Goal: Information Seeking & Learning: Find specific fact

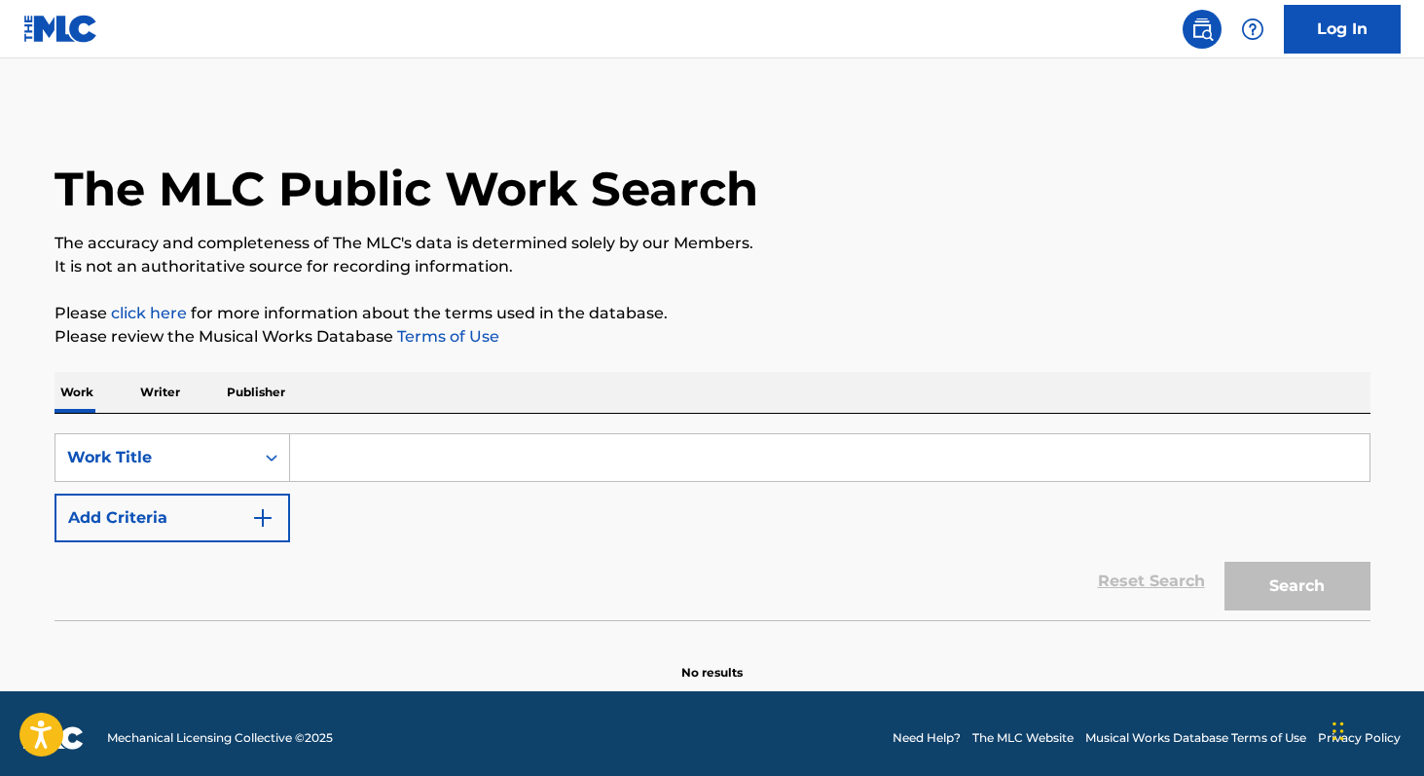
click at [168, 381] on p "Writer" at bounding box center [160, 392] width 52 height 41
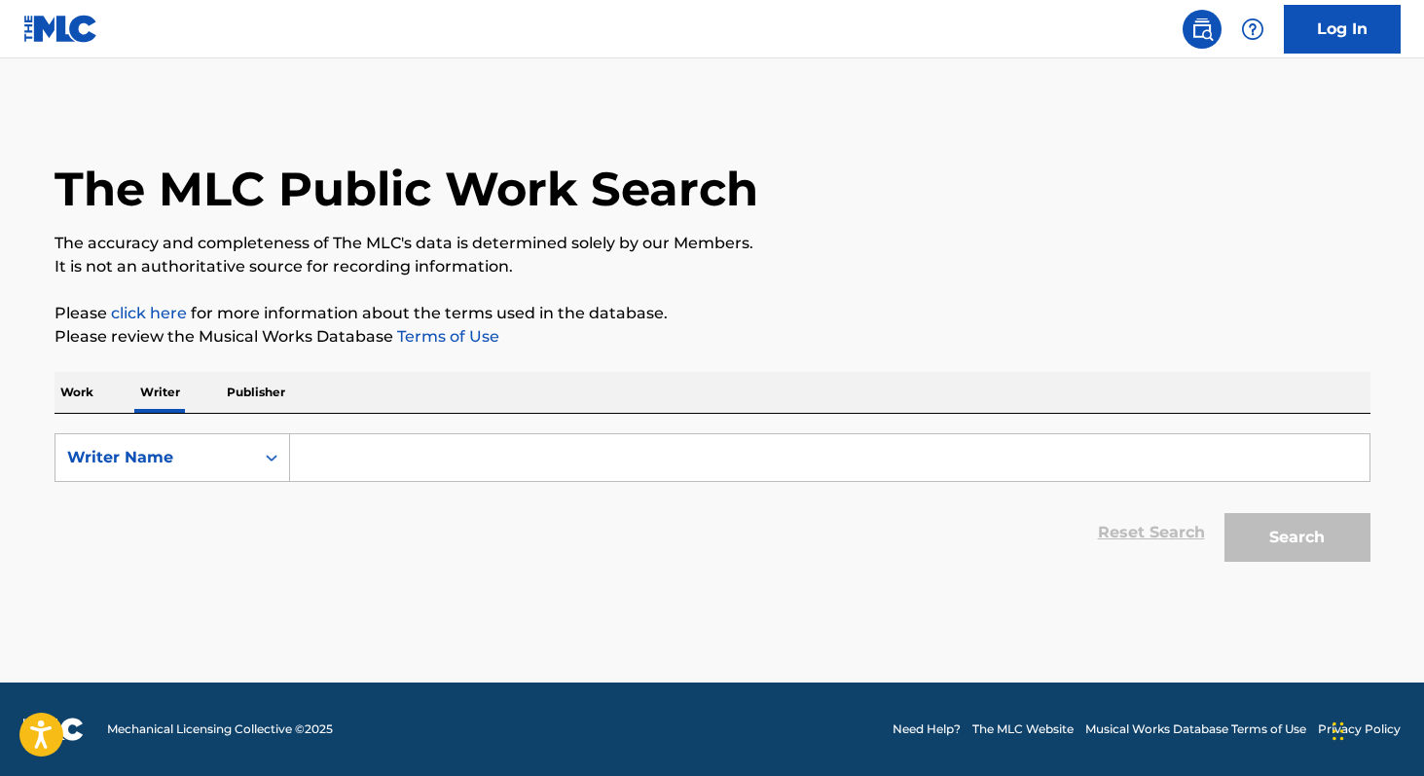
click at [405, 446] on input "Search Form" at bounding box center [829, 457] width 1079 height 47
paste input "[PERSON_NAME] [PERSON_NAME]"
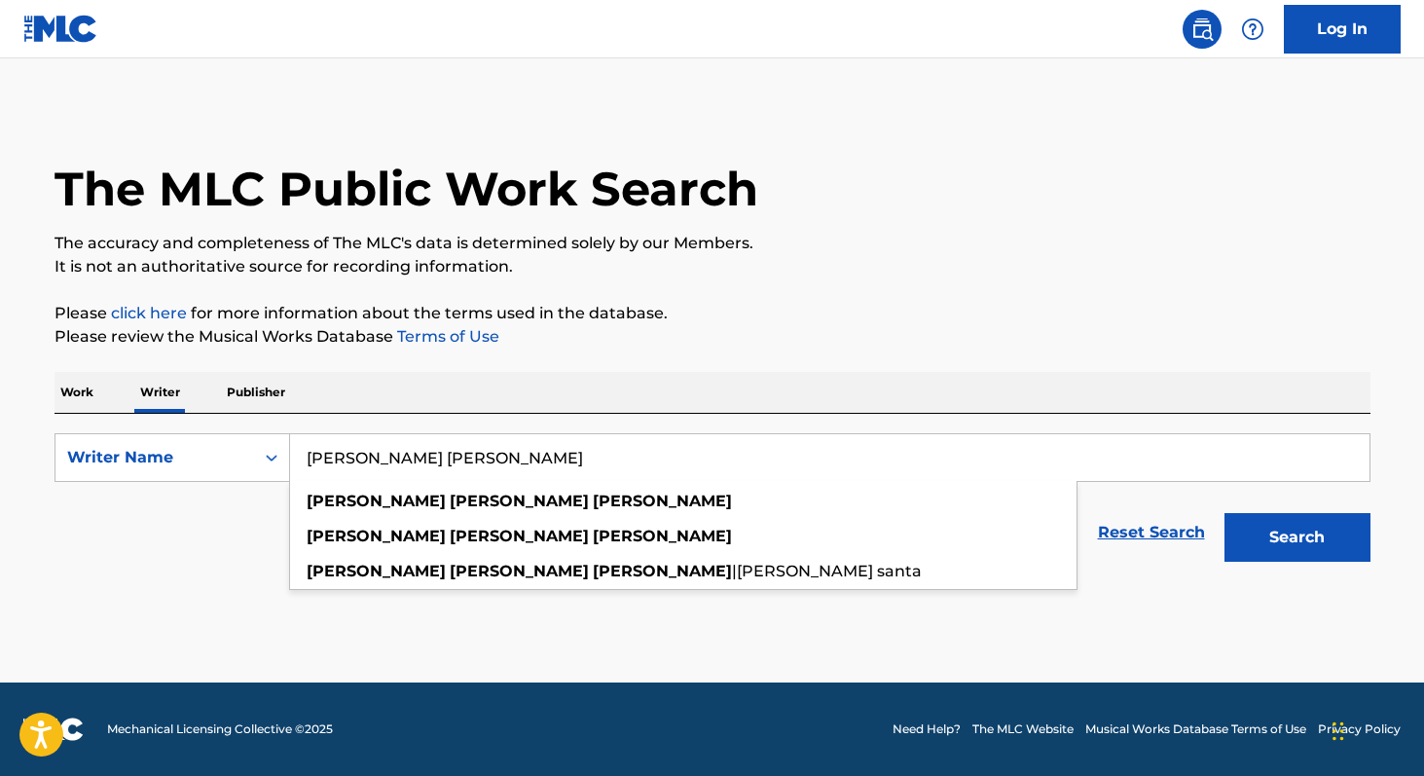
type input "[PERSON_NAME] [PERSON_NAME]"
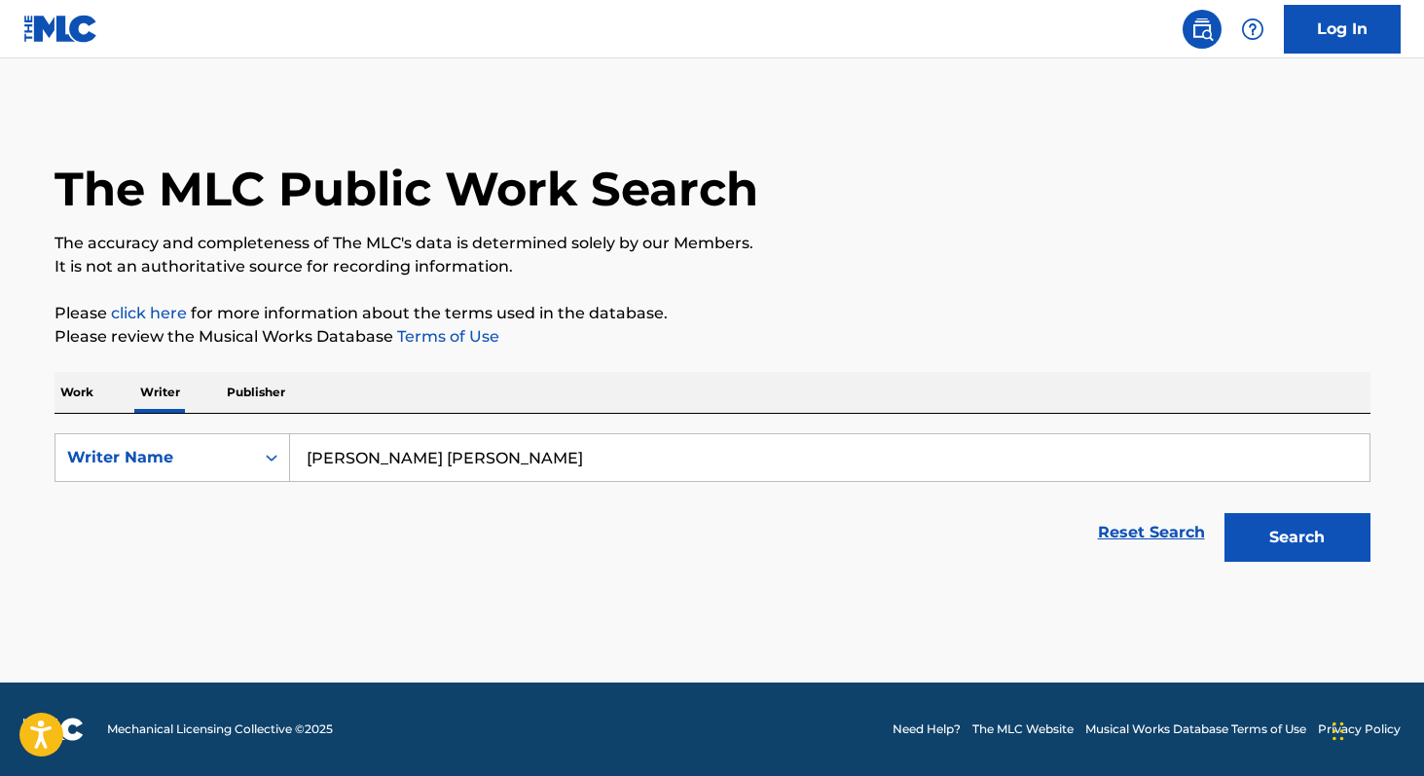
click at [75, 397] on p "Work" at bounding box center [76, 392] width 45 height 41
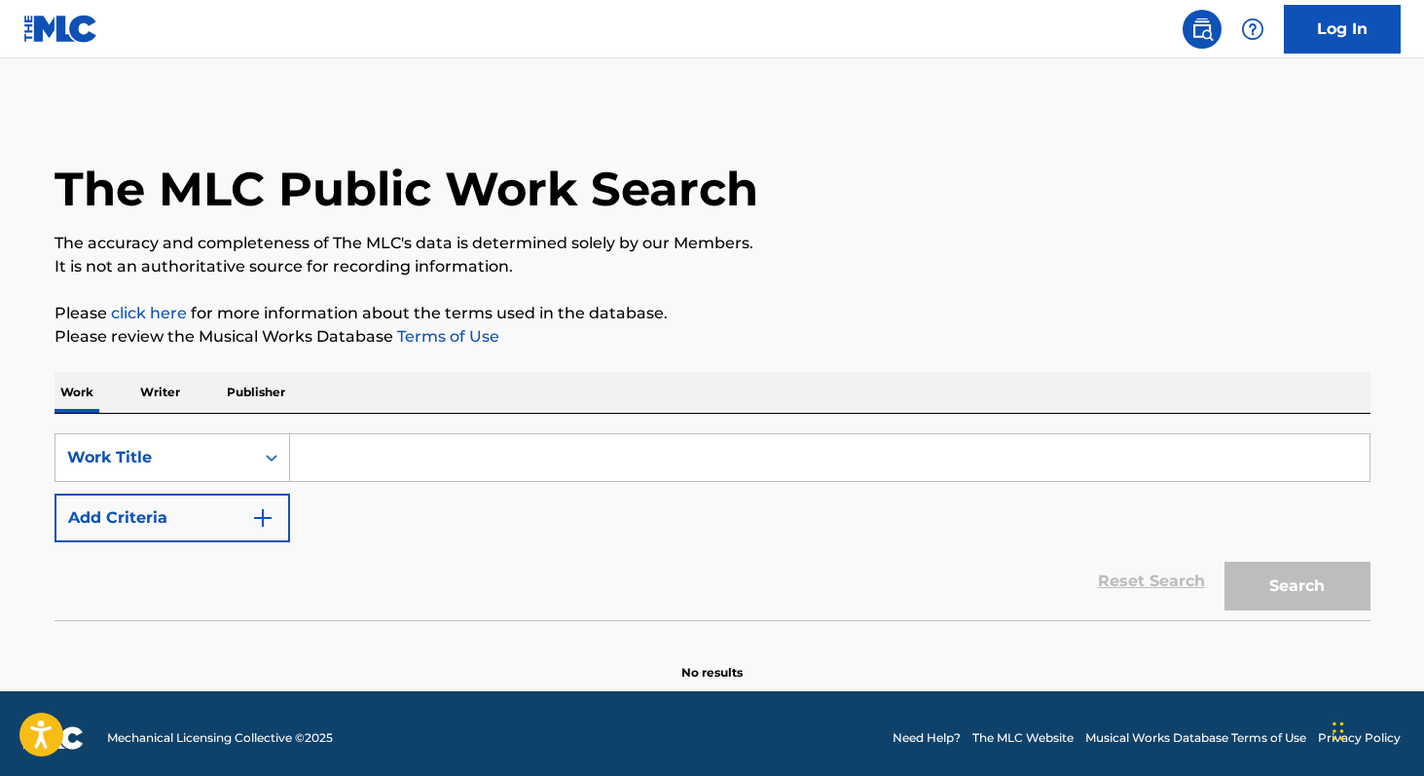
click at [364, 473] on input "Search Form" at bounding box center [829, 457] width 1079 height 47
paste input "En Qué Fallé"
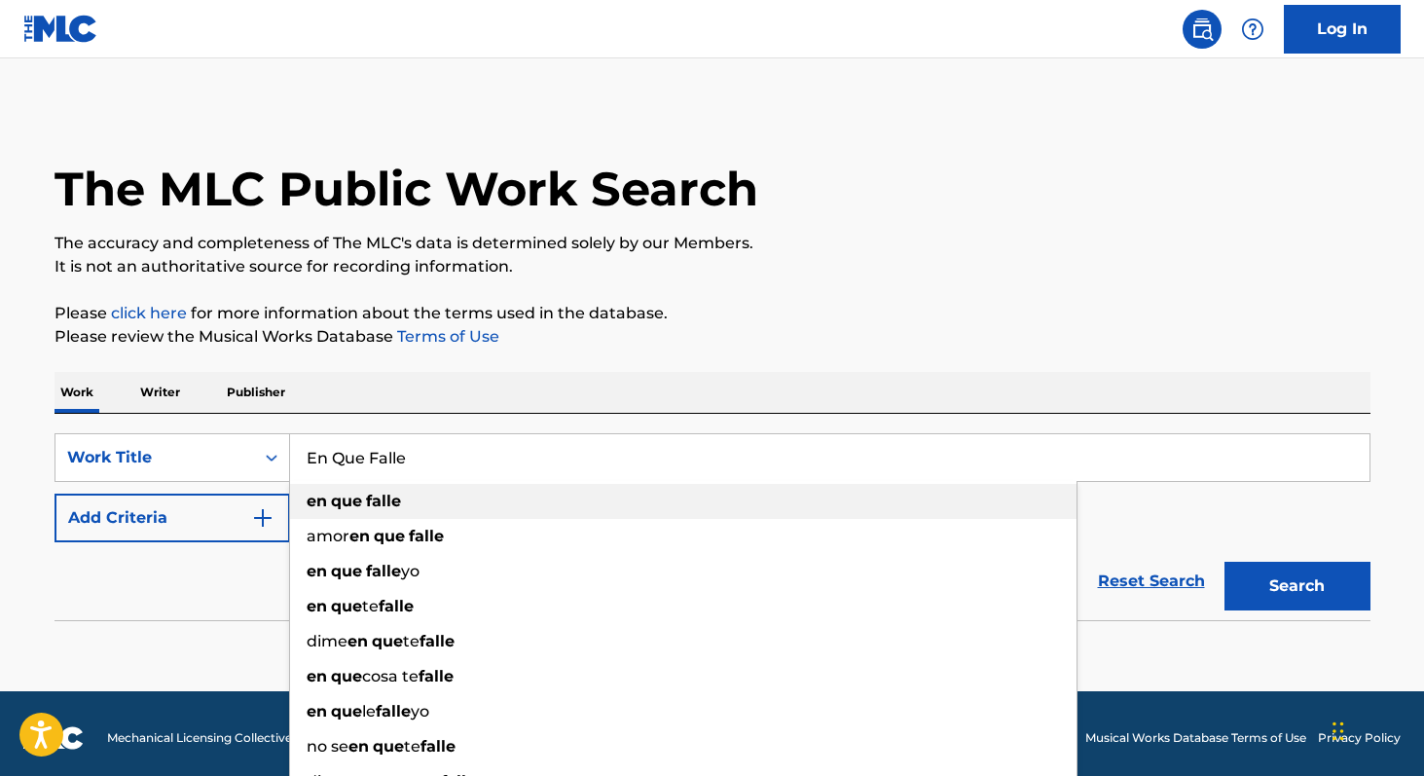
click at [343, 492] on strong "que" at bounding box center [346, 500] width 31 height 18
type input "en que falle"
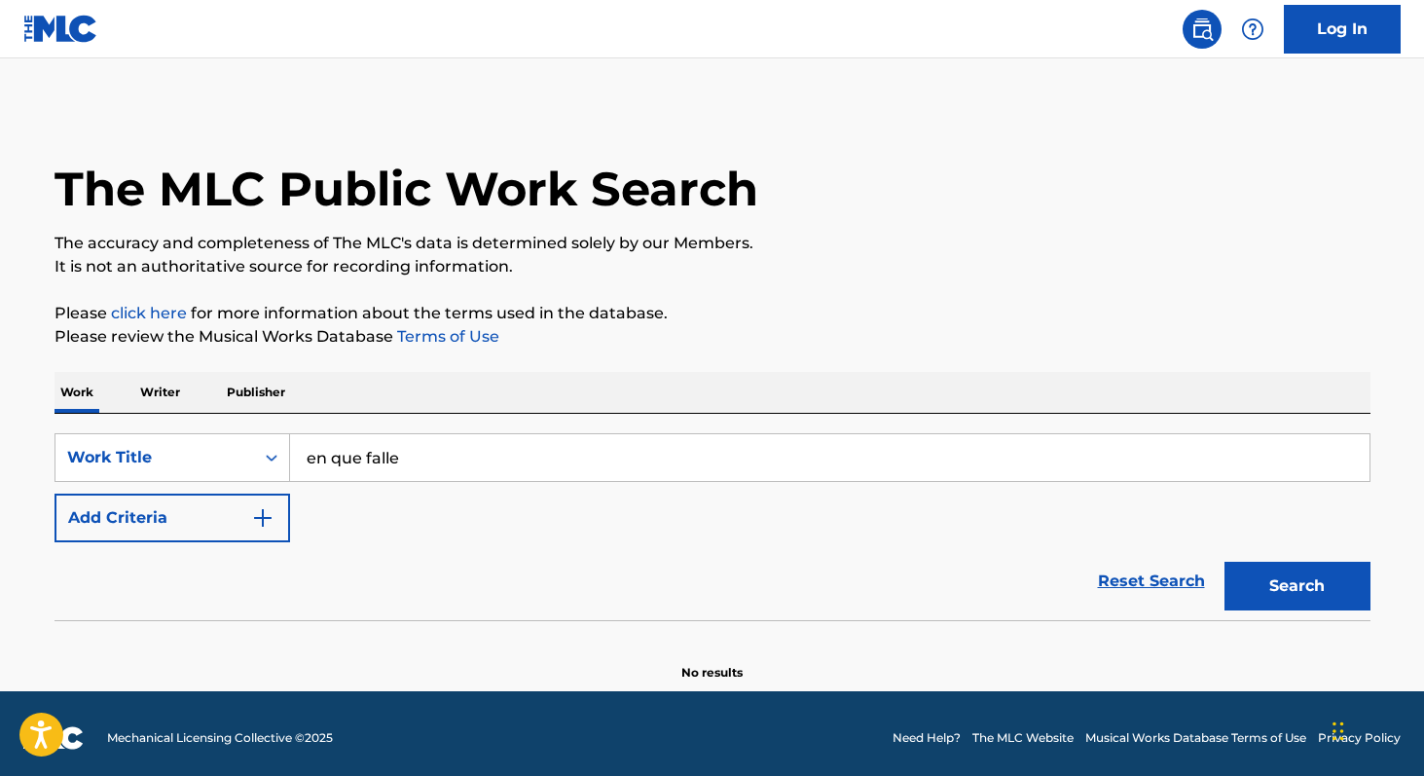
click at [251, 508] on img "Search Form" at bounding box center [262, 517] width 23 height 23
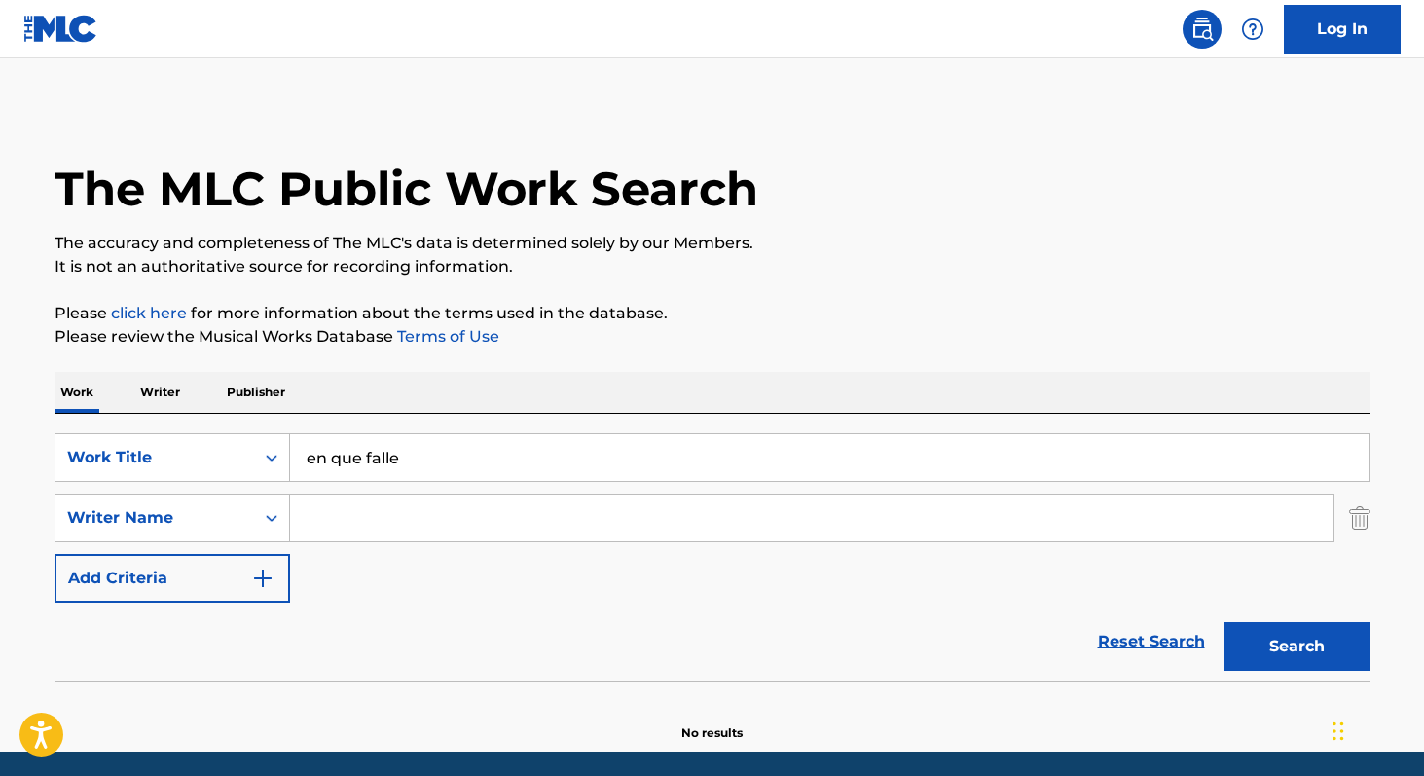
click at [506, 516] on input "Search Form" at bounding box center [811, 517] width 1043 height 47
paste input "[PERSON_NAME] [PERSON_NAME]"
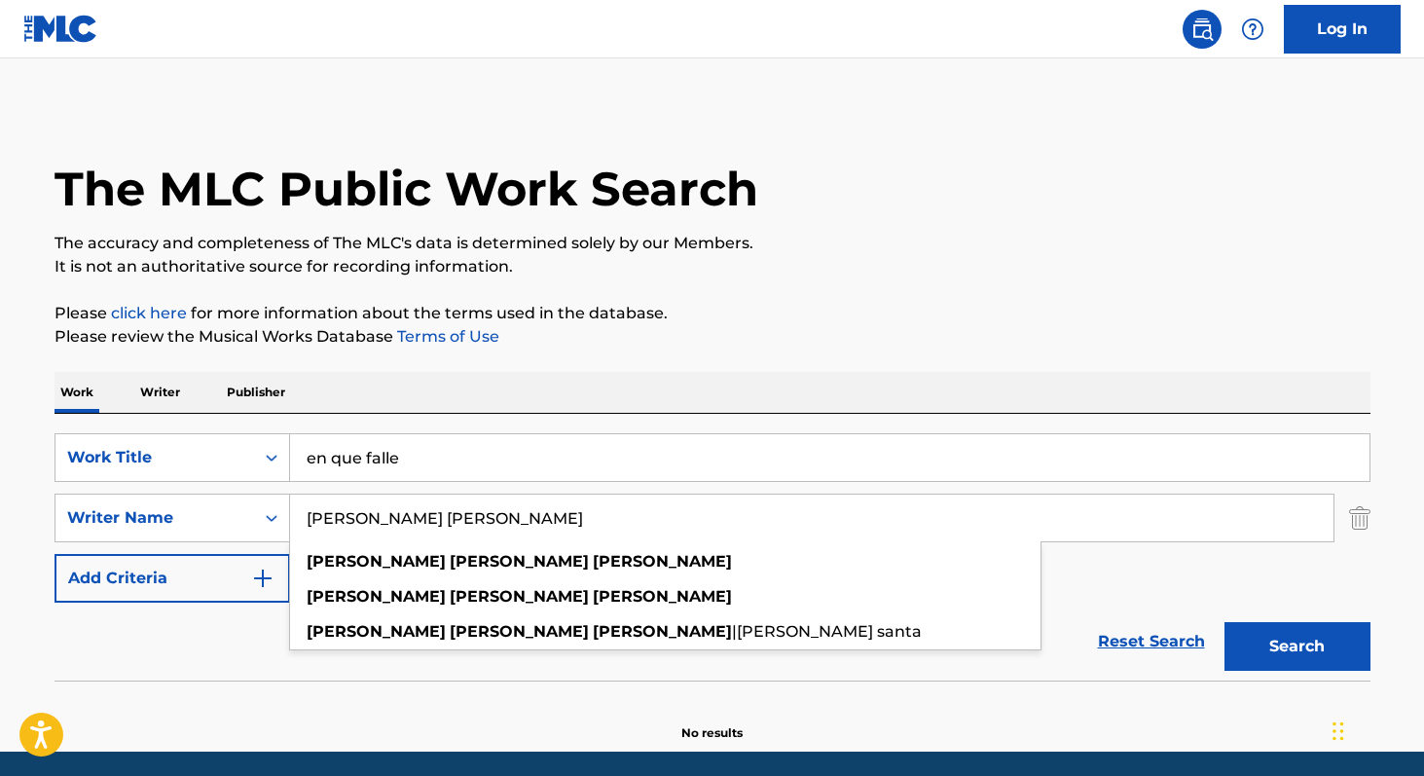
type input "[PERSON_NAME] [PERSON_NAME]"
click at [1224, 622] on button "Search" at bounding box center [1297, 646] width 146 height 49
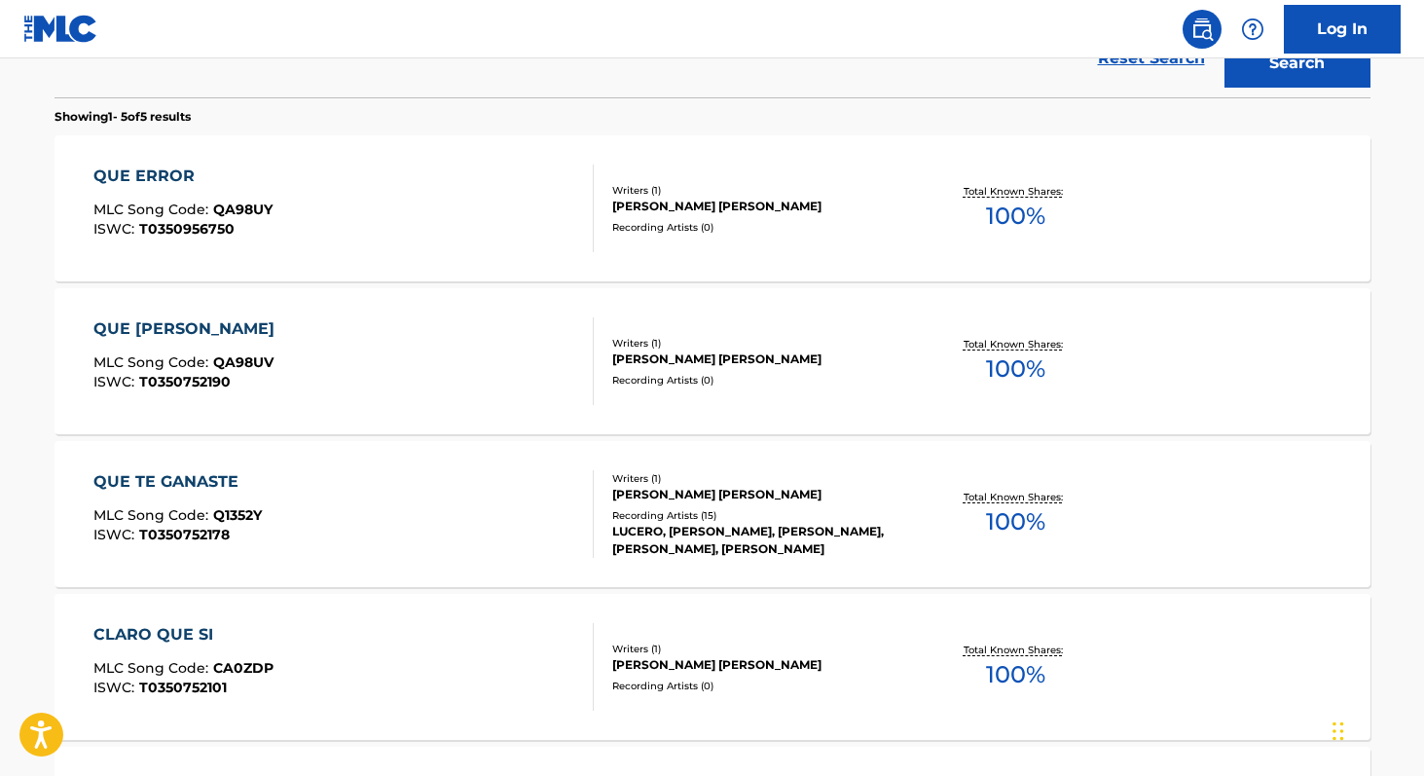
scroll to position [582, 0]
click at [998, 665] on span "100 %" at bounding box center [1015, 675] width 59 height 35
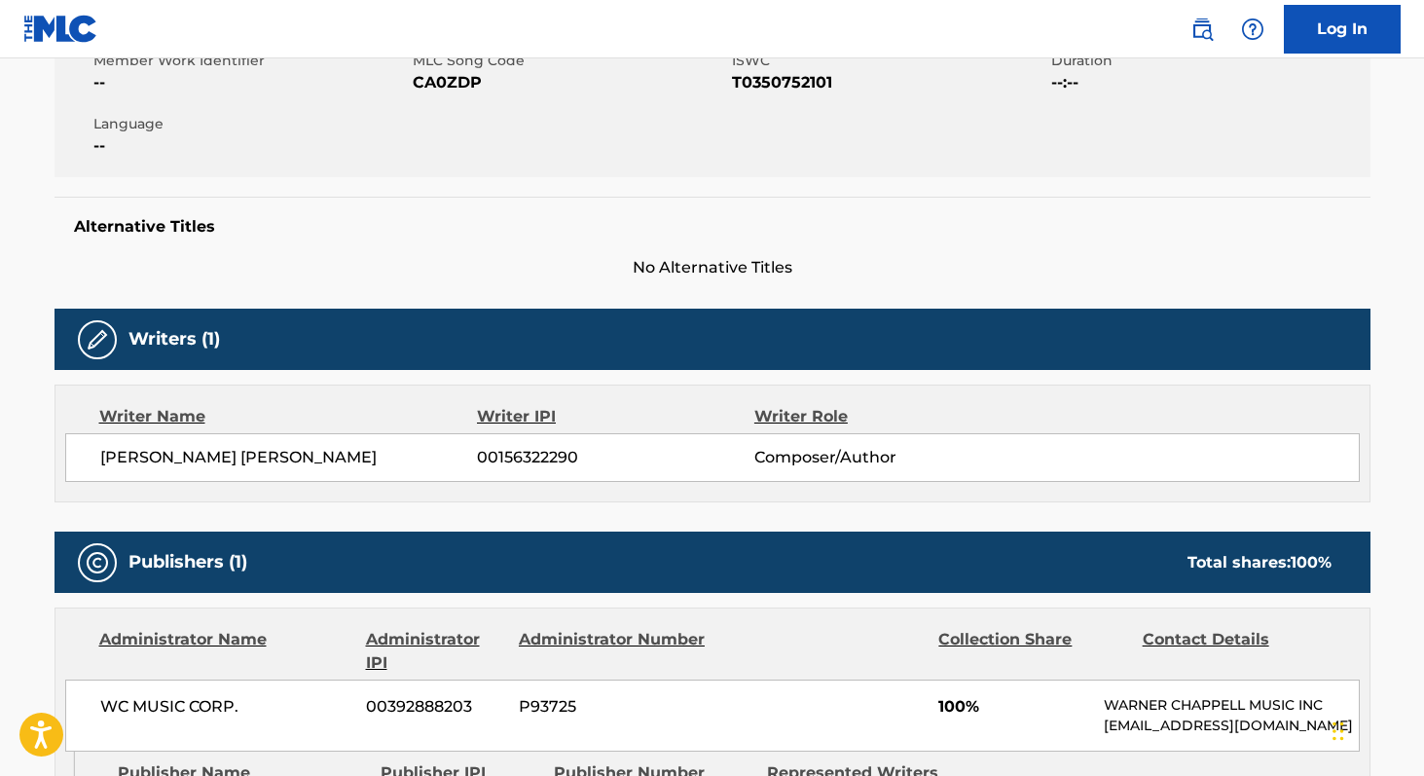
scroll to position [398, 0]
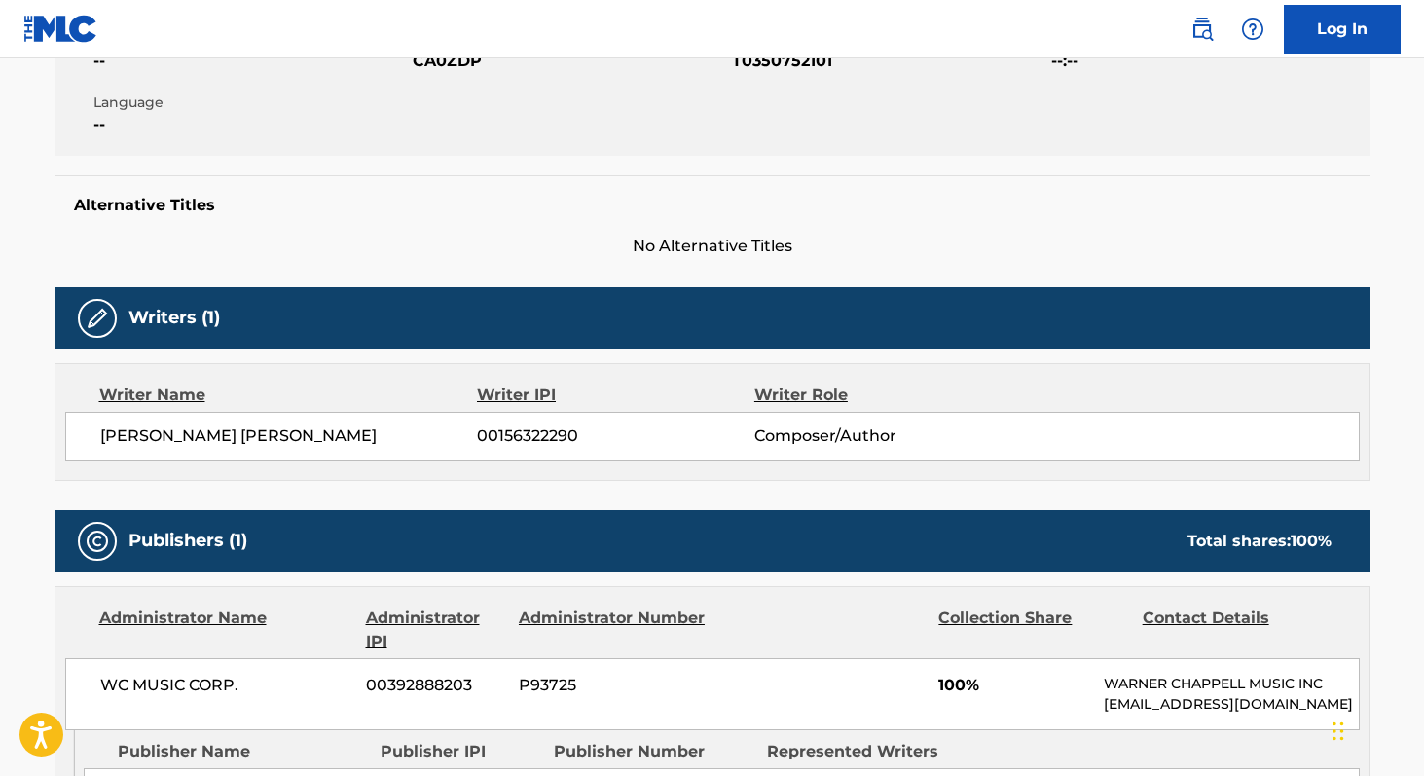
click at [520, 432] on span "00156322290" at bounding box center [615, 435] width 276 height 23
copy span "00156322290"
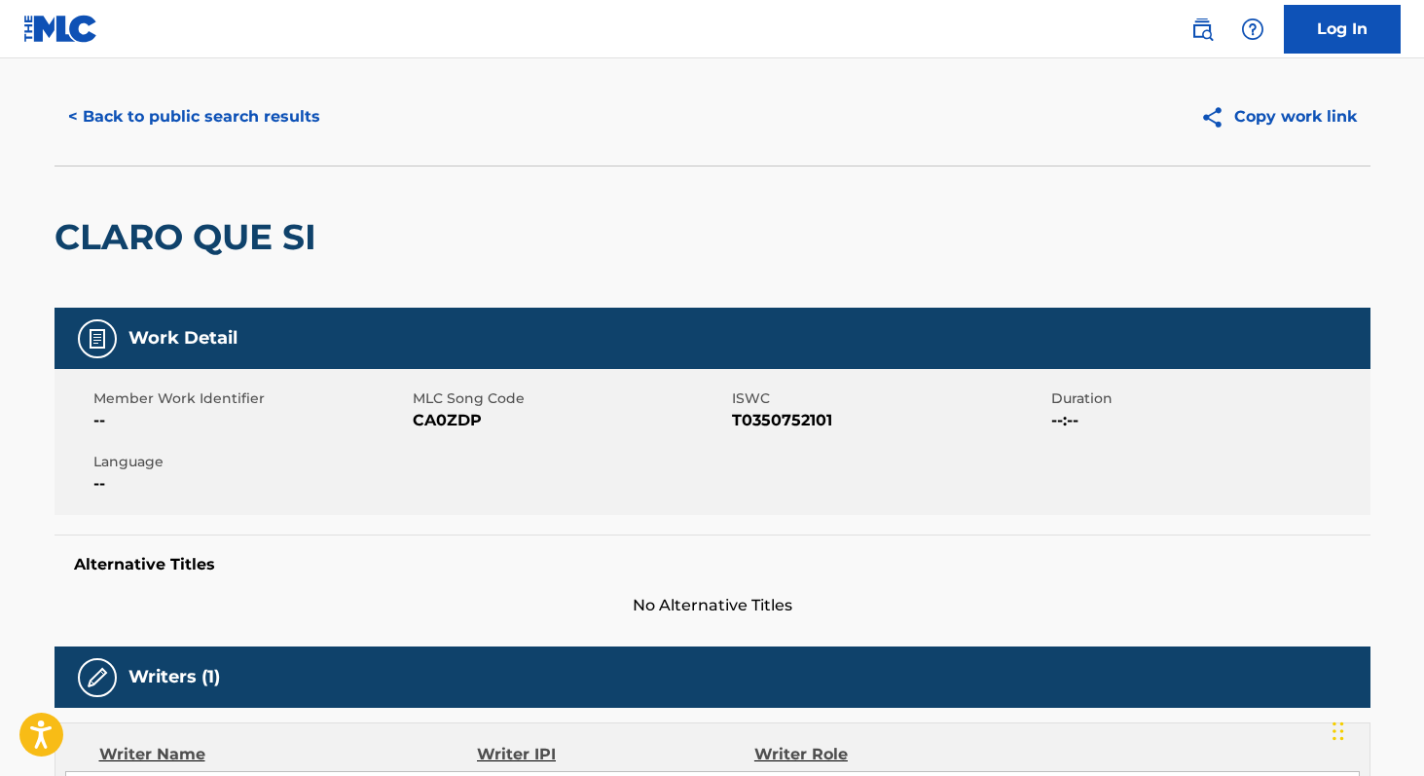
scroll to position [0, 0]
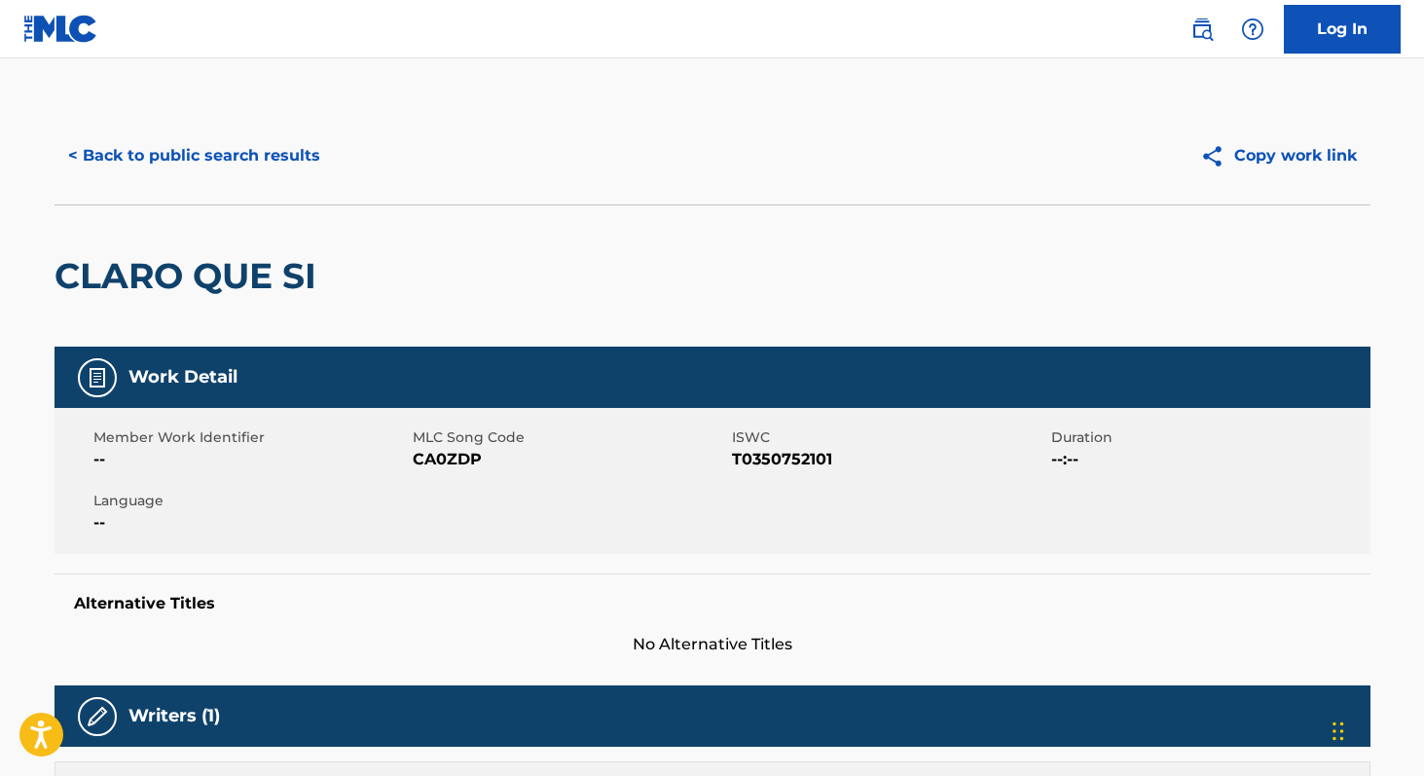
click at [443, 446] on span "MLC Song Code" at bounding box center [570, 437] width 314 height 20
click at [442, 453] on span "CA0ZDP" at bounding box center [570, 459] width 314 height 23
copy span "CA0ZDP"
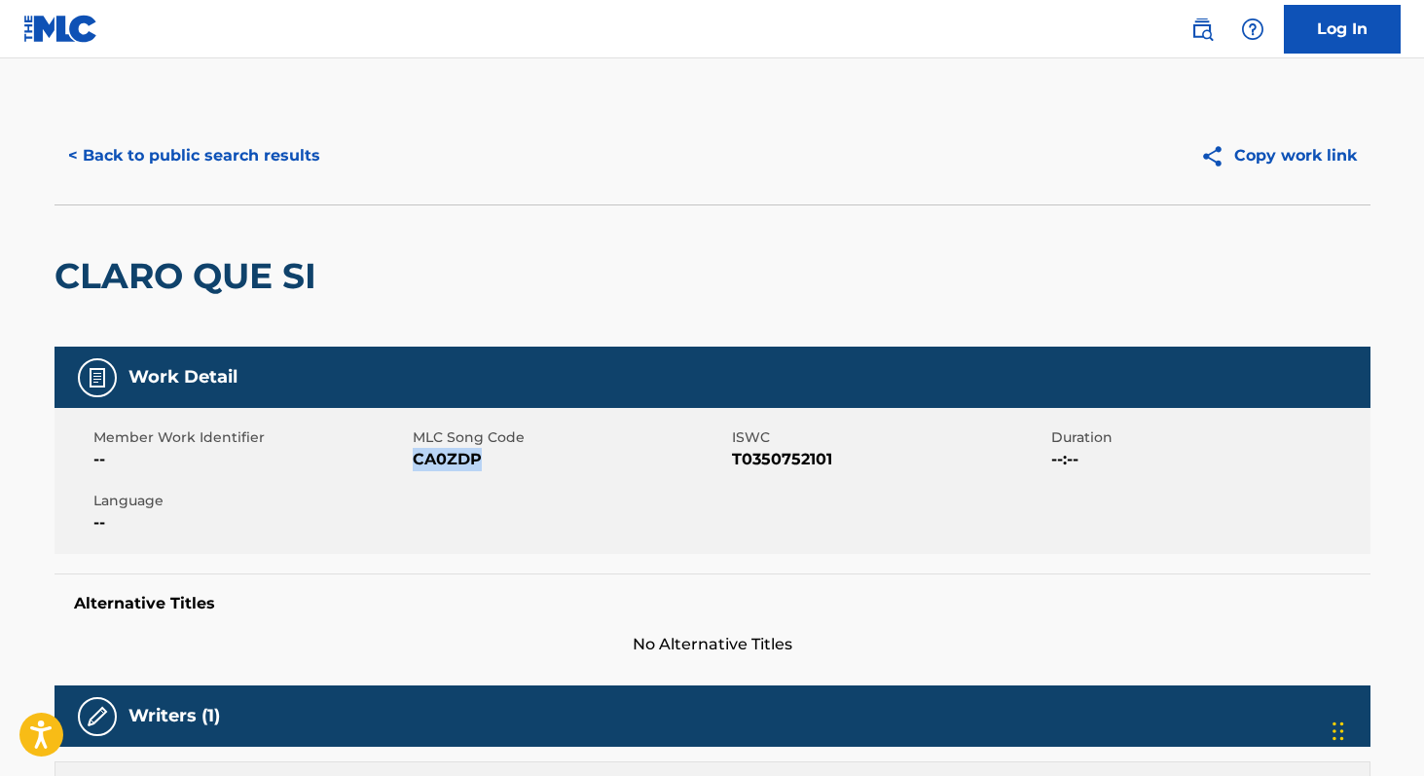
click at [156, 155] on button "< Back to public search results" at bounding box center [193, 155] width 279 height 49
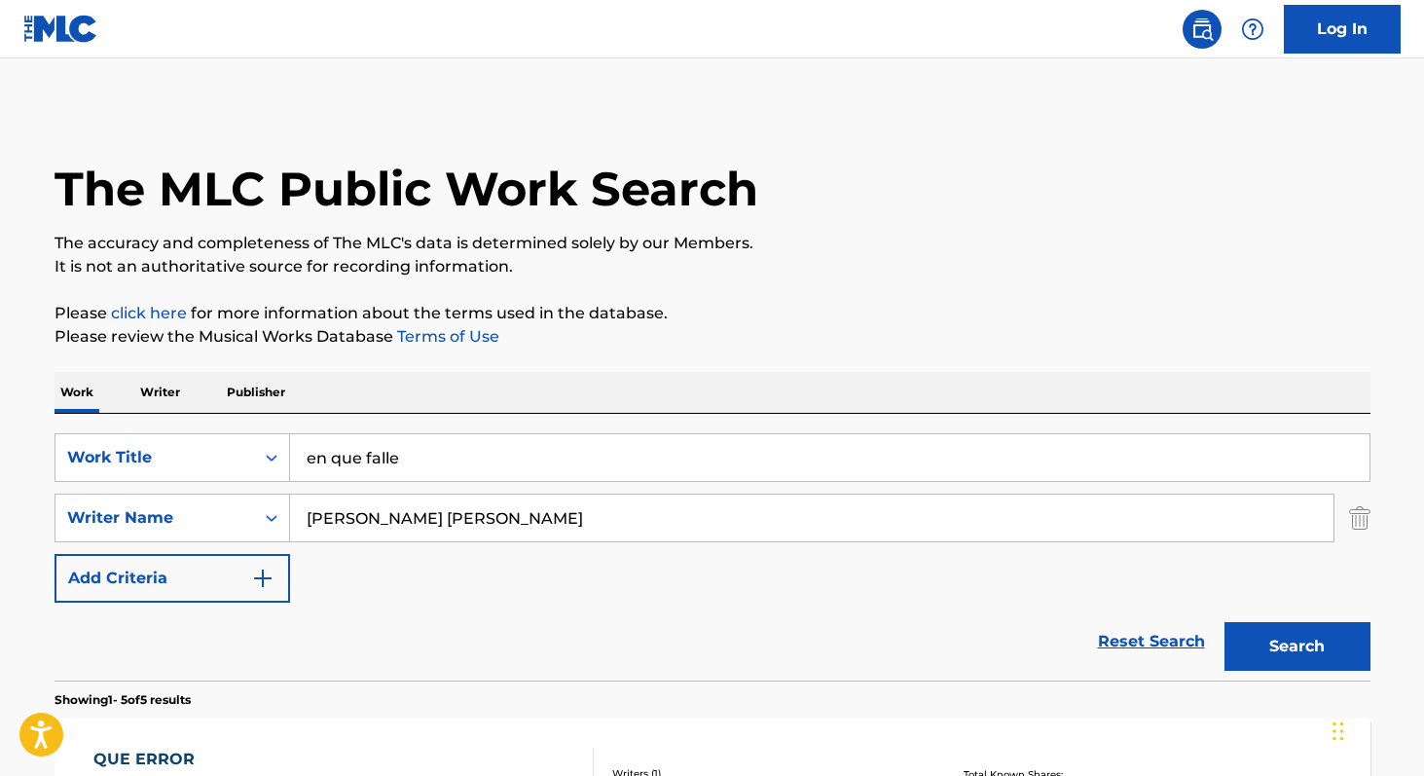
click at [458, 469] on input "en que falle" at bounding box center [829, 457] width 1079 height 47
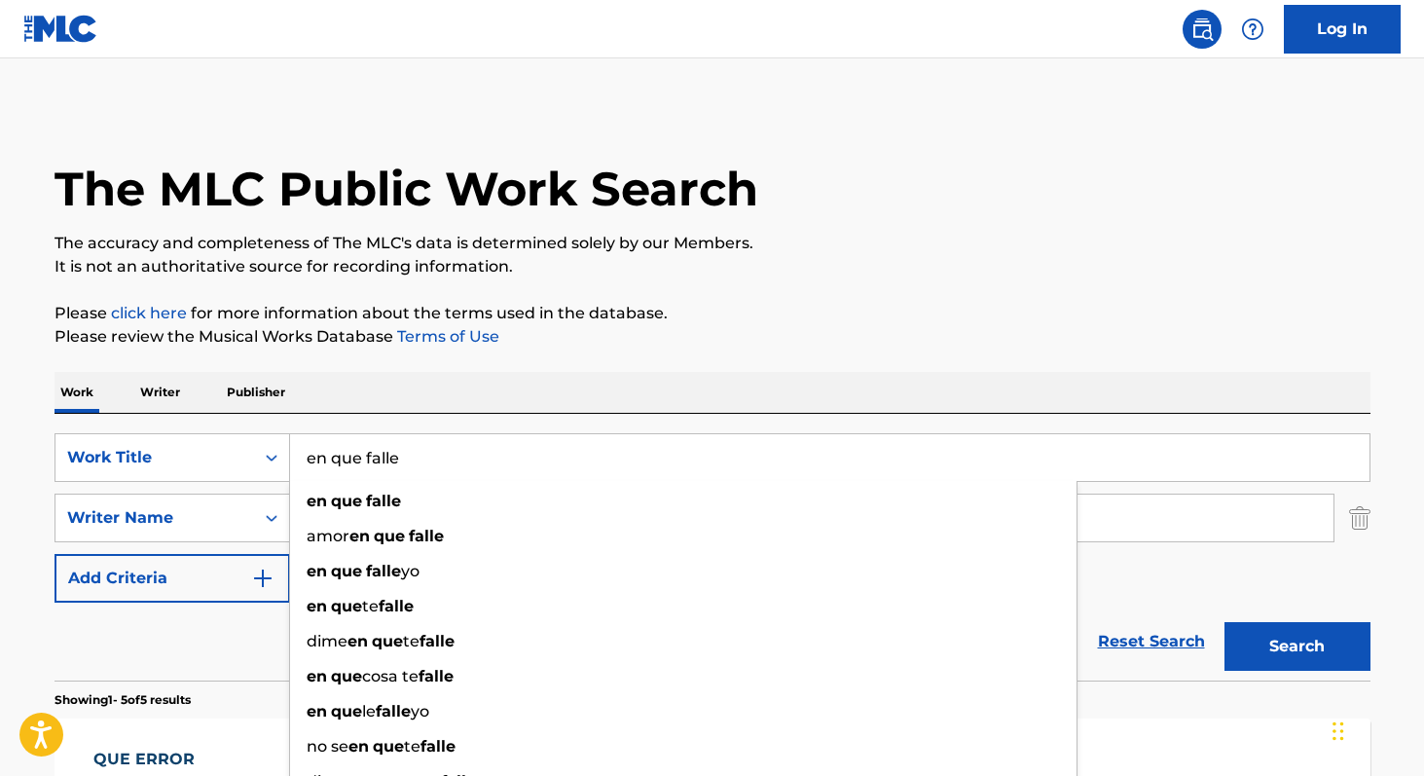
paste input "Sueña"
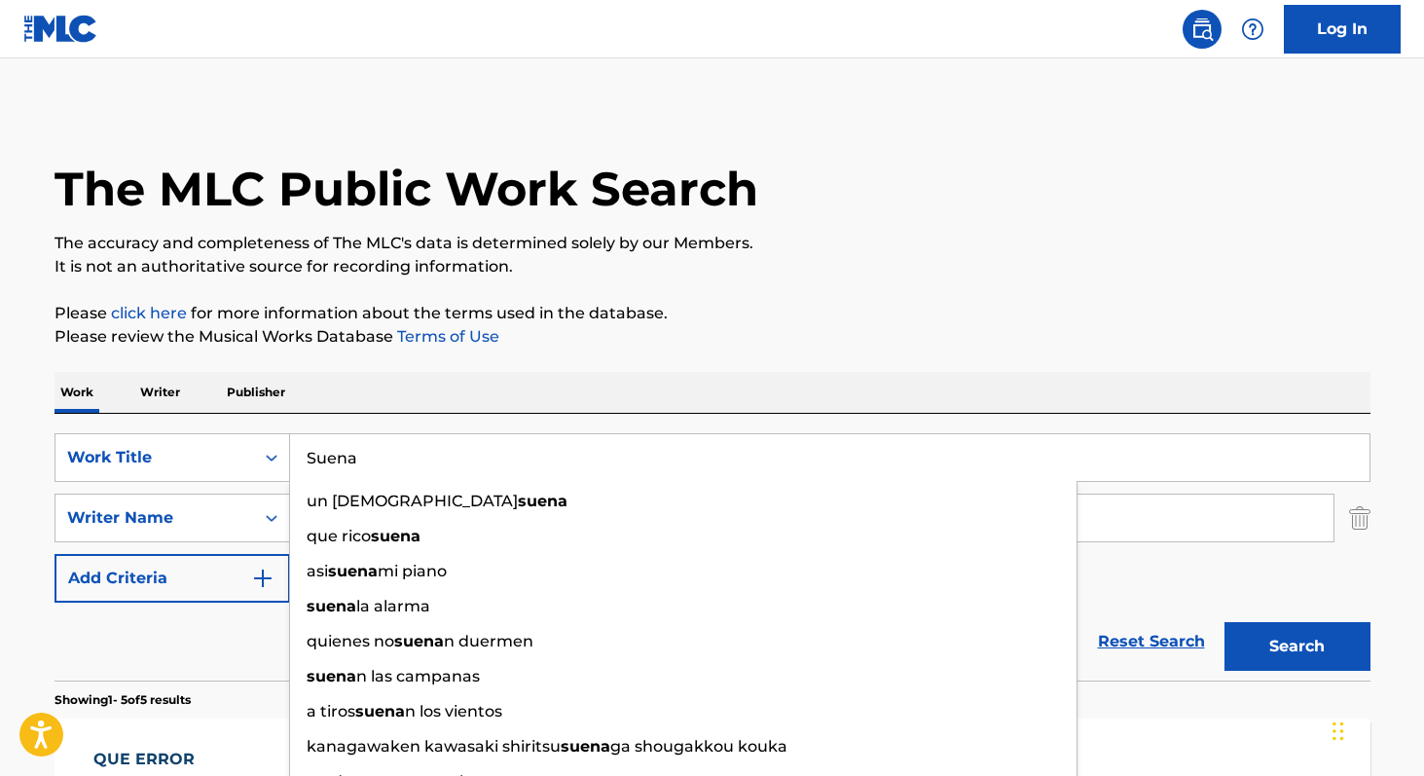
type input "Suena"
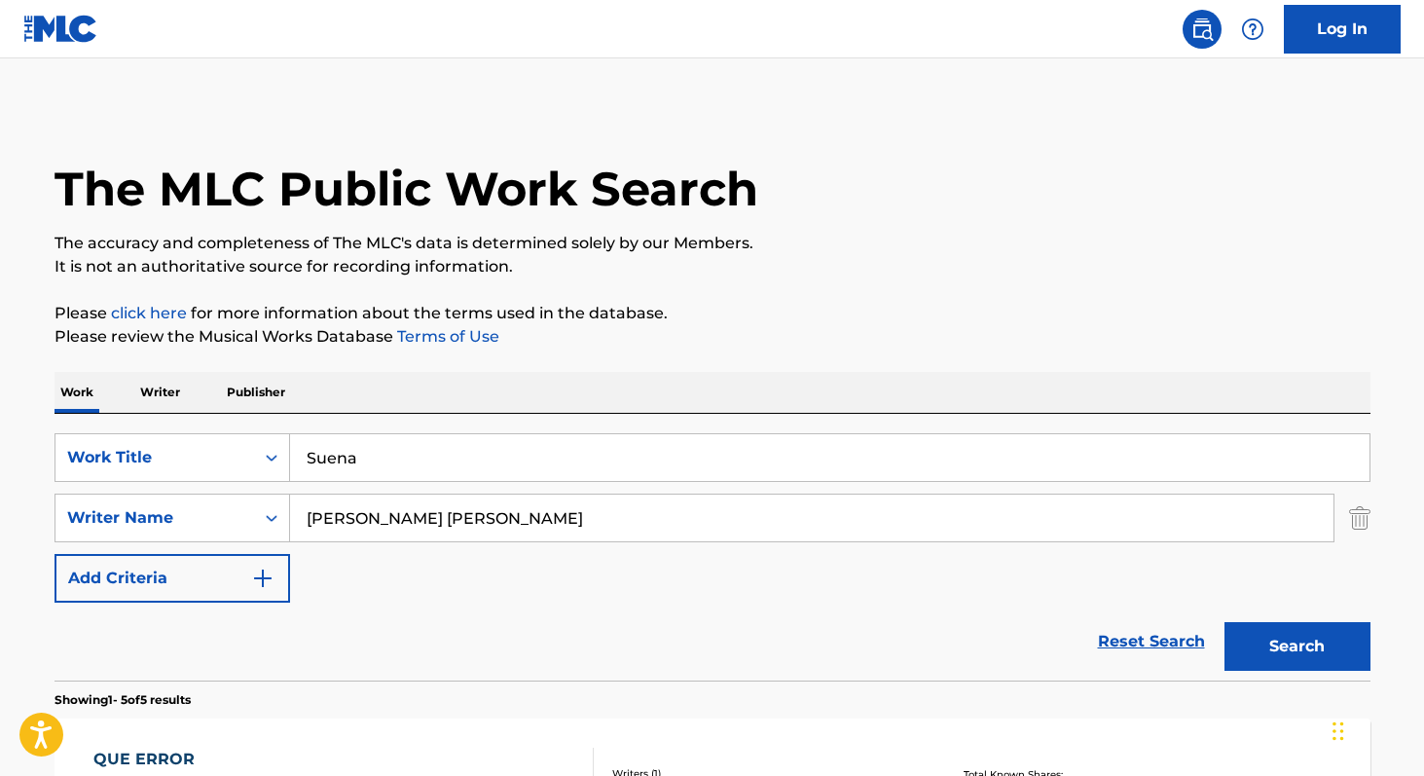
click at [724, 519] on input "[PERSON_NAME] [PERSON_NAME]" at bounding box center [811, 517] width 1043 height 47
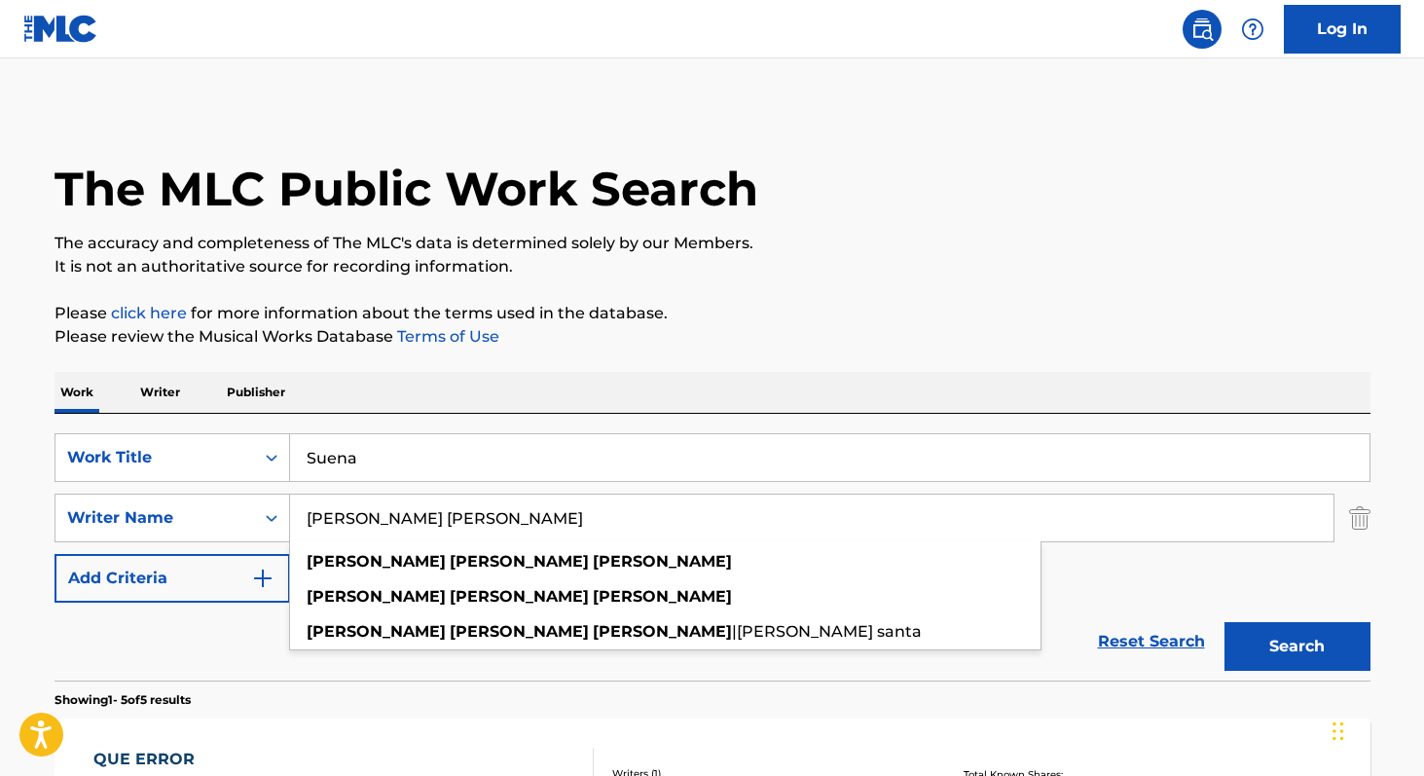
paste input "[PERSON_NAME]"
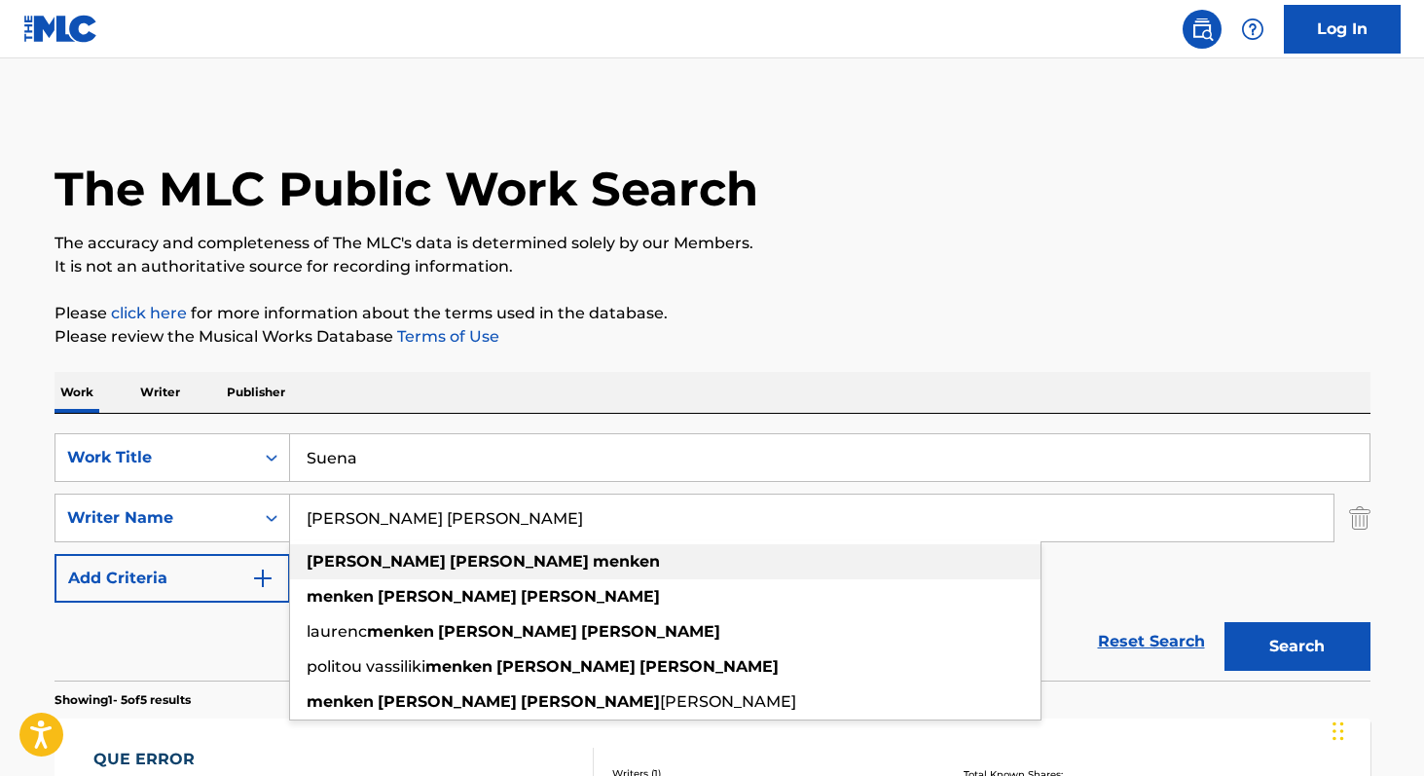
click at [566, 565] on div "[PERSON_NAME] [PERSON_NAME]" at bounding box center [665, 561] width 750 height 35
type input "[PERSON_NAME] [PERSON_NAME]"
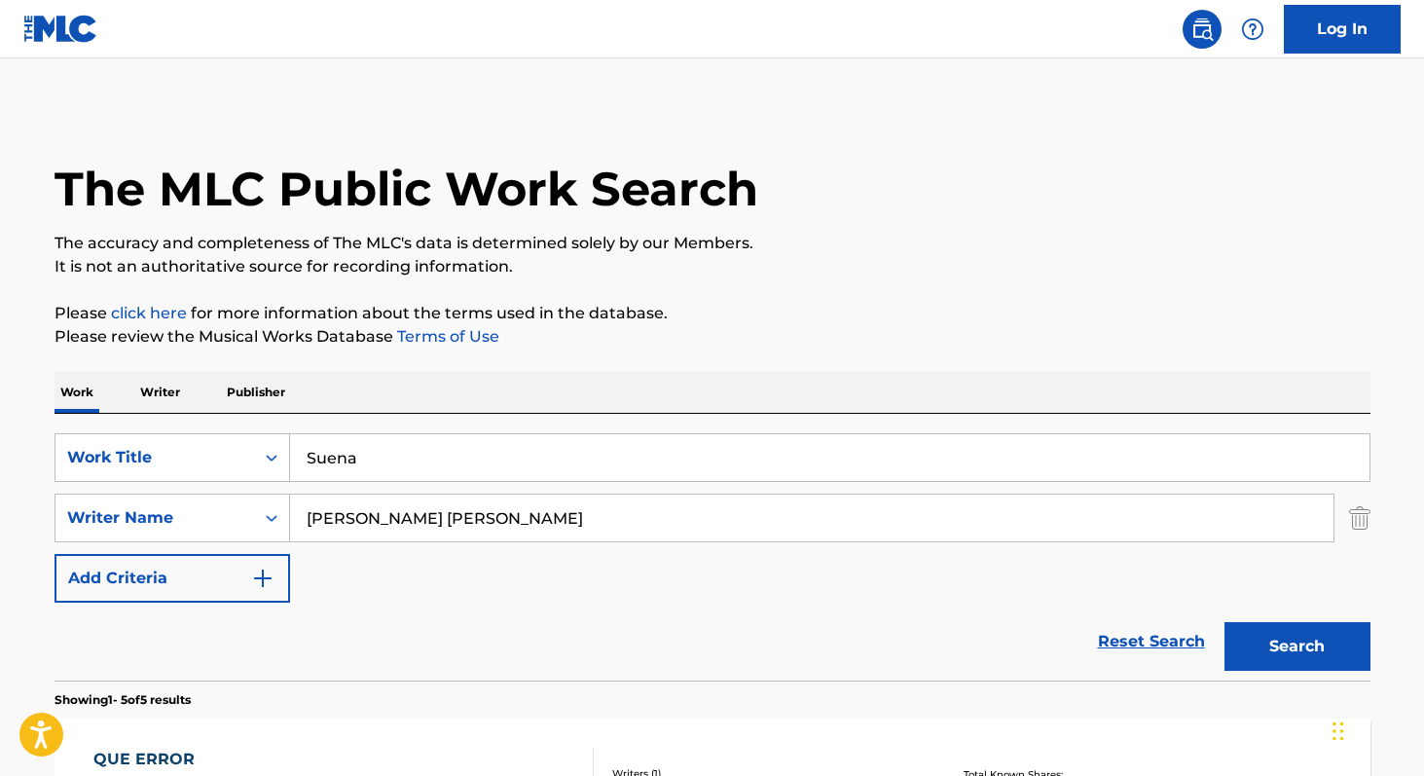
click at [1263, 649] on button "Search" at bounding box center [1297, 646] width 146 height 49
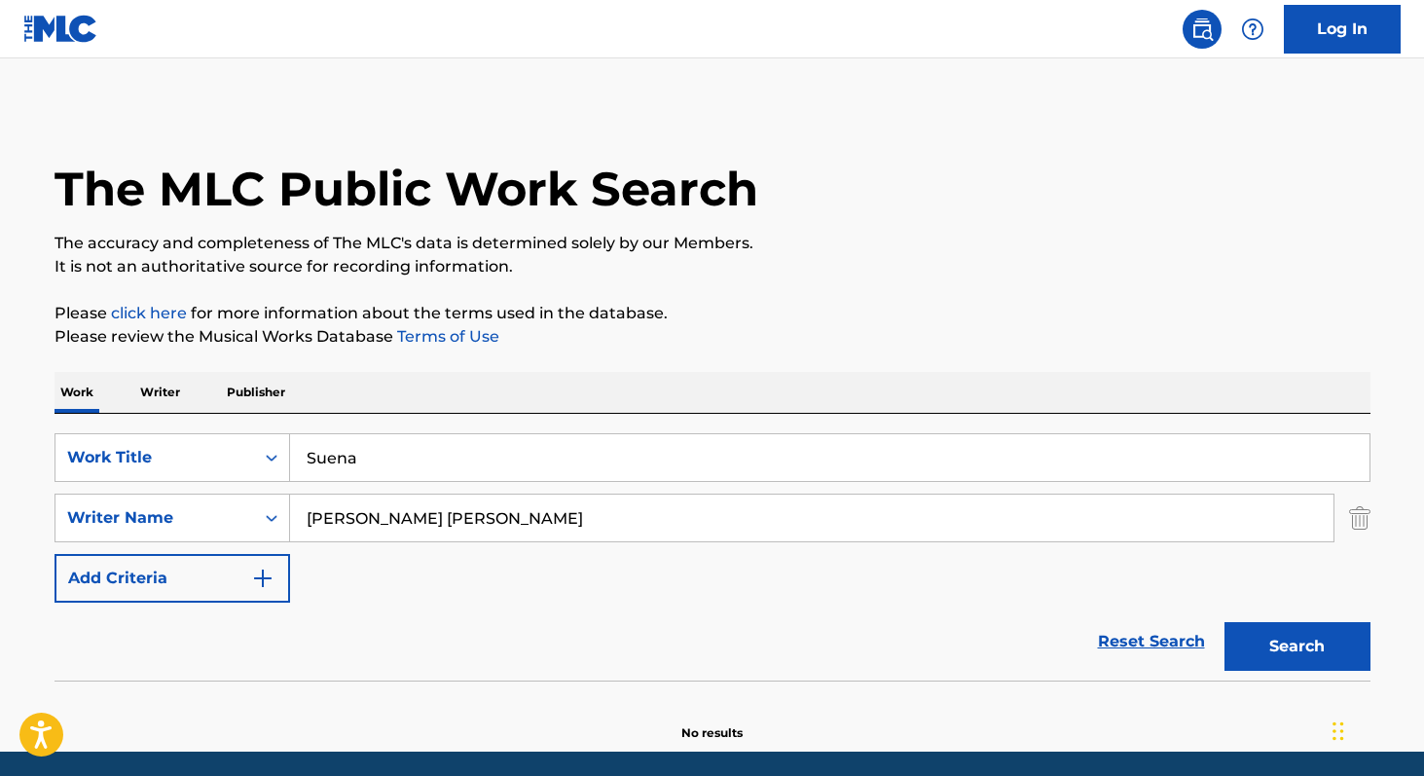
click at [160, 382] on p "Writer" at bounding box center [160, 392] width 52 height 41
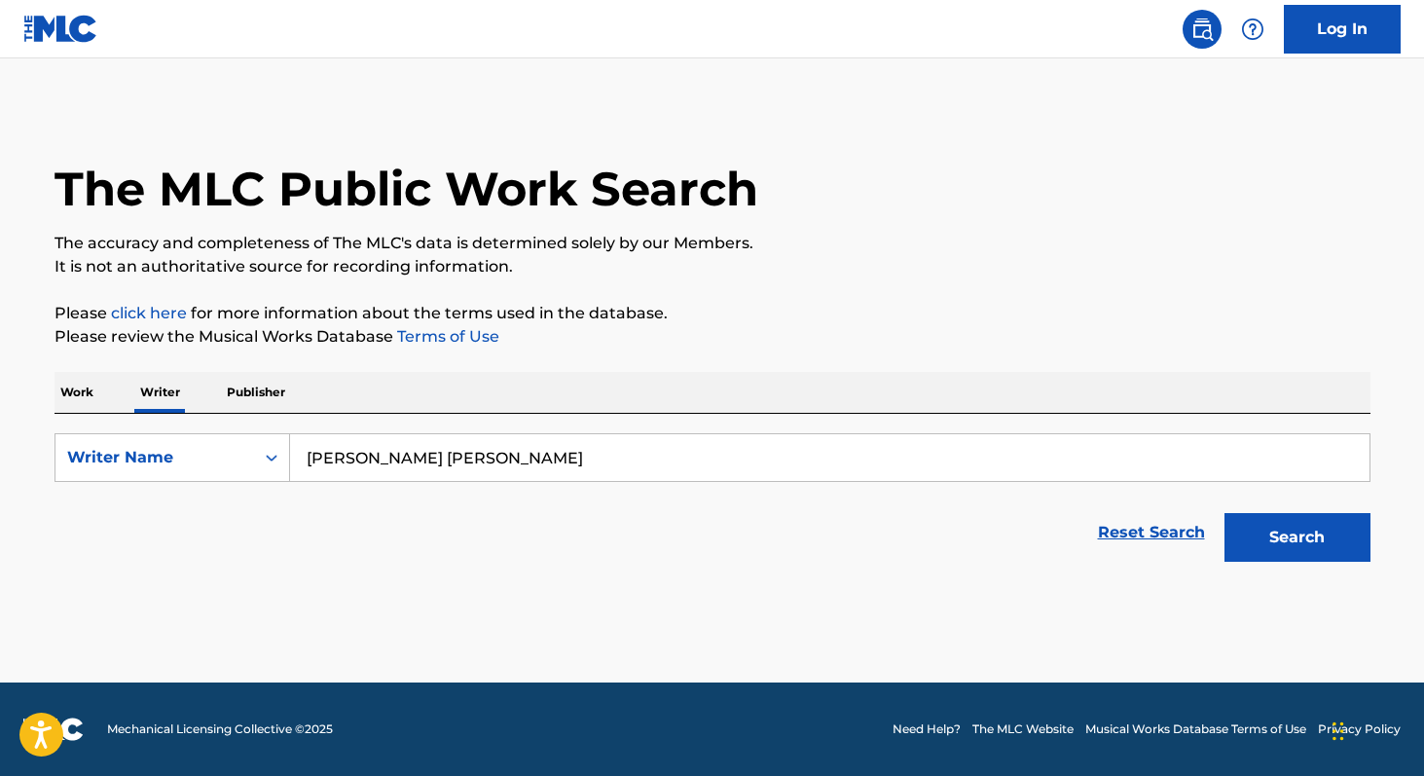
click at [567, 463] on input "[PERSON_NAME] [PERSON_NAME]" at bounding box center [829, 457] width 1079 height 47
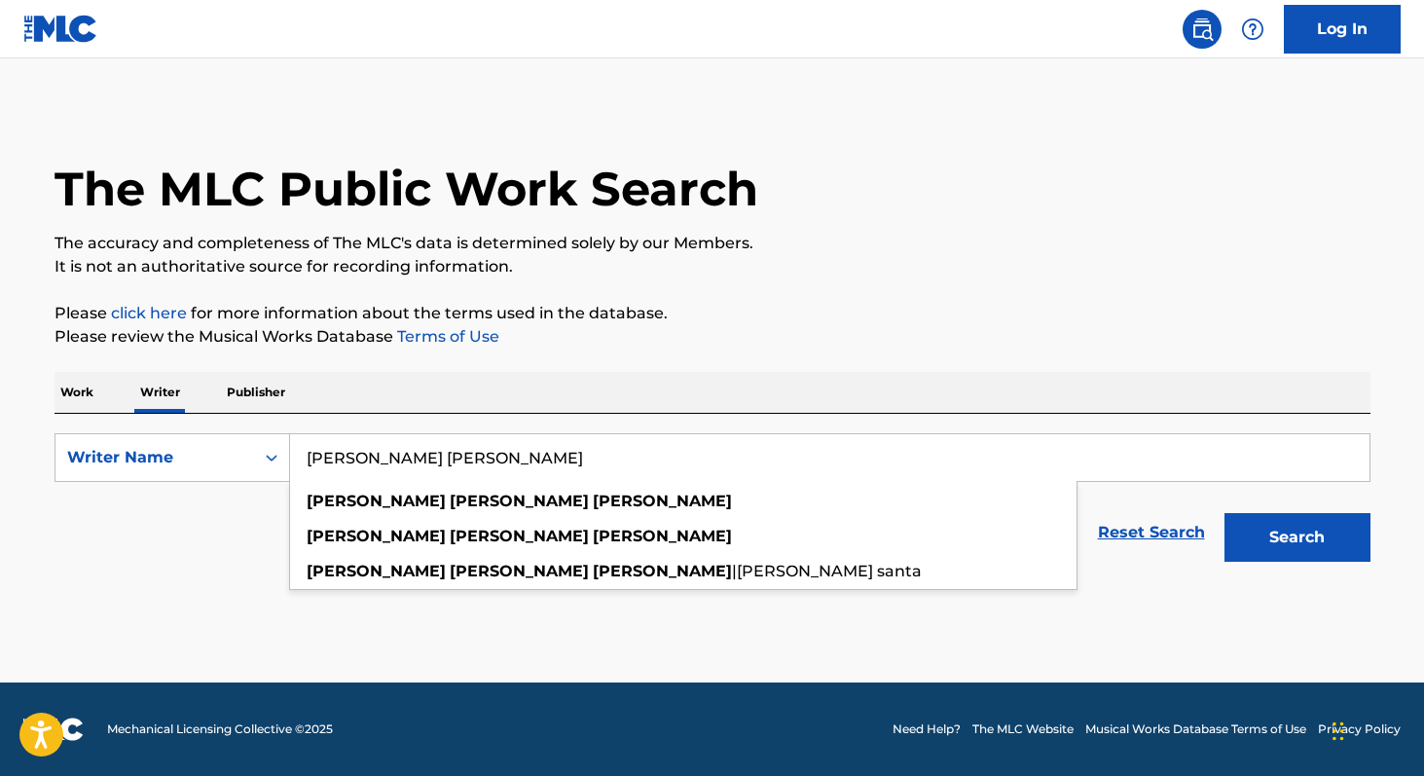
paste input "[PERSON_NAME]"
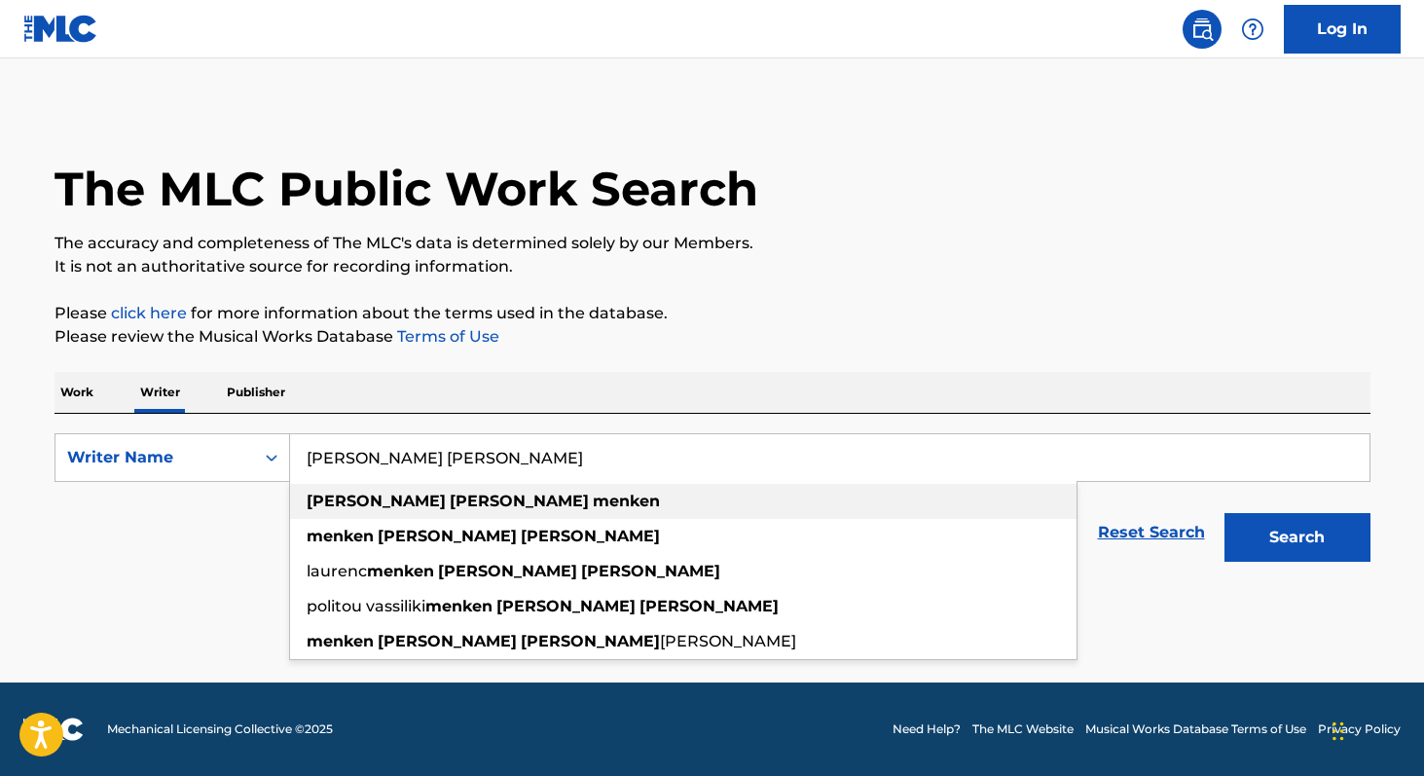
click at [593, 492] on strong "menken" at bounding box center [626, 500] width 67 height 18
type input "[PERSON_NAME] [PERSON_NAME]"
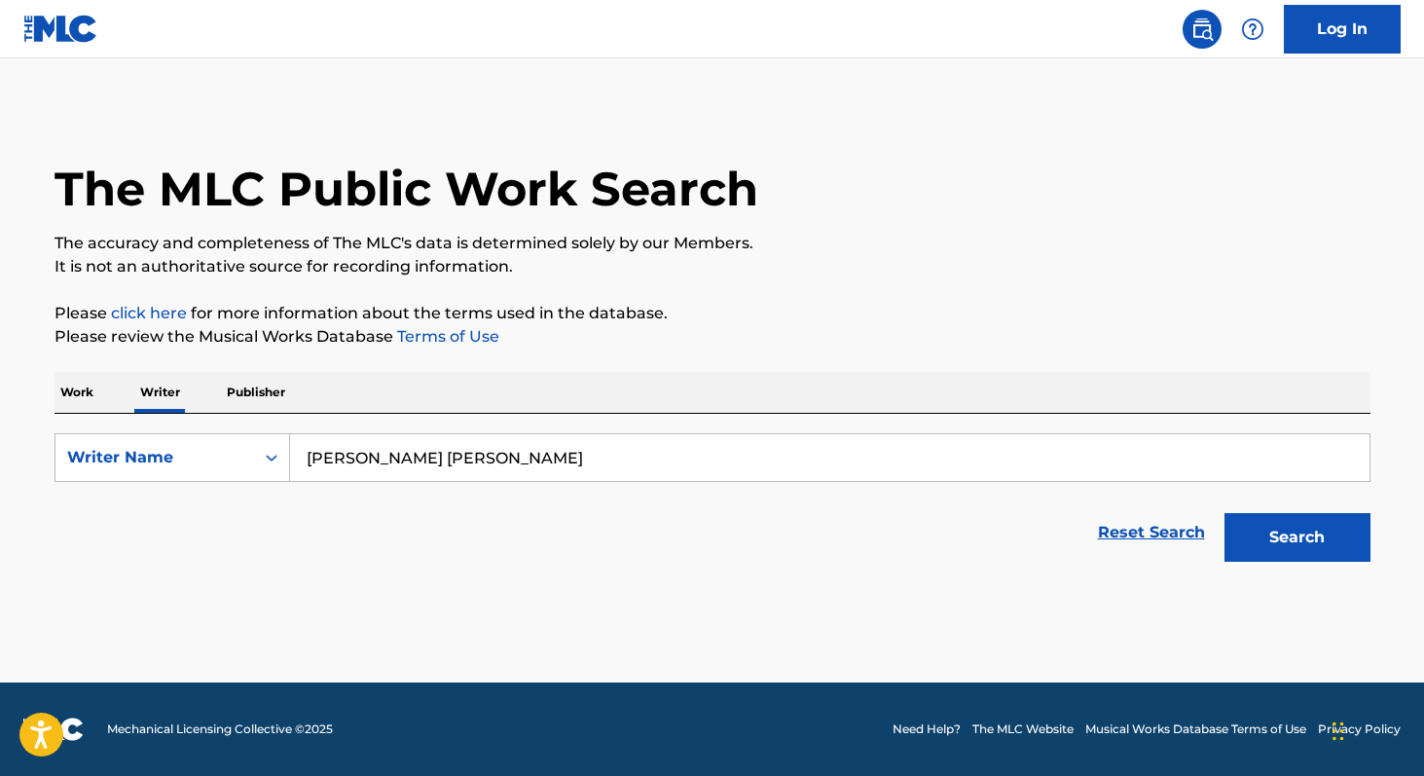
click at [1281, 547] on button "Search" at bounding box center [1297, 537] width 146 height 49
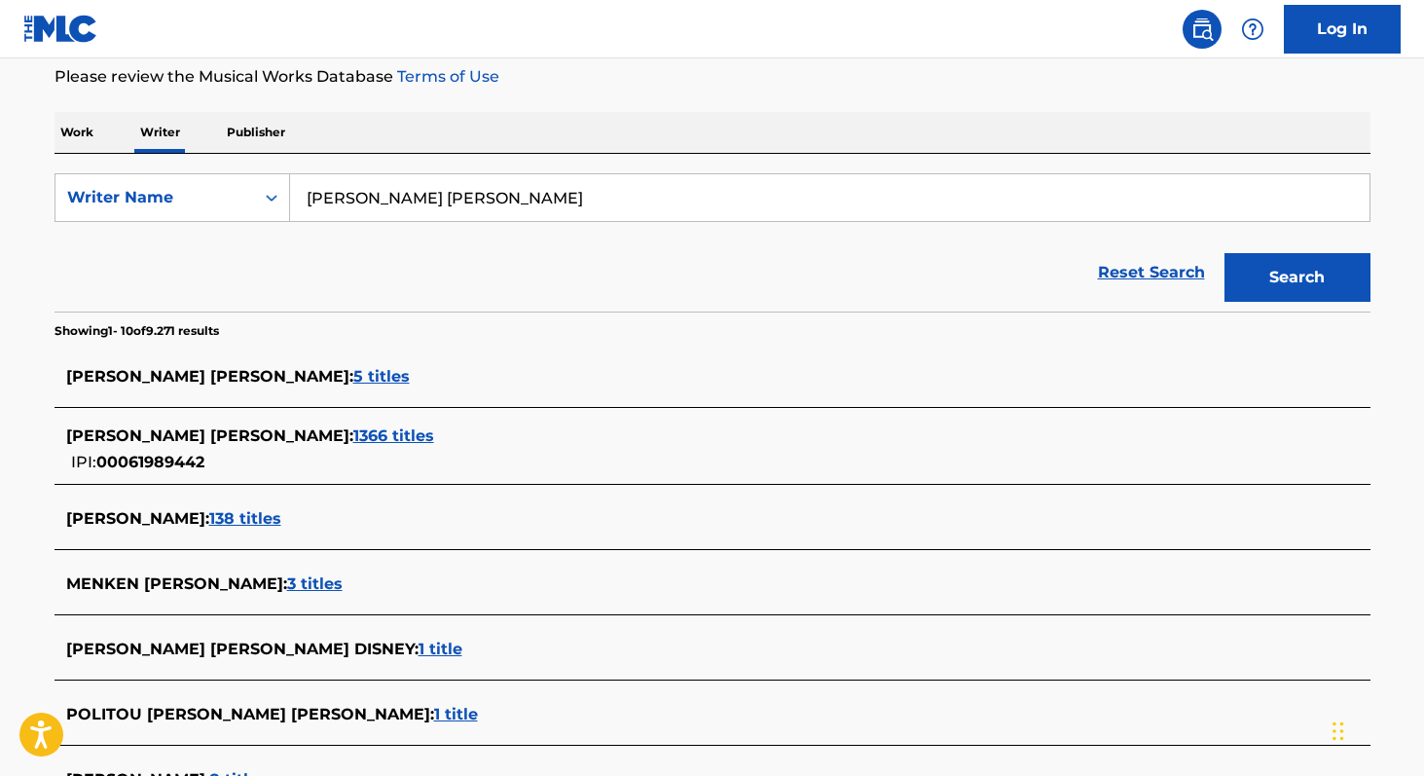
scroll to position [262, 0]
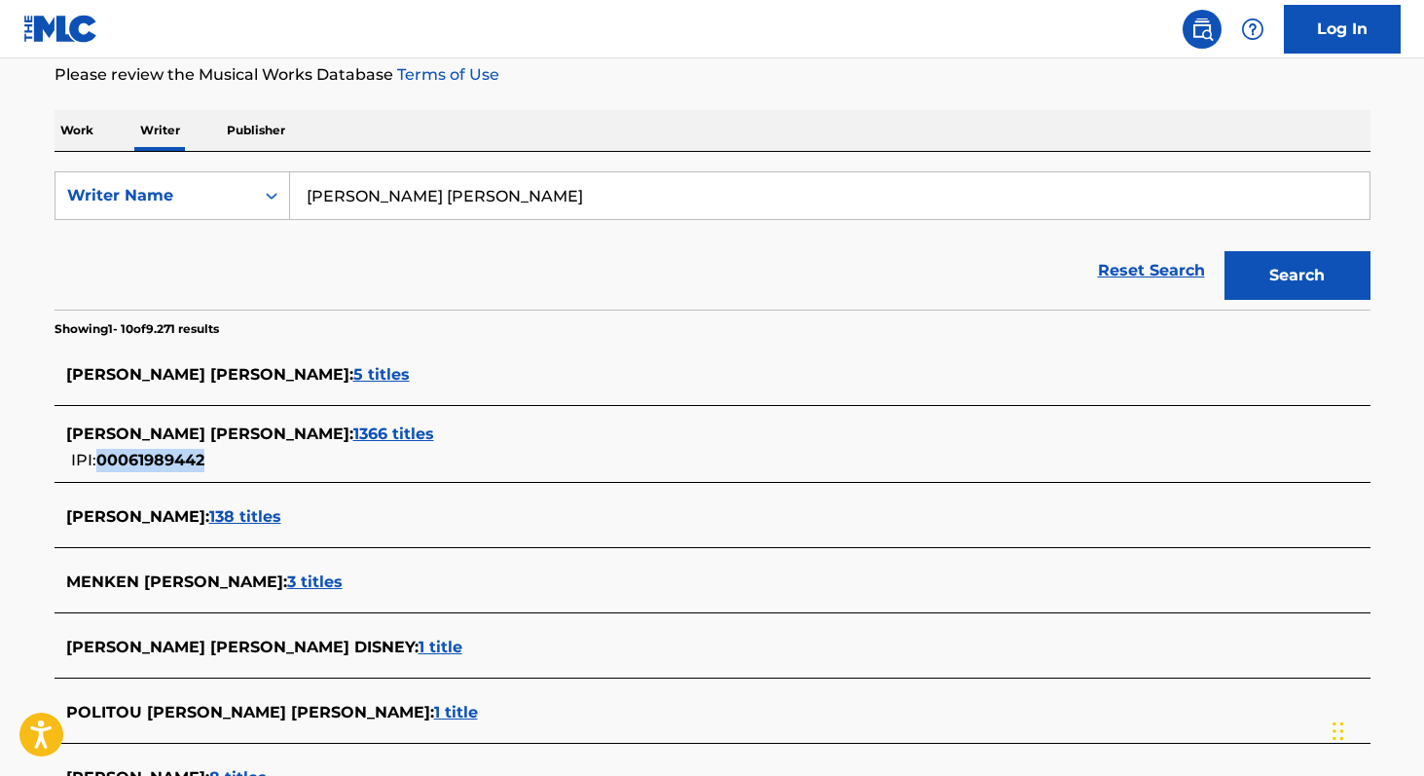
copy span "00061989442"
click at [353, 435] on span "1366 titles" at bounding box center [393, 433] width 81 height 18
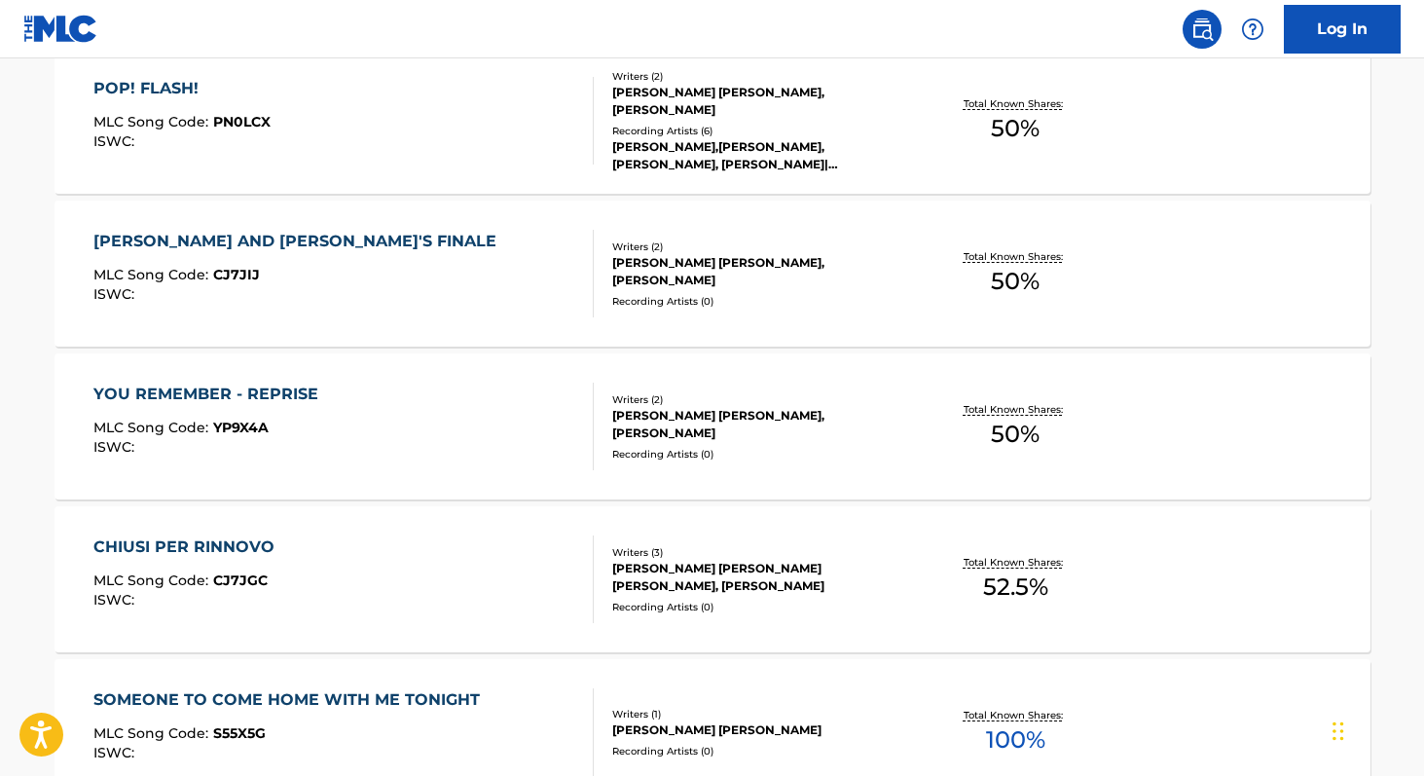
scroll to position [1607, 0]
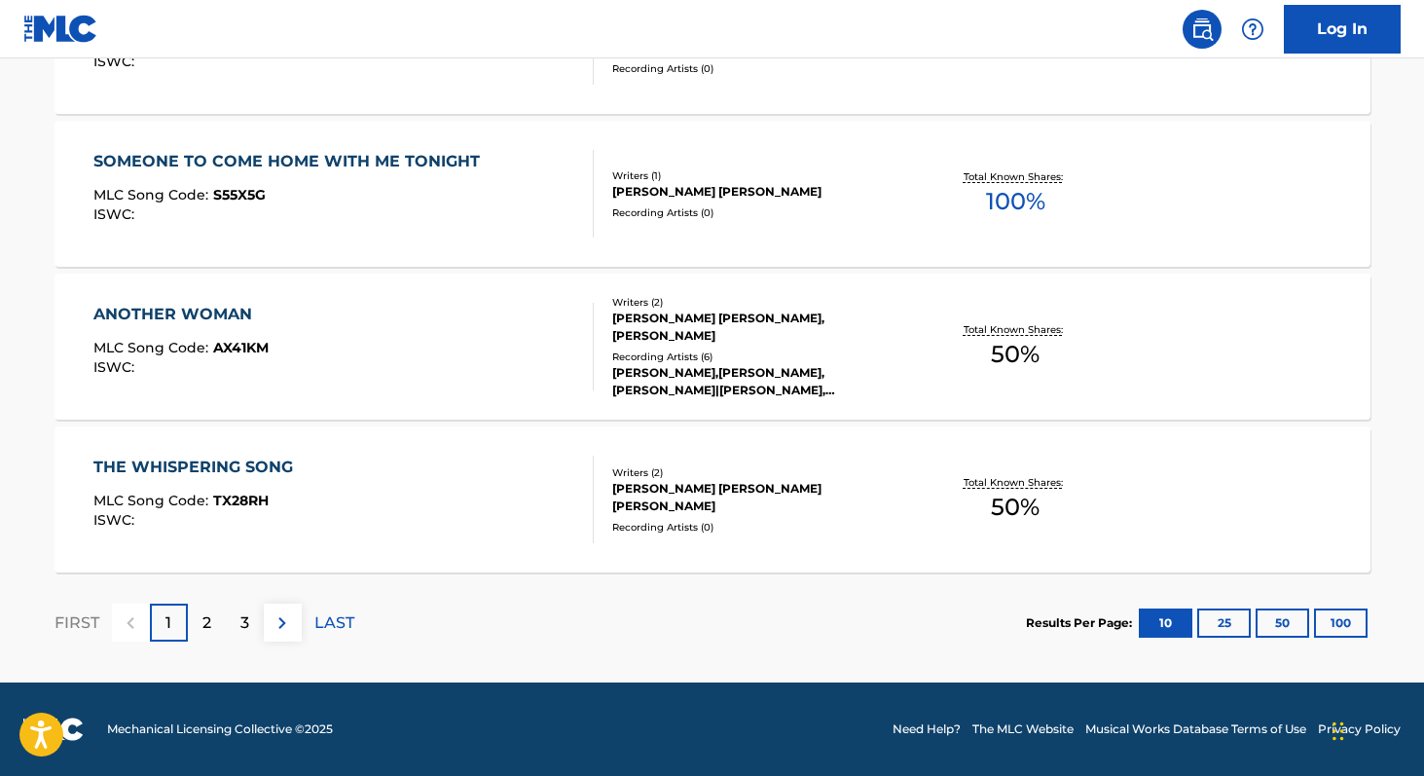
click at [1353, 631] on button "100" at bounding box center [1341, 622] width 54 height 29
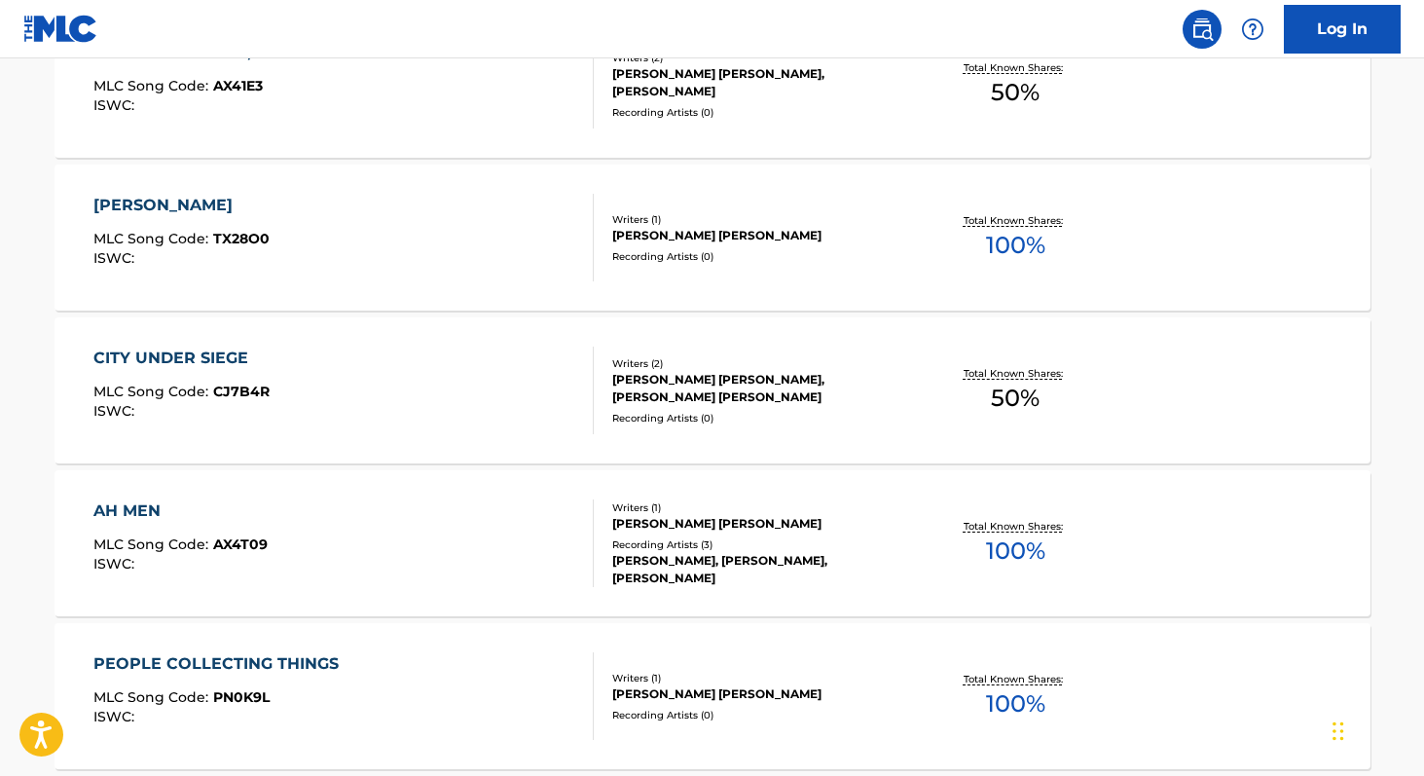
scroll to position [7801, 0]
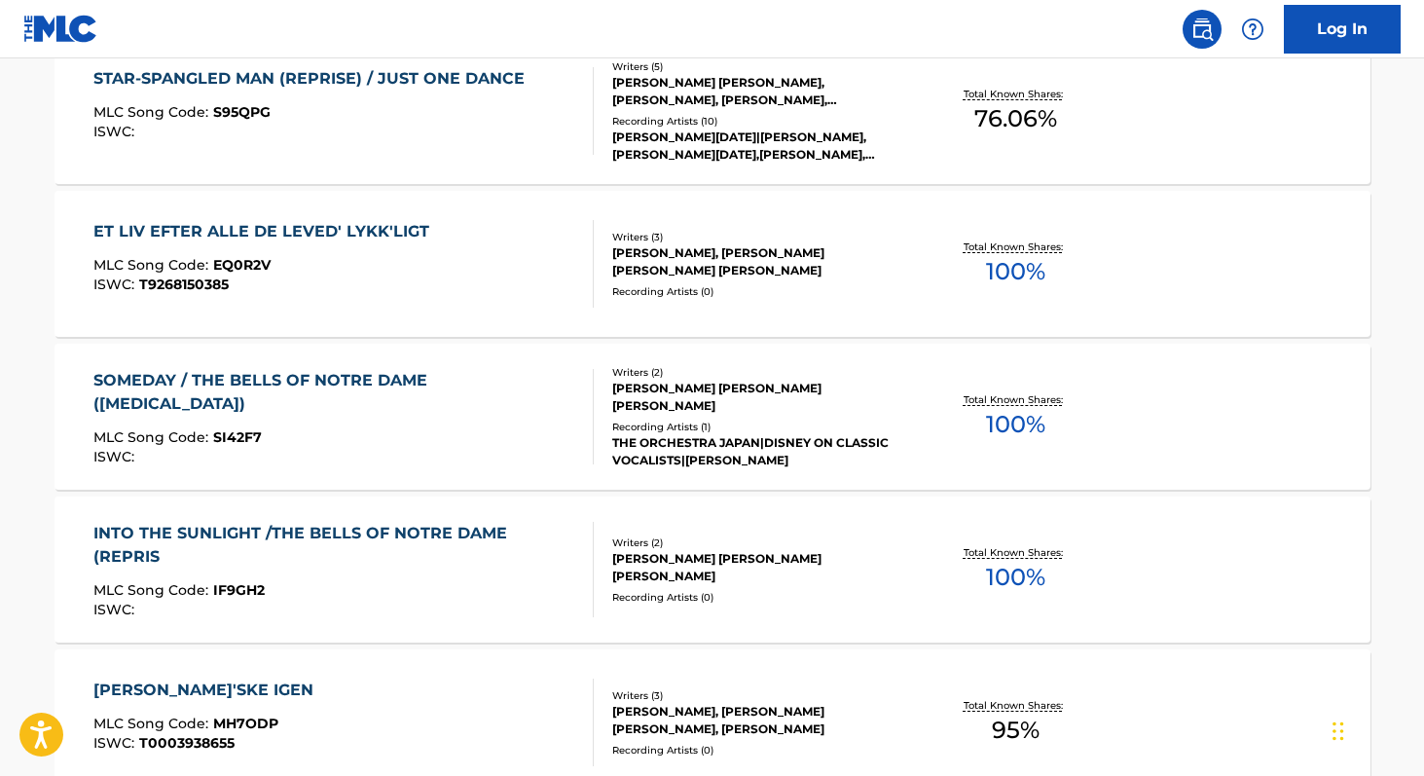
click at [999, 426] on span "100 %" at bounding box center [1015, 424] width 59 height 35
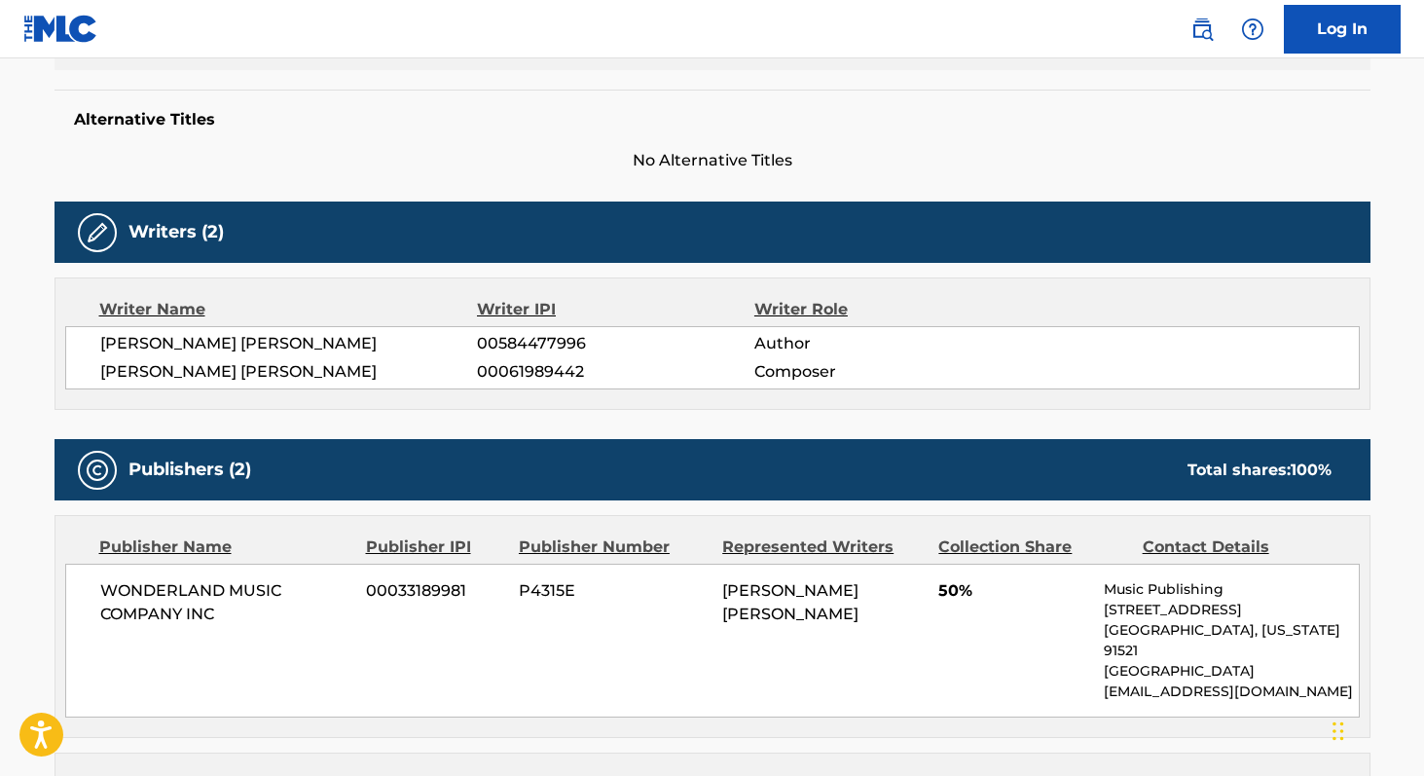
scroll to position [533, 0]
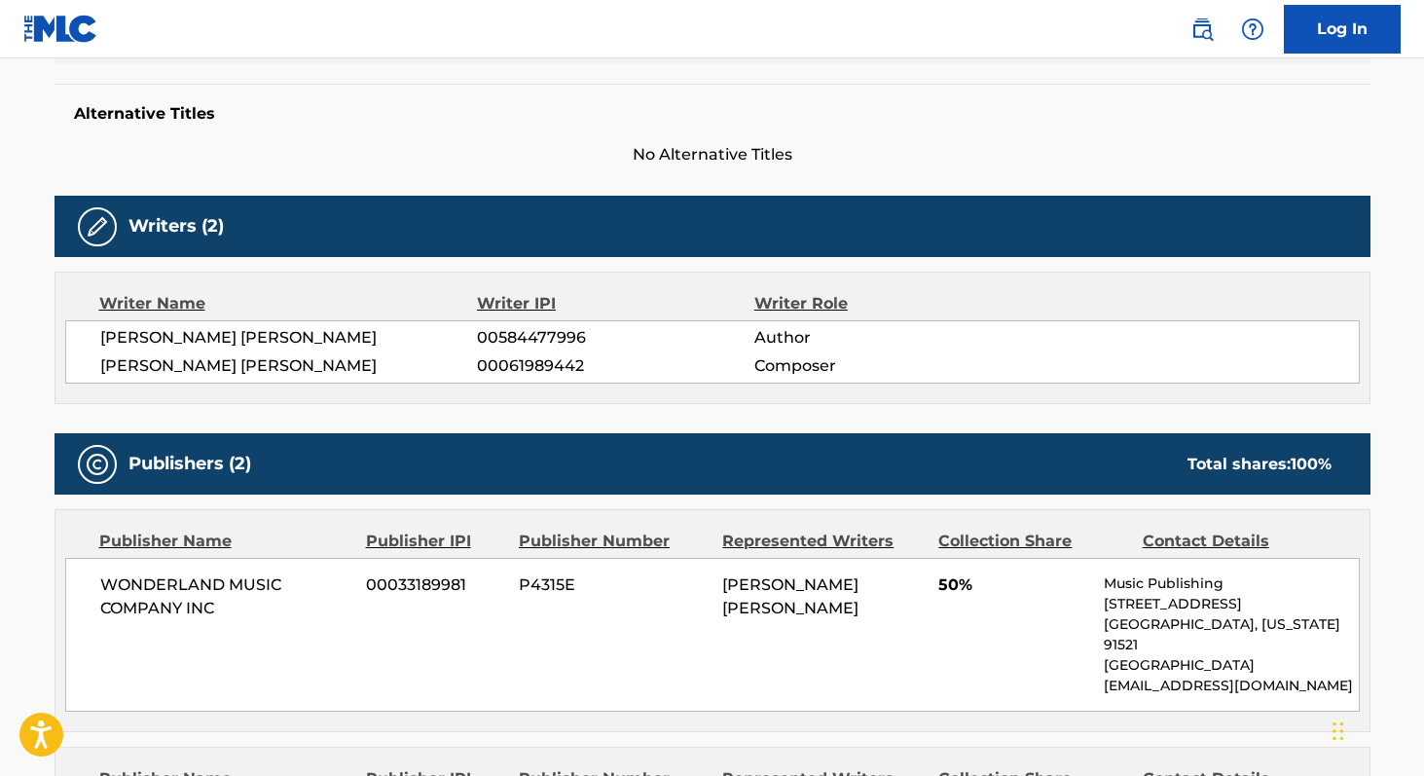
click at [518, 343] on span "00584477996" at bounding box center [615, 337] width 276 height 23
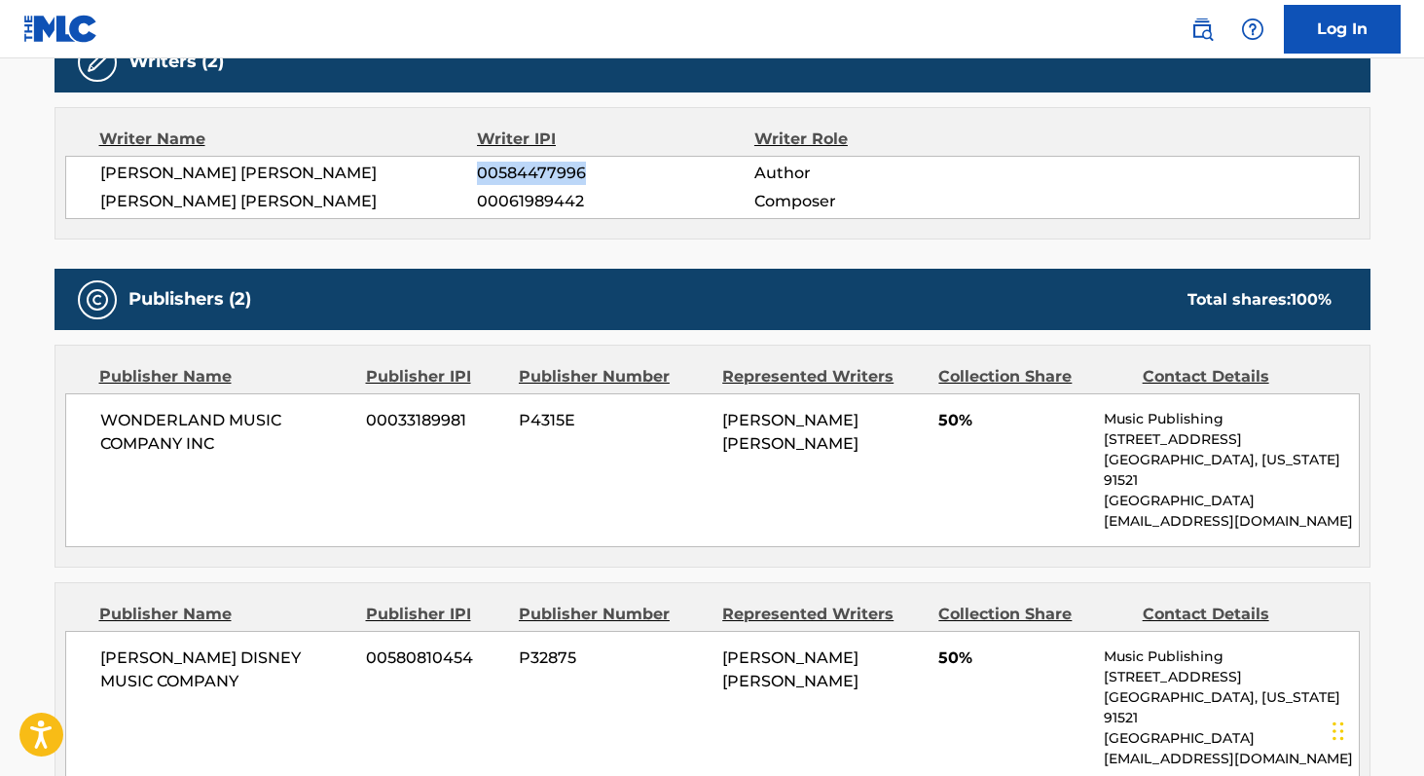
scroll to position [690, 0]
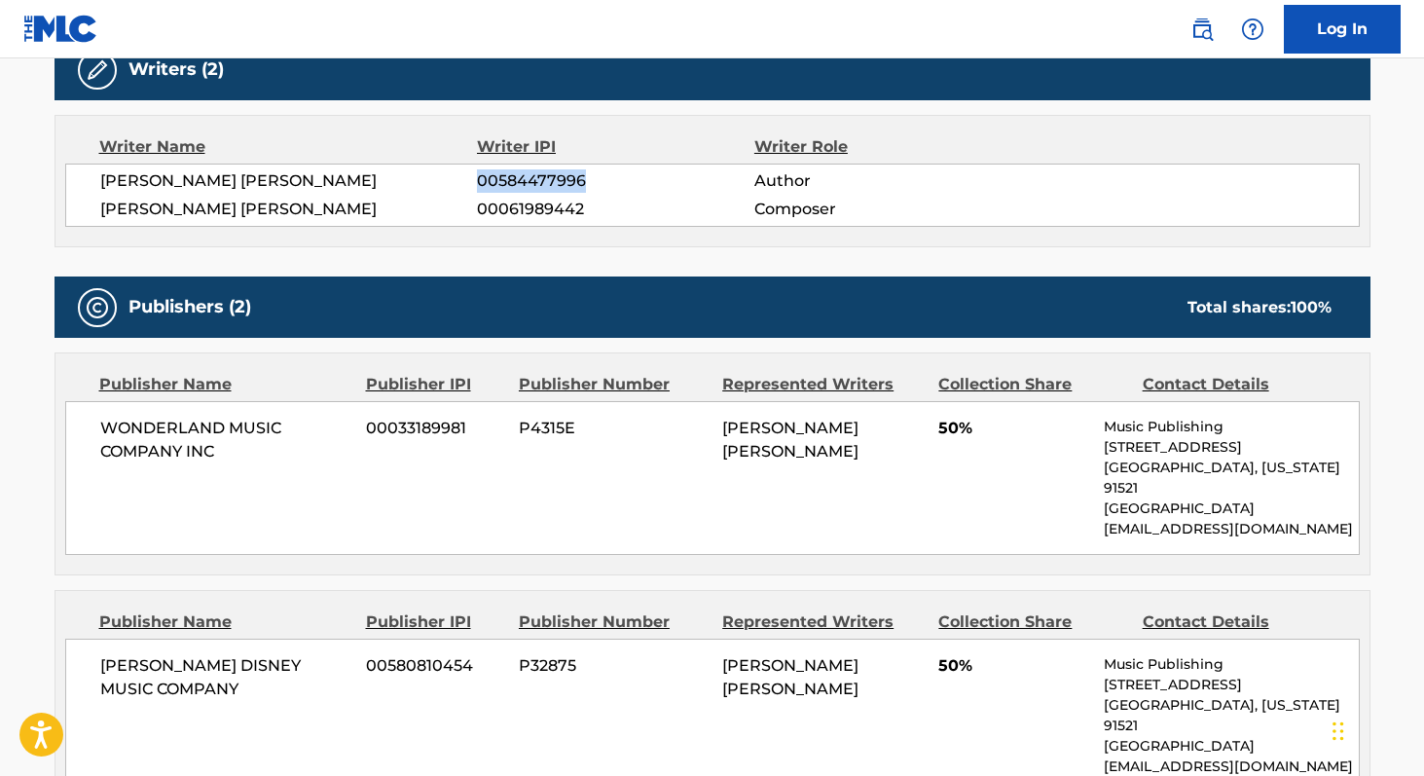
copy span "00584477996"
click at [124, 422] on span "WONDERLAND MUSIC COMPANY INC" at bounding box center [226, 440] width 252 height 47
copy div "WONDERLAND MUSIC COMPANY INC"
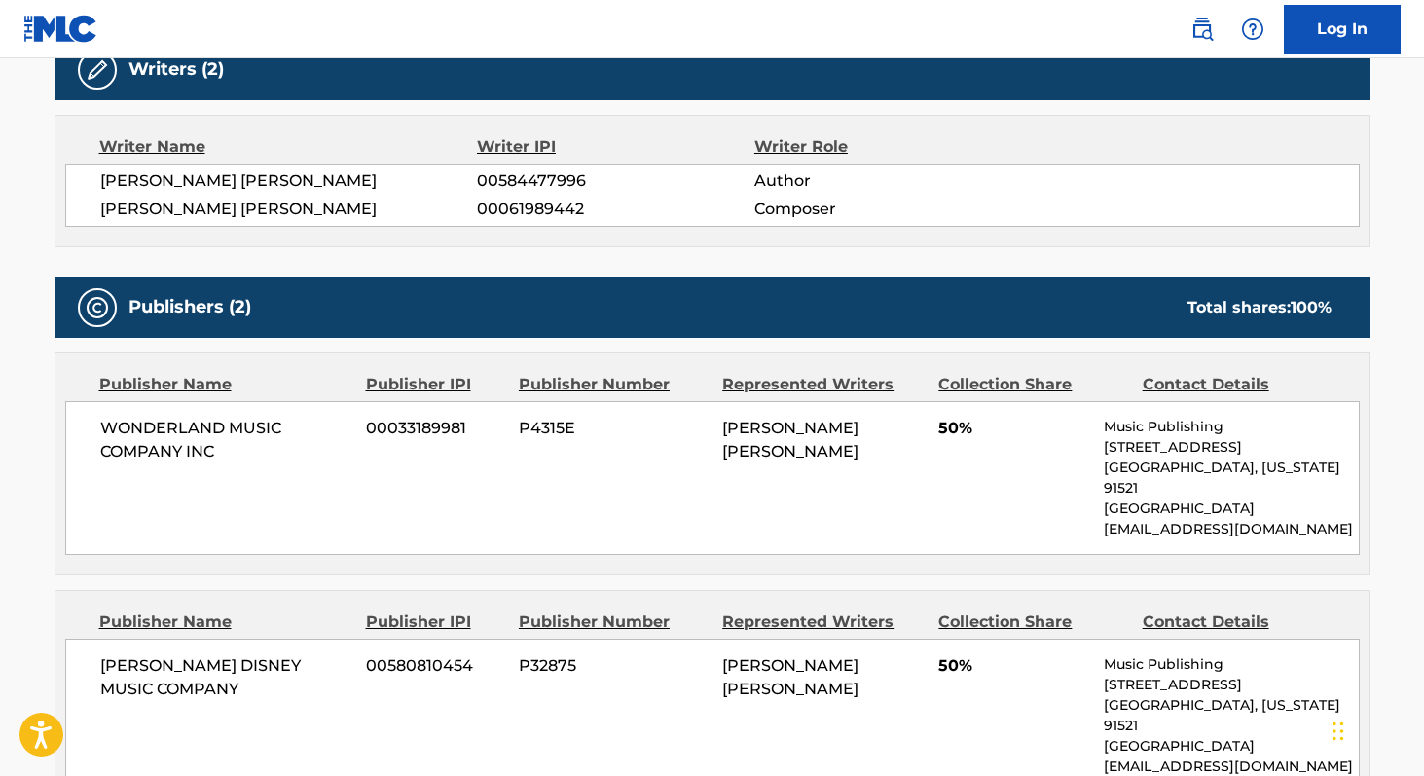
click at [118, 654] on span "[PERSON_NAME] DISNEY MUSIC COMPANY" at bounding box center [226, 677] width 252 height 47
copy div "[PERSON_NAME] DISNEY MUSIC COMPANY"
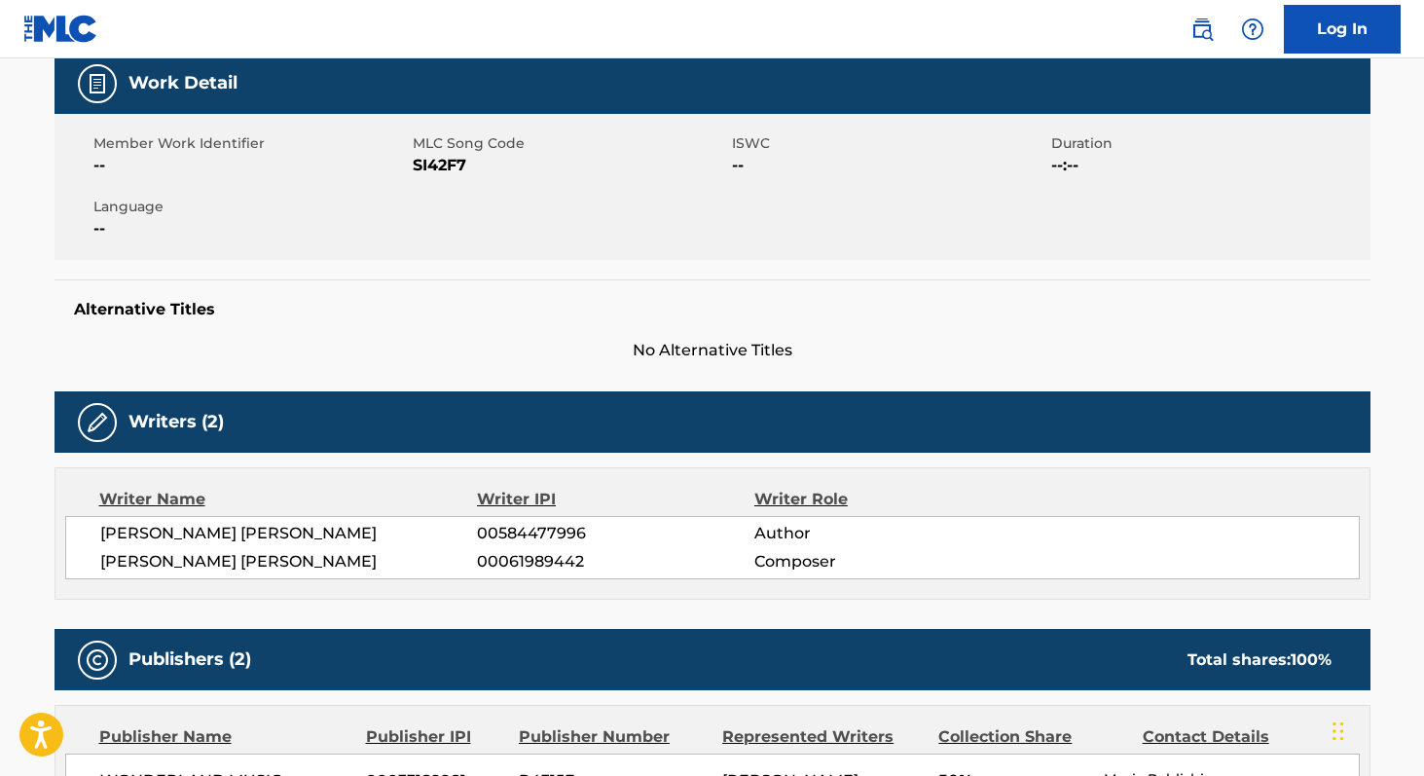
scroll to position [332, 0]
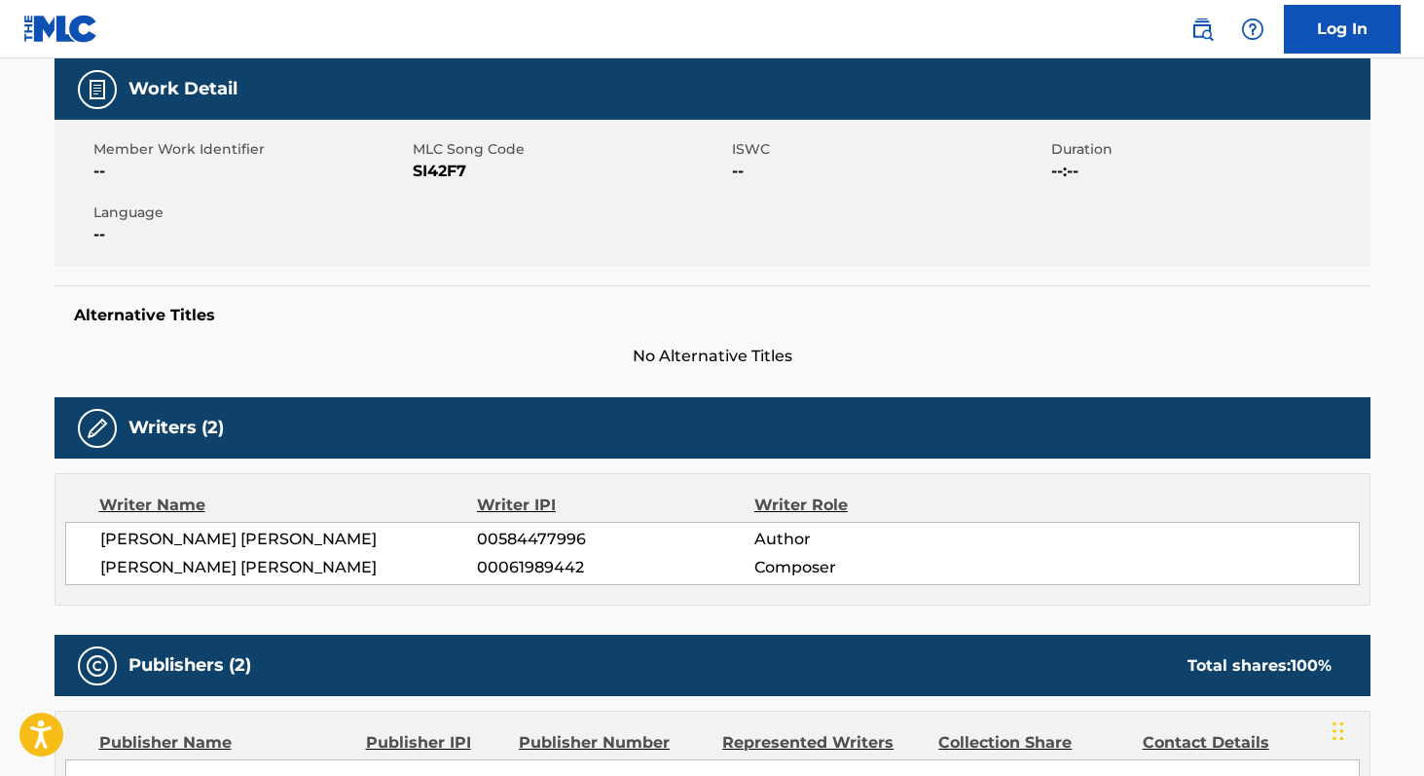
click at [432, 168] on span "SI42F7" at bounding box center [570, 171] width 314 height 23
copy span "SI42F7"
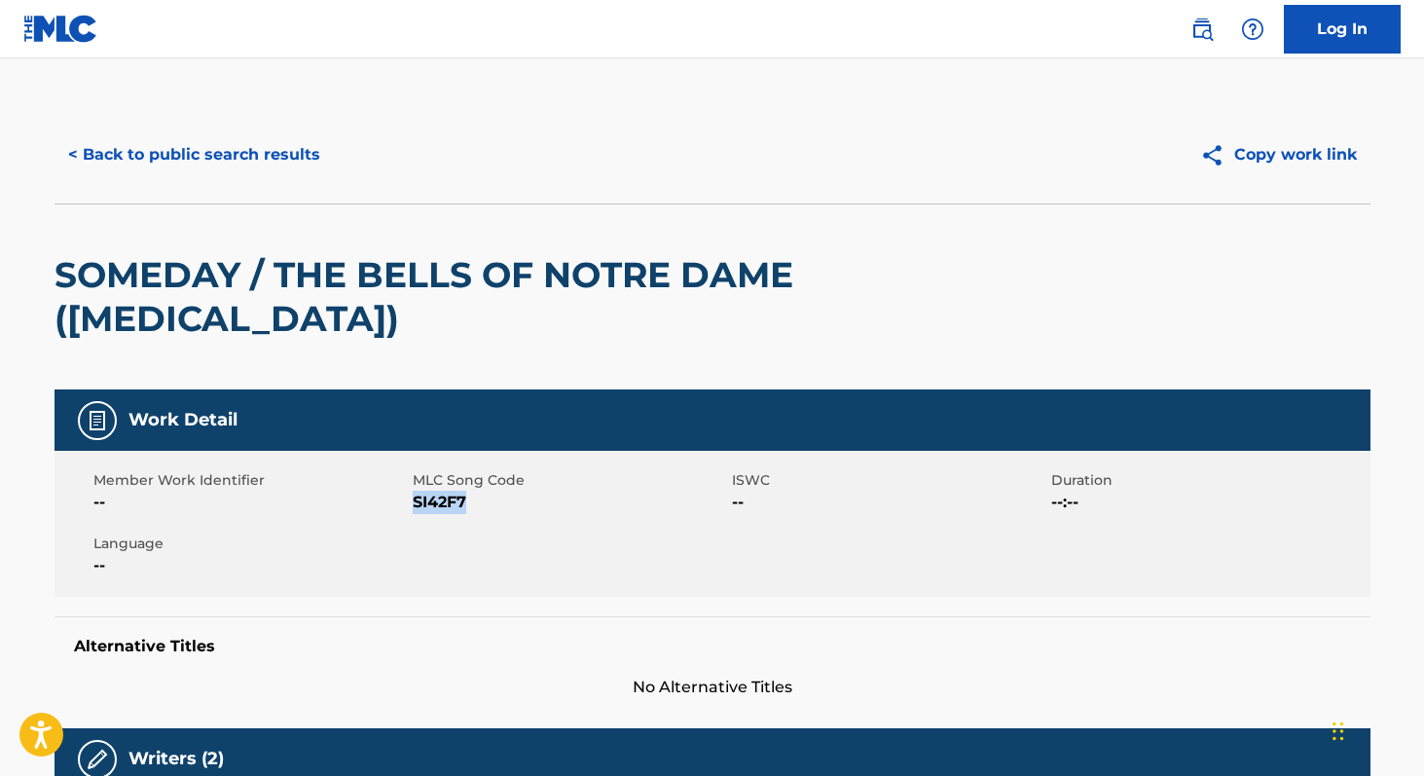
scroll to position [0, 0]
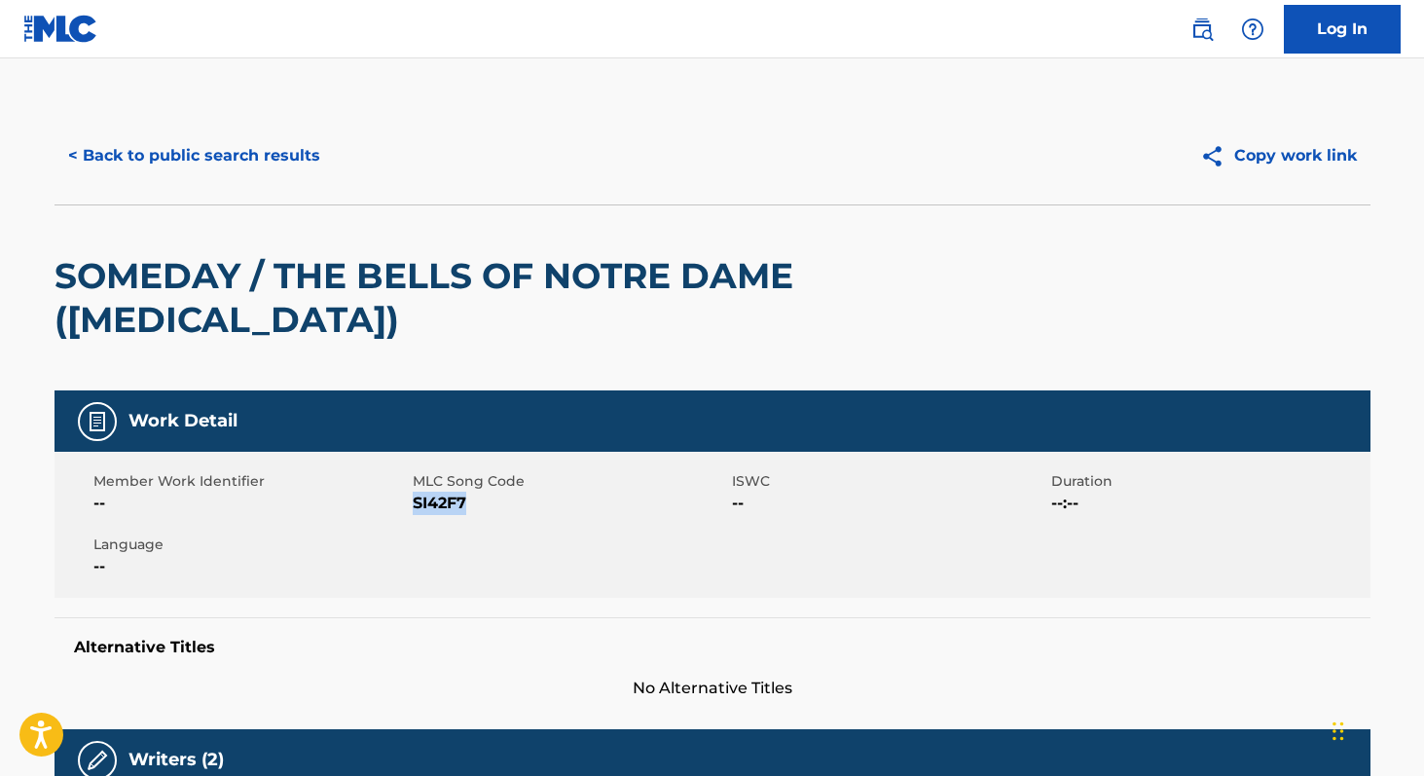
click at [271, 152] on button "< Back to public search results" at bounding box center [193, 155] width 279 height 49
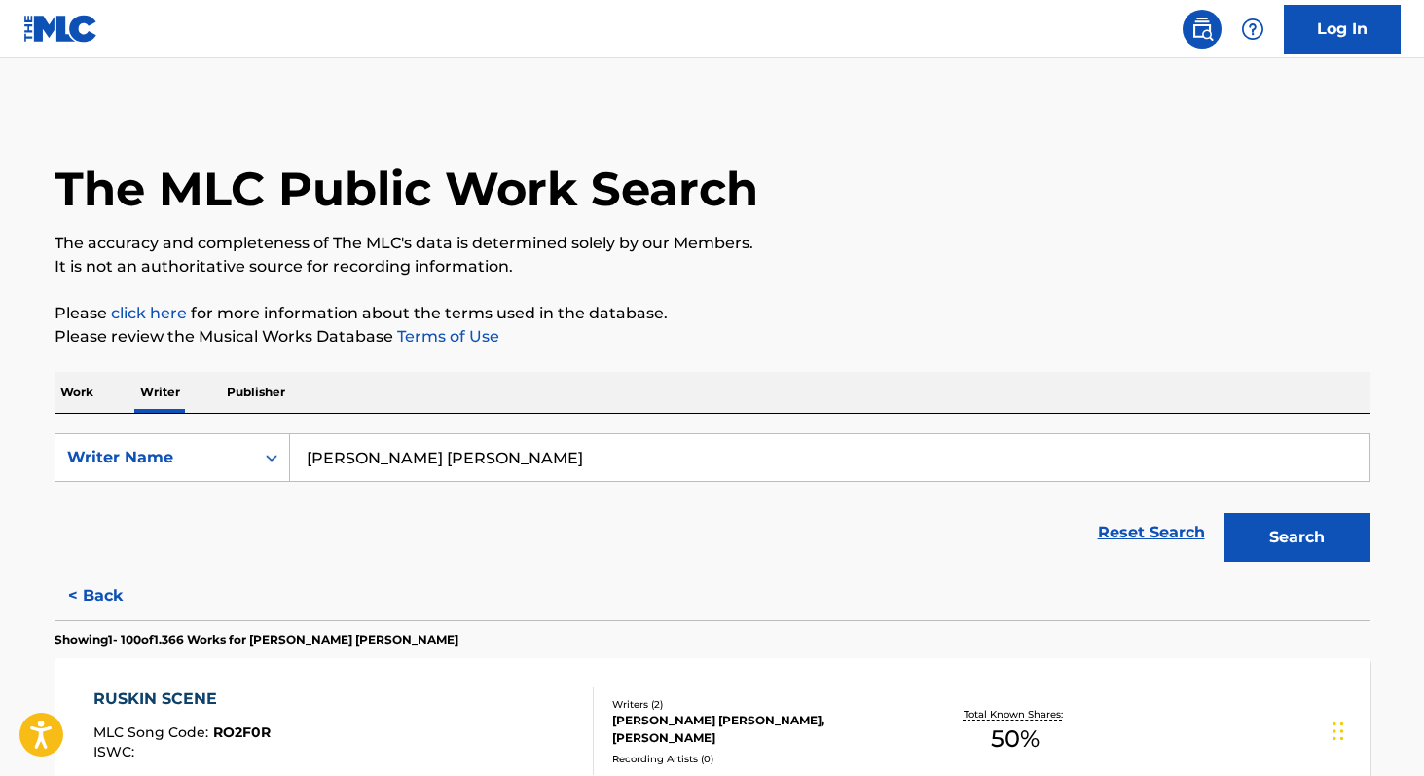
click at [80, 390] on p "Work" at bounding box center [76, 392] width 45 height 41
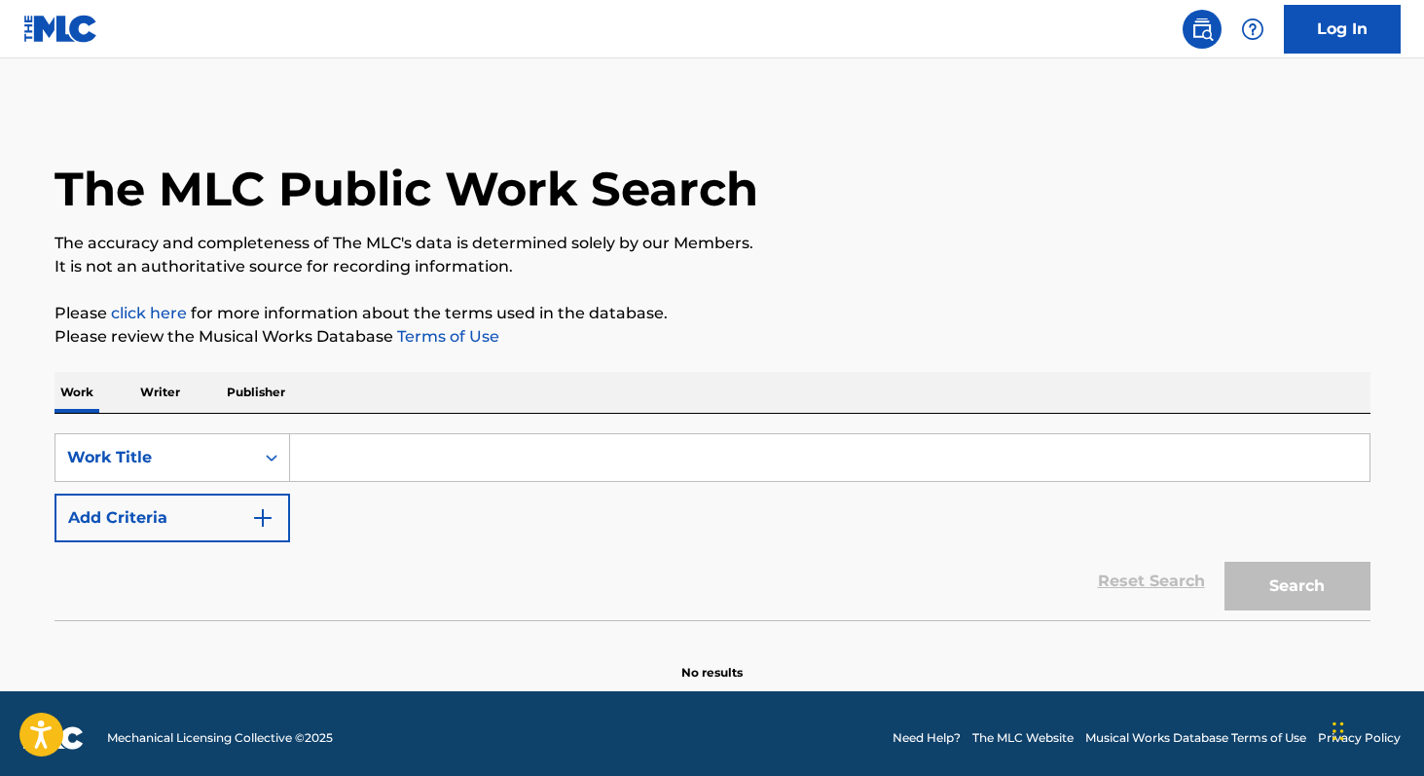
click at [423, 466] on input "Search Form" at bounding box center [829, 457] width 1079 height 47
paste input "Se Ocupan Huevos"
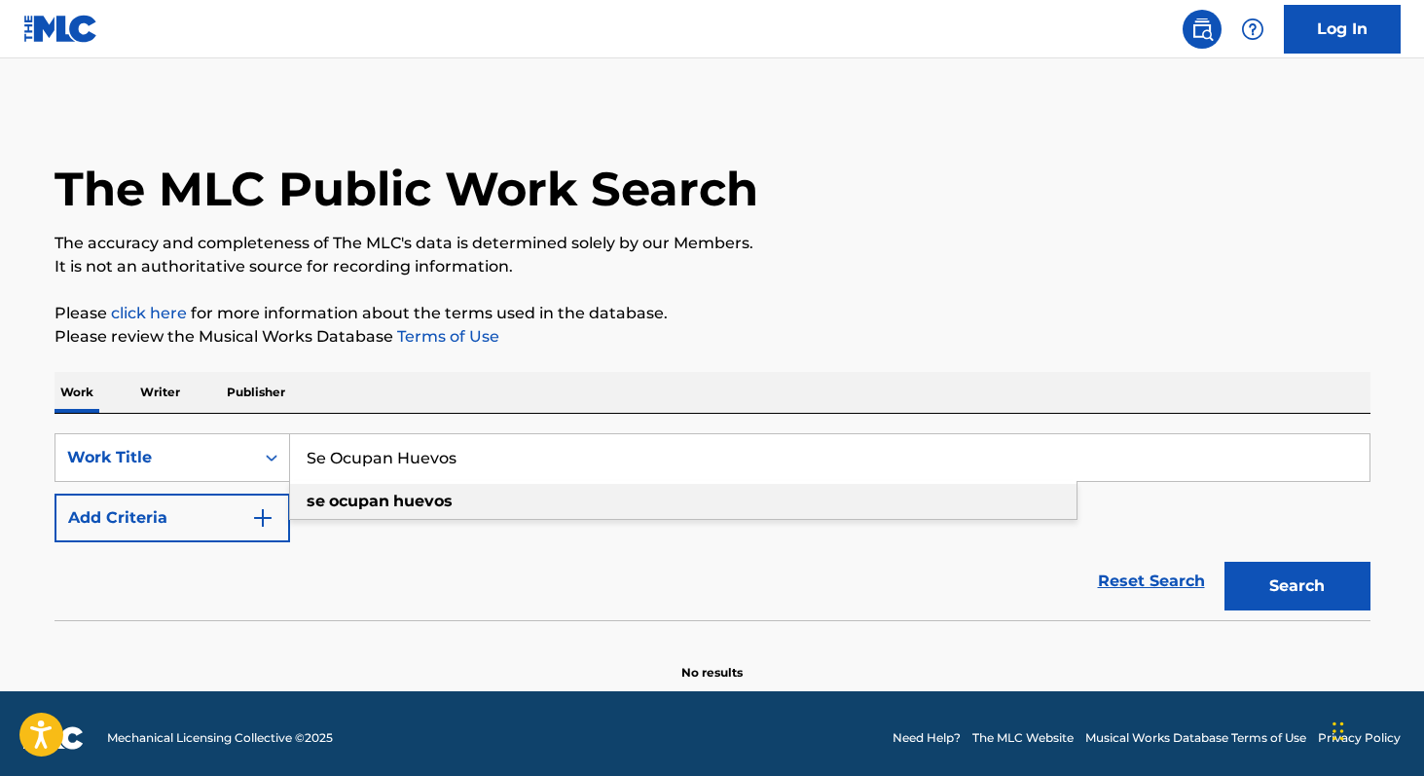
click at [461, 508] on div "se ocupan huevos" at bounding box center [683, 501] width 786 height 35
type input "se ocupan huevos"
click at [1268, 581] on button "Search" at bounding box center [1297, 586] width 146 height 49
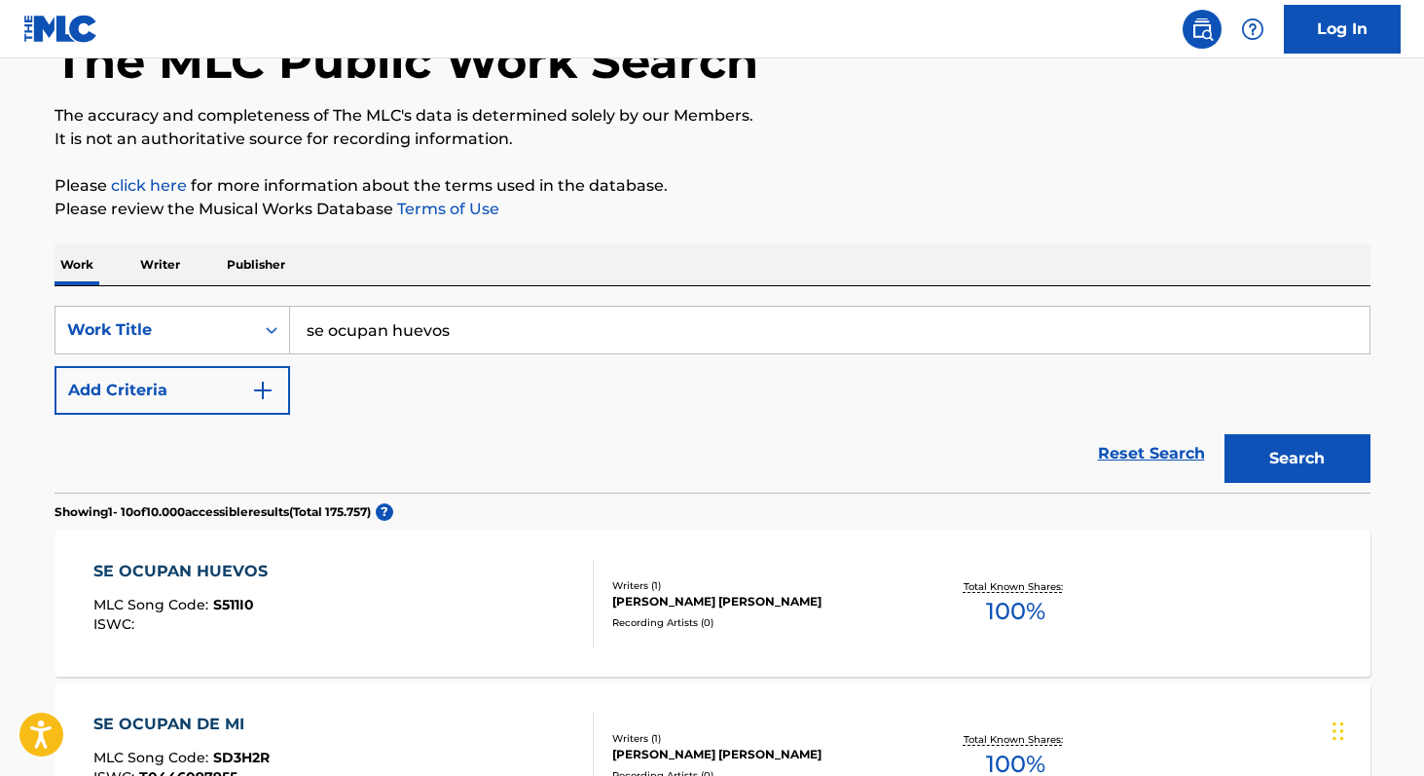
scroll to position [140, 0]
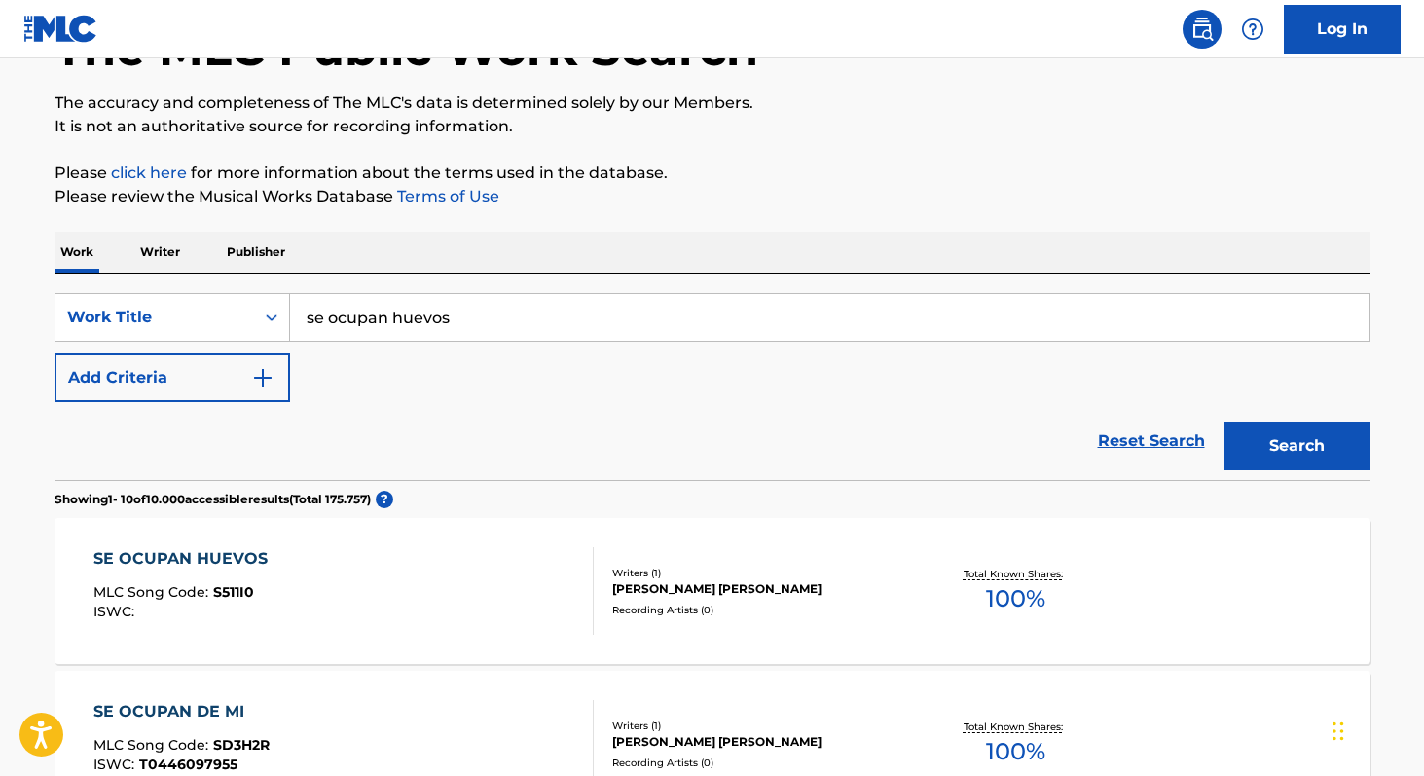
click at [1025, 588] on span "100 %" at bounding box center [1015, 598] width 59 height 35
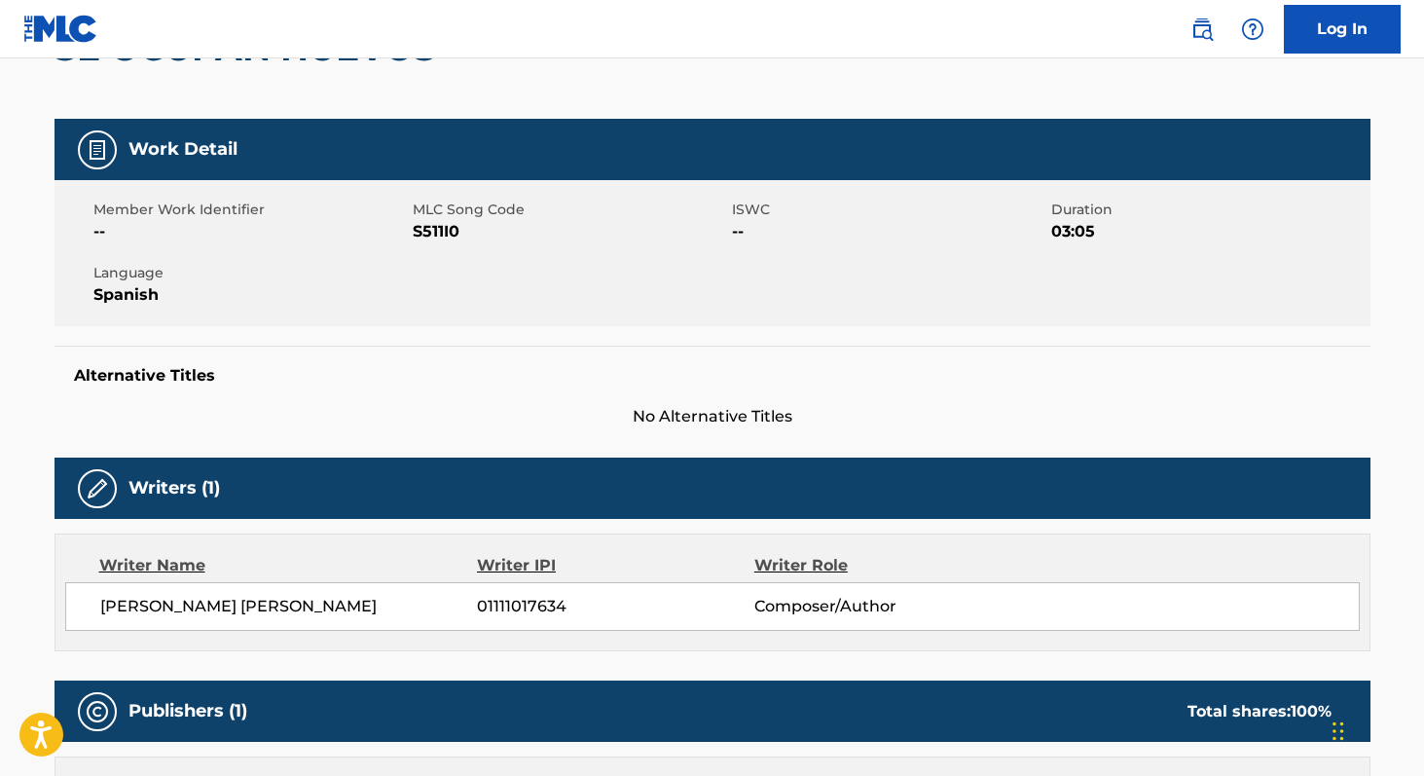
scroll to position [223, 0]
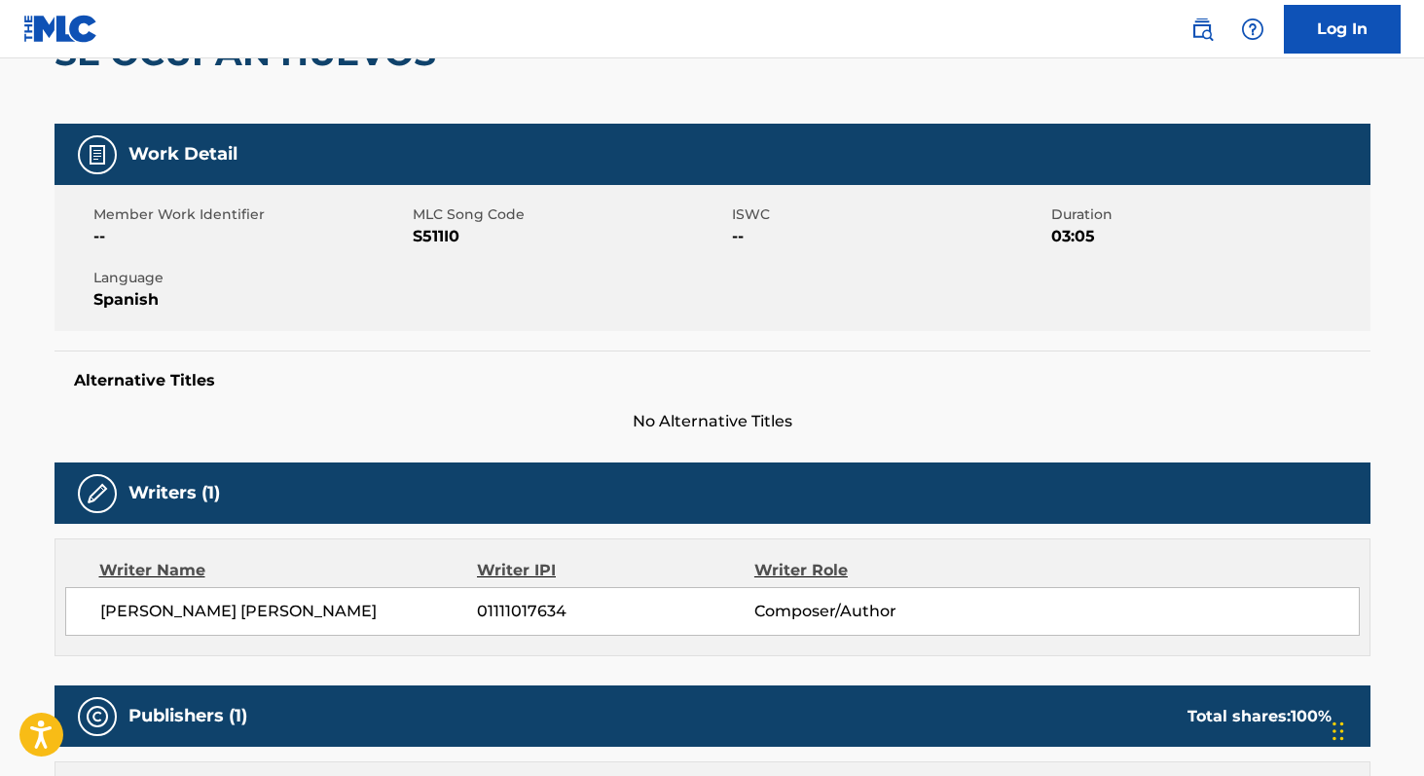
drag, startPoint x: 103, startPoint y: 608, endPoint x: 359, endPoint y: 617, distance: 256.1
click at [361, 618] on span "[PERSON_NAME] [PERSON_NAME]" at bounding box center [289, 610] width 378 height 23
click at [125, 609] on span "[PERSON_NAME] [PERSON_NAME]" at bounding box center [289, 610] width 378 height 23
copy span "[PERSON_NAME] [PERSON_NAME]"
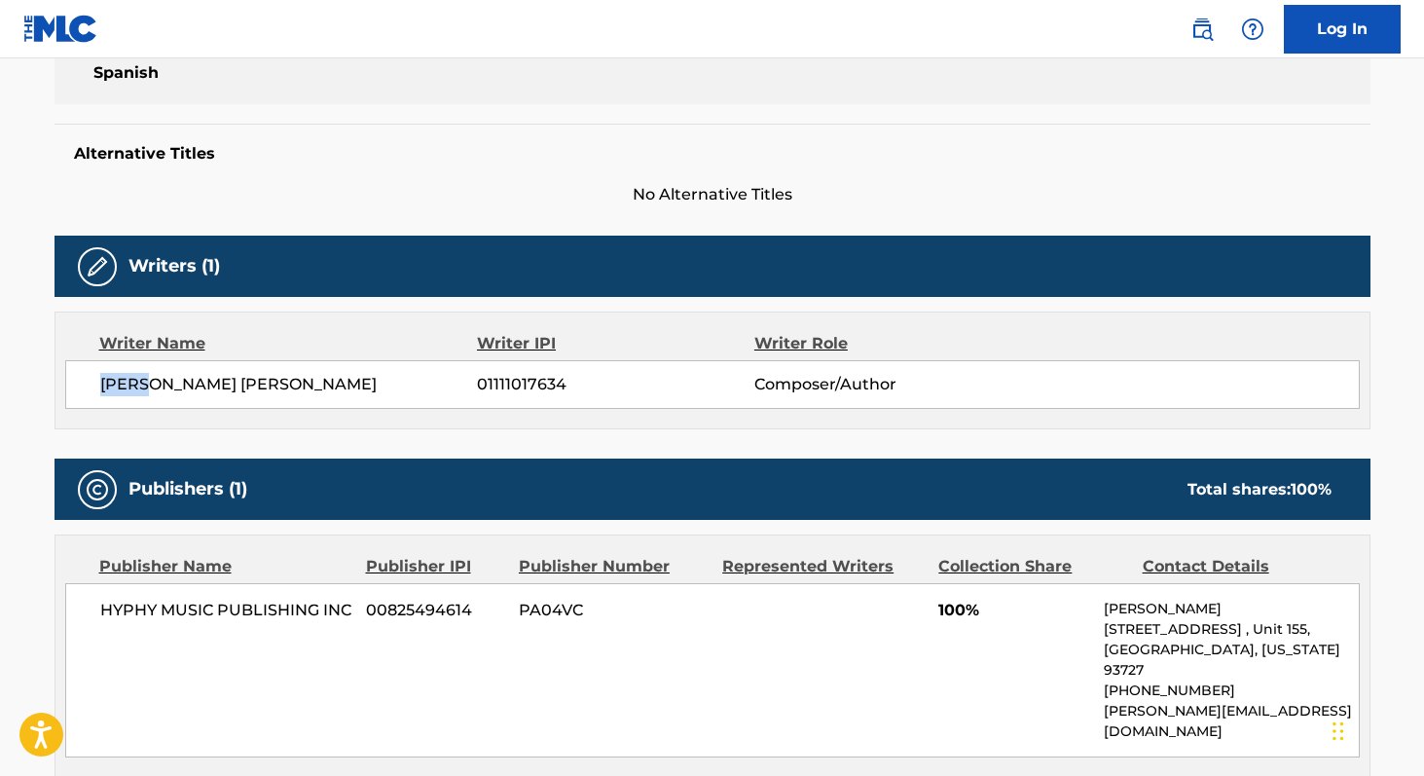
scroll to position [479, 0]
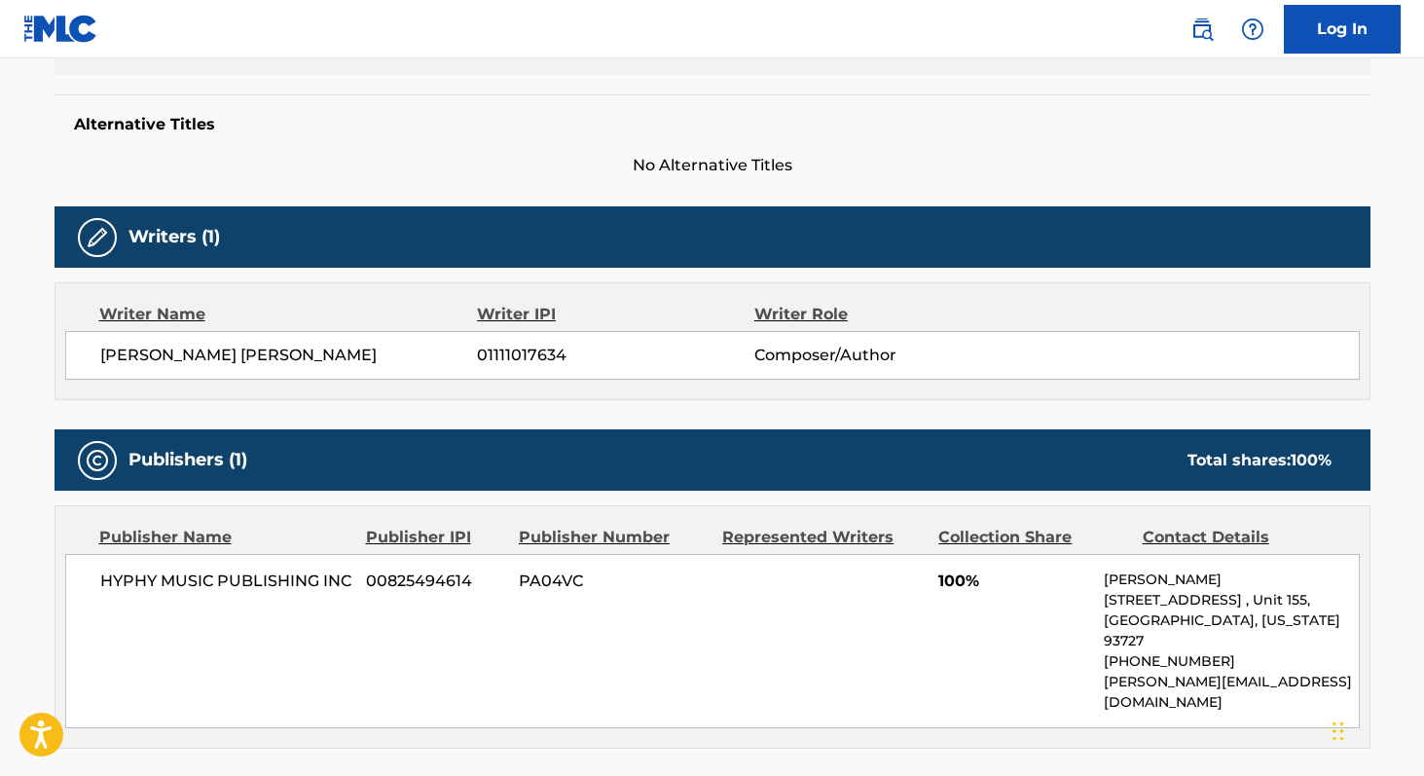
click at [137, 579] on span "HYPHY MUSIC PUBLISHING INC" at bounding box center [226, 580] width 252 height 23
copy div "HYPHY MUSIC PUBLISHING INC"
click at [488, 361] on span "01111017634" at bounding box center [615, 355] width 276 height 23
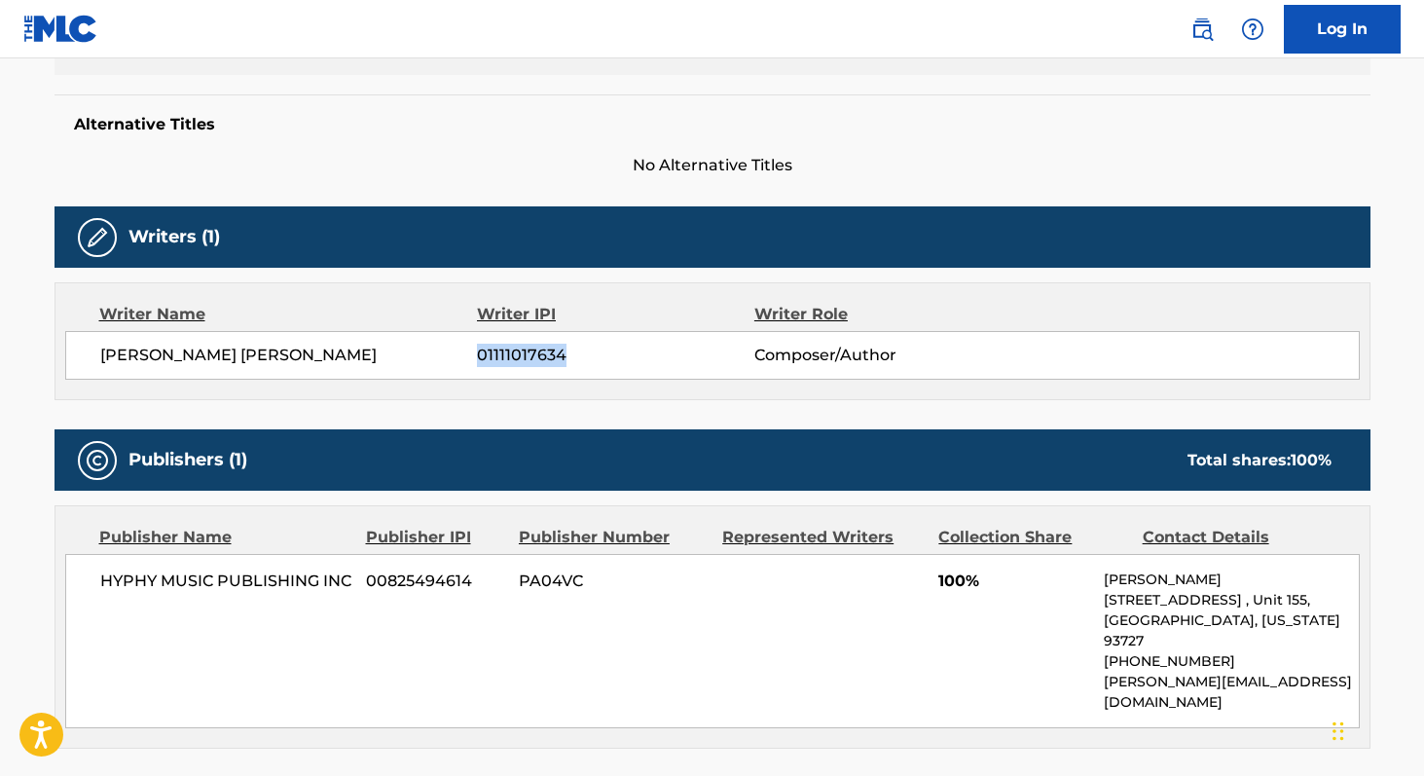
click at [488, 361] on span "01111017634" at bounding box center [615, 355] width 276 height 23
copy span "01111017634"
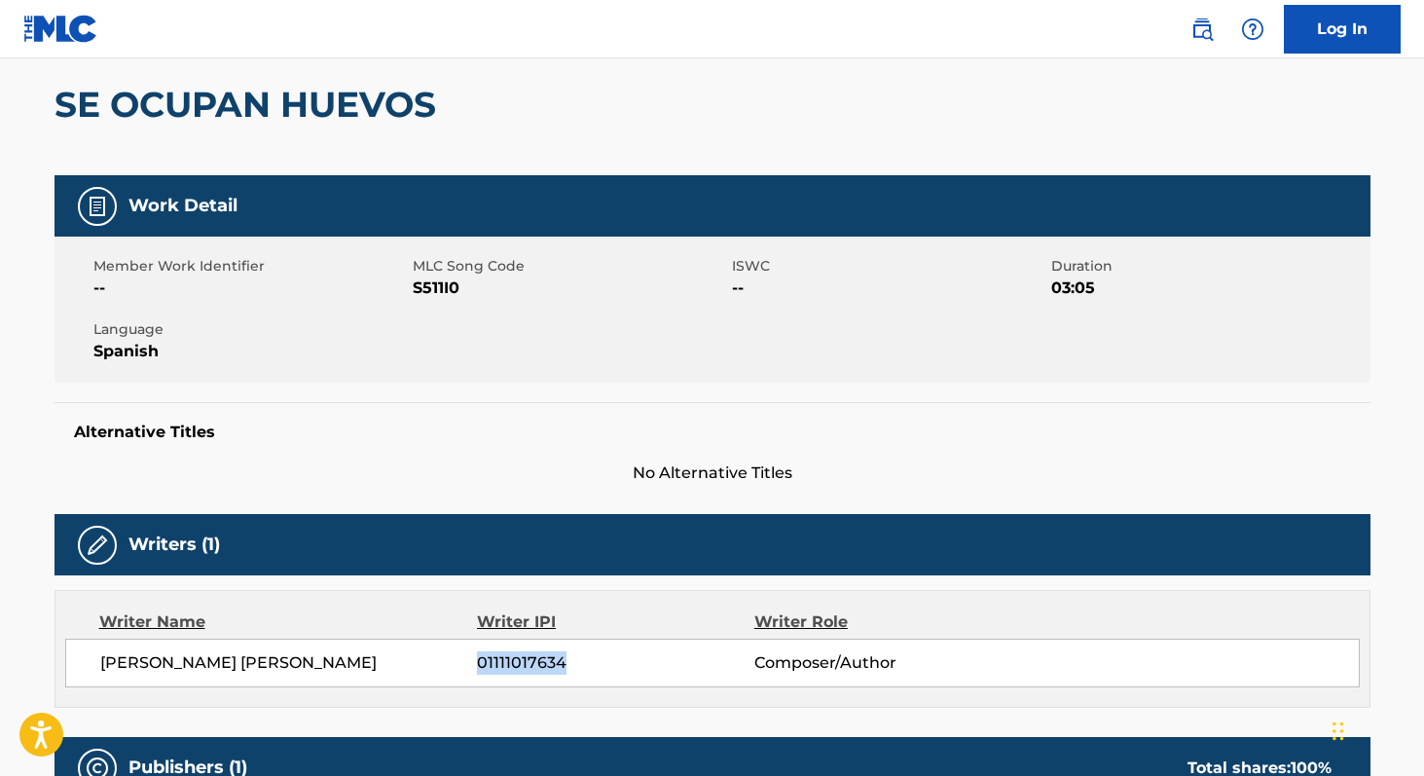
scroll to position [151, 0]
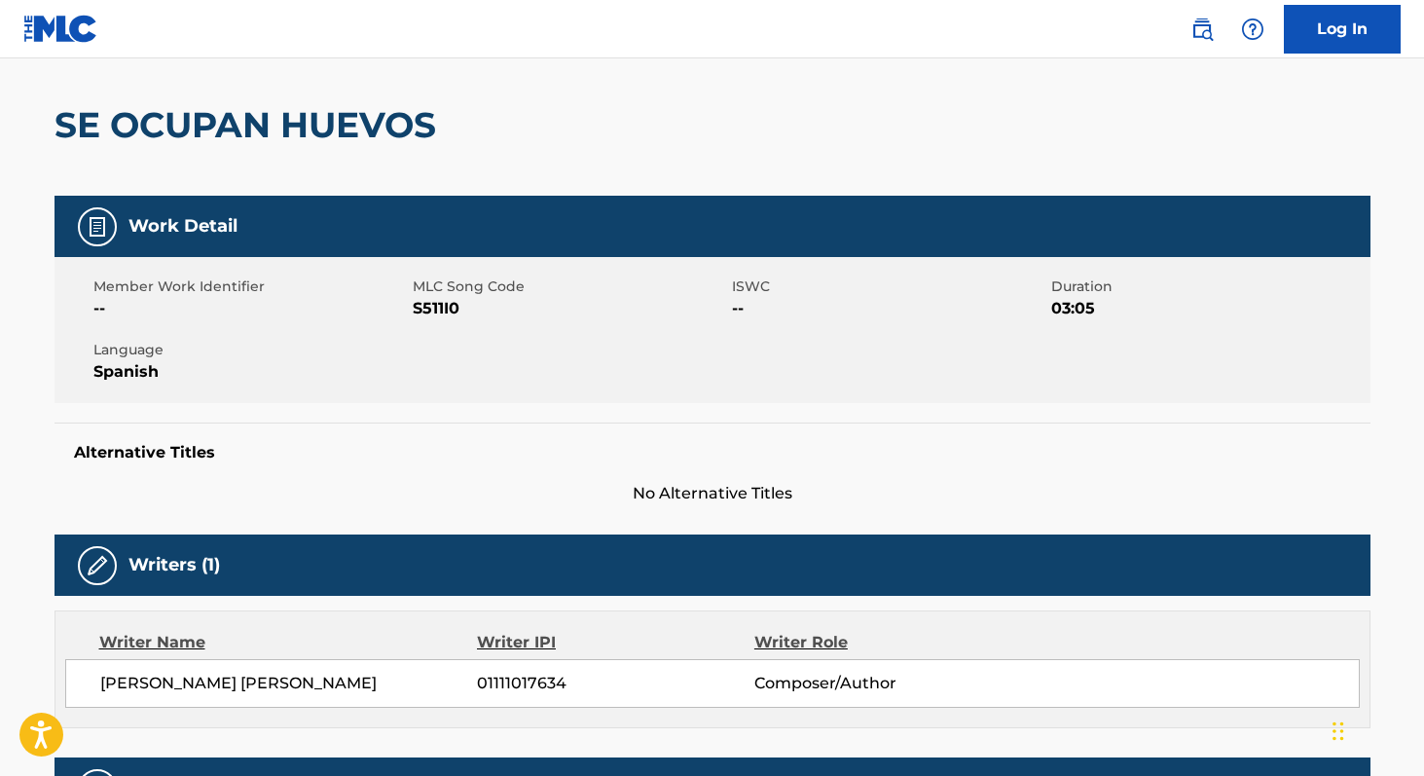
click at [430, 320] on div "Member Work Identifier -- MLC Song Code S511I0 ISWC -- Duration 03:05 Language …" at bounding box center [712, 330] width 1316 height 146
click at [432, 313] on span "S511I0" at bounding box center [570, 308] width 314 height 23
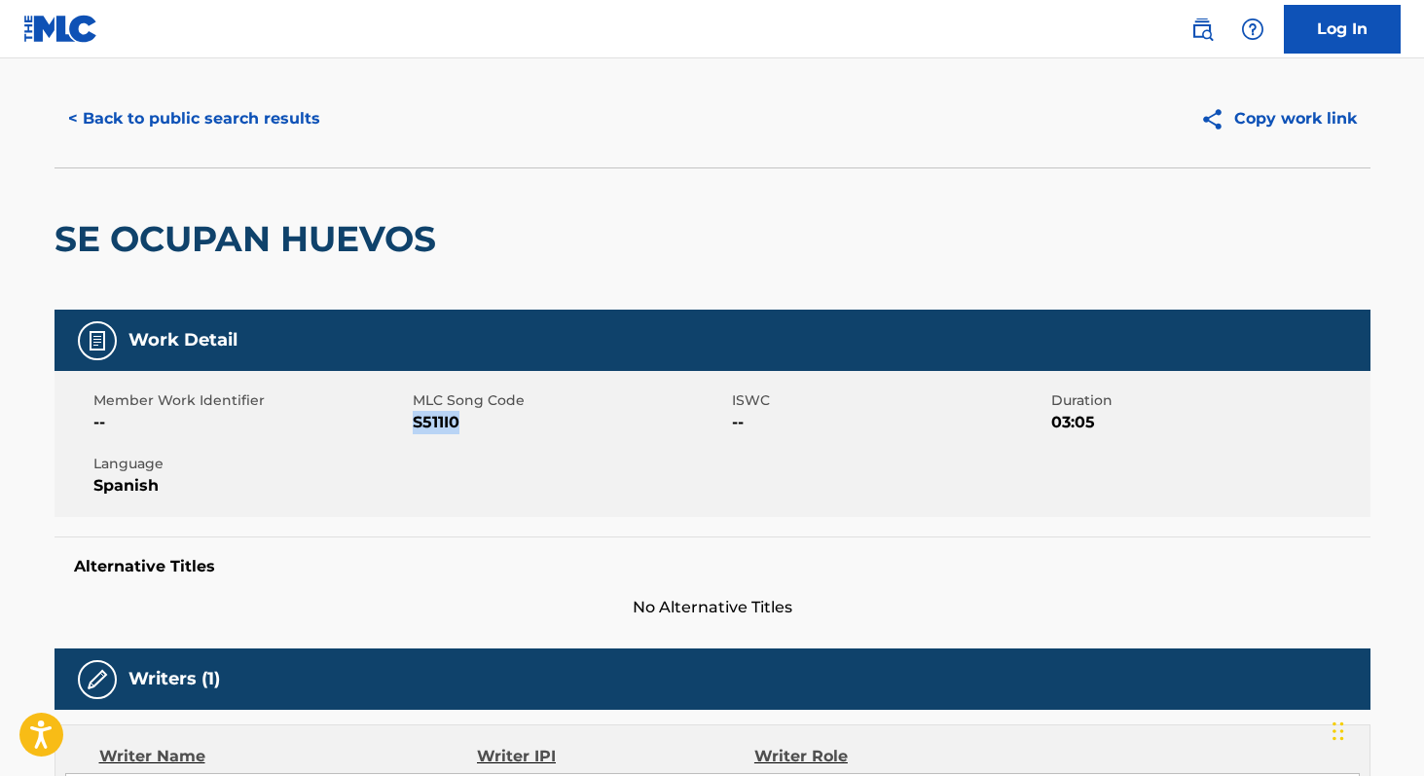
scroll to position [0, 0]
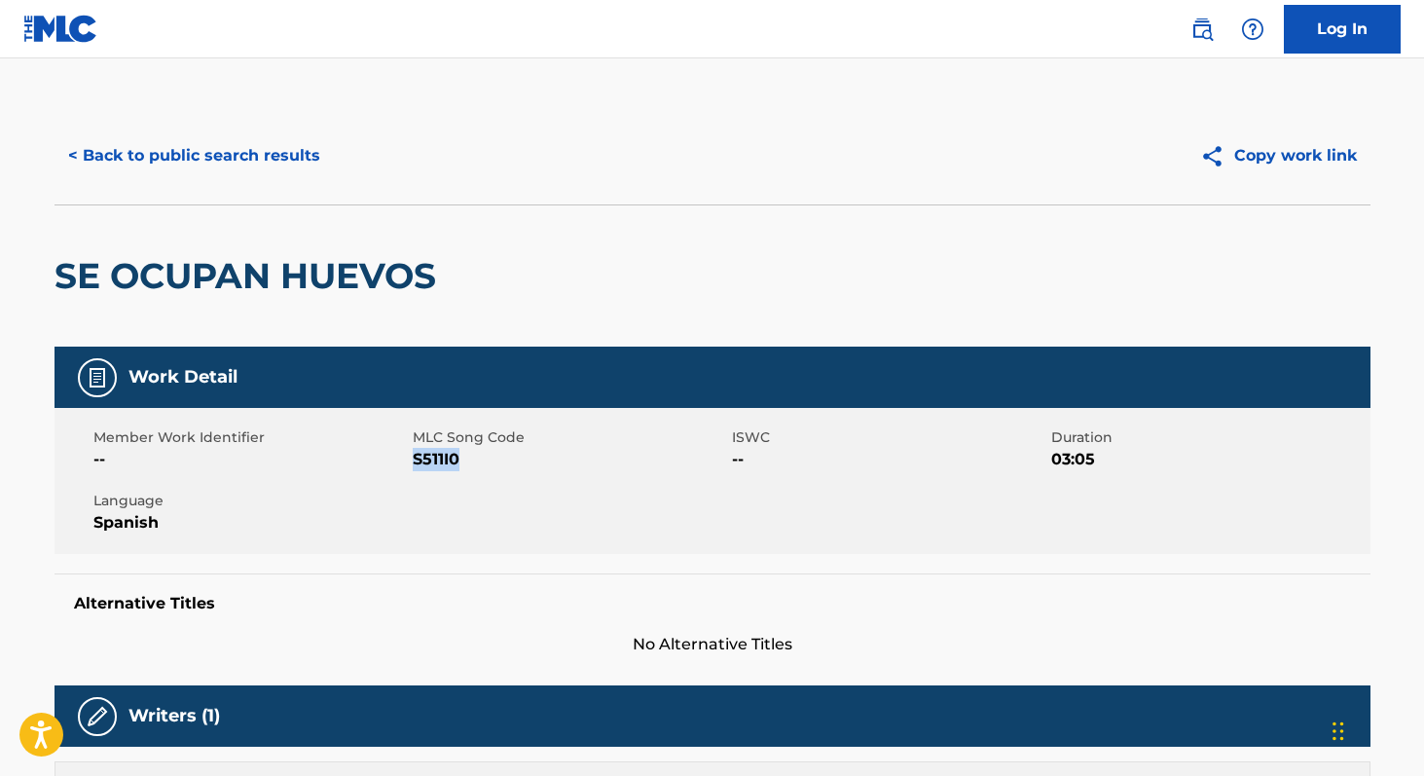
click at [194, 163] on button "< Back to public search results" at bounding box center [193, 155] width 279 height 49
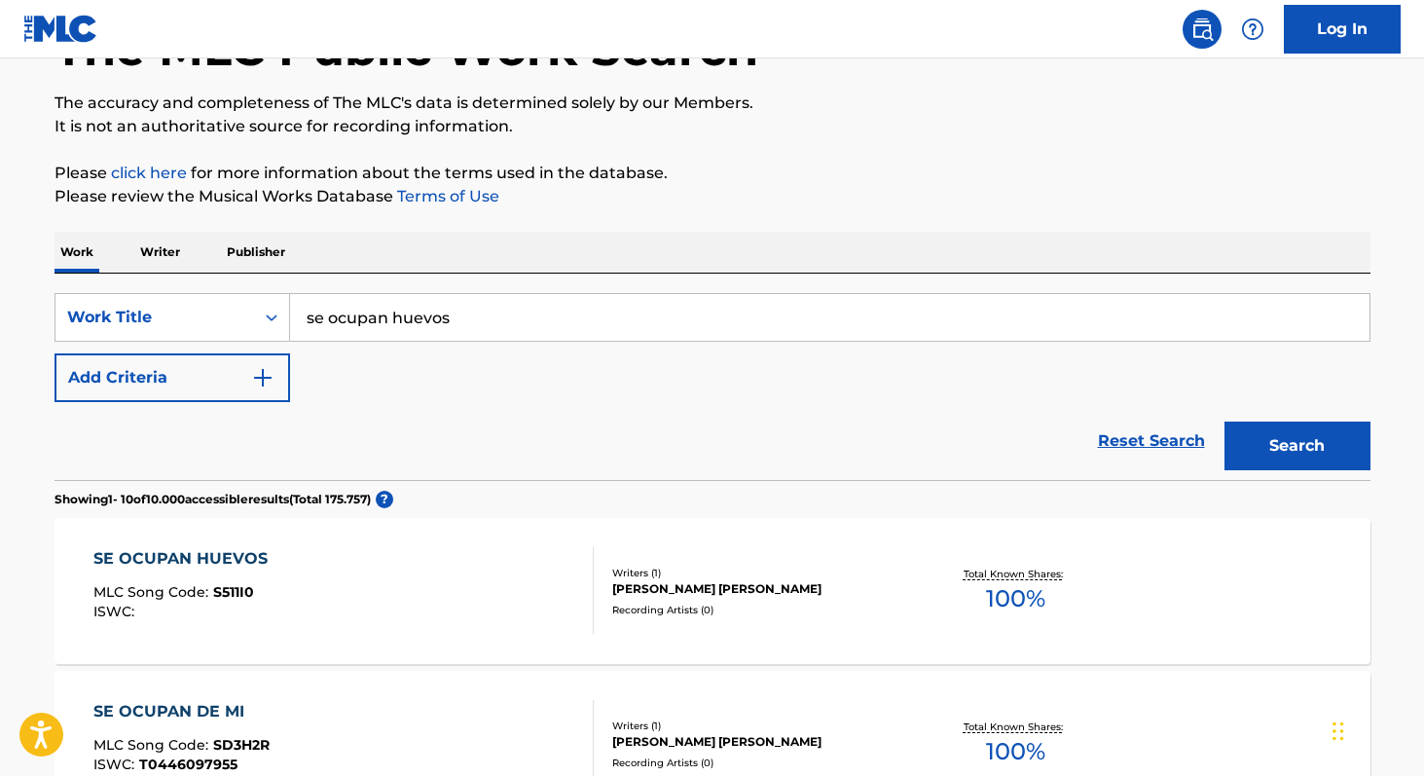
click at [158, 258] on p "Writer" at bounding box center [160, 252] width 52 height 41
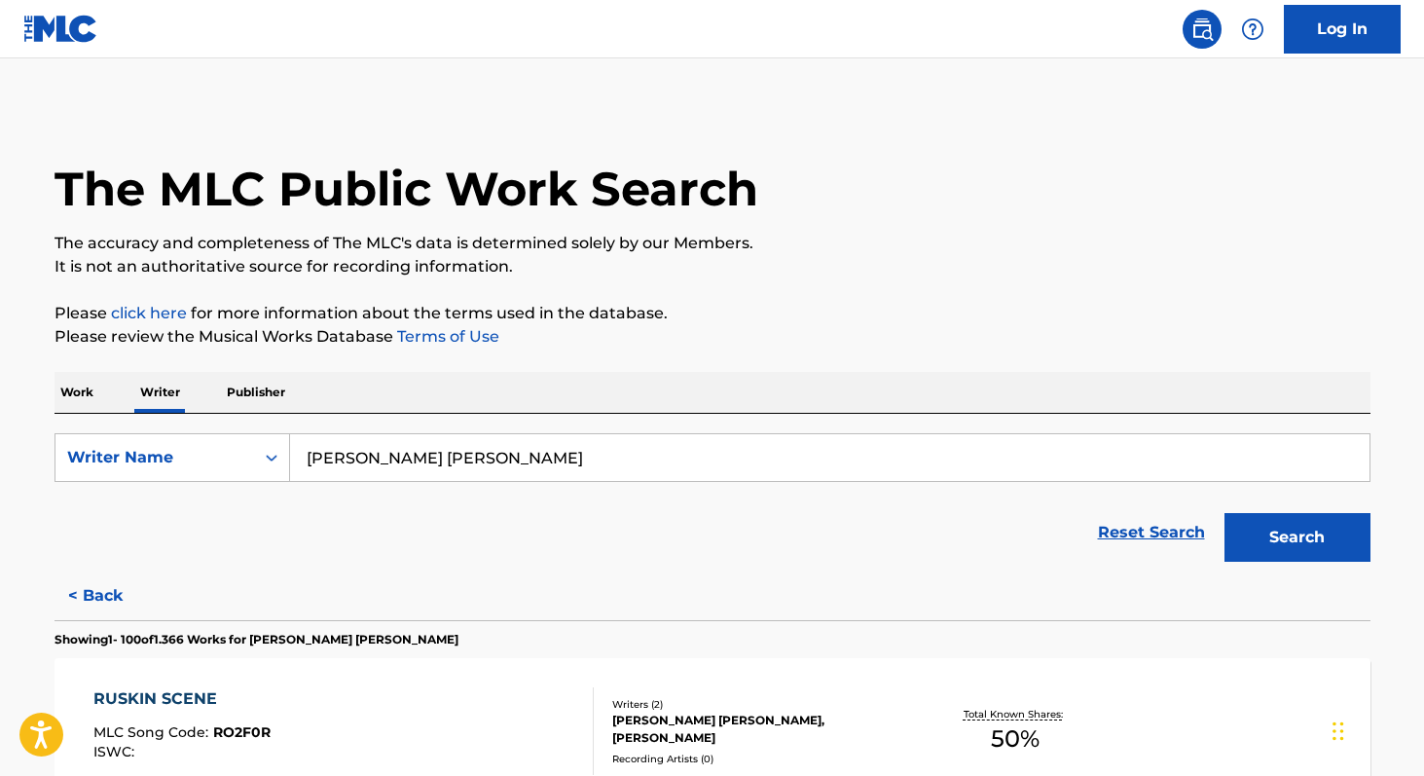
click at [485, 457] on input "[PERSON_NAME] [PERSON_NAME]" at bounding box center [829, 457] width 1079 height 47
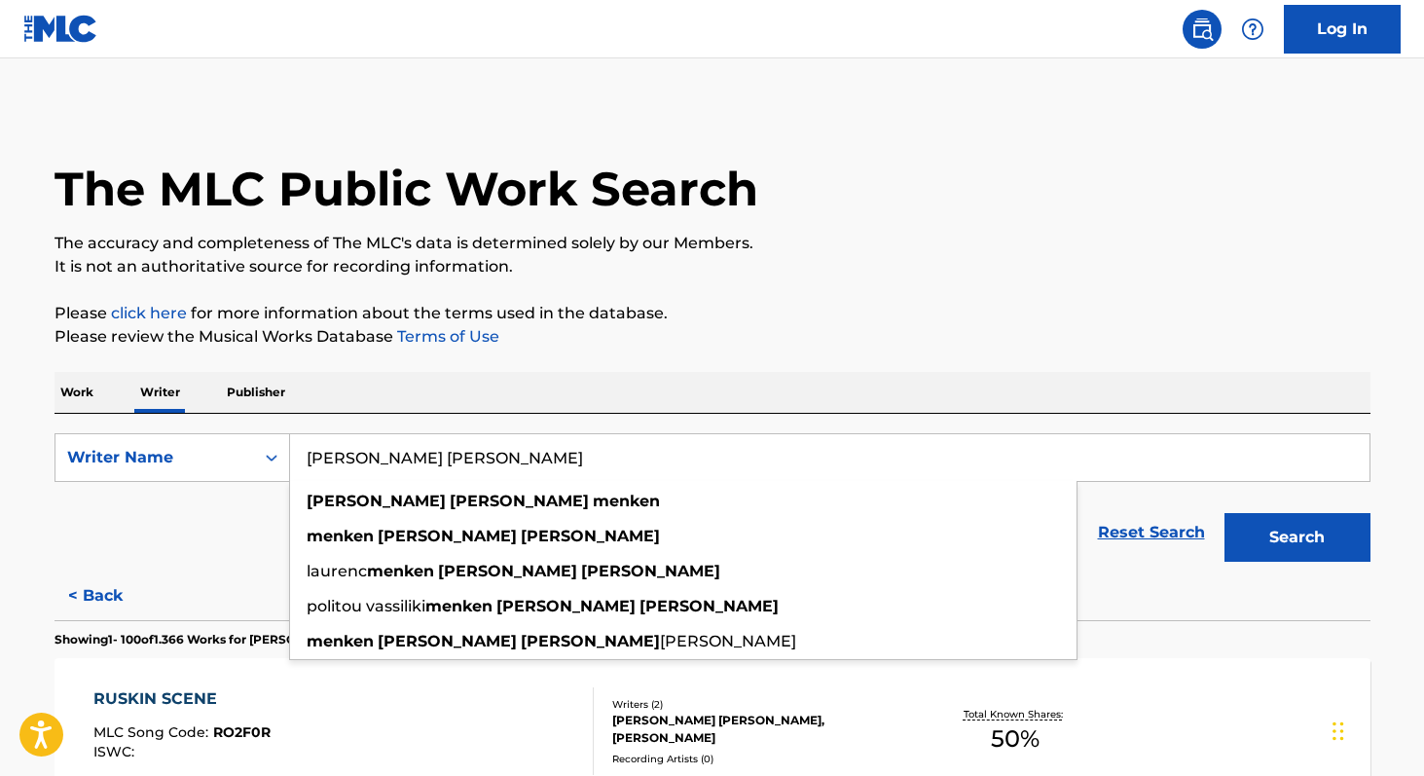
paste input "[PERSON_NAME] [PERSON_NAME]"
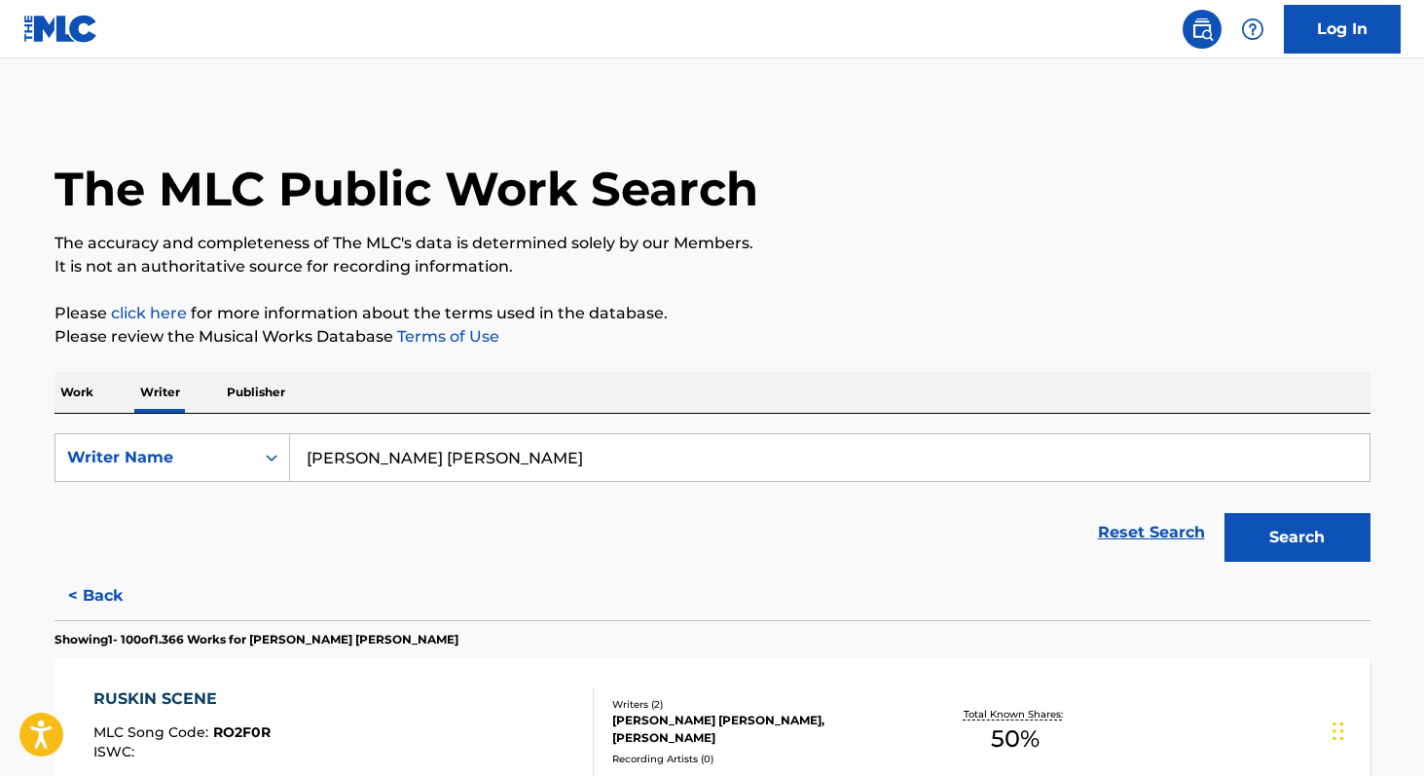
paste input "[PERSON_NAME]"
paste input "icole Dollanganger"
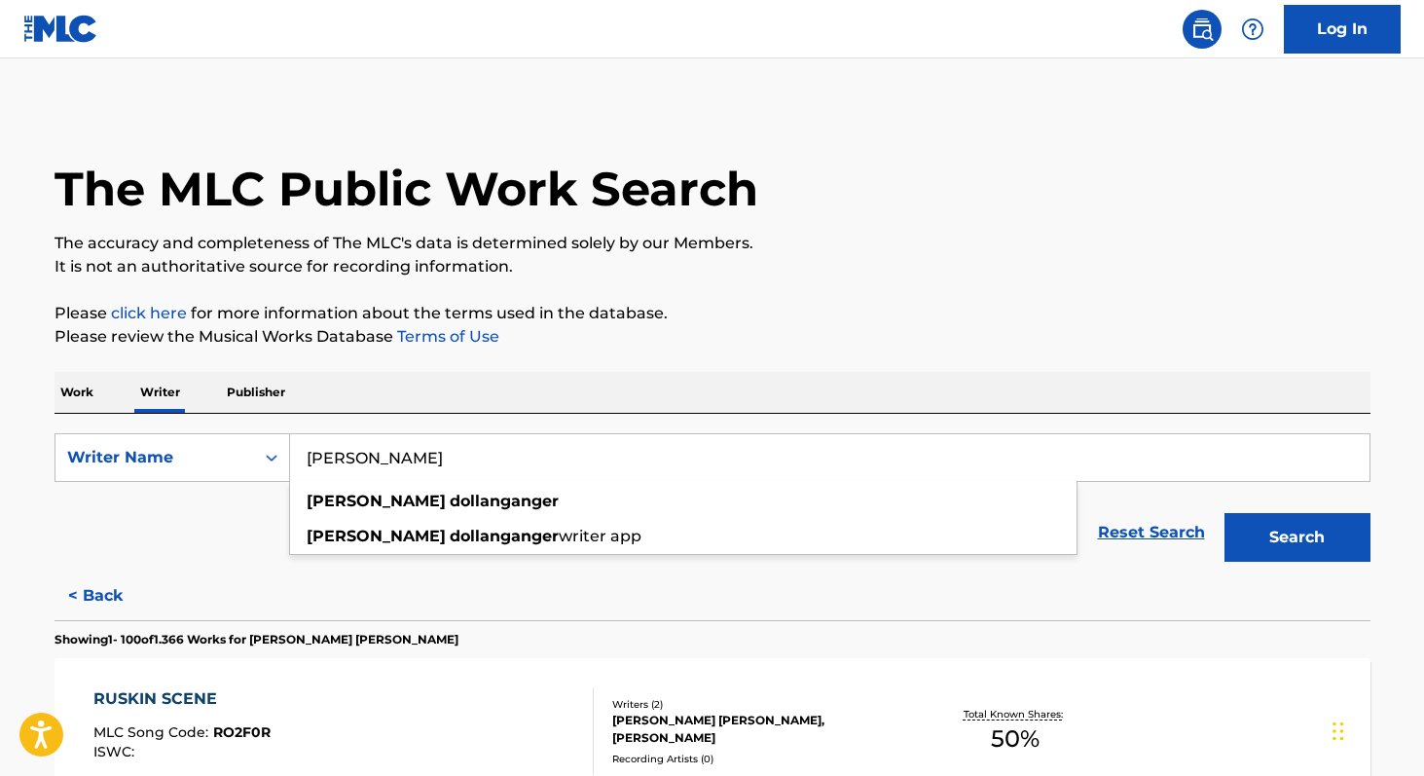
type input "[PERSON_NAME]"
click at [80, 396] on p "Work" at bounding box center [76, 392] width 45 height 41
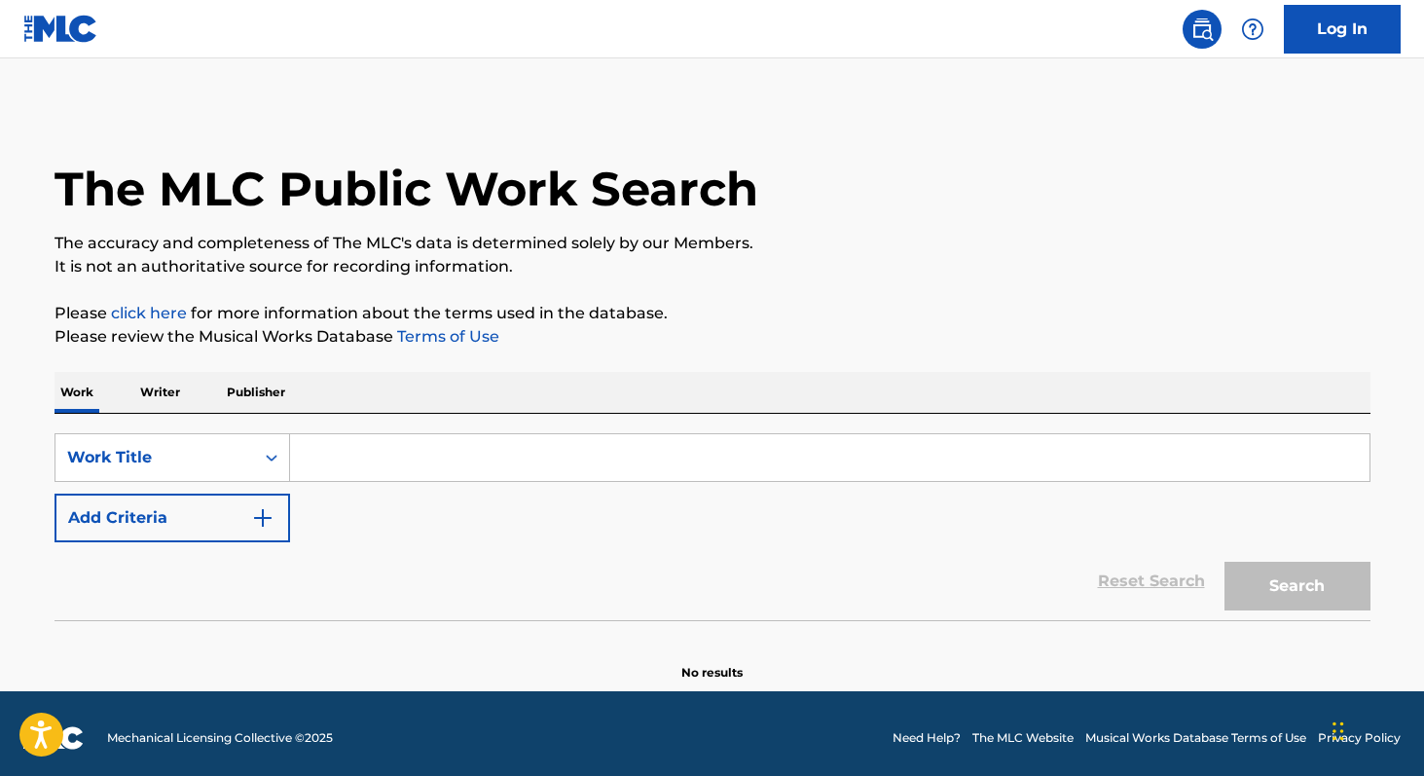
click at [330, 465] on input "Search Form" at bounding box center [829, 457] width 1079 height 47
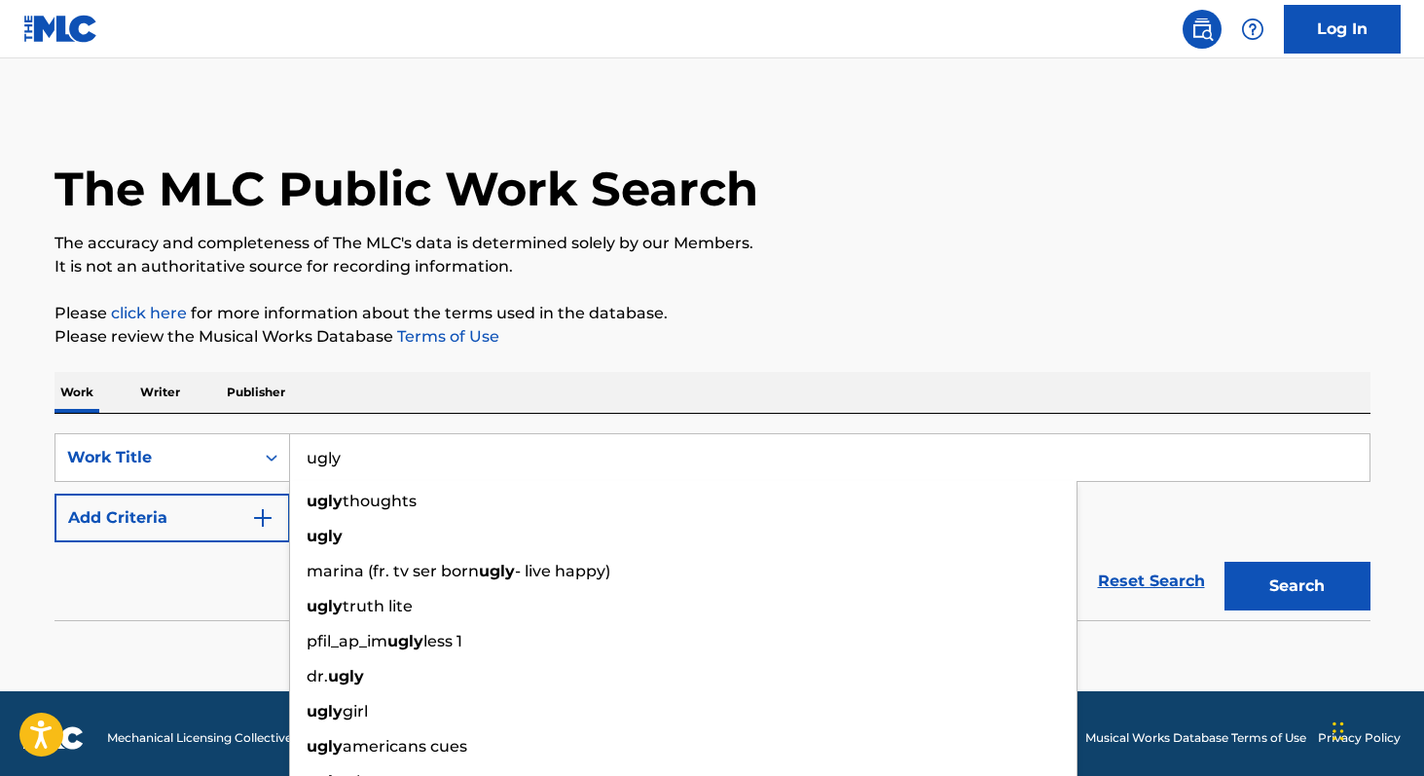
type input "ugly"
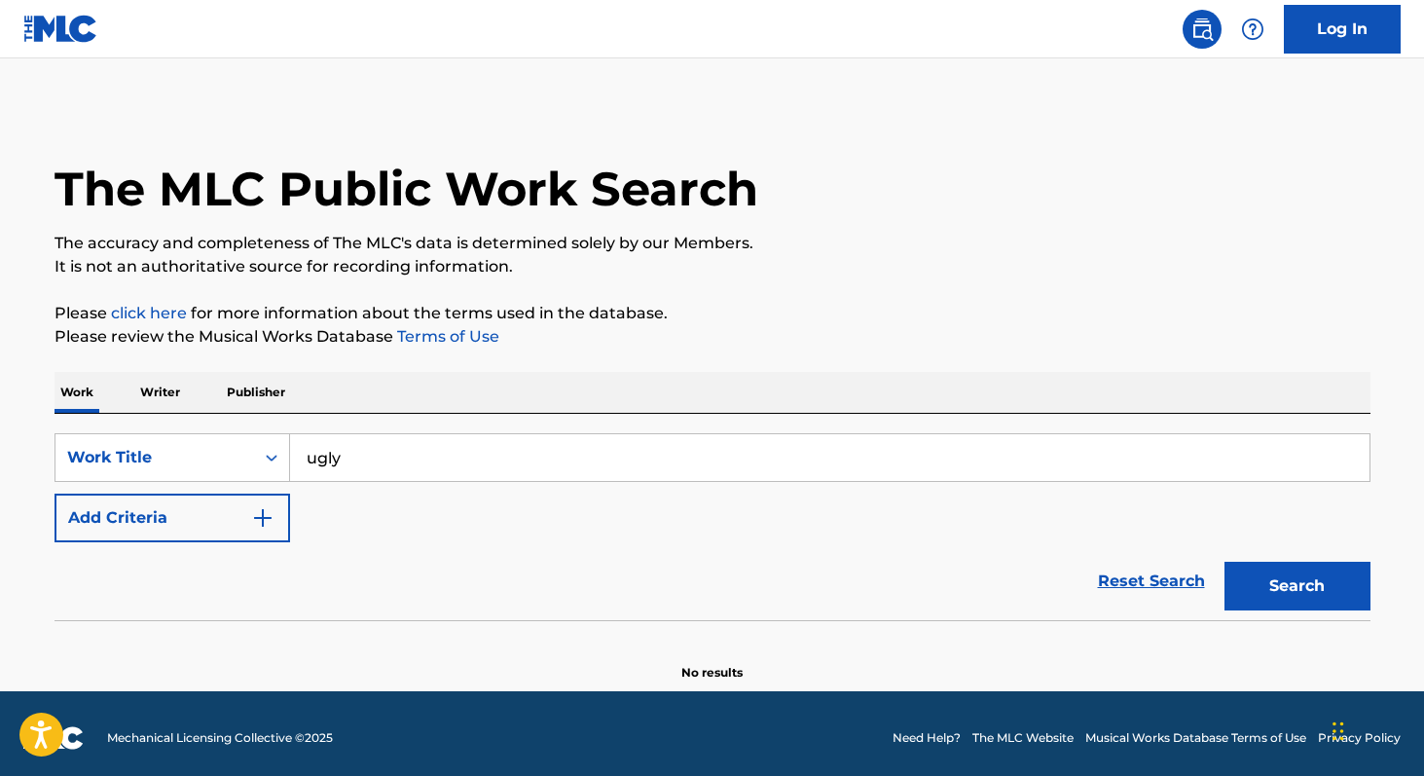
click at [418, 363] on div "The MLC Public Work Search The accuracy and completeness of The MLC's data is d…" at bounding box center [712, 394] width 1362 height 574
click at [166, 511] on button "Add Criteria" at bounding box center [172, 517] width 236 height 49
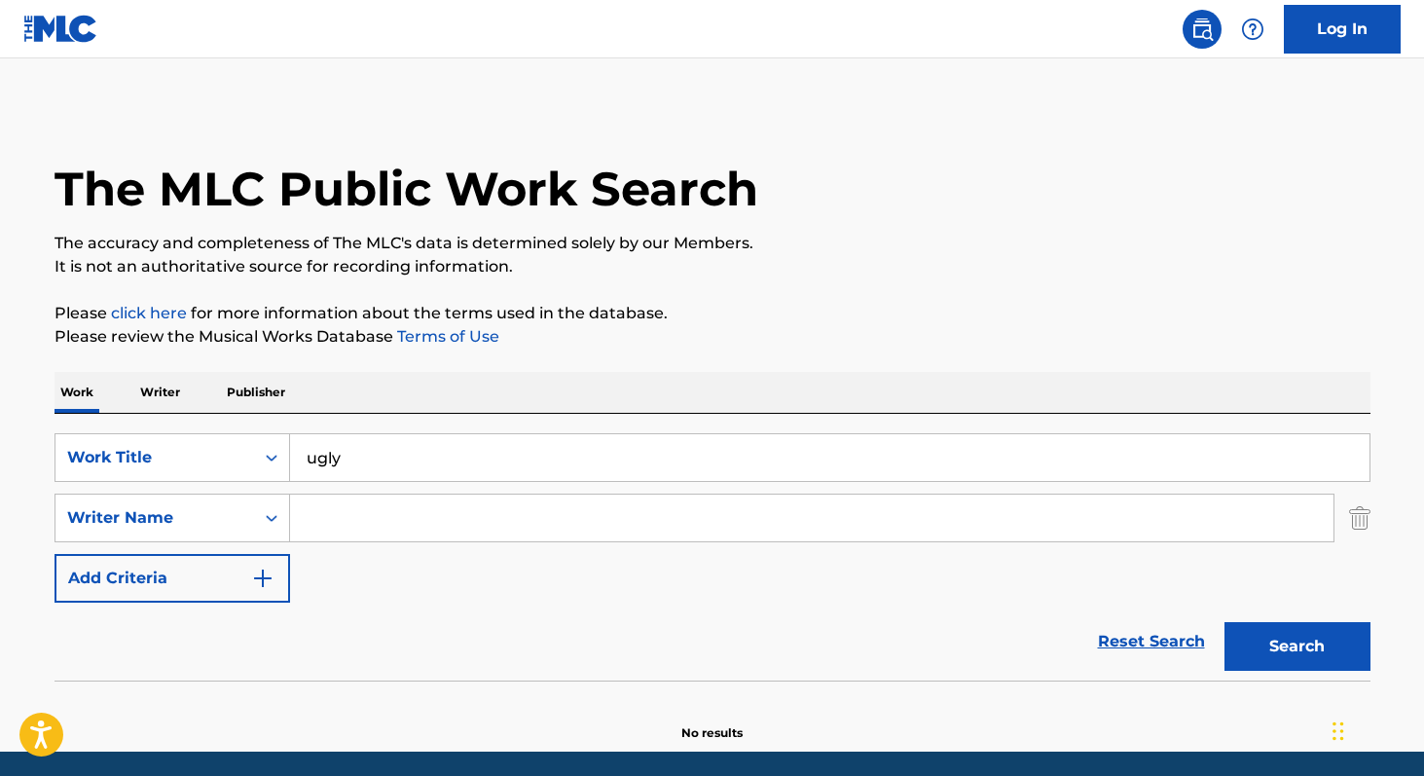
click at [330, 528] on input "Search Form" at bounding box center [811, 517] width 1043 height 47
paste input "[PERSON_NAME]"
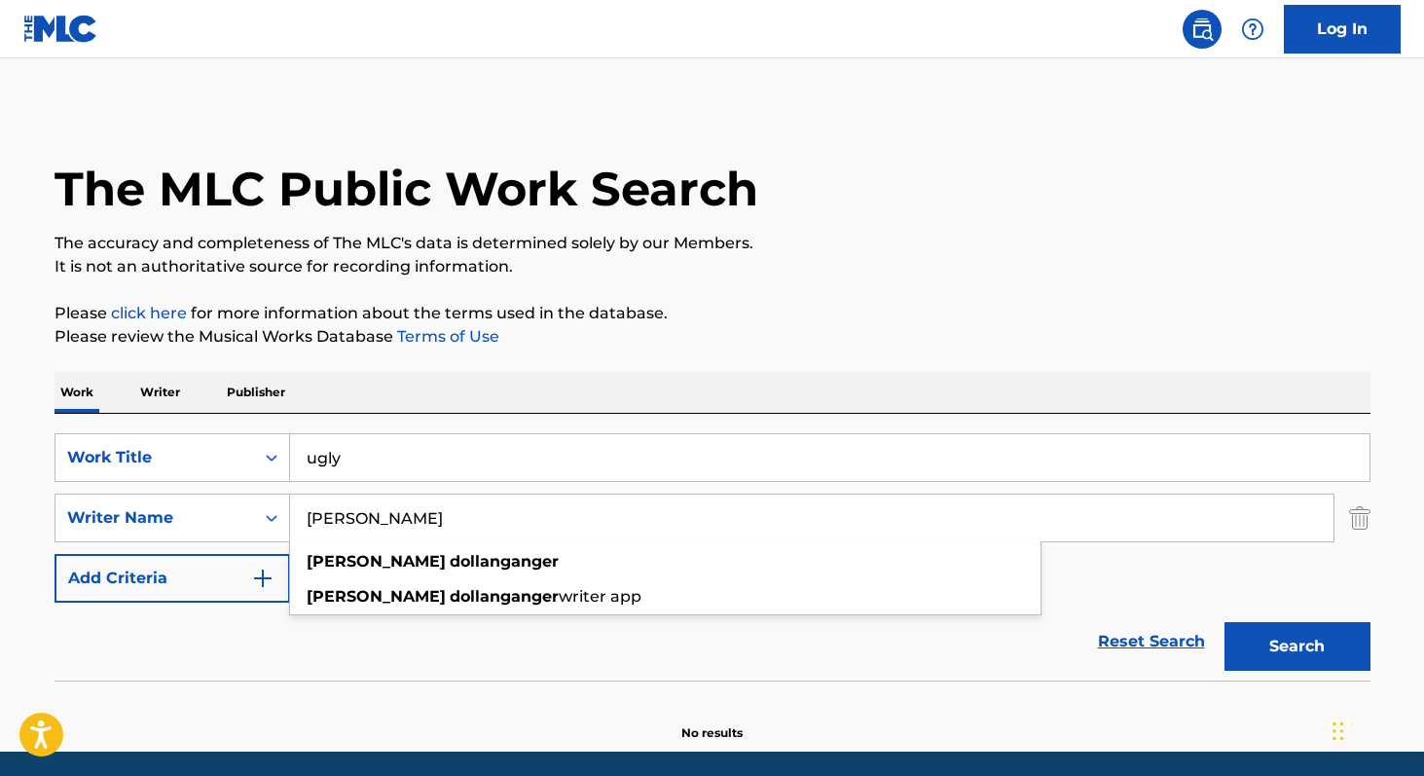
type input "[PERSON_NAME]"
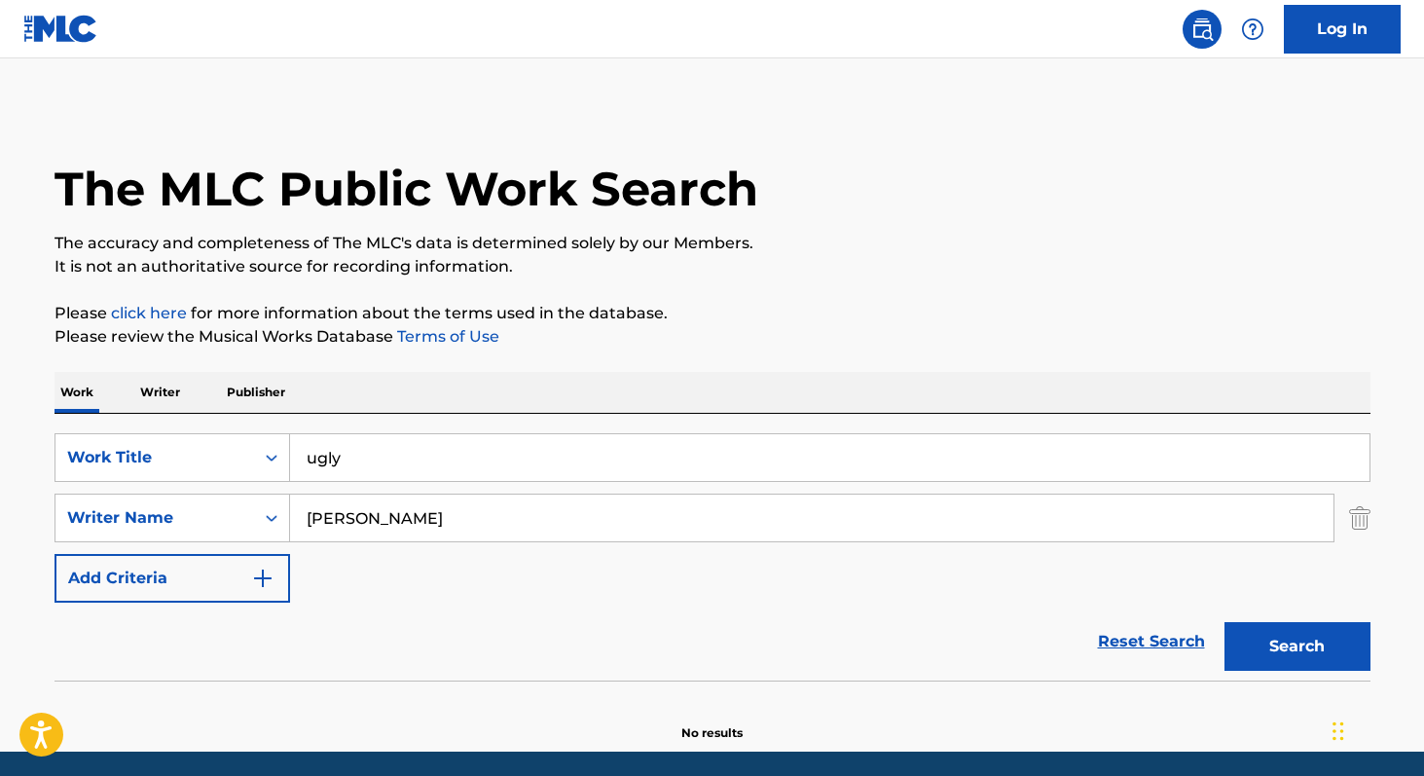
click at [1322, 658] on button "Search" at bounding box center [1297, 646] width 146 height 49
click at [149, 401] on p "Writer" at bounding box center [160, 392] width 52 height 41
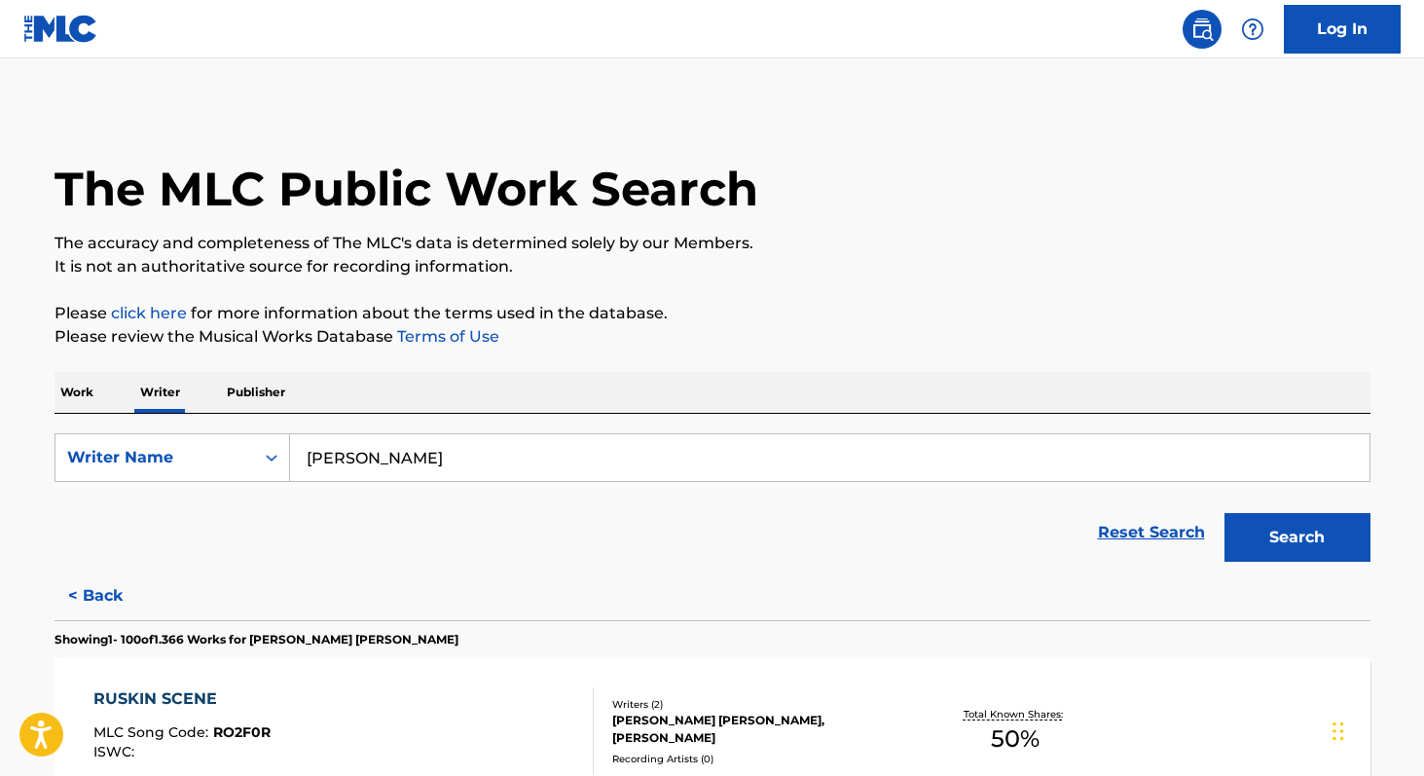
click at [1276, 552] on button "Search" at bounding box center [1297, 537] width 146 height 49
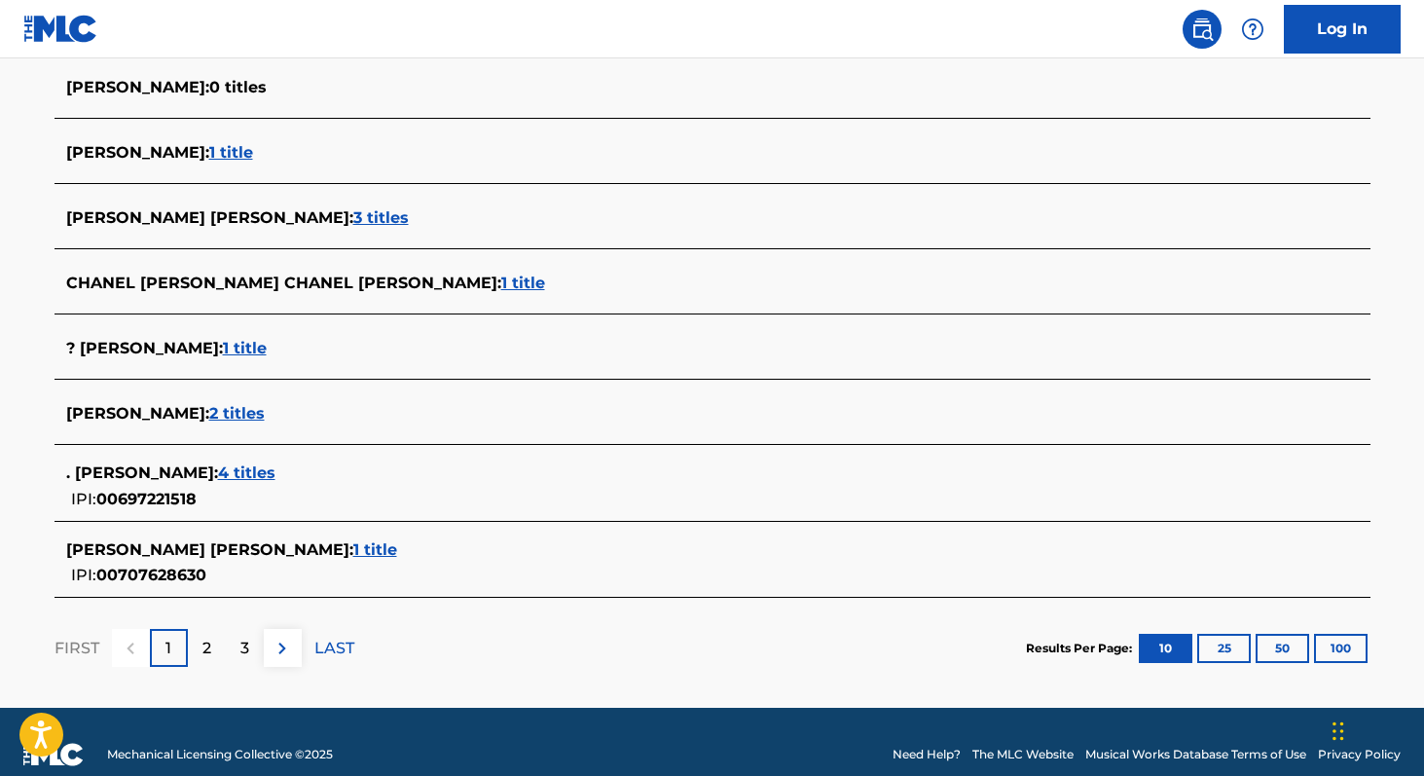
scroll to position [682, 0]
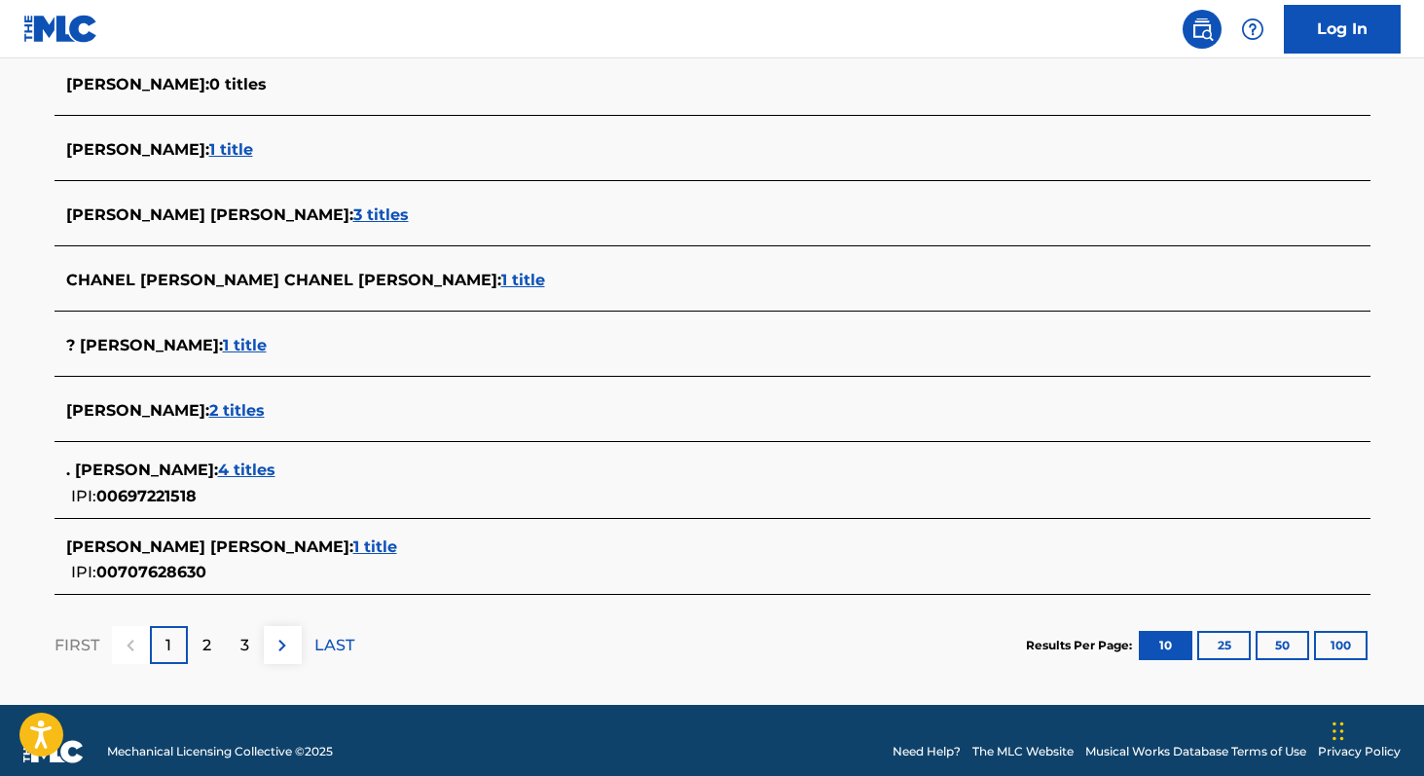
click at [265, 404] on span "2 titles" at bounding box center [236, 410] width 55 height 18
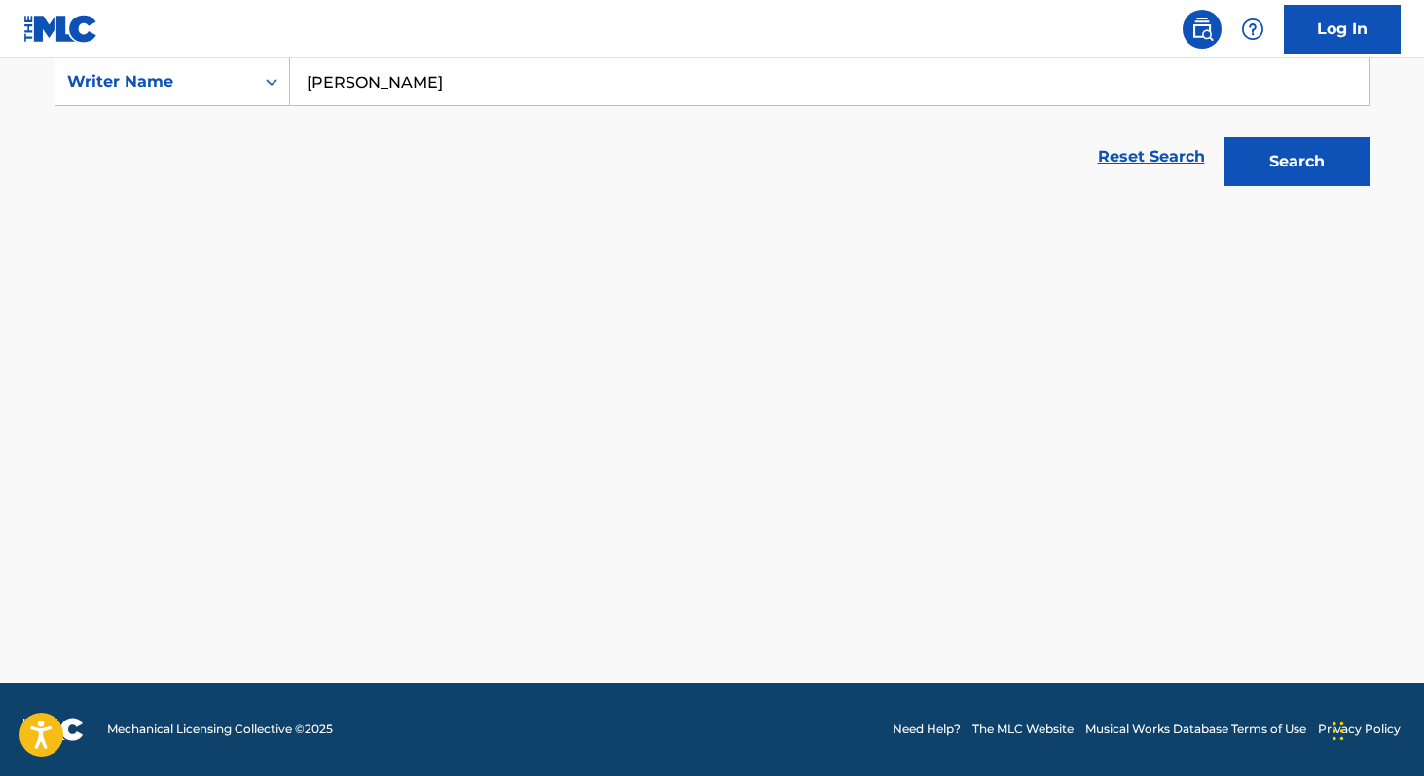
scroll to position [376, 0]
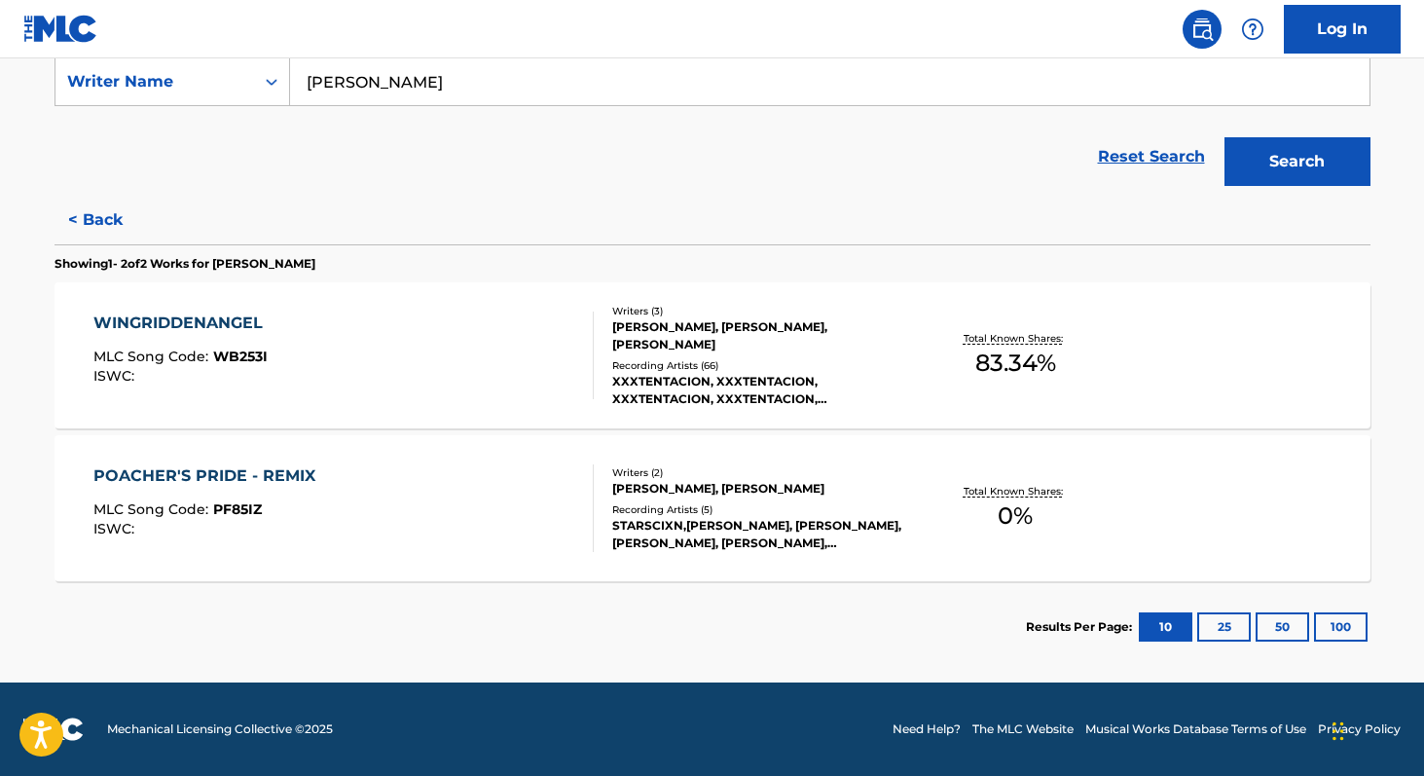
click at [1002, 358] on span "83.34 %" at bounding box center [1015, 362] width 81 height 35
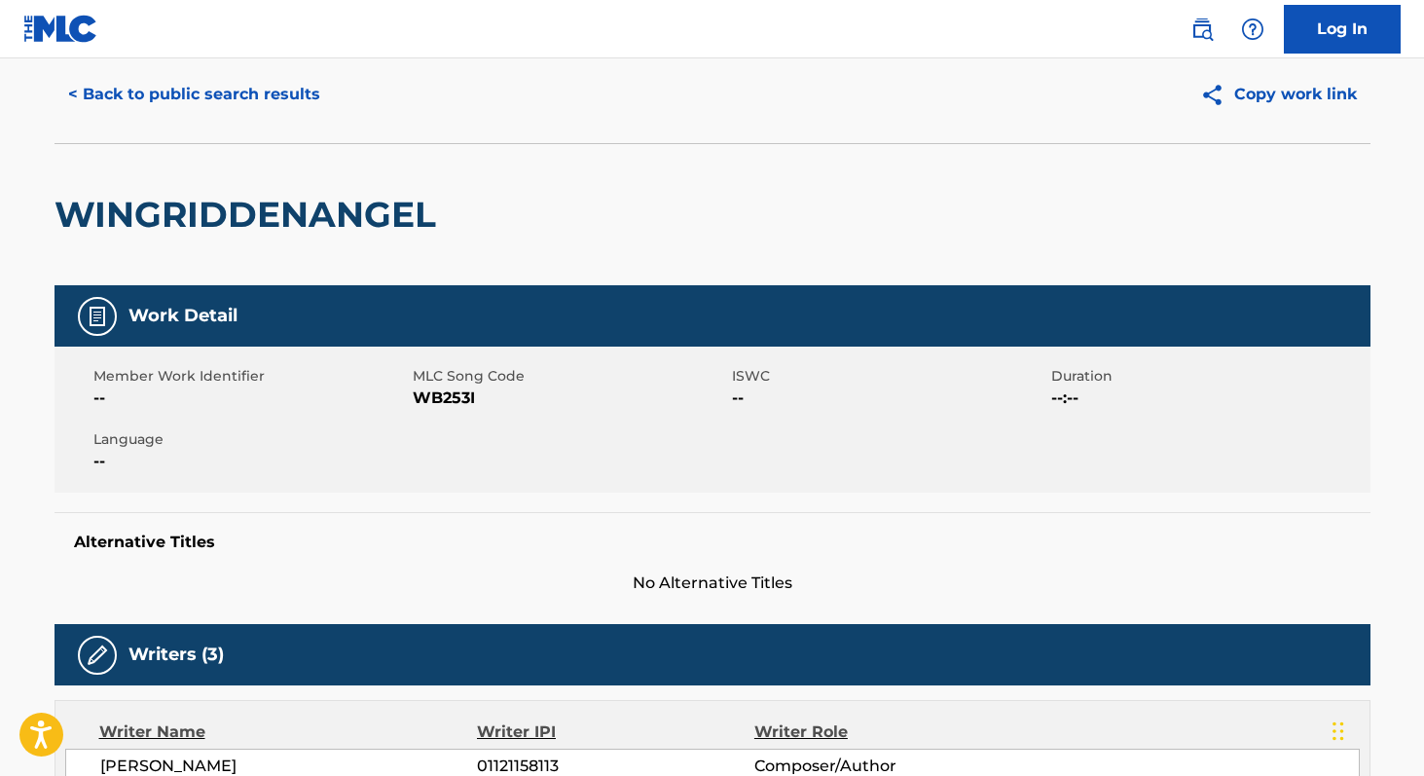
scroll to position [20, 0]
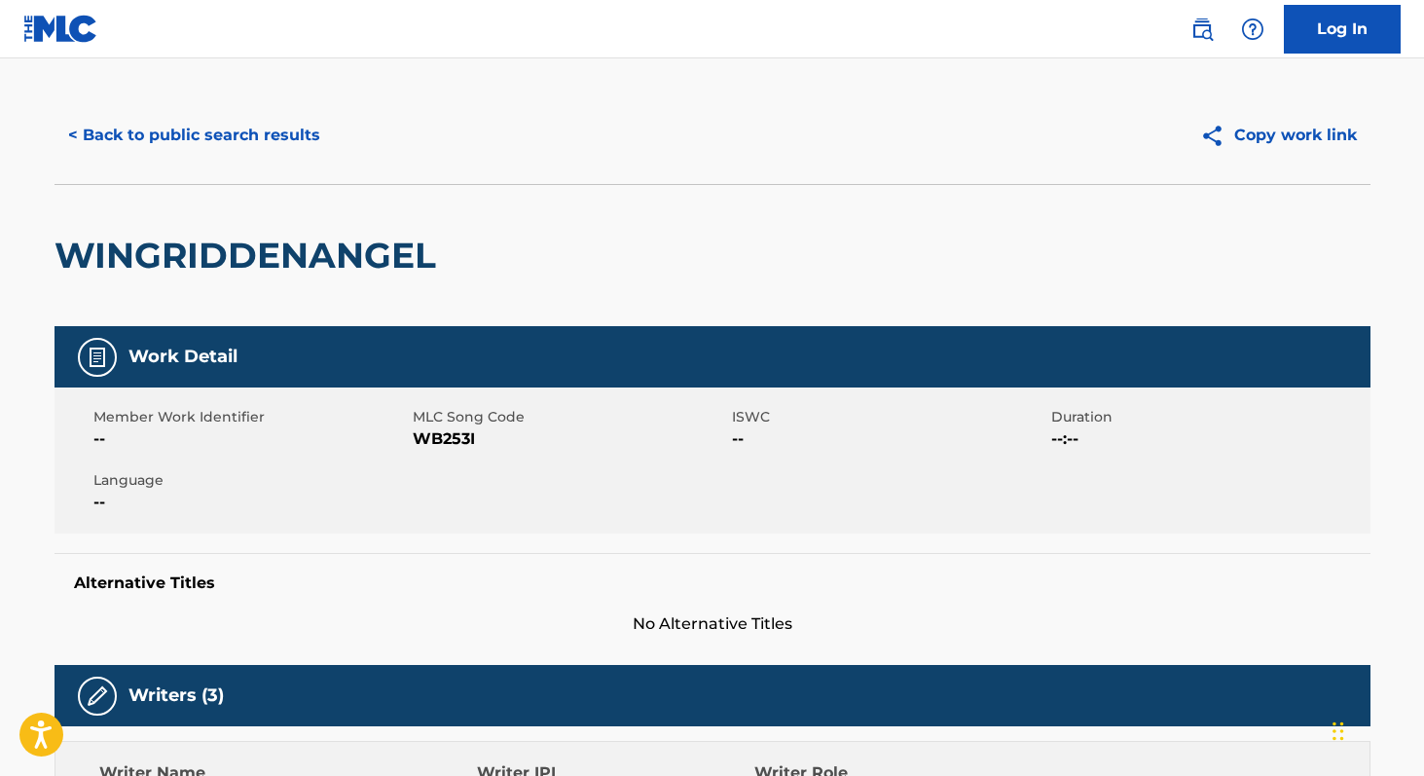
click at [184, 147] on button "< Back to public search results" at bounding box center [193, 135] width 279 height 49
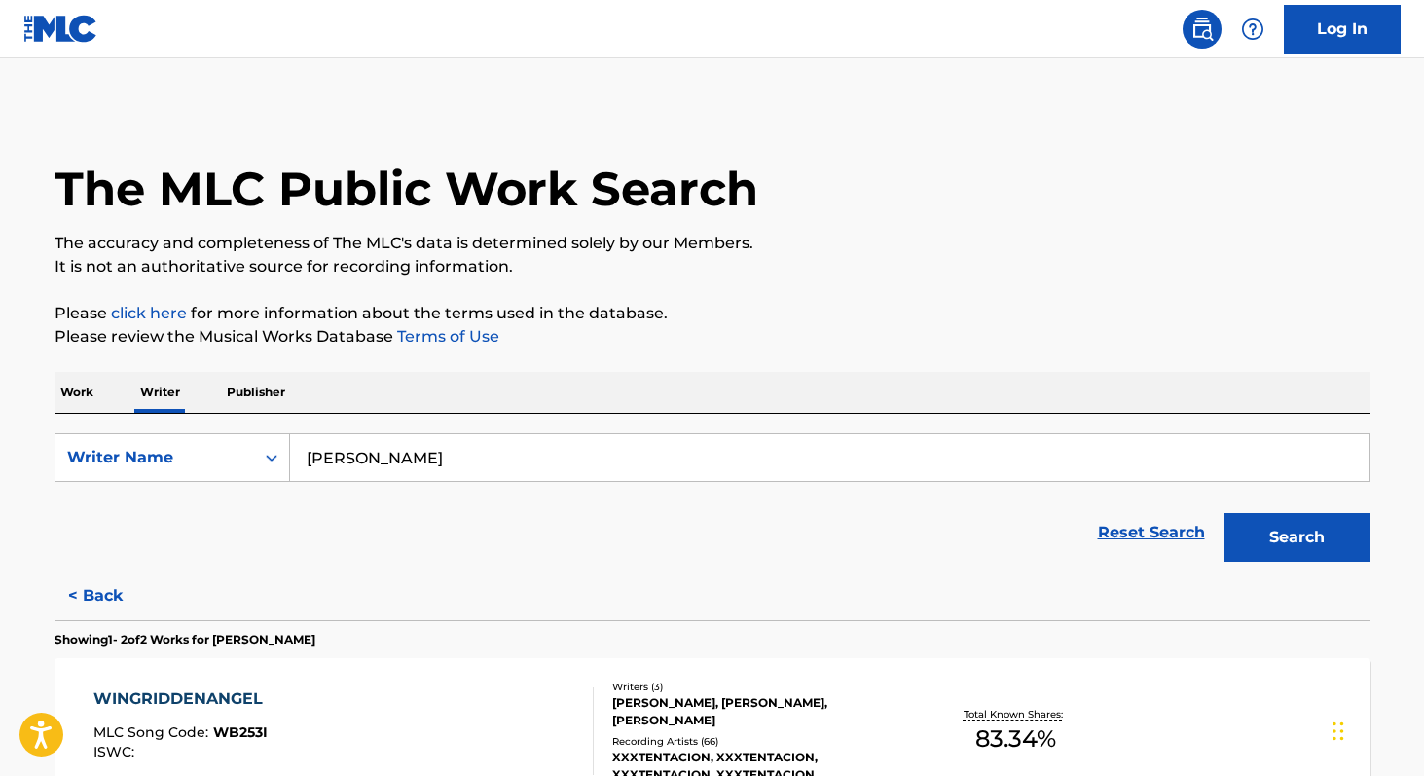
click at [515, 456] on input "[PERSON_NAME]" at bounding box center [829, 457] width 1079 height 47
paste input "Bell"
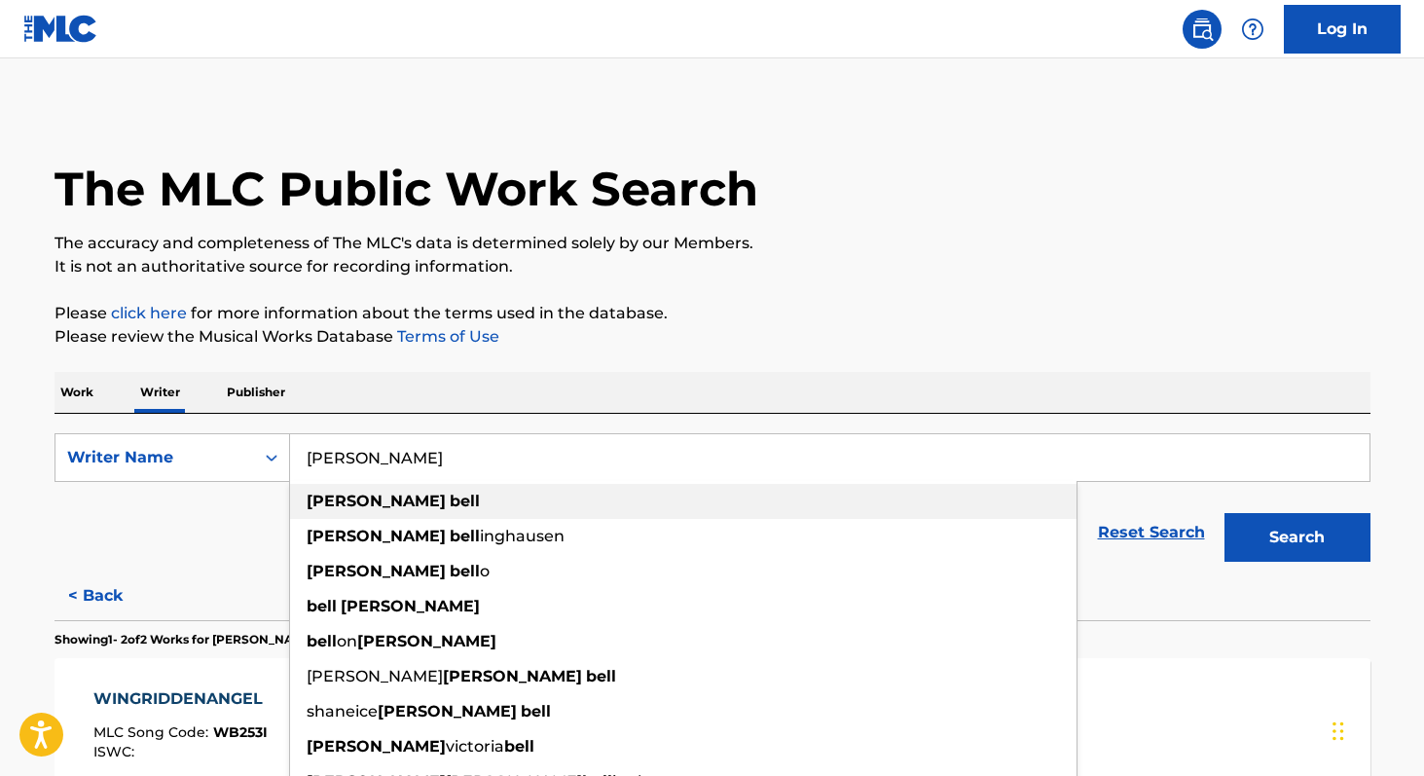
click at [419, 496] on div "[PERSON_NAME]" at bounding box center [683, 501] width 786 height 35
type input "[PERSON_NAME]"
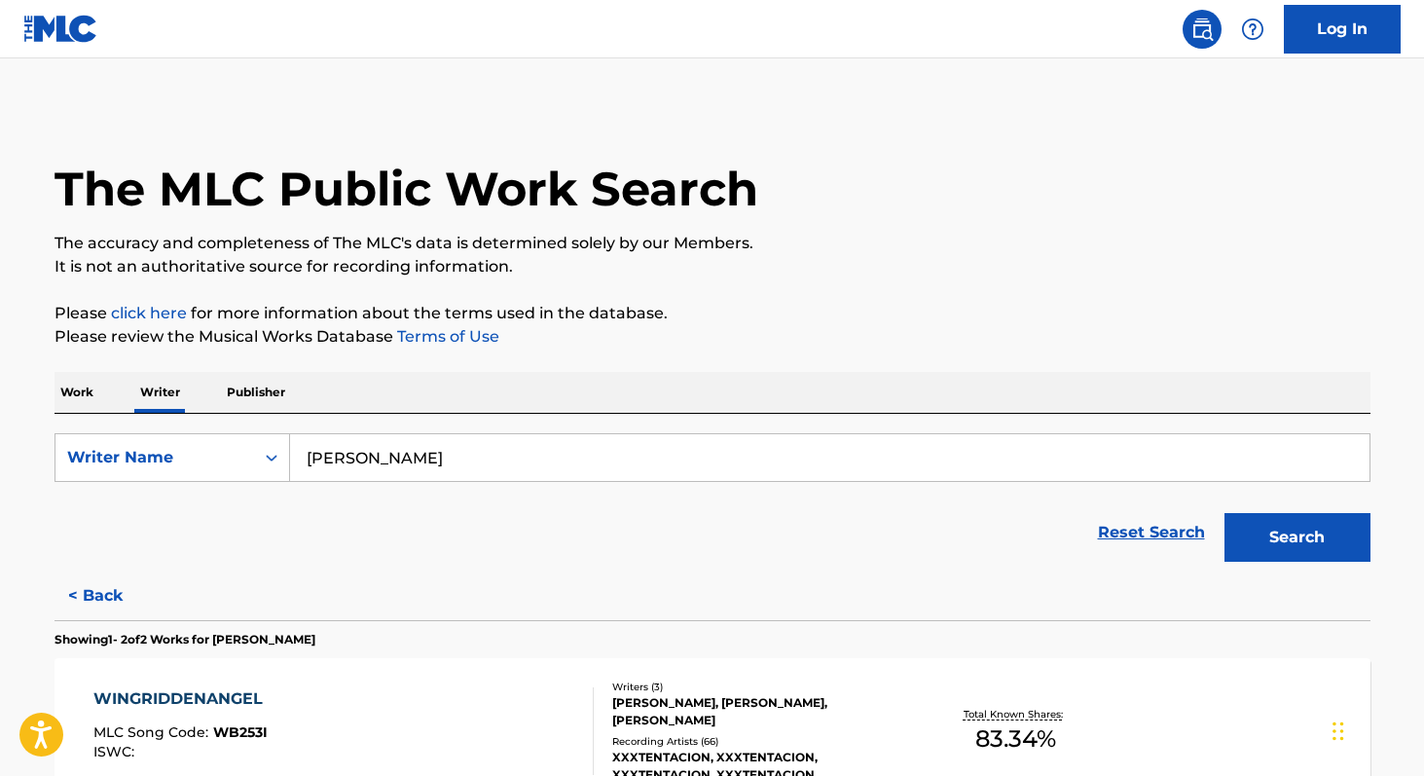
click at [1309, 543] on button "Search" at bounding box center [1297, 537] width 146 height 49
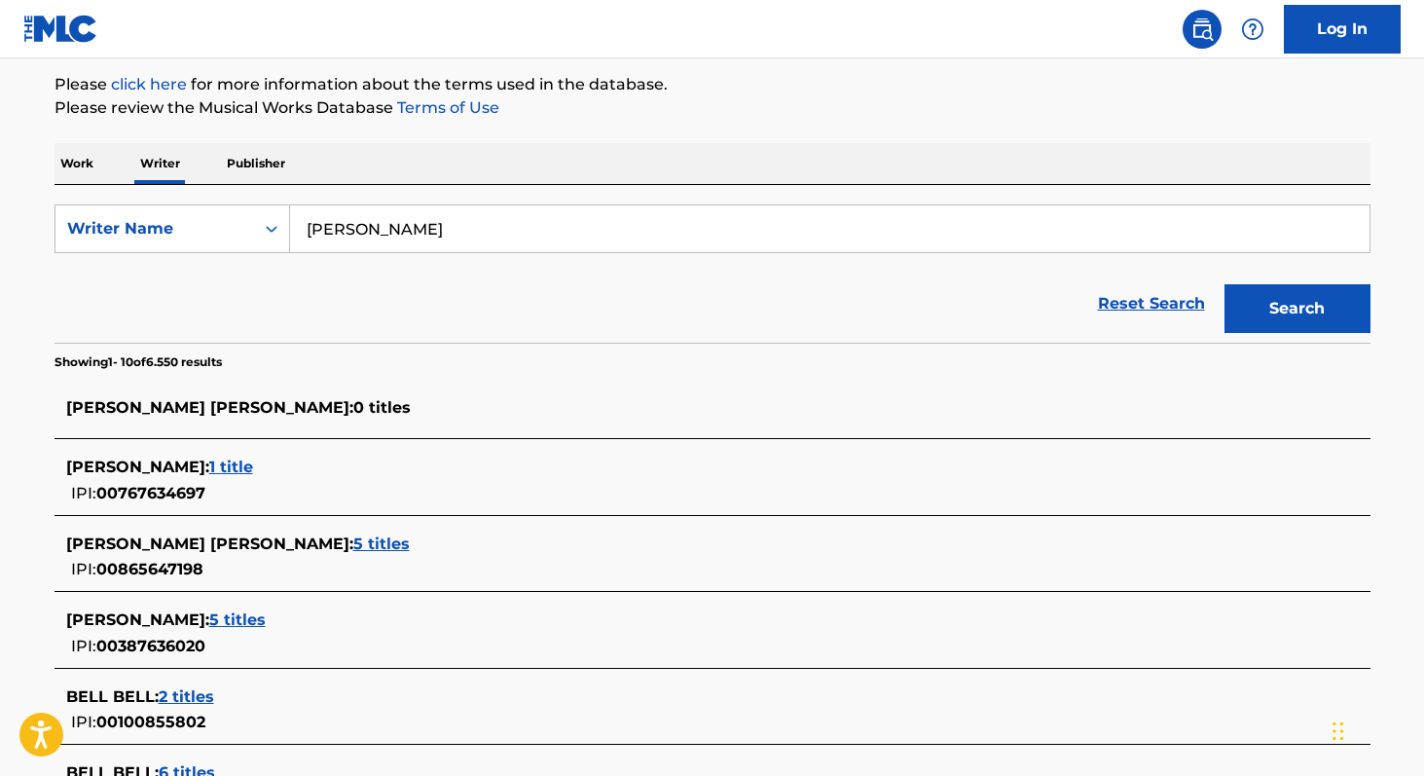
scroll to position [246, 0]
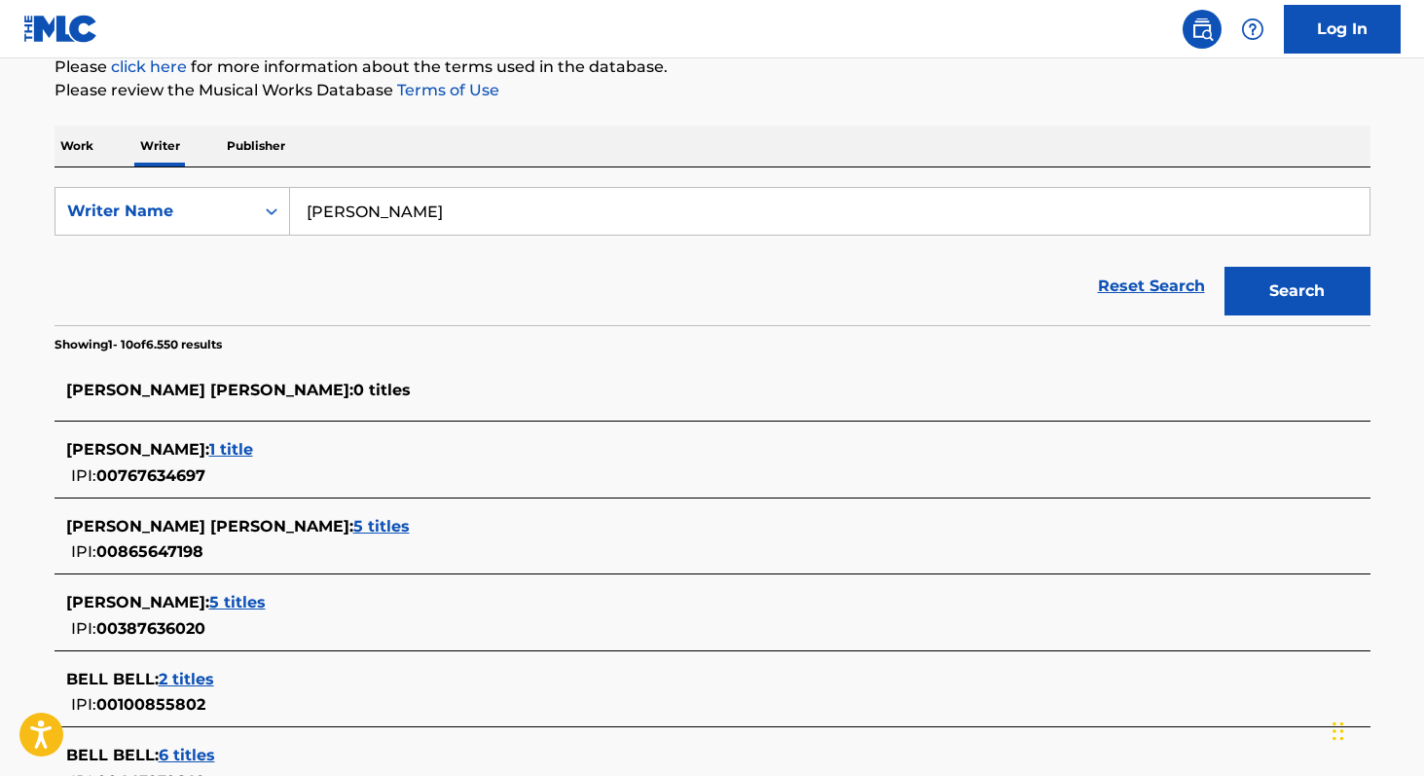
click at [211, 449] on span "1 title" at bounding box center [231, 449] width 44 height 18
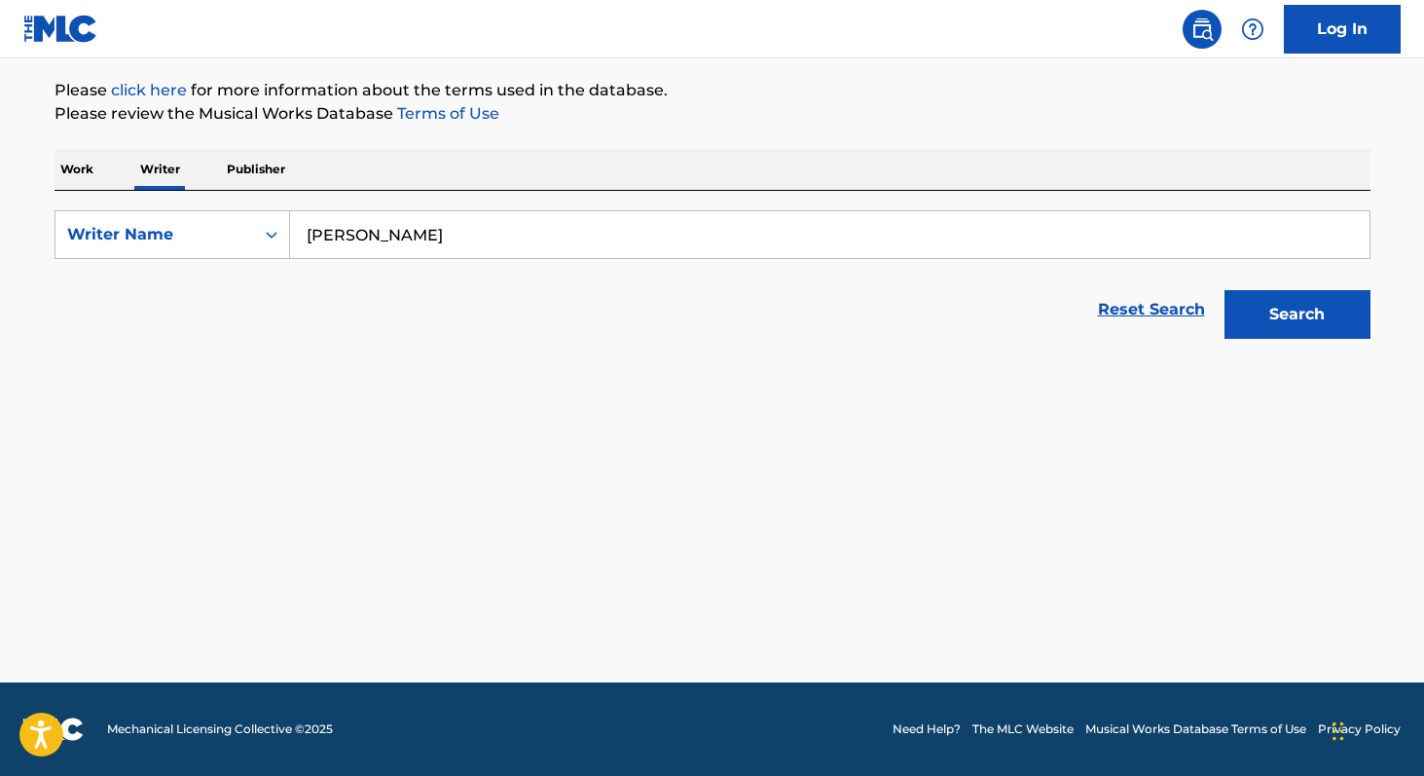
scroll to position [223, 0]
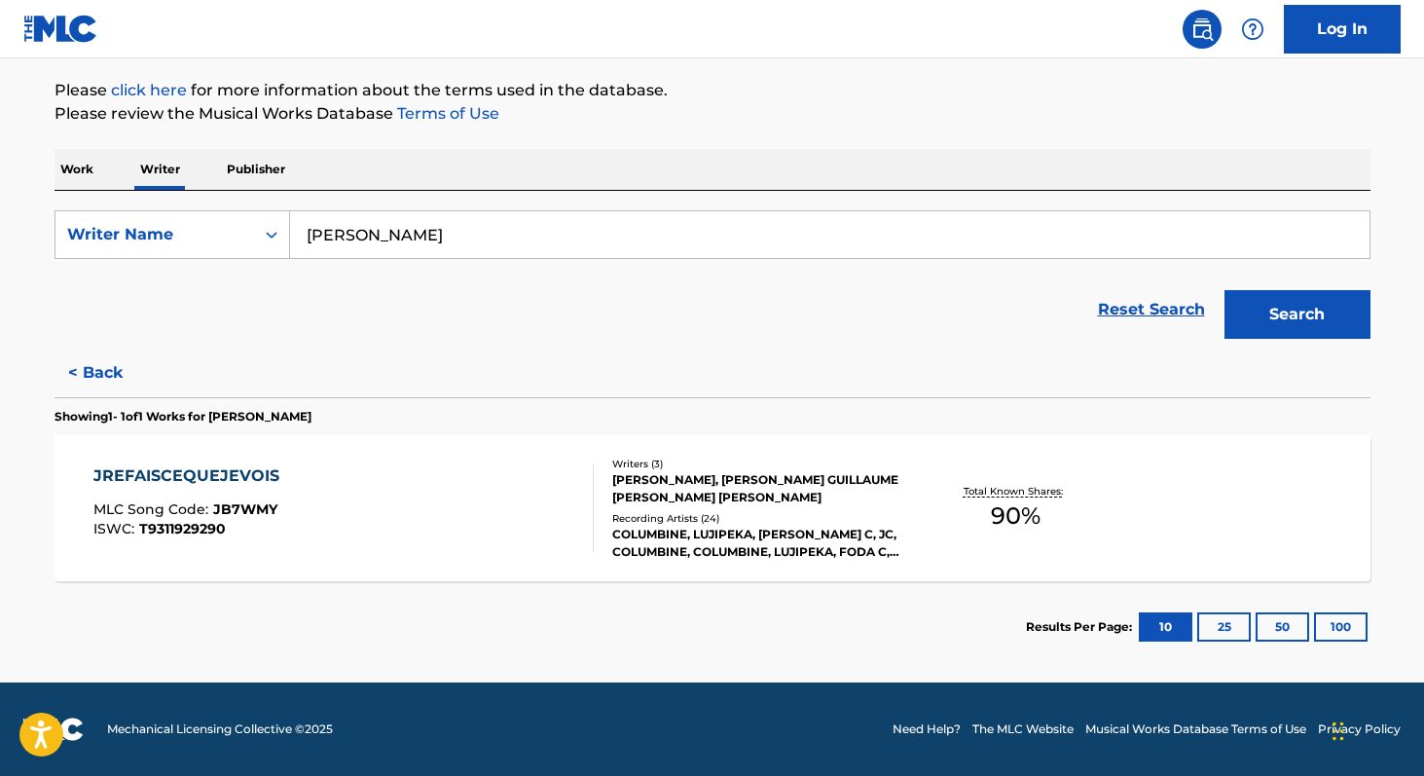
click at [1029, 520] on span "90 %" at bounding box center [1016, 515] width 50 height 35
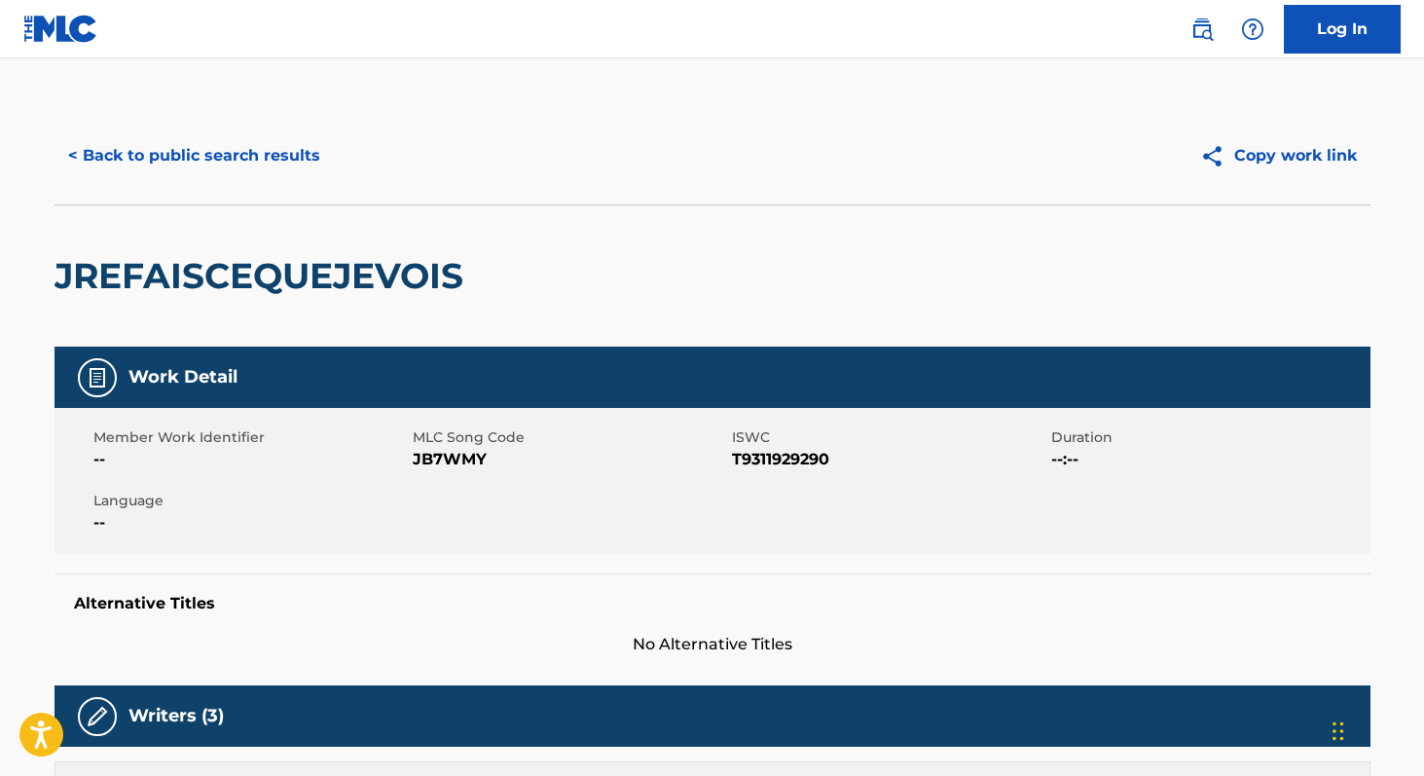
click at [244, 163] on button "< Back to public search results" at bounding box center [193, 155] width 279 height 49
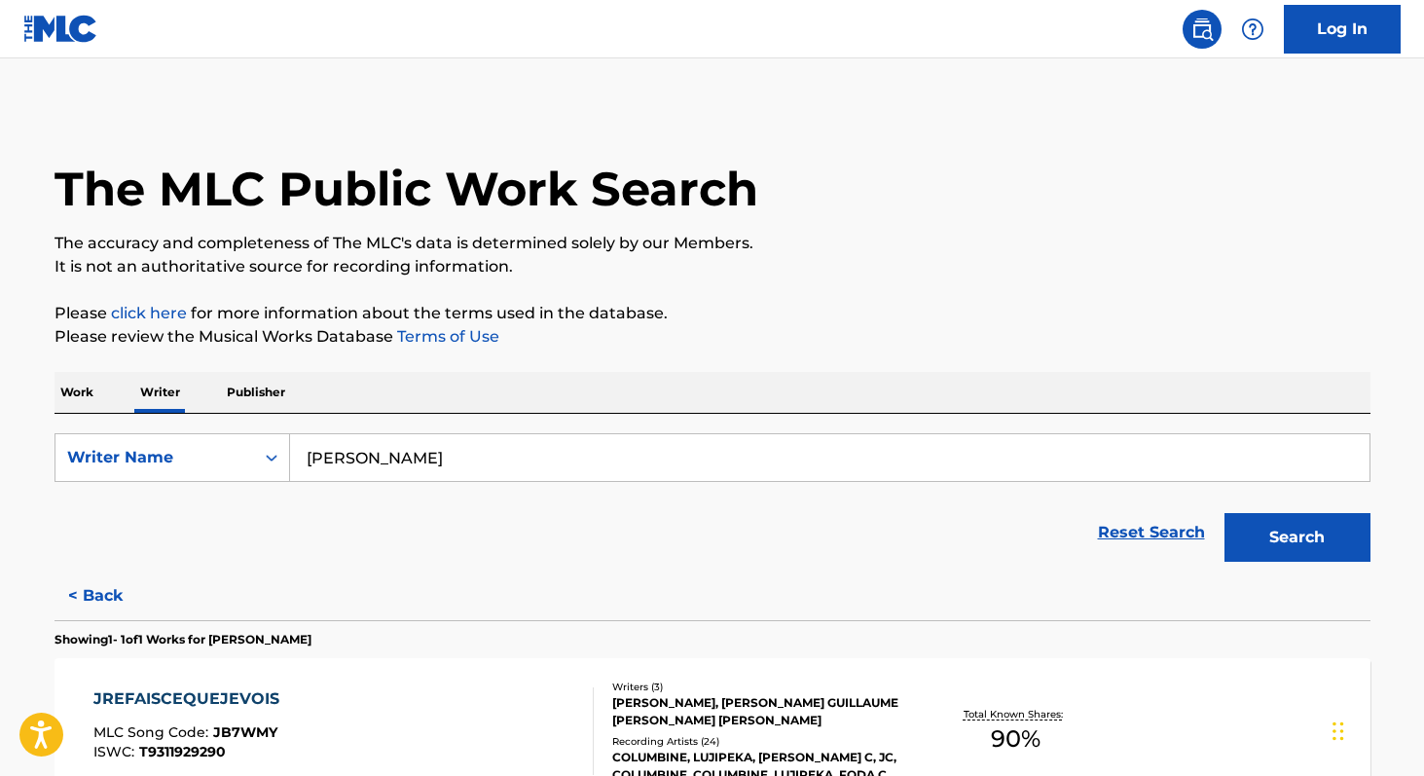
click at [1315, 525] on button "Search" at bounding box center [1297, 537] width 146 height 49
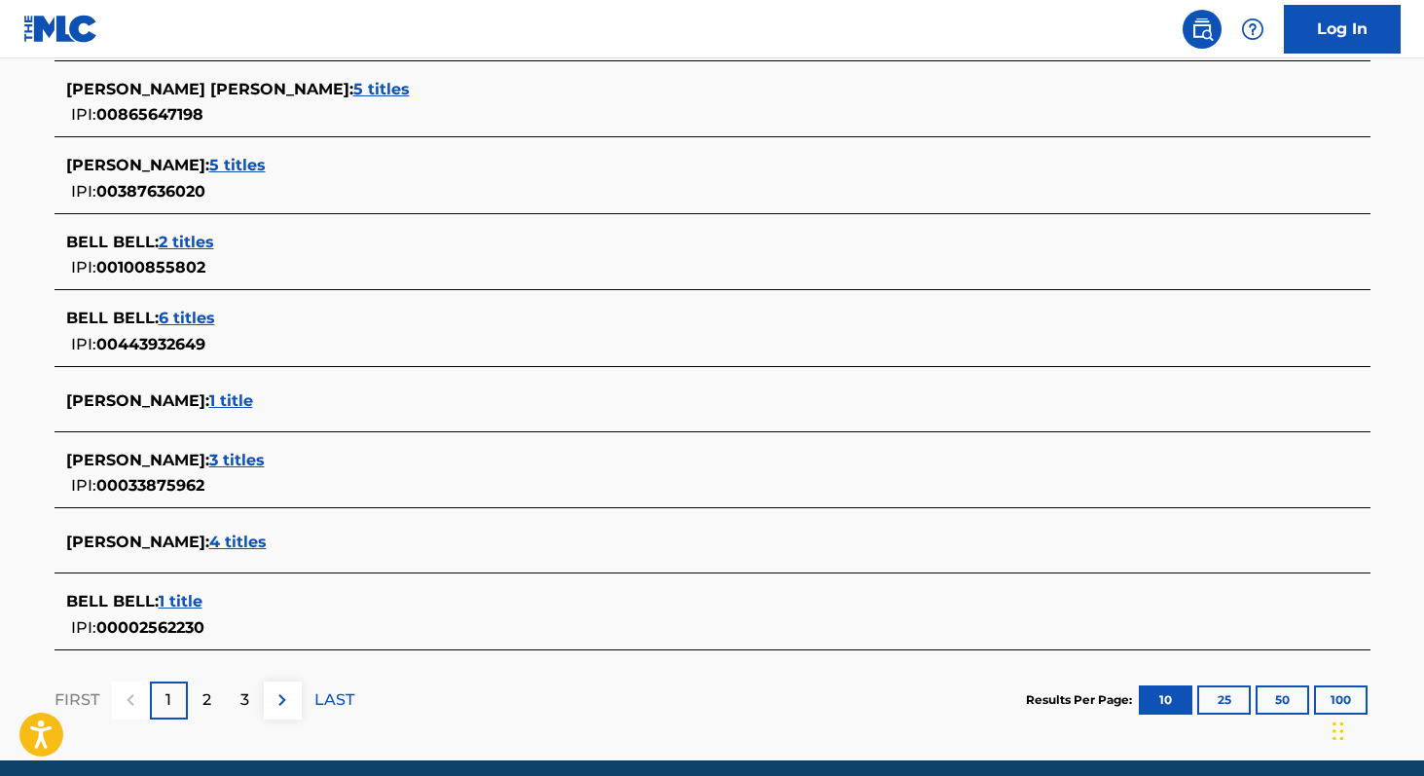
scroll to position [684, 0]
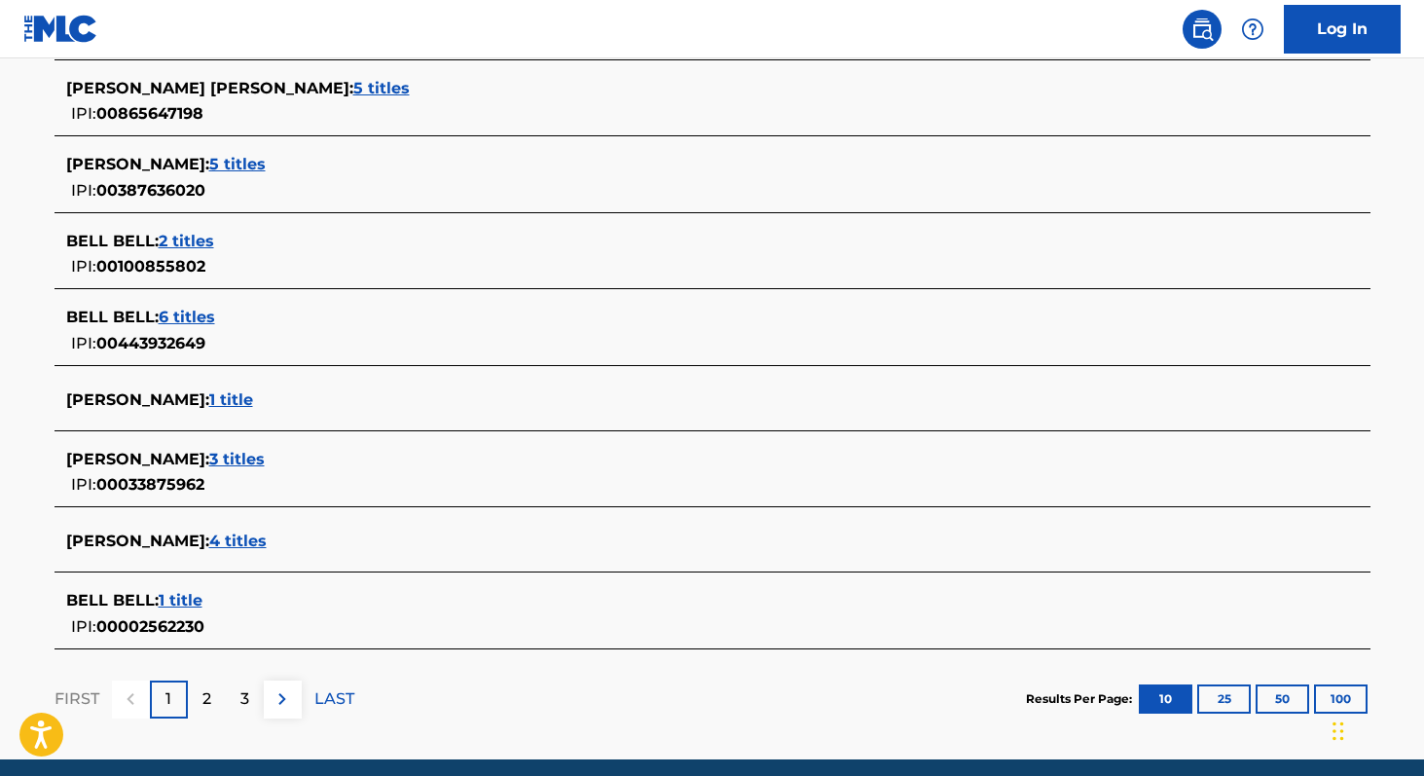
click at [209, 536] on span "4 titles" at bounding box center [237, 540] width 57 height 18
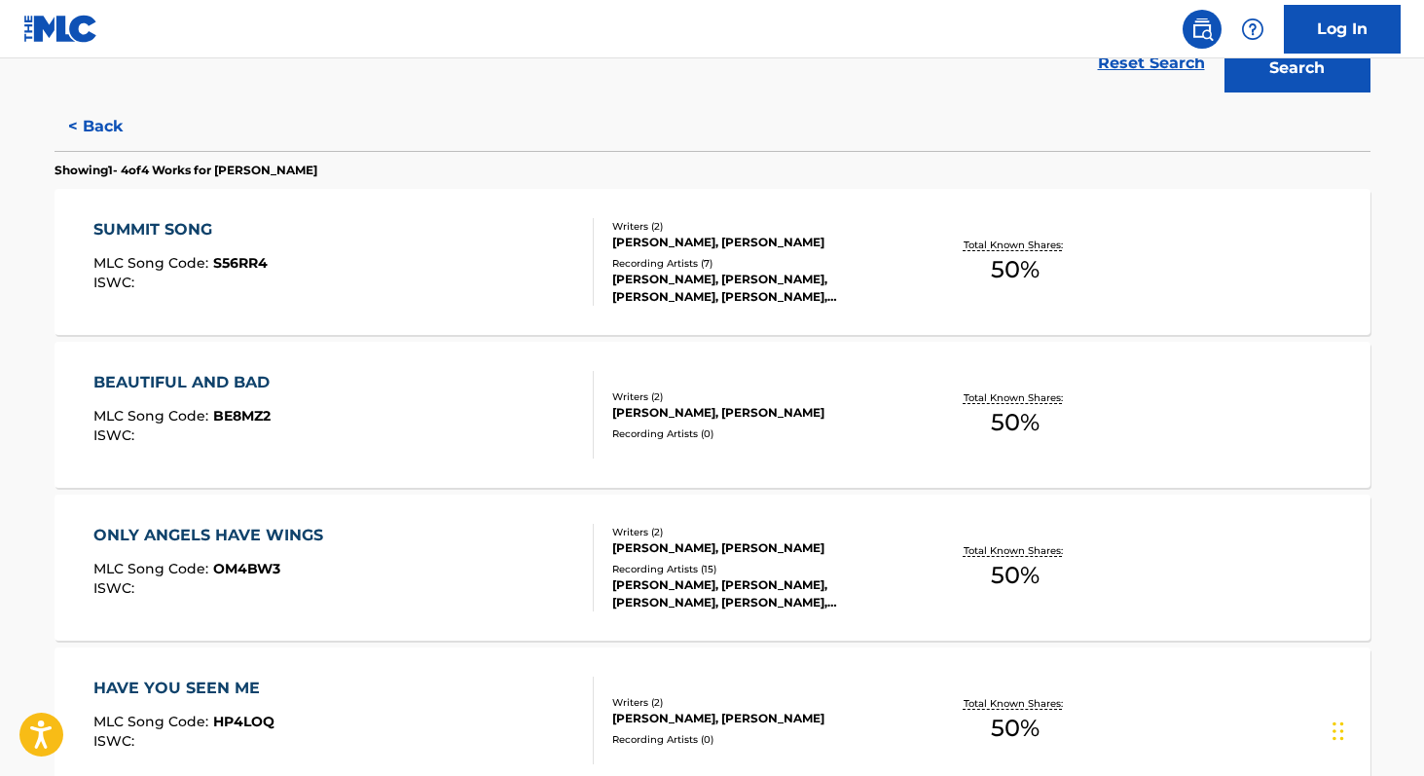
scroll to position [462, 0]
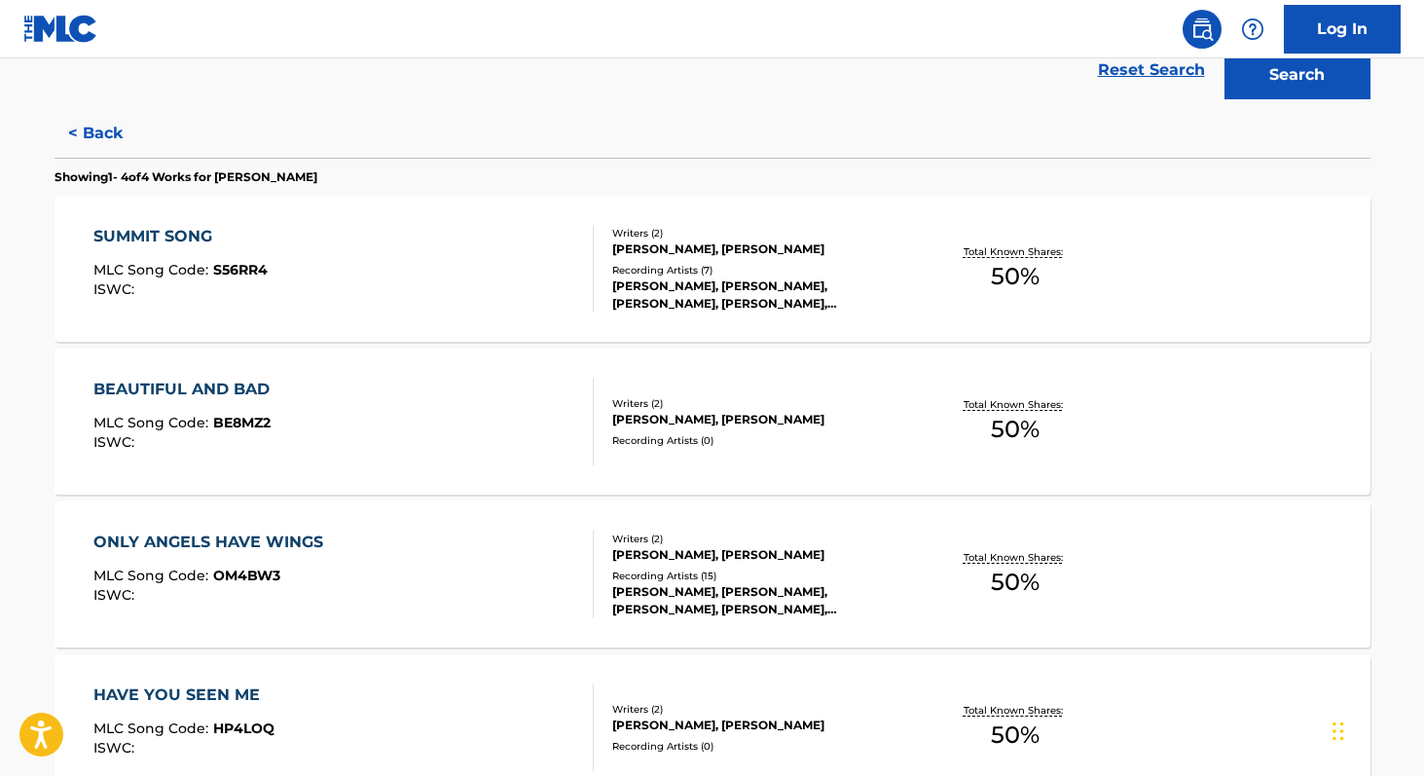
click at [1011, 305] on div "SUMMIT SONG MLC Song Code : S56RR4 ISWC : Writers ( 2 ) [PERSON_NAME], [PERSON_…" at bounding box center [712, 269] width 1316 height 146
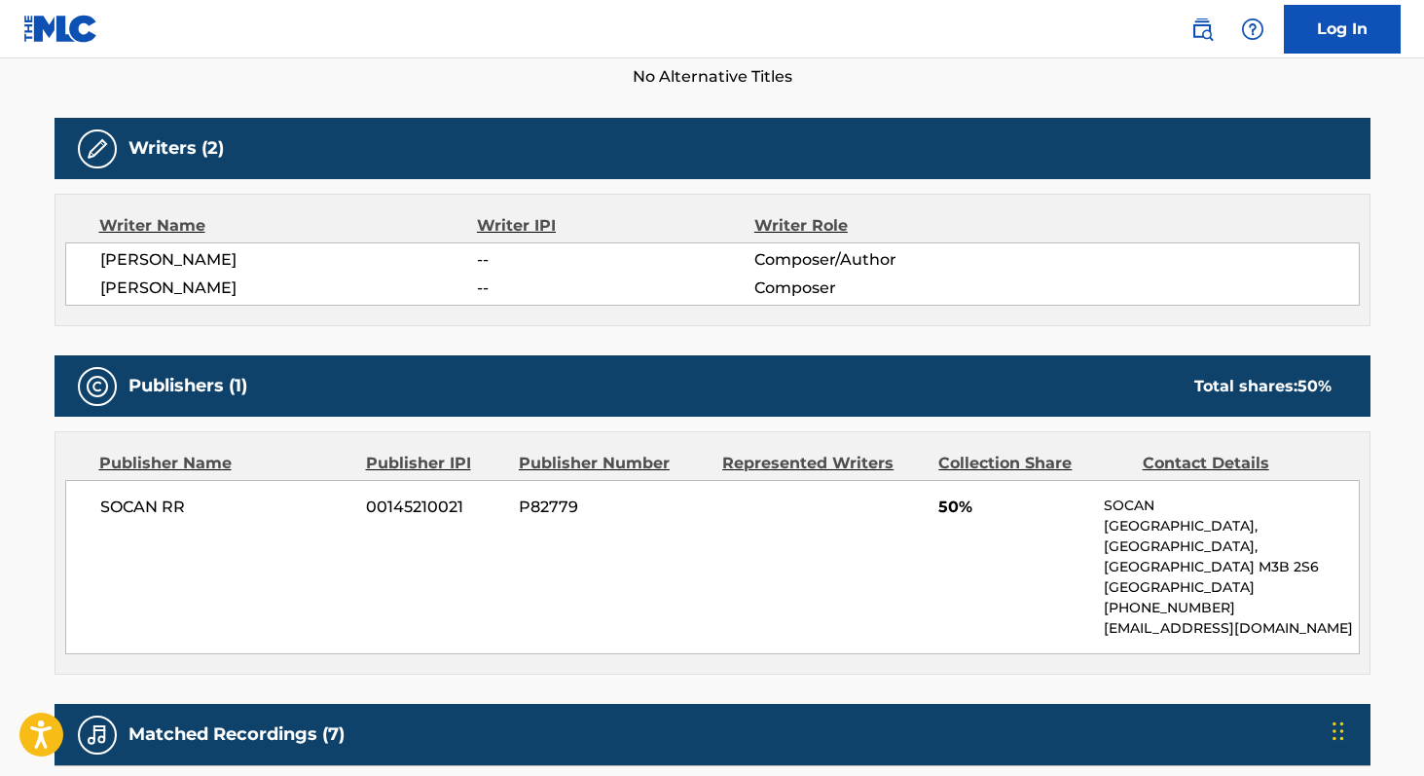
scroll to position [611, 0]
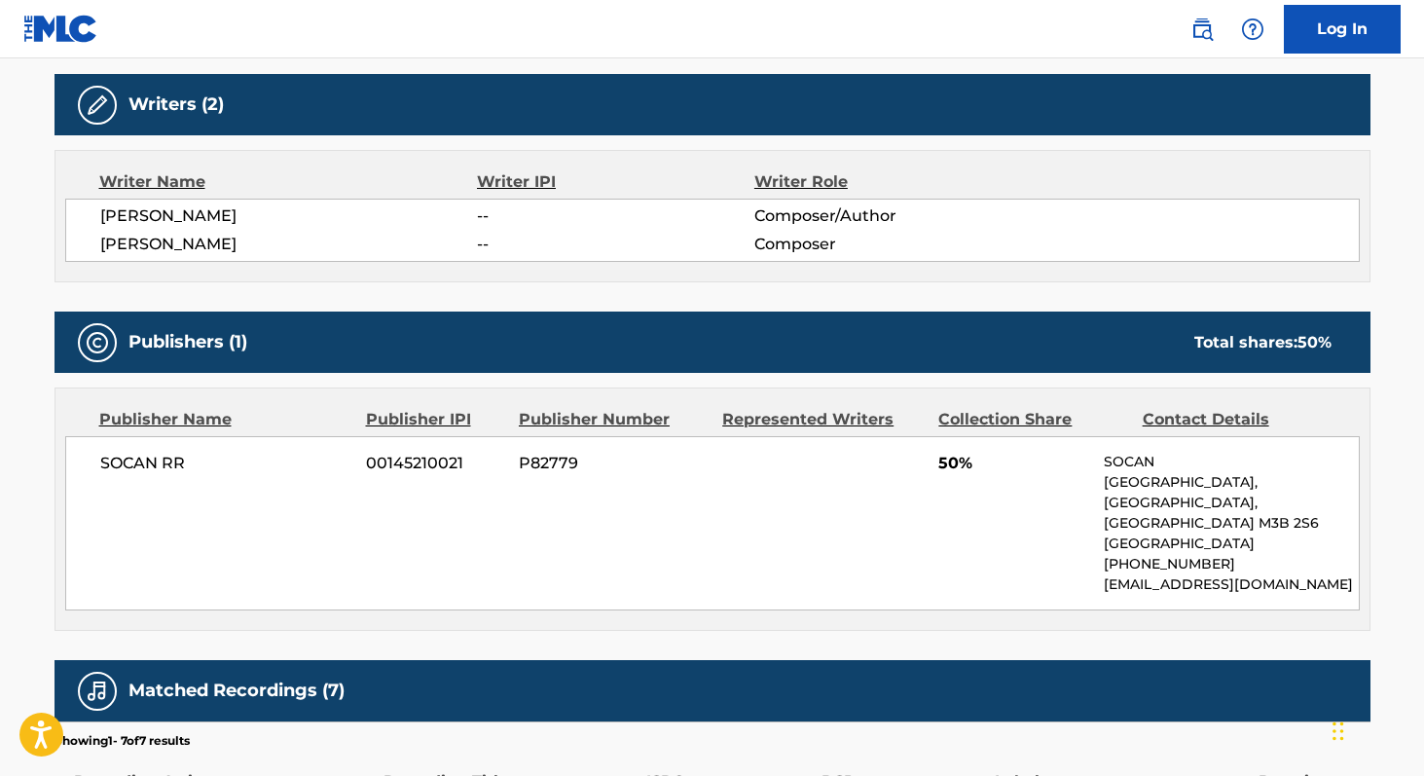
click at [119, 455] on span "SOCAN RR" at bounding box center [226, 463] width 252 height 23
click at [401, 465] on span "00145210021" at bounding box center [435, 463] width 138 height 23
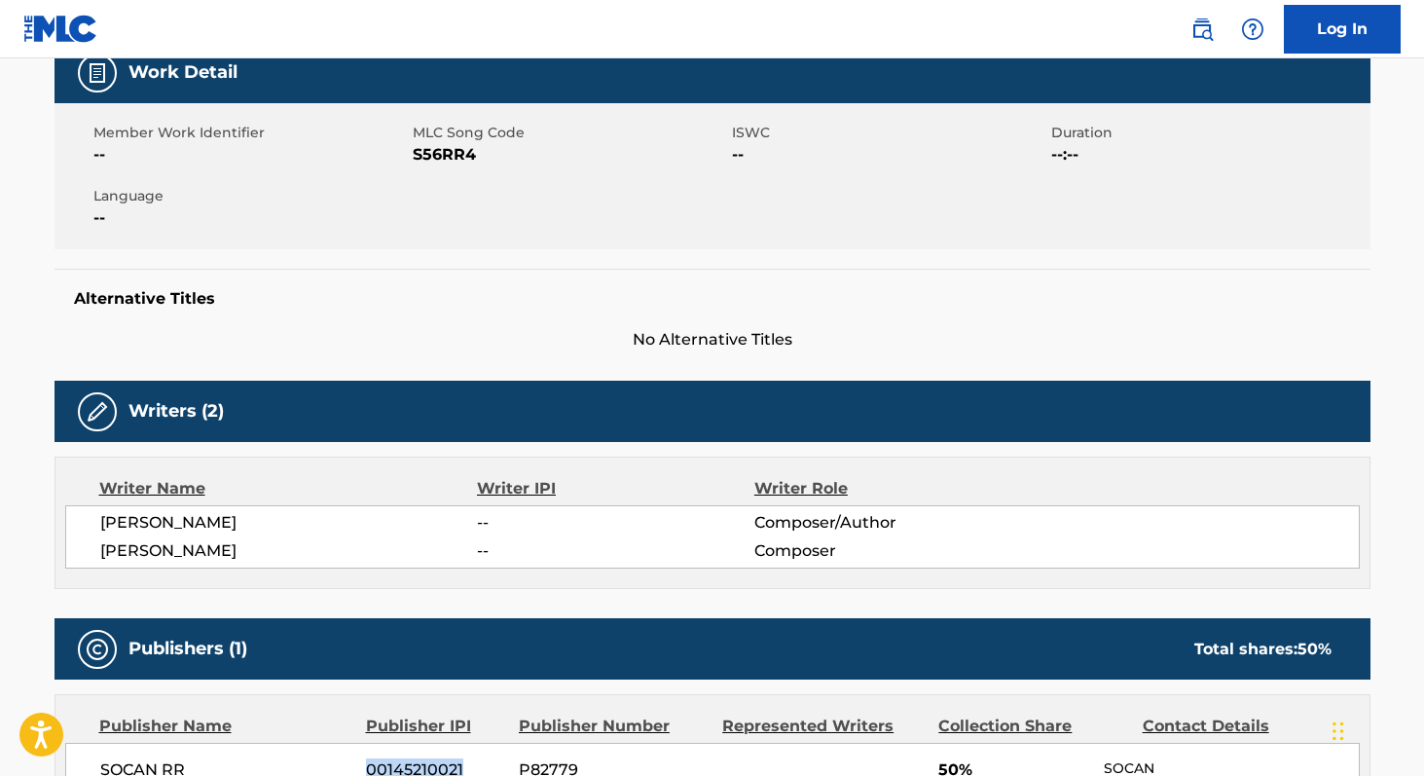
scroll to position [301, 0]
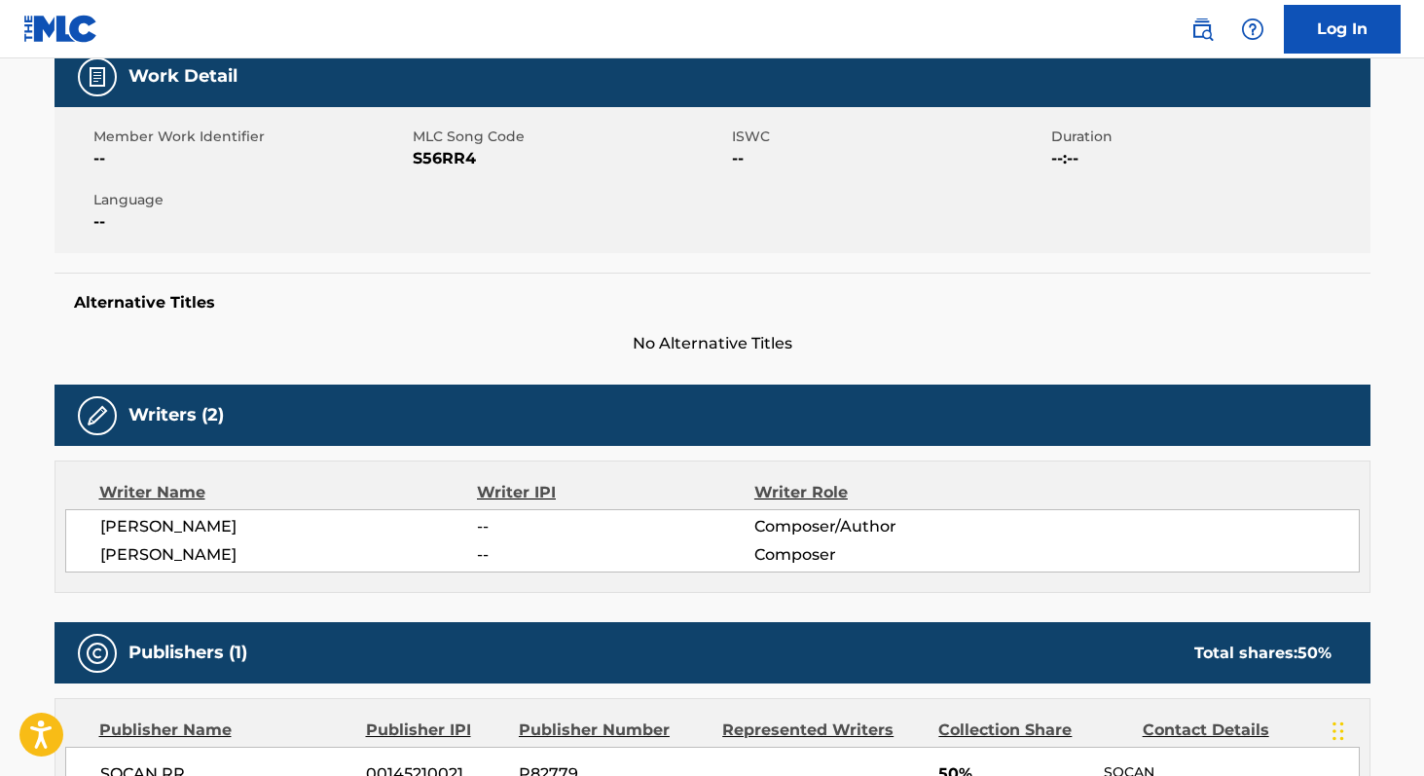
click at [442, 156] on span "S56RR4" at bounding box center [570, 158] width 314 height 23
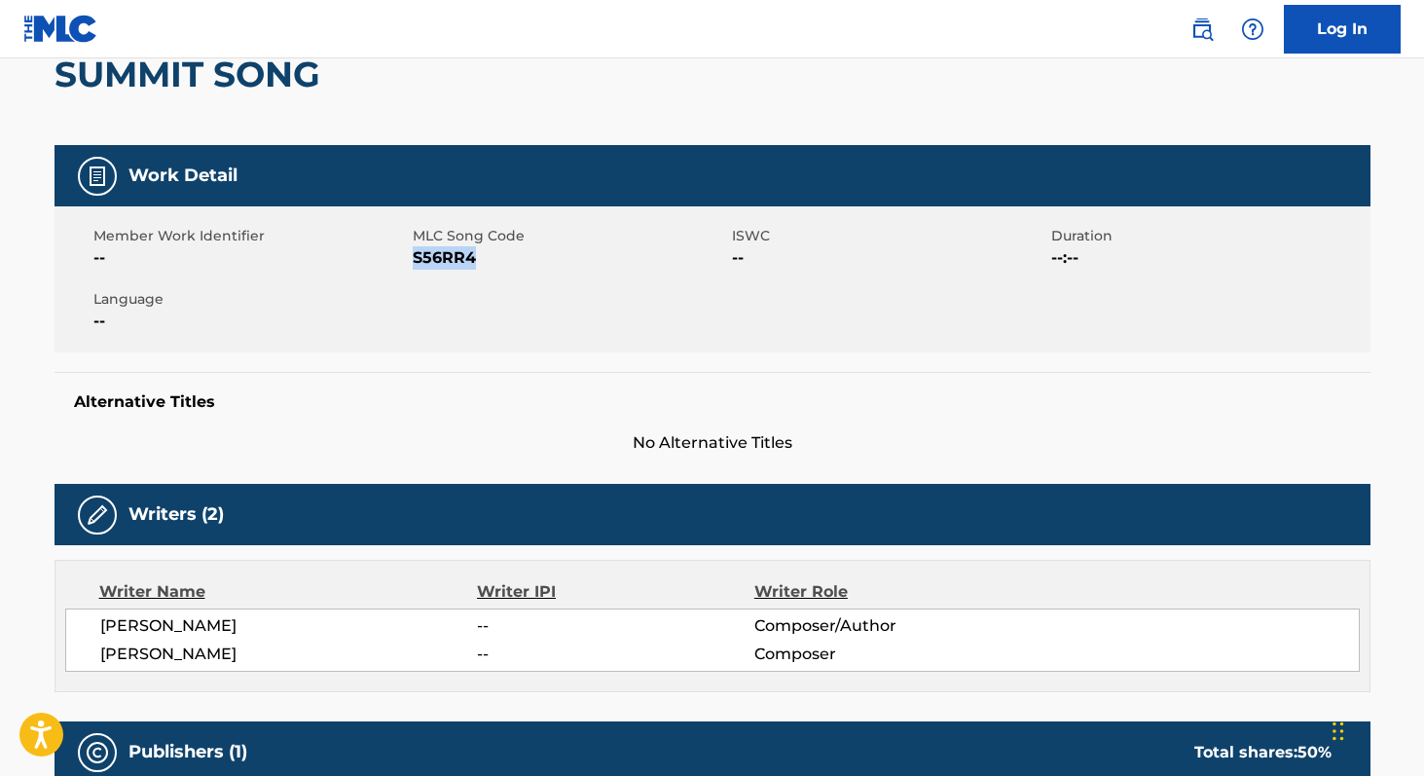
scroll to position [0, 0]
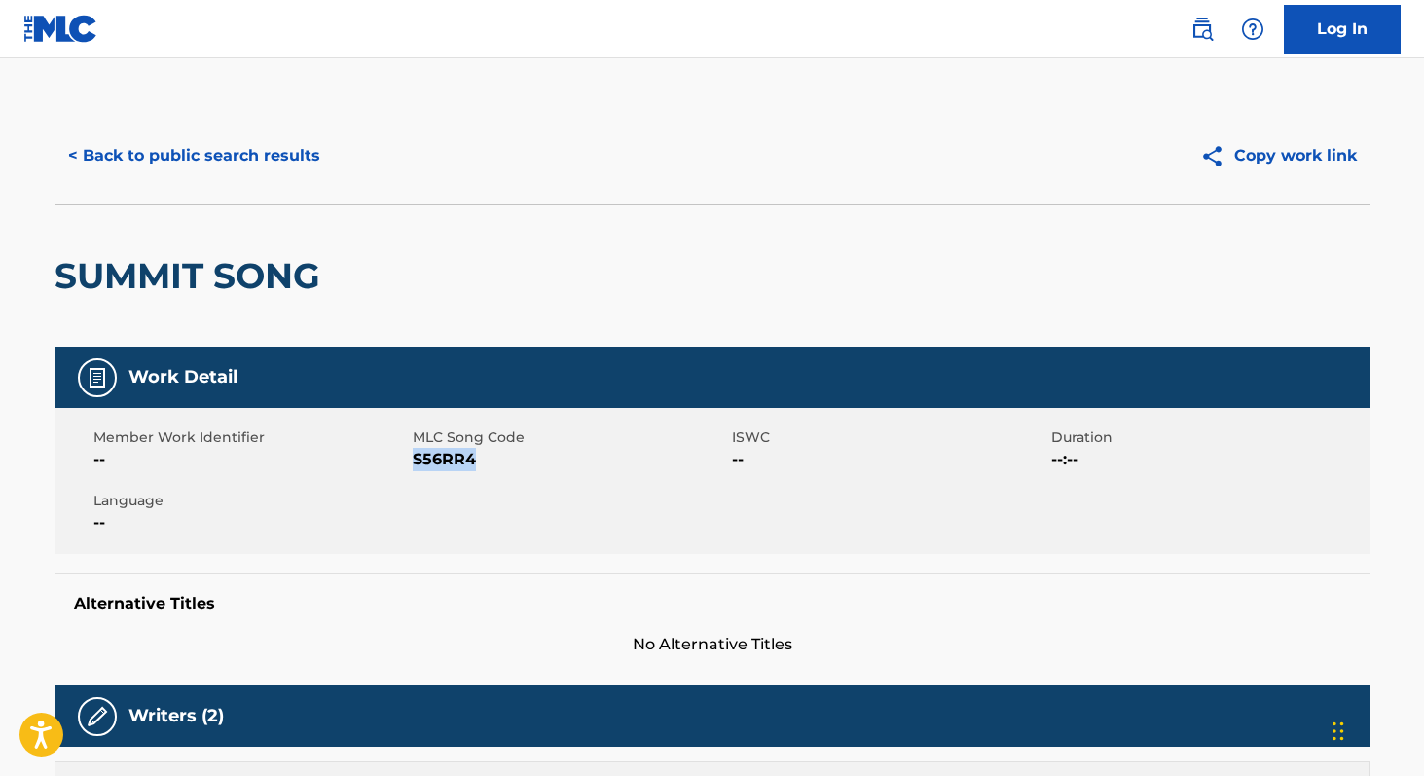
click at [173, 142] on button "< Back to public search results" at bounding box center [193, 155] width 279 height 49
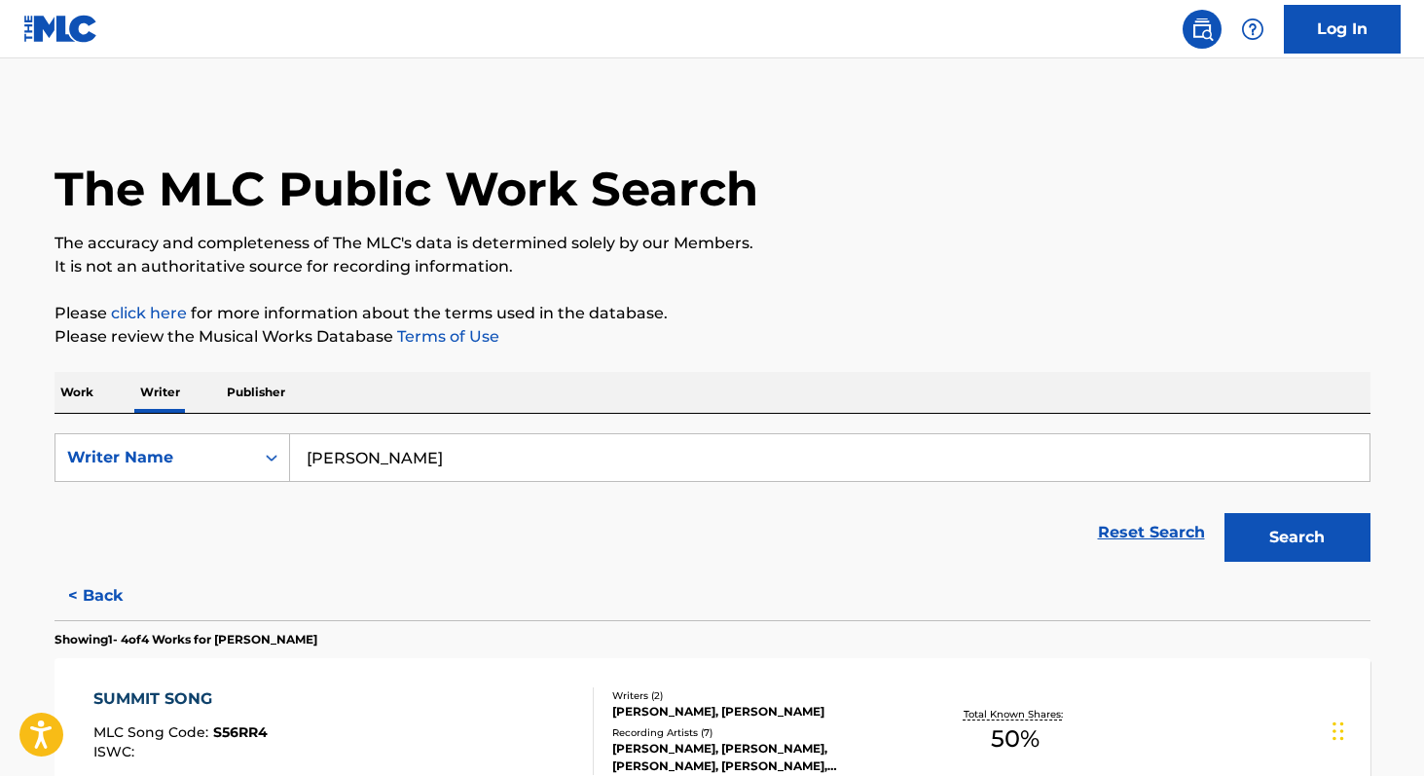
click at [570, 459] on input "[PERSON_NAME]" at bounding box center [829, 457] width 1079 height 47
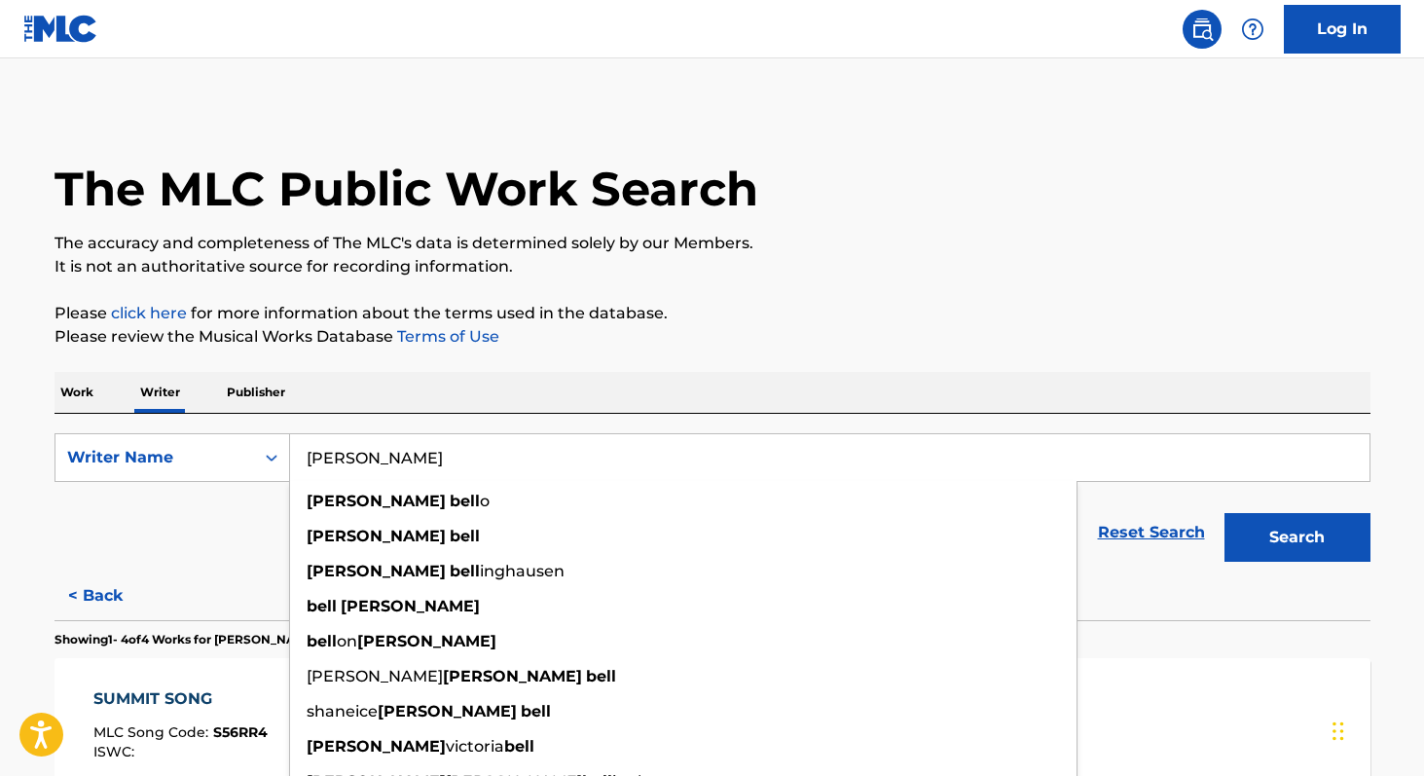
paste input "[PERSON_NAME] [PERSON_NAME]"
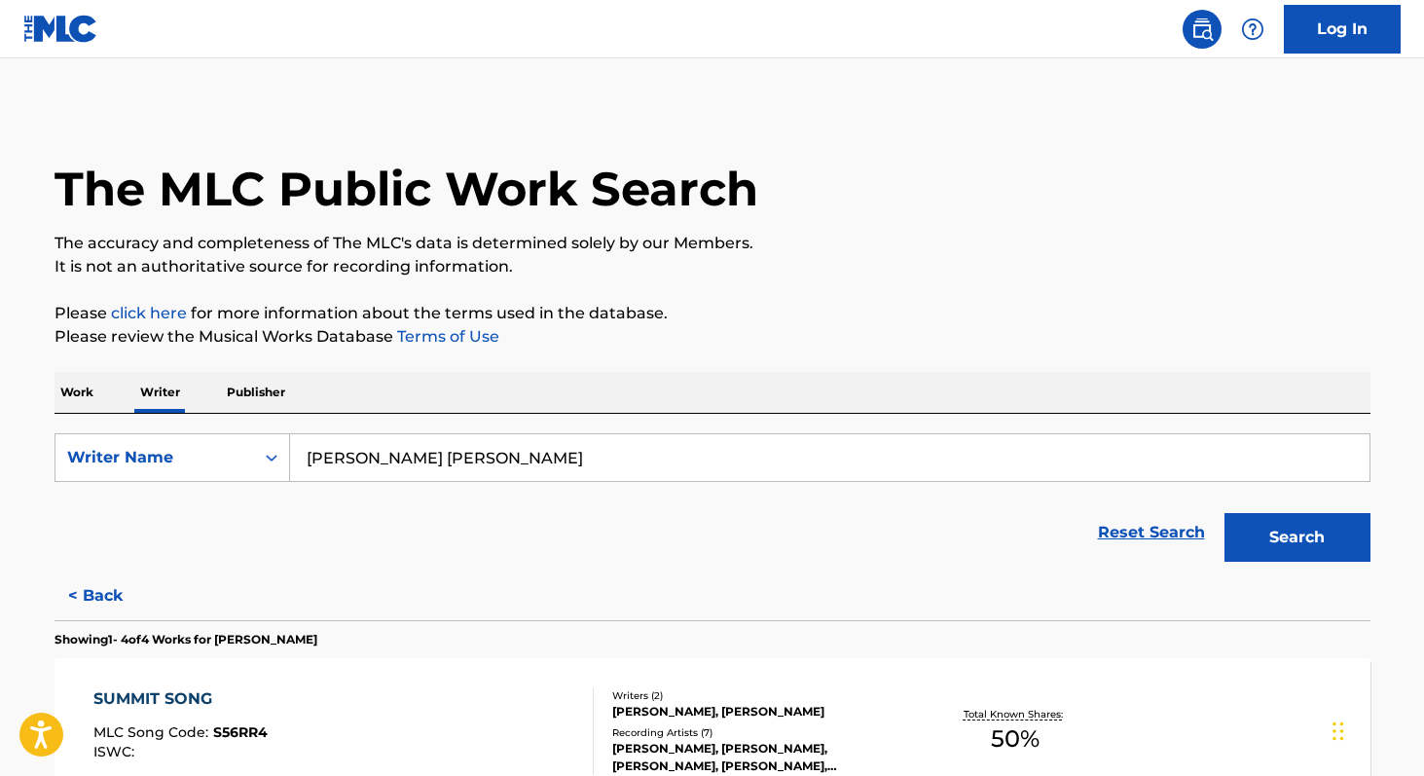
paste input "[PERSON_NAME]"
type input "[PERSON_NAME]"
click at [73, 397] on p "Work" at bounding box center [76, 392] width 45 height 41
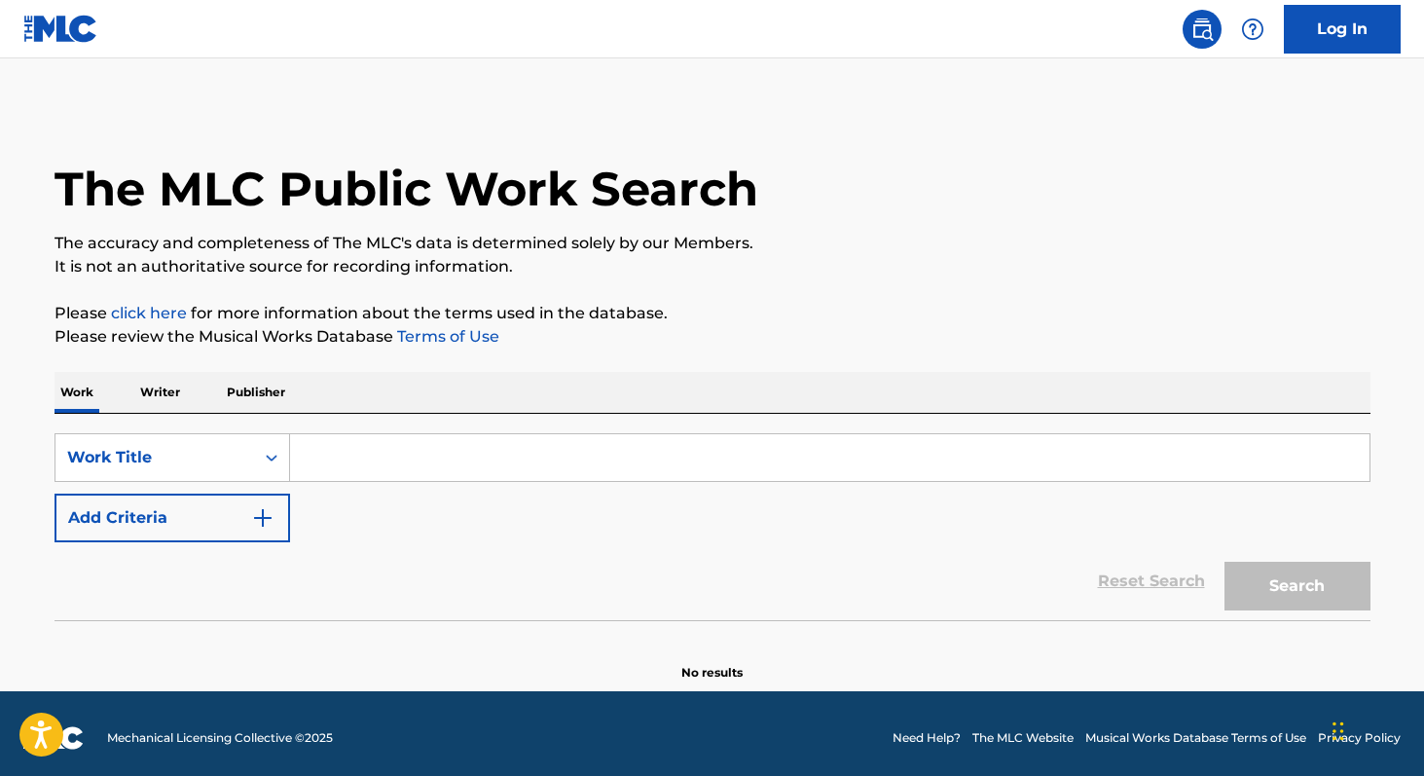
click at [144, 520] on button "Add Criteria" at bounding box center [172, 517] width 236 height 49
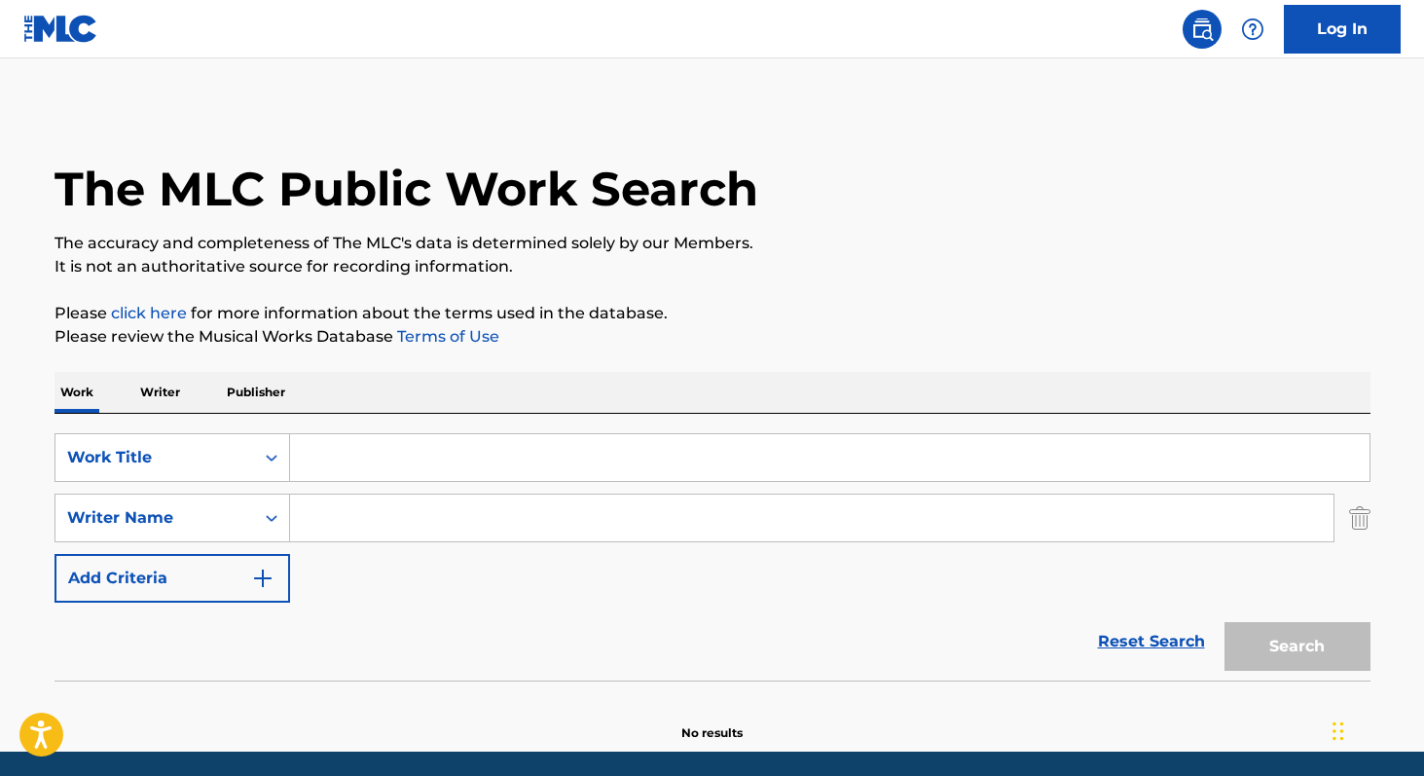
click at [334, 536] on input "Search Form" at bounding box center [811, 517] width 1043 height 47
paste input "[PERSON_NAME]"
type input "[PERSON_NAME]"
click at [518, 453] on input "Search Form" at bounding box center [829, 457] width 1079 height 47
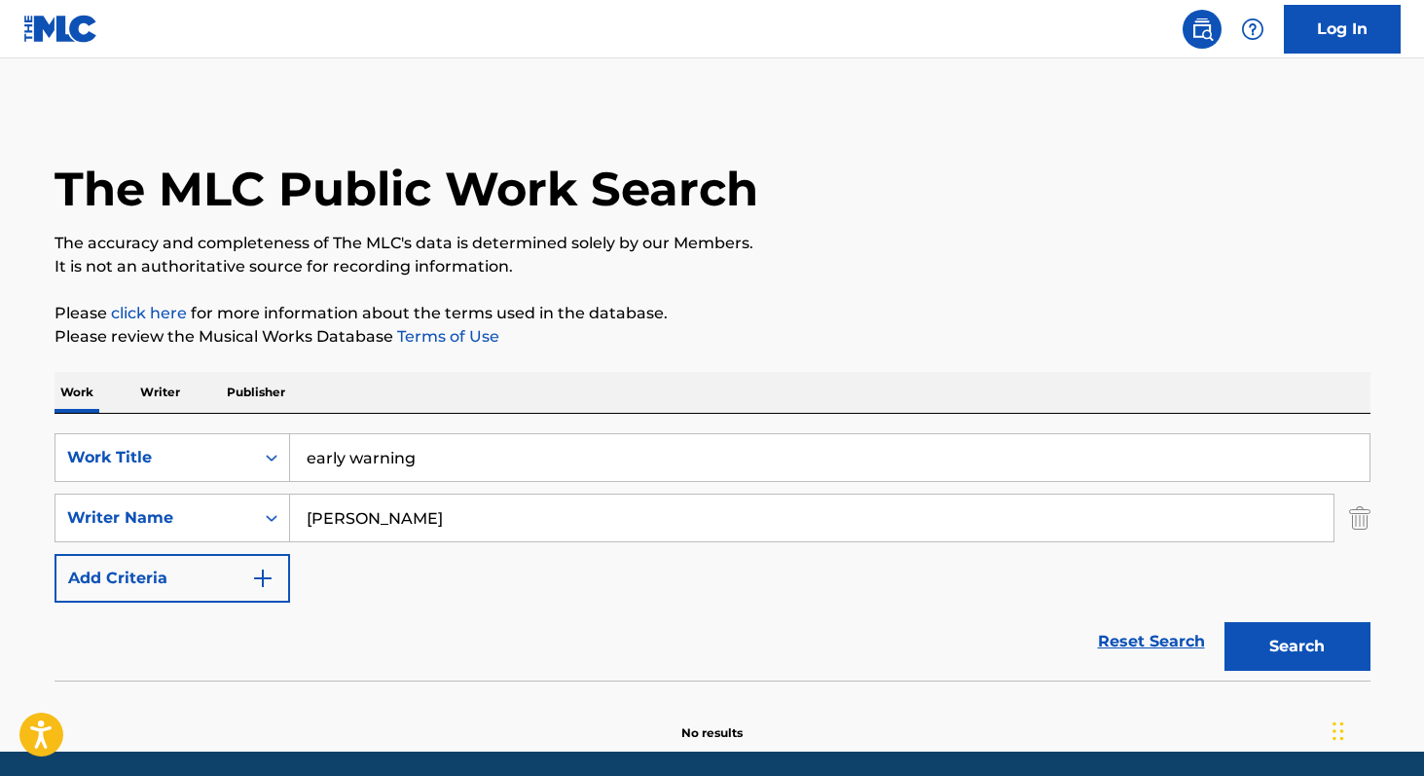
type input "early warning"
click at [1224, 622] on button "Search" at bounding box center [1297, 646] width 146 height 49
click at [155, 390] on p "Writer" at bounding box center [160, 392] width 52 height 41
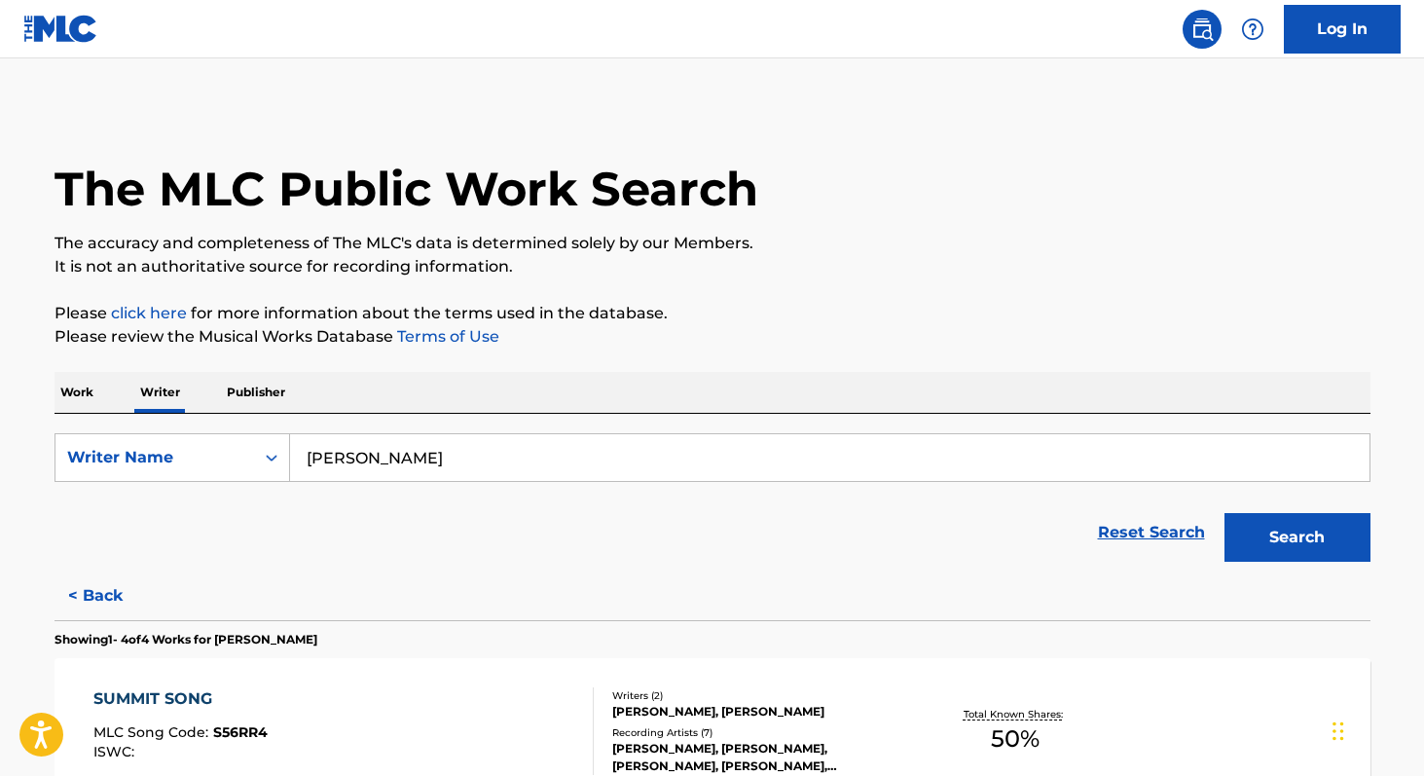
click at [1247, 541] on button "Search" at bounding box center [1297, 537] width 146 height 49
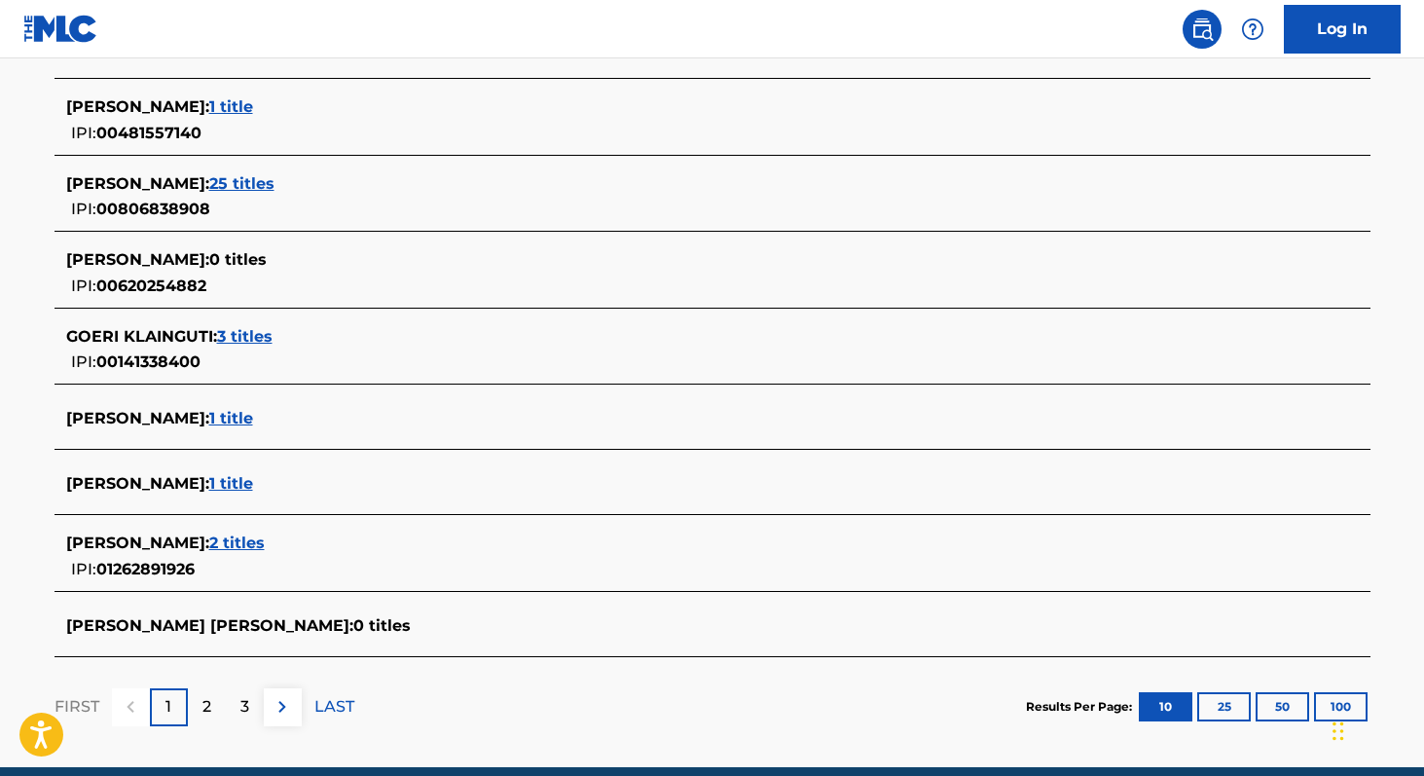
scroll to position [653, 0]
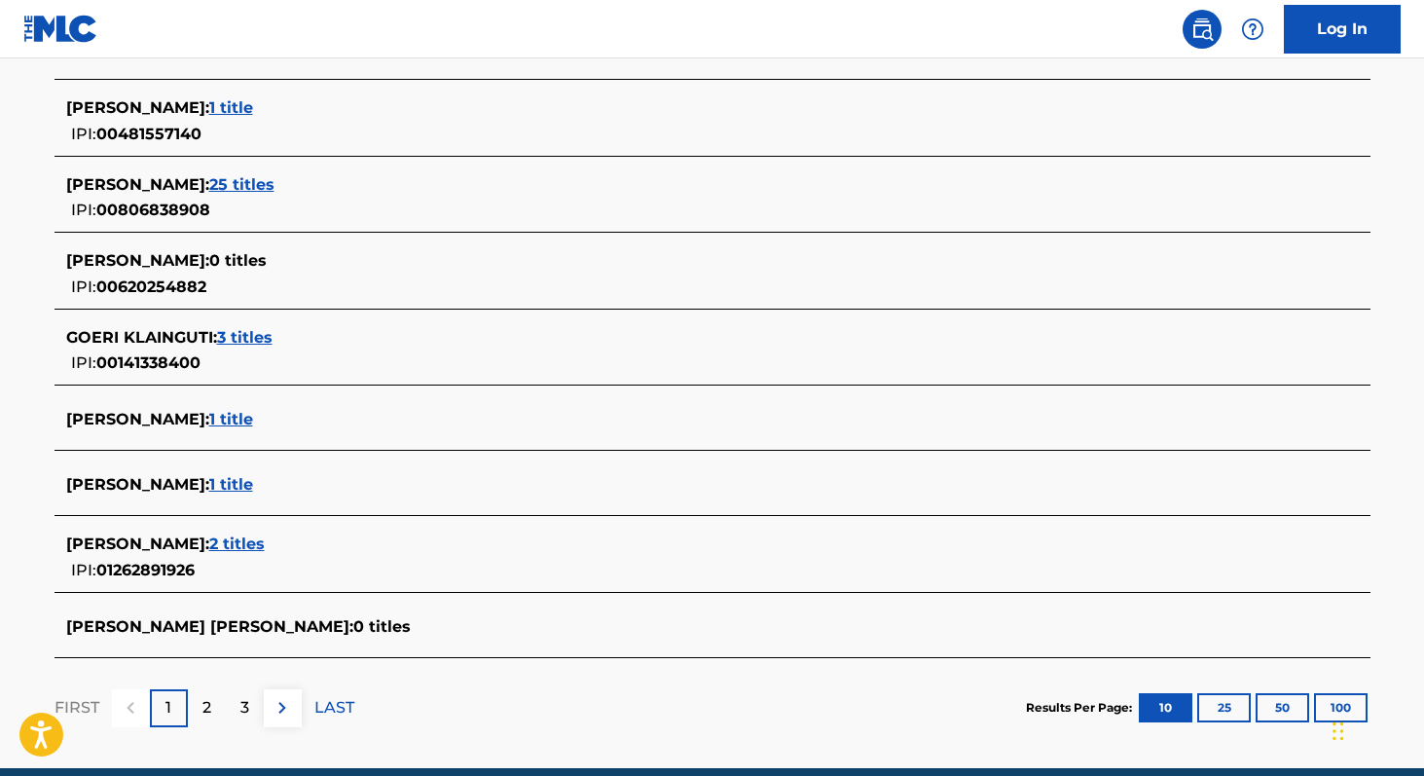
click at [253, 424] on span "1 title" at bounding box center [231, 419] width 44 height 18
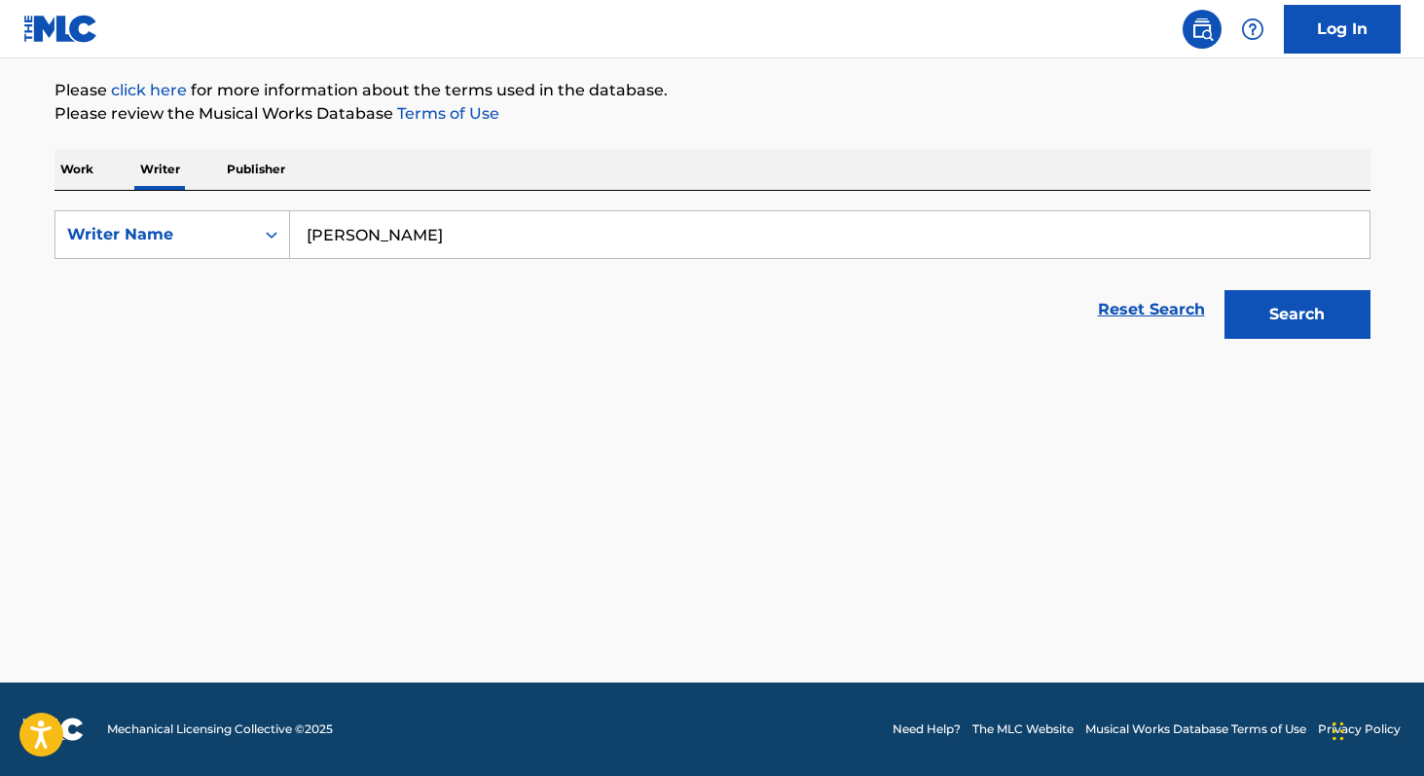
scroll to position [223, 0]
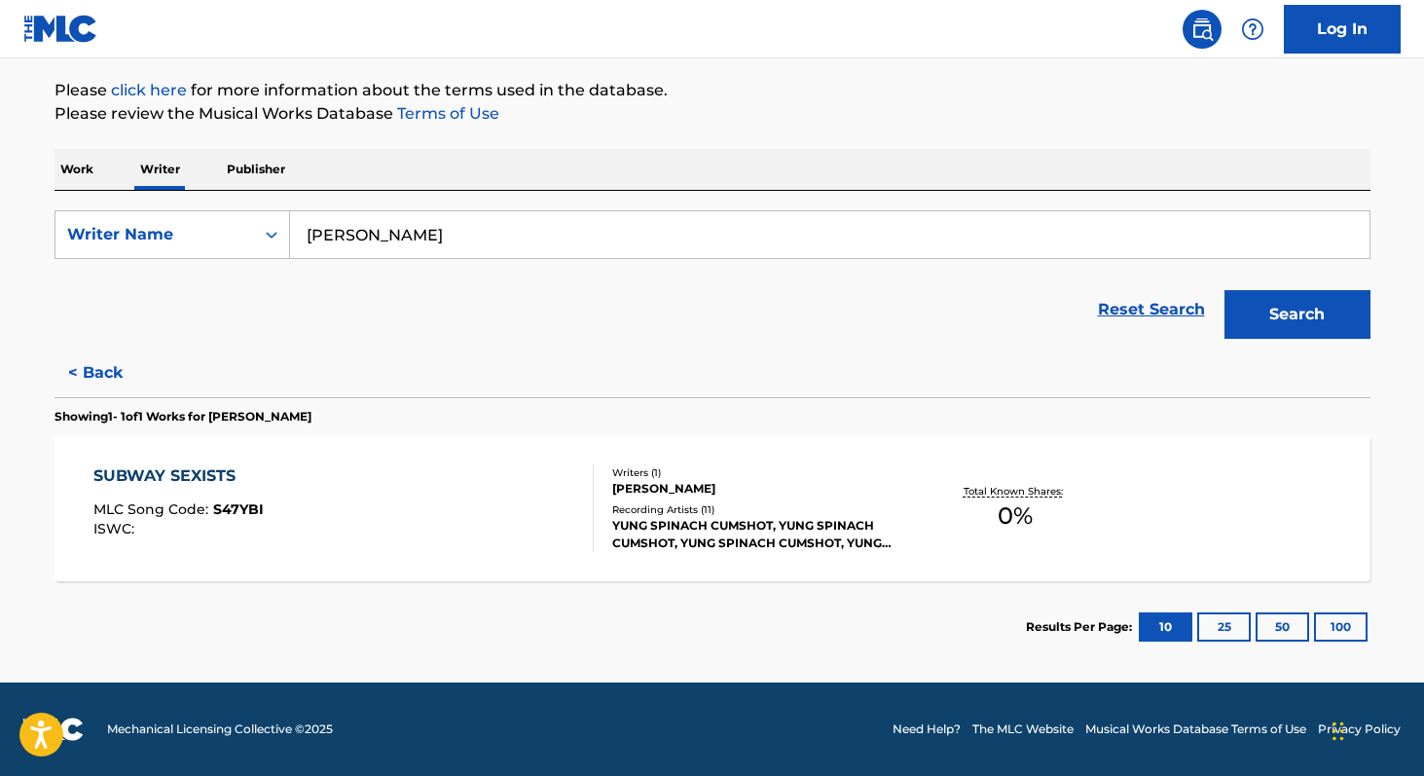
click at [556, 256] on input "[PERSON_NAME]" at bounding box center [829, 234] width 1079 height 47
paste input "[PERSON_NAME]"
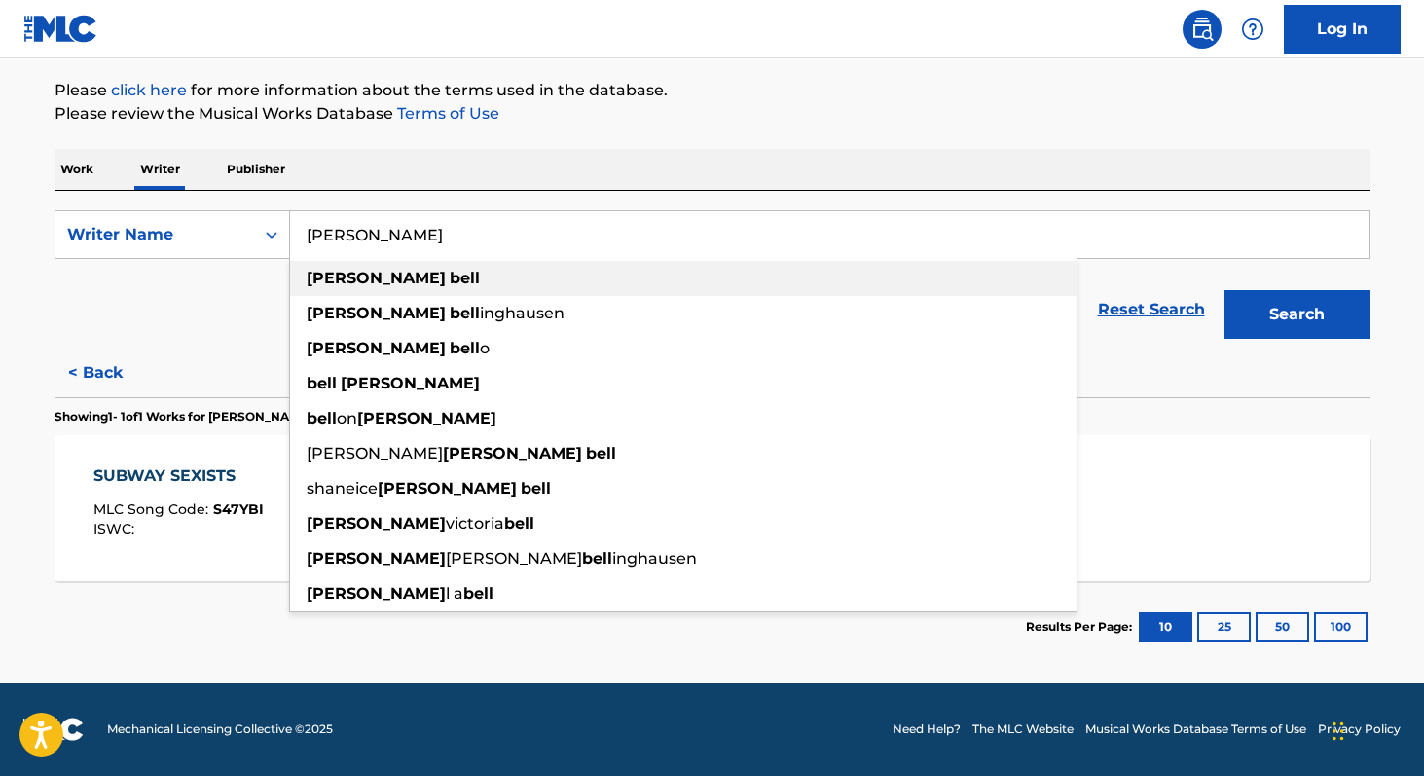
click at [450, 270] on strong "bell" at bounding box center [465, 278] width 30 height 18
type input "[PERSON_NAME]"
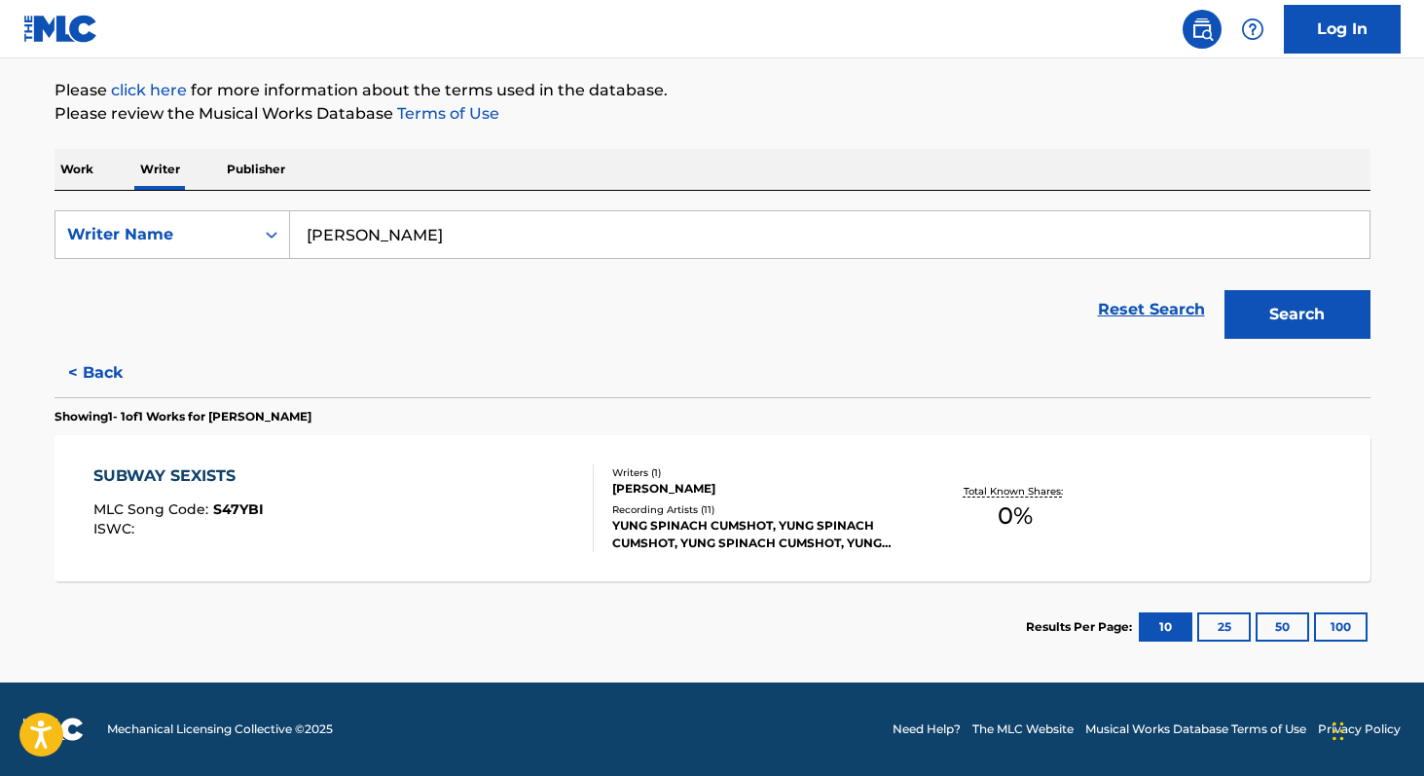
click at [1287, 316] on button "Search" at bounding box center [1297, 314] width 146 height 49
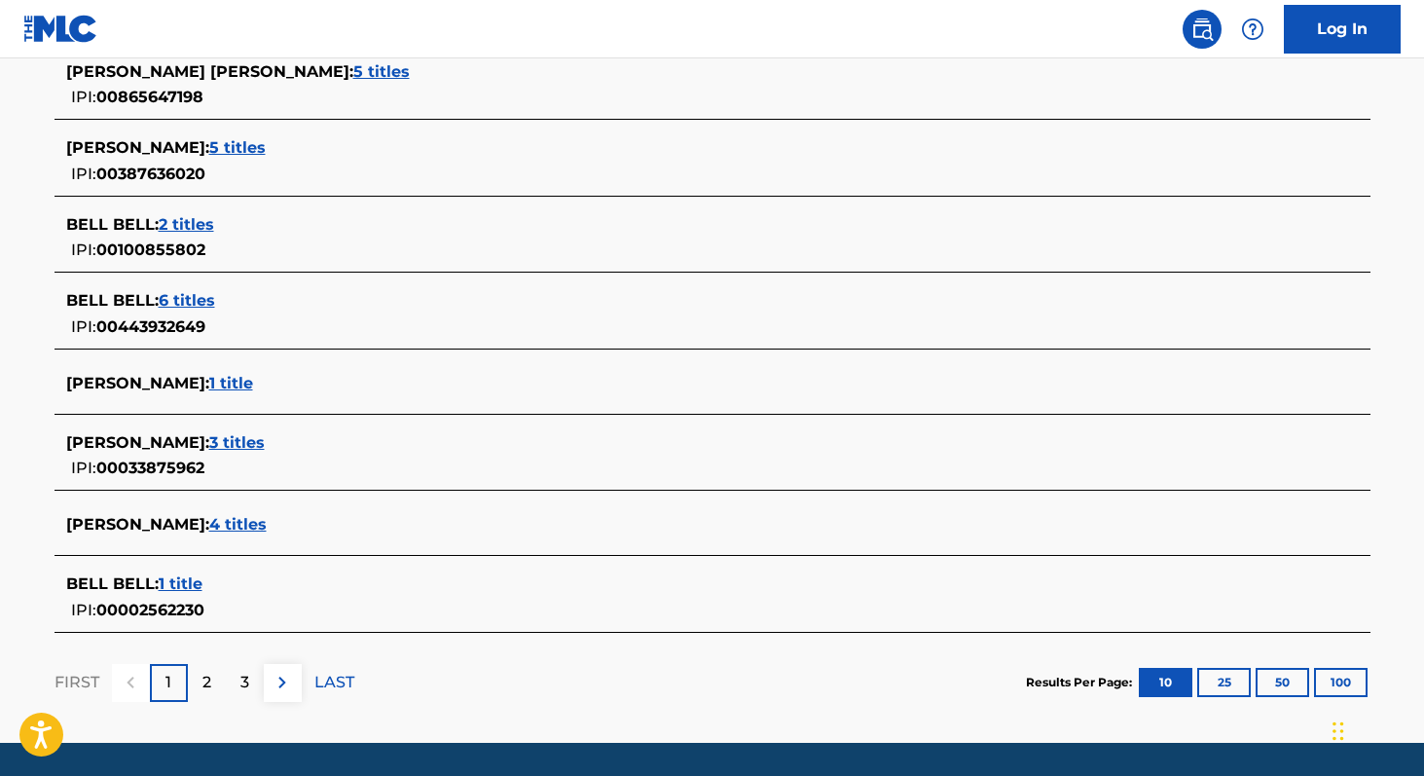
scroll to position [702, 0]
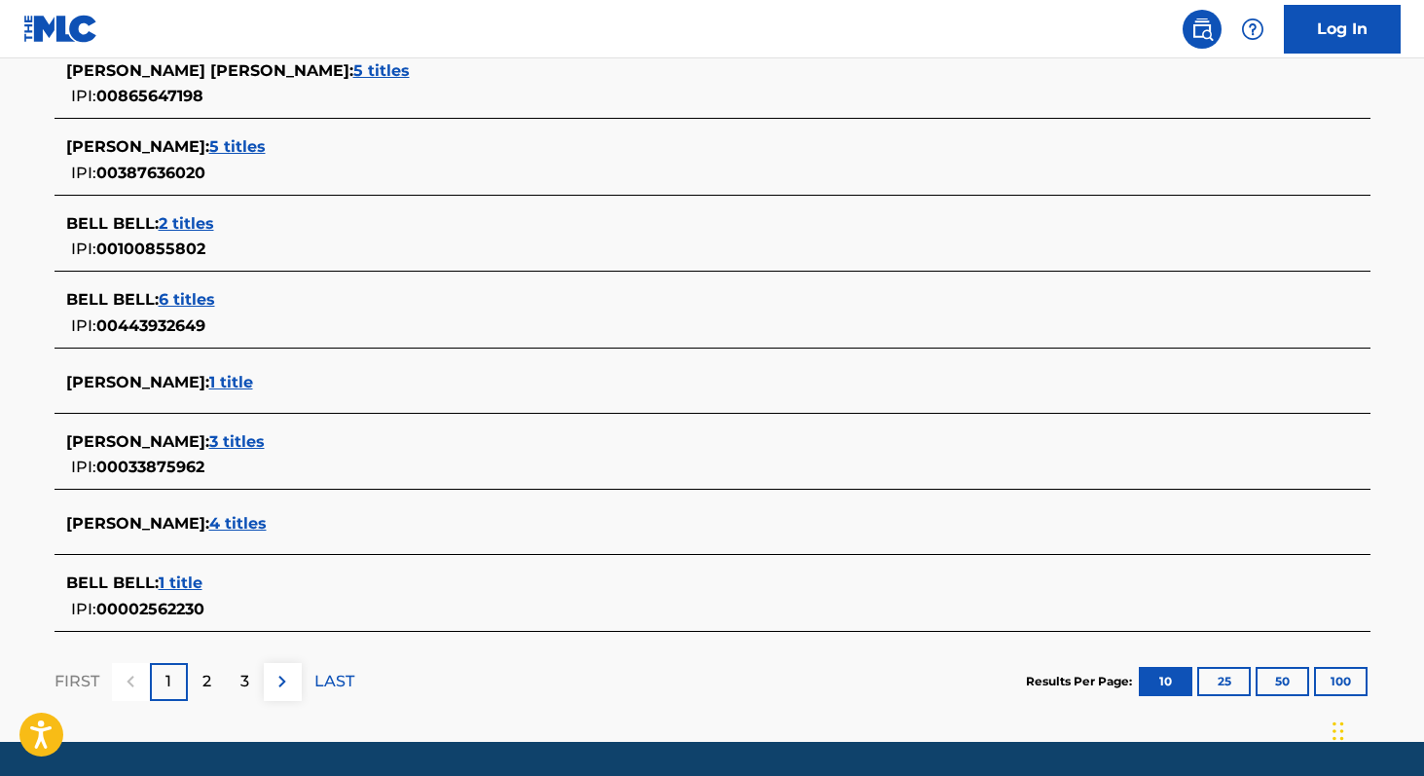
click at [209, 530] on span "4 titles" at bounding box center [237, 523] width 57 height 18
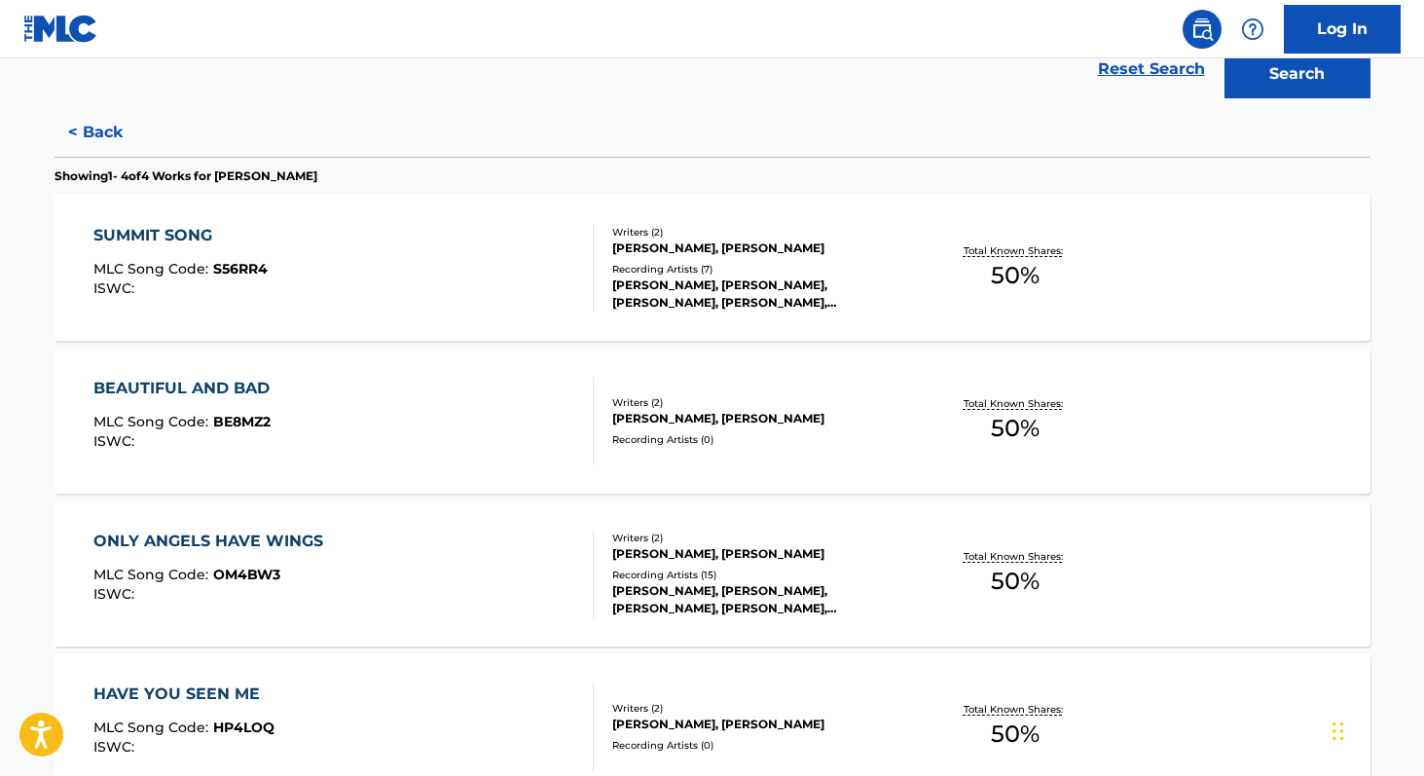
scroll to position [460, 0]
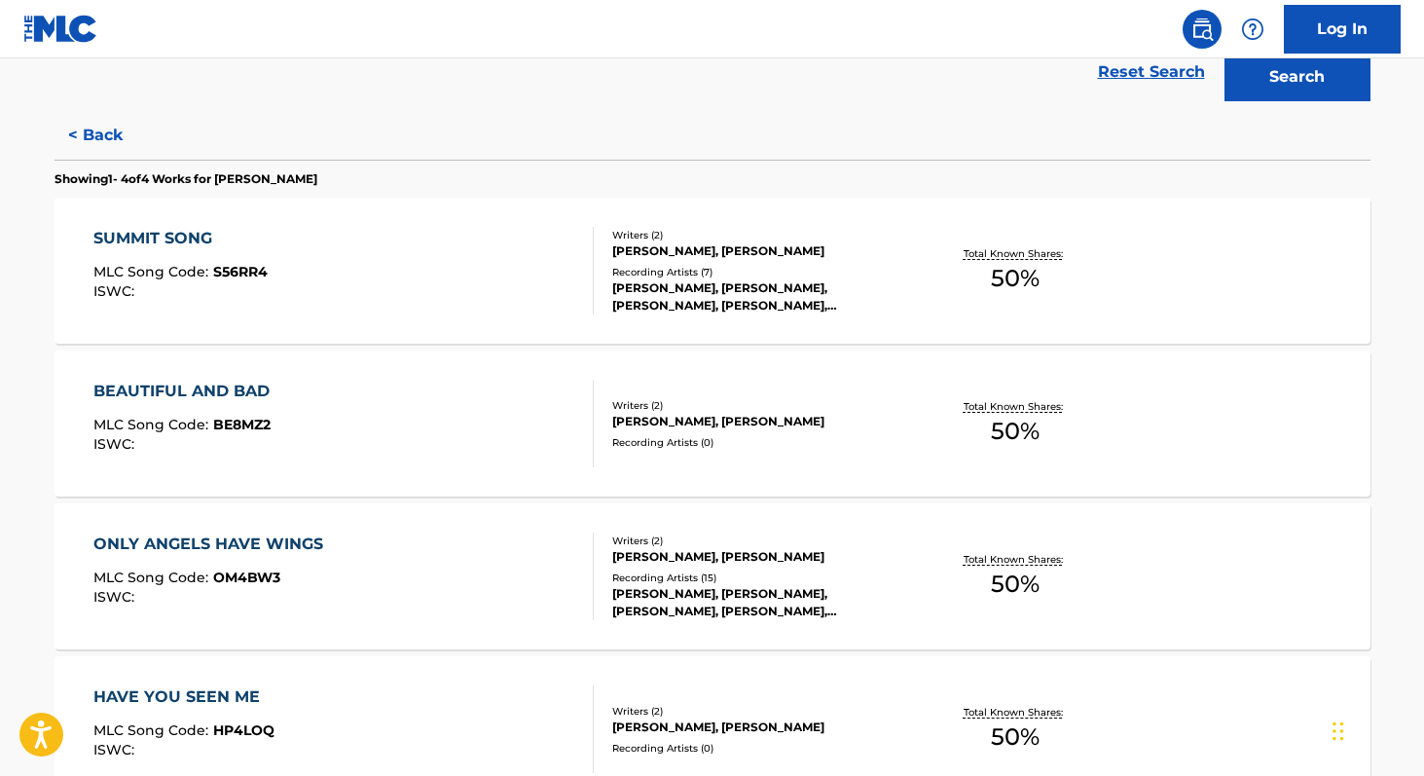
click at [1006, 287] on span "50 %" at bounding box center [1015, 278] width 49 height 35
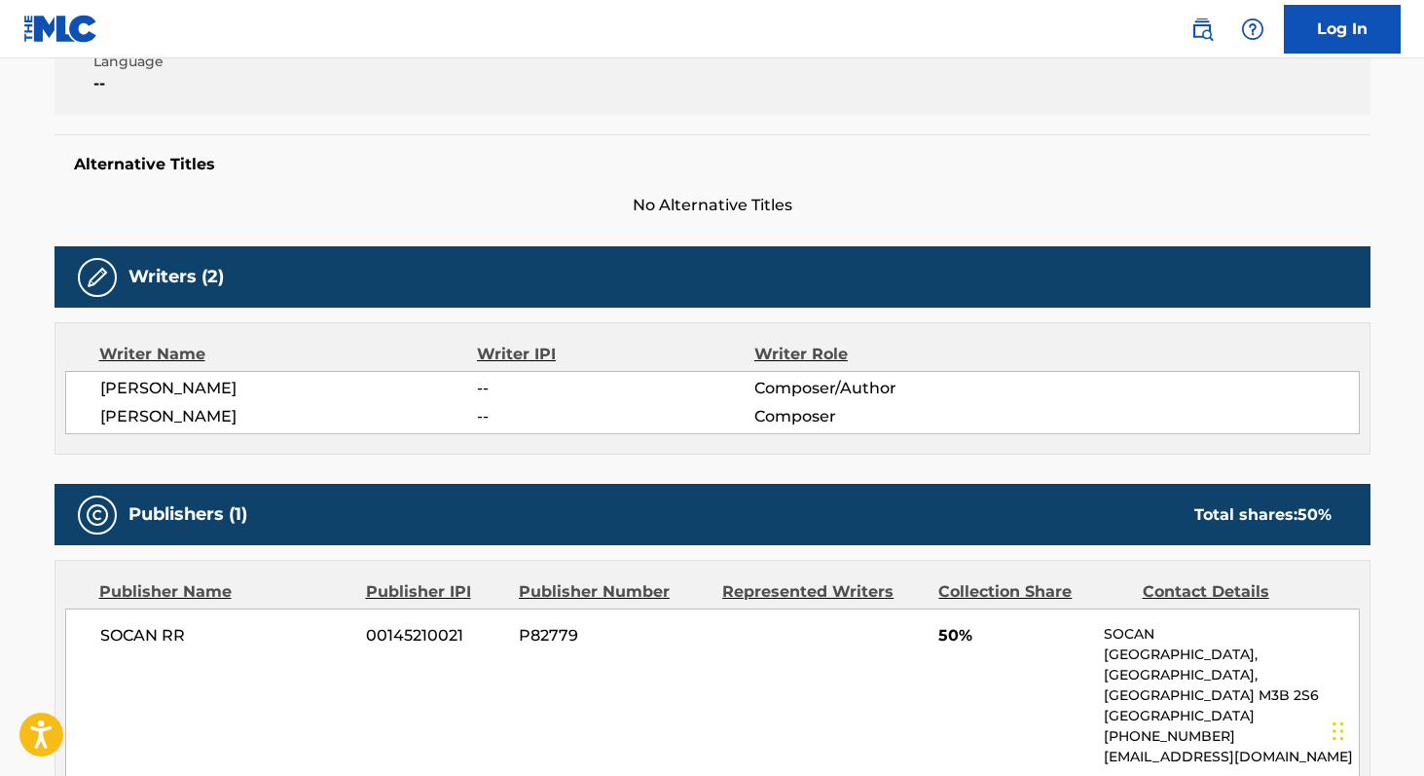
scroll to position [442, 0]
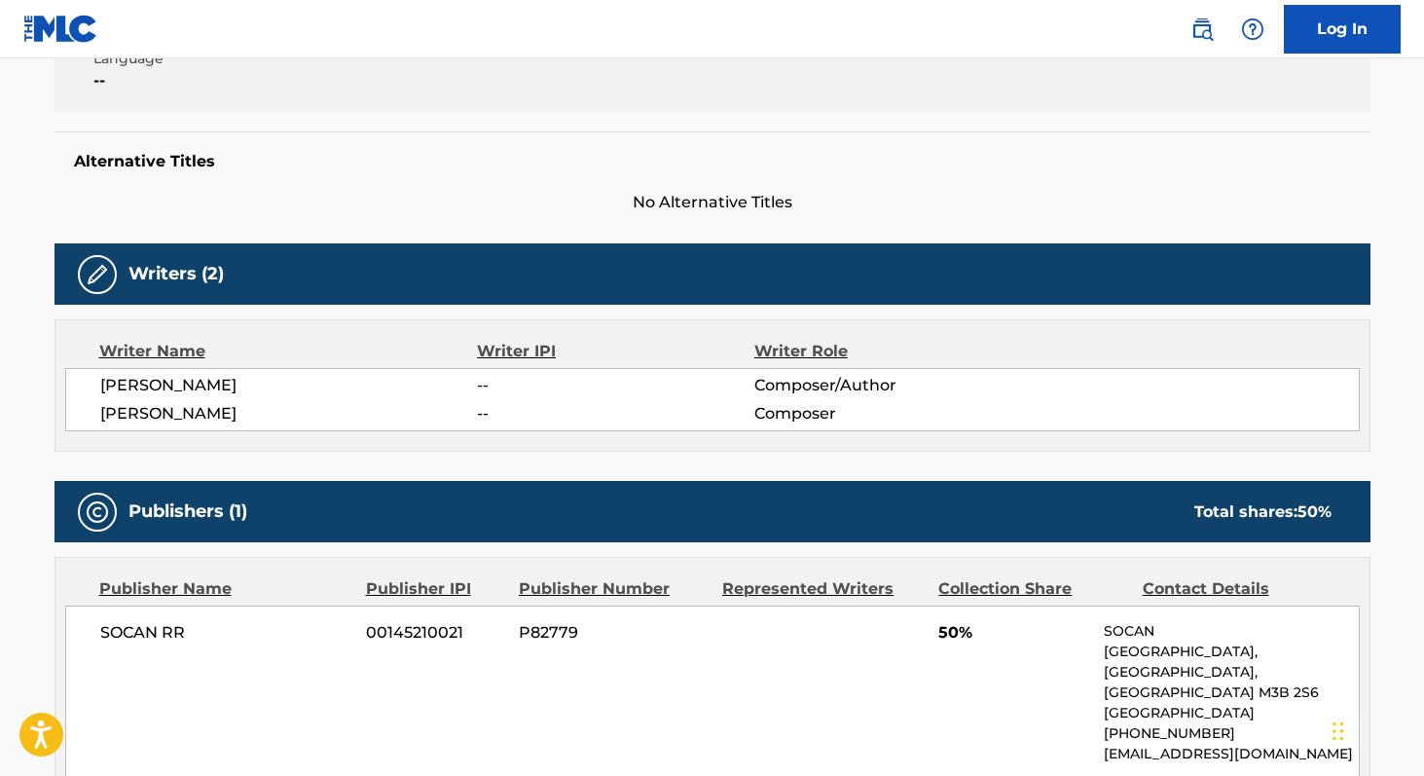
click at [380, 635] on span "00145210021" at bounding box center [435, 632] width 138 height 23
click at [125, 630] on span "SOCAN RR" at bounding box center [226, 632] width 252 height 23
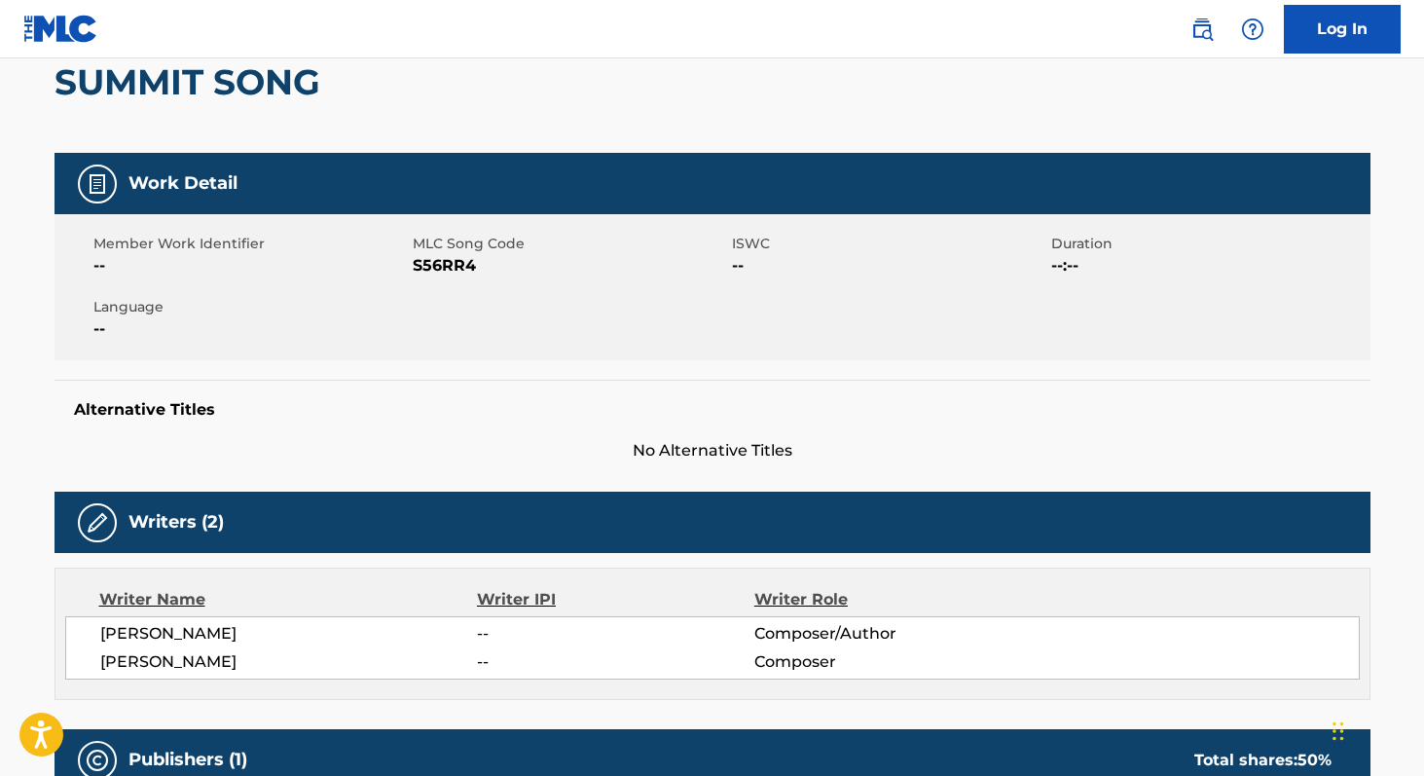
scroll to position [193, 0]
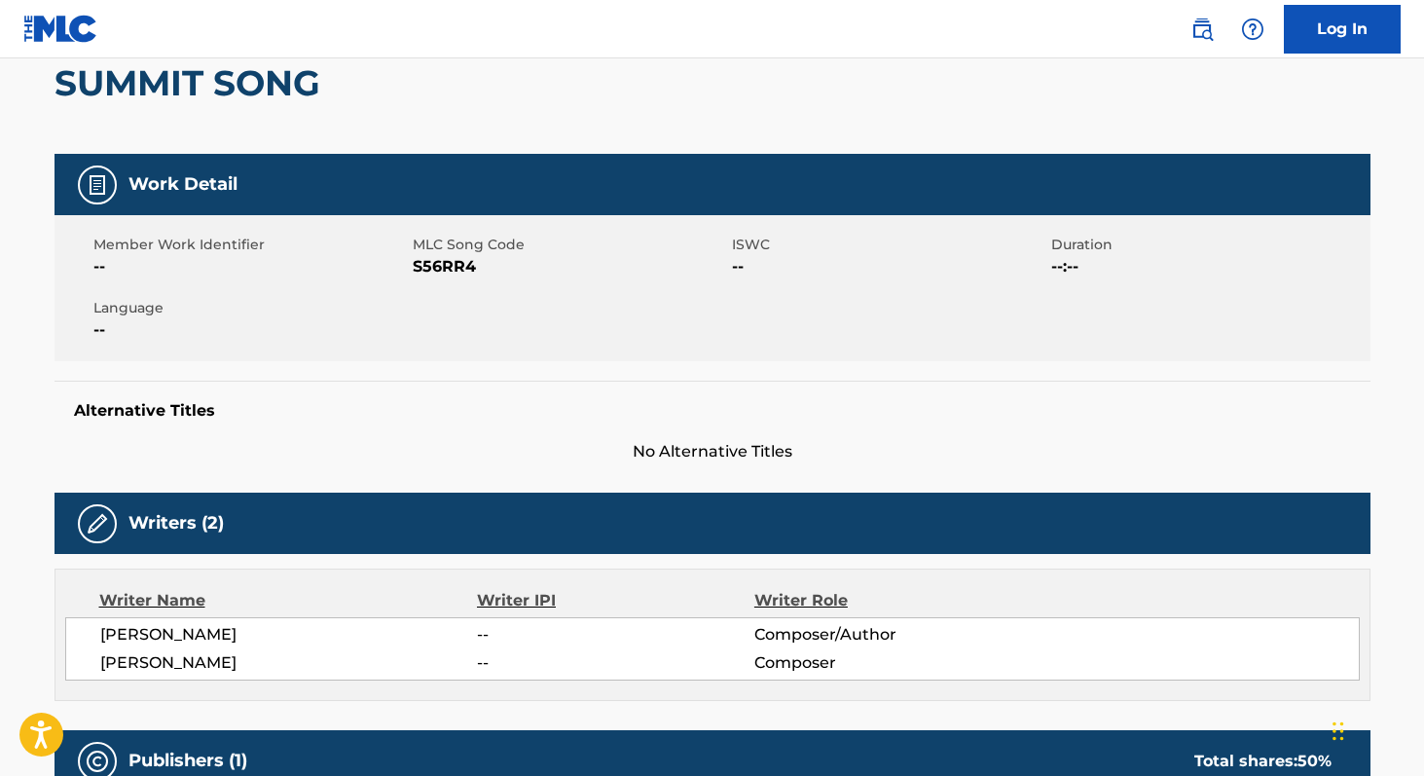
click at [431, 265] on span "S56RR4" at bounding box center [570, 266] width 314 height 23
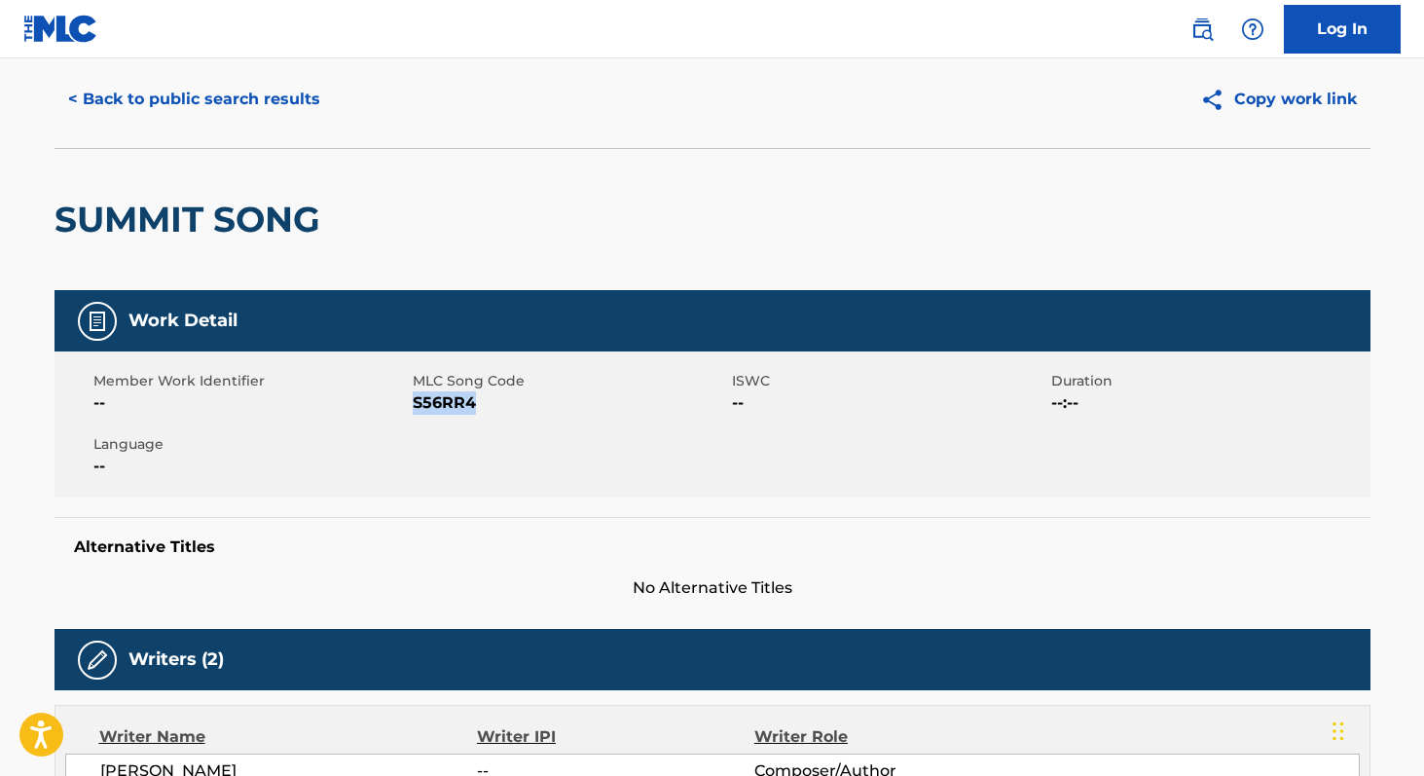
scroll to position [0, 0]
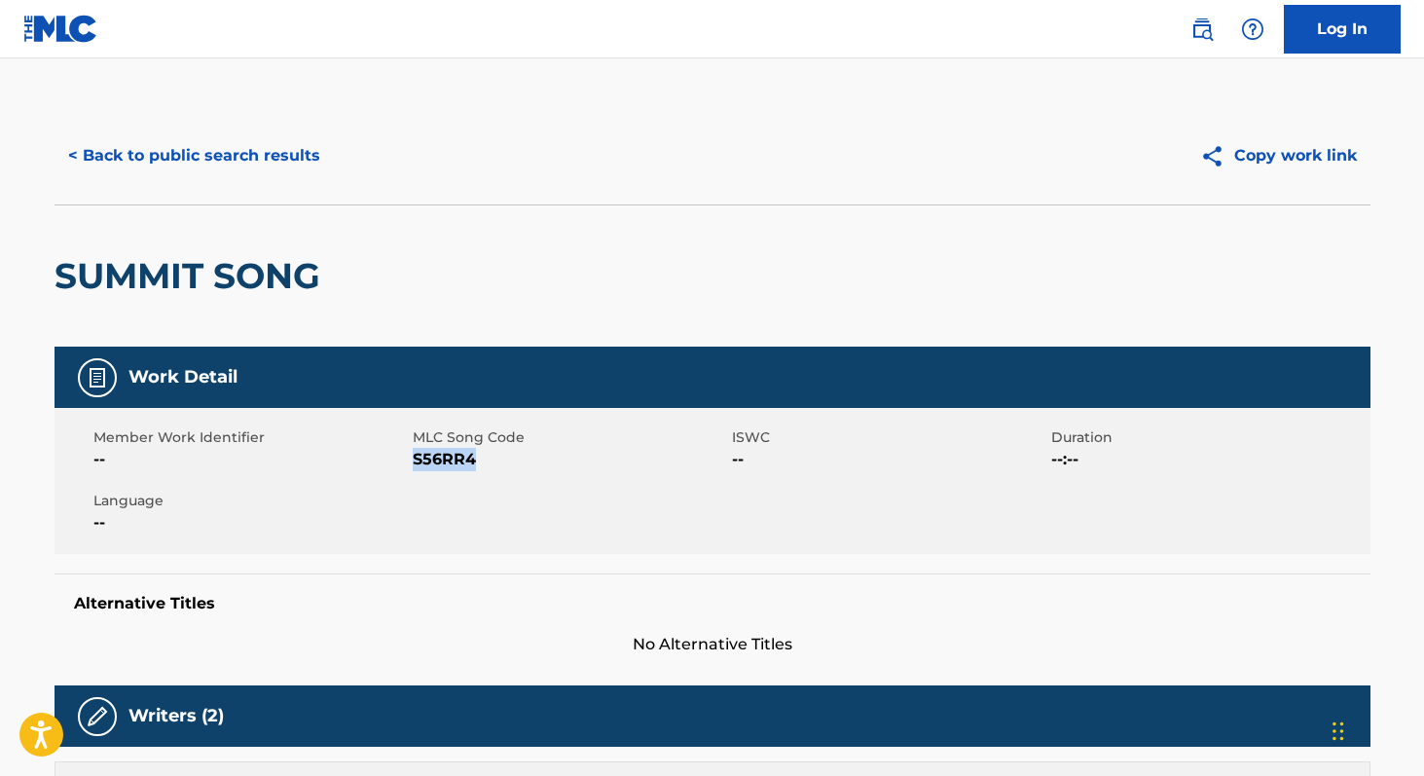
click at [236, 163] on button "< Back to public search results" at bounding box center [193, 155] width 279 height 49
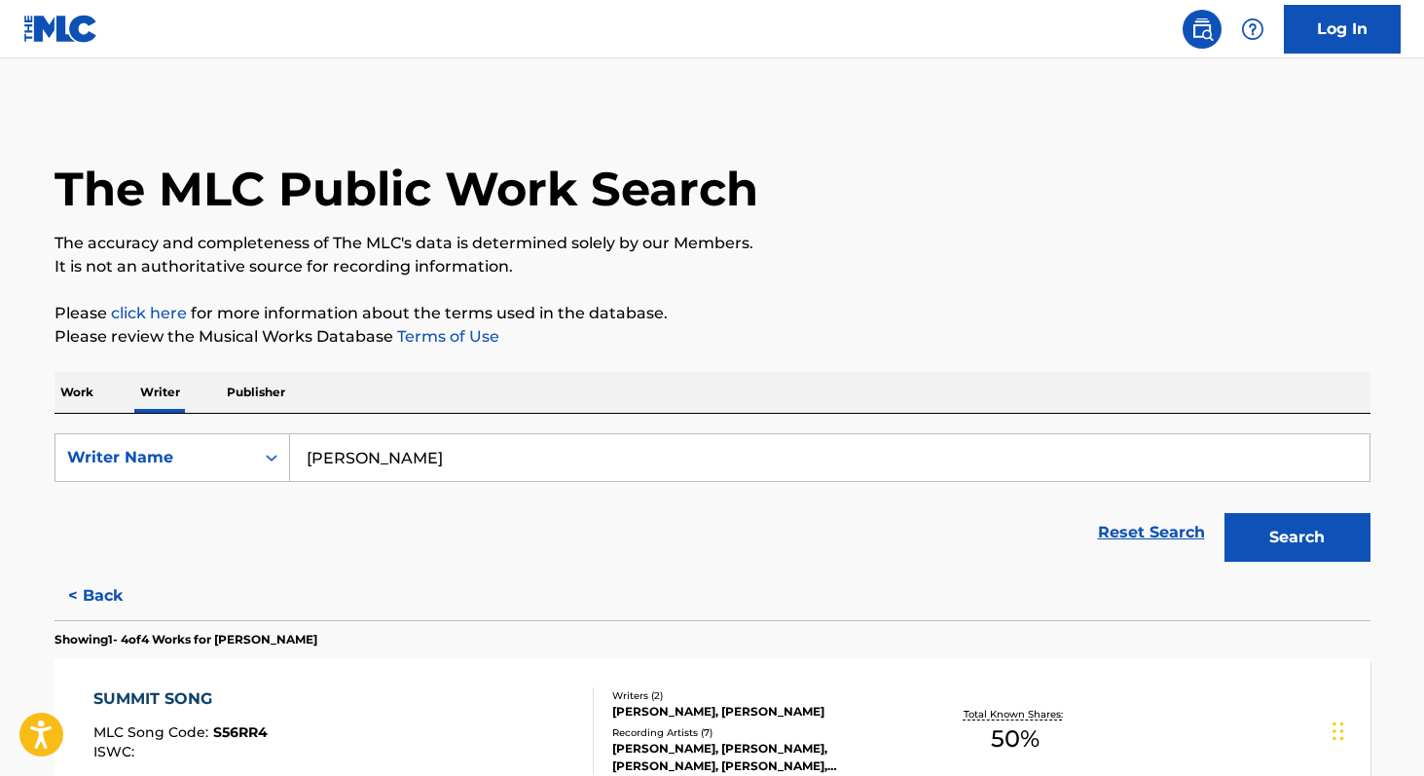
click at [547, 452] on input "[PERSON_NAME]" at bounding box center [829, 457] width 1079 height 47
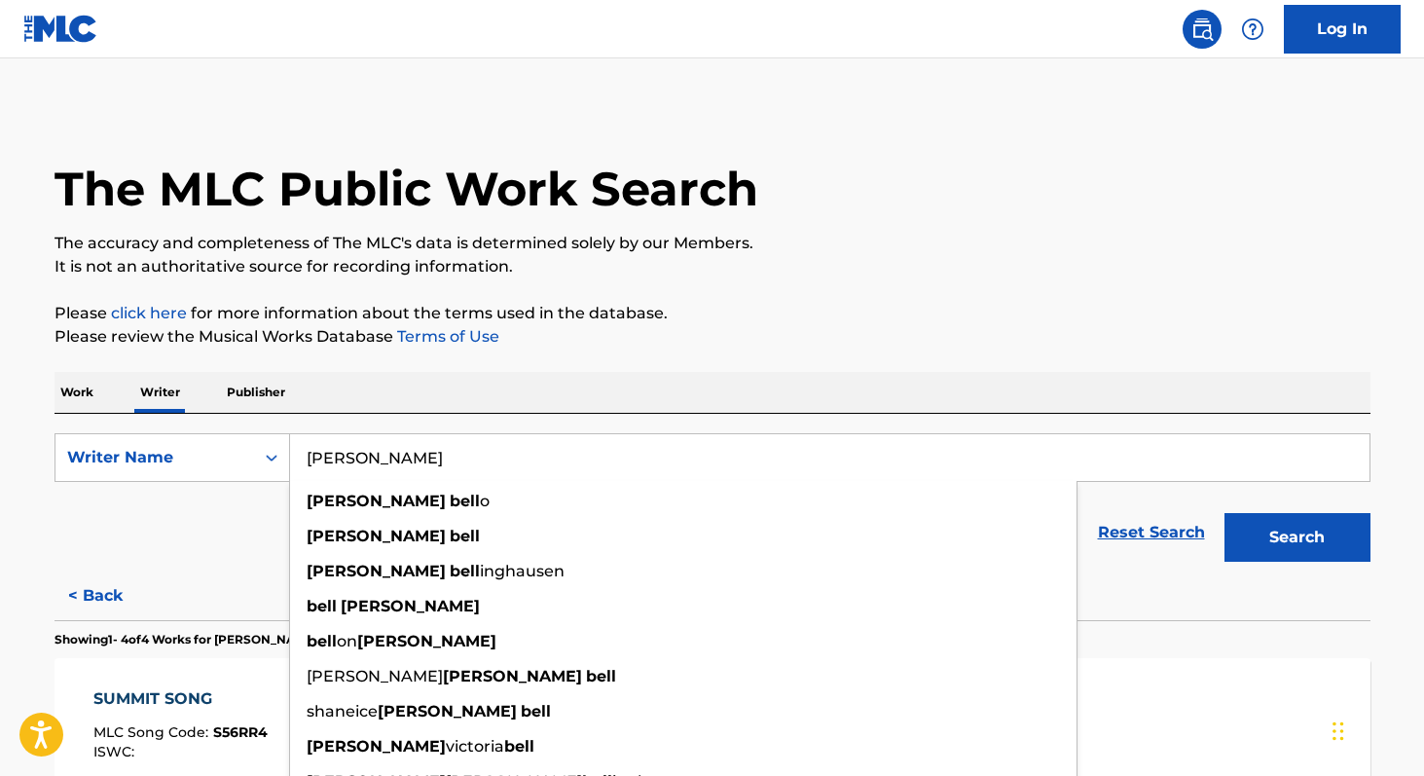
paste input "[PERSON_NAME]"
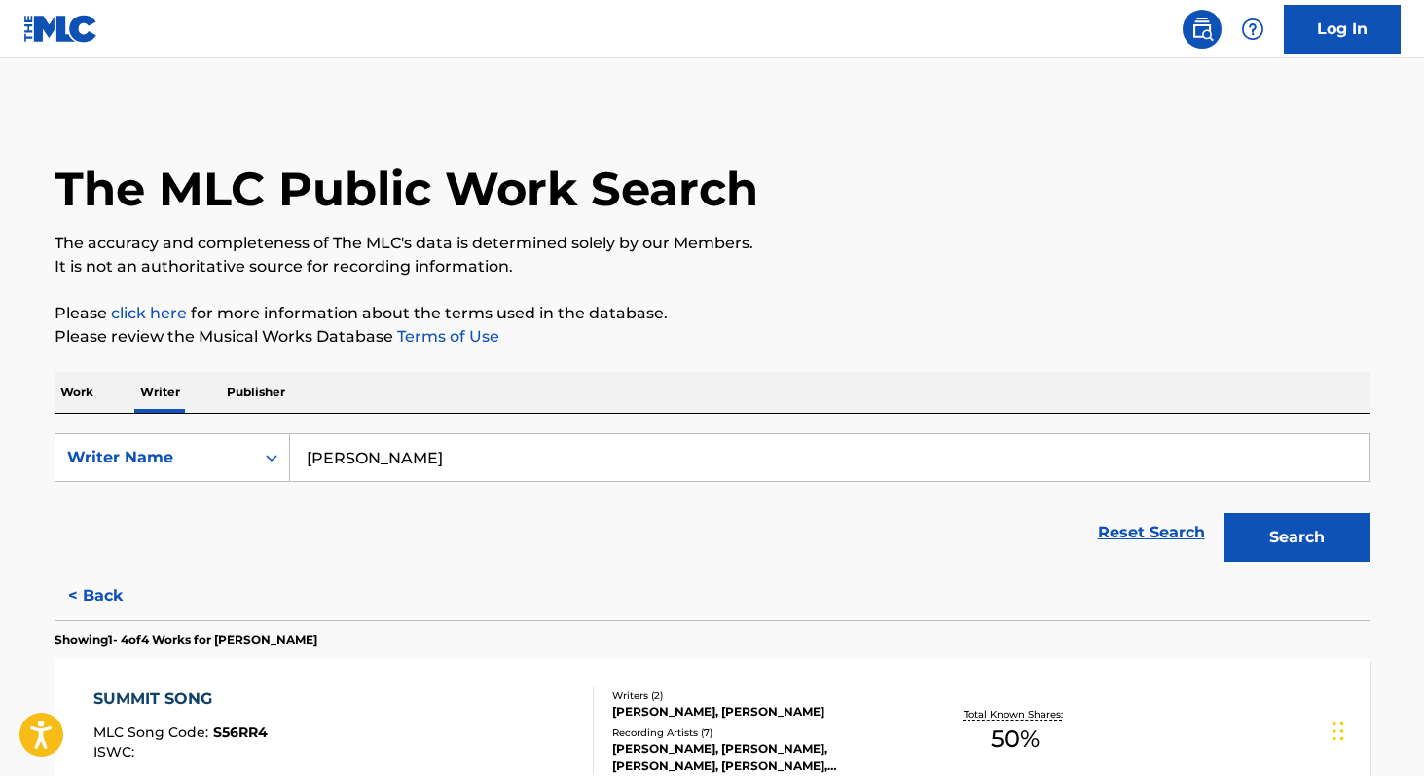
paste input "[PERSON_NAME]"
paste input "[PERSON_NAME] [PERSON_NAME]"
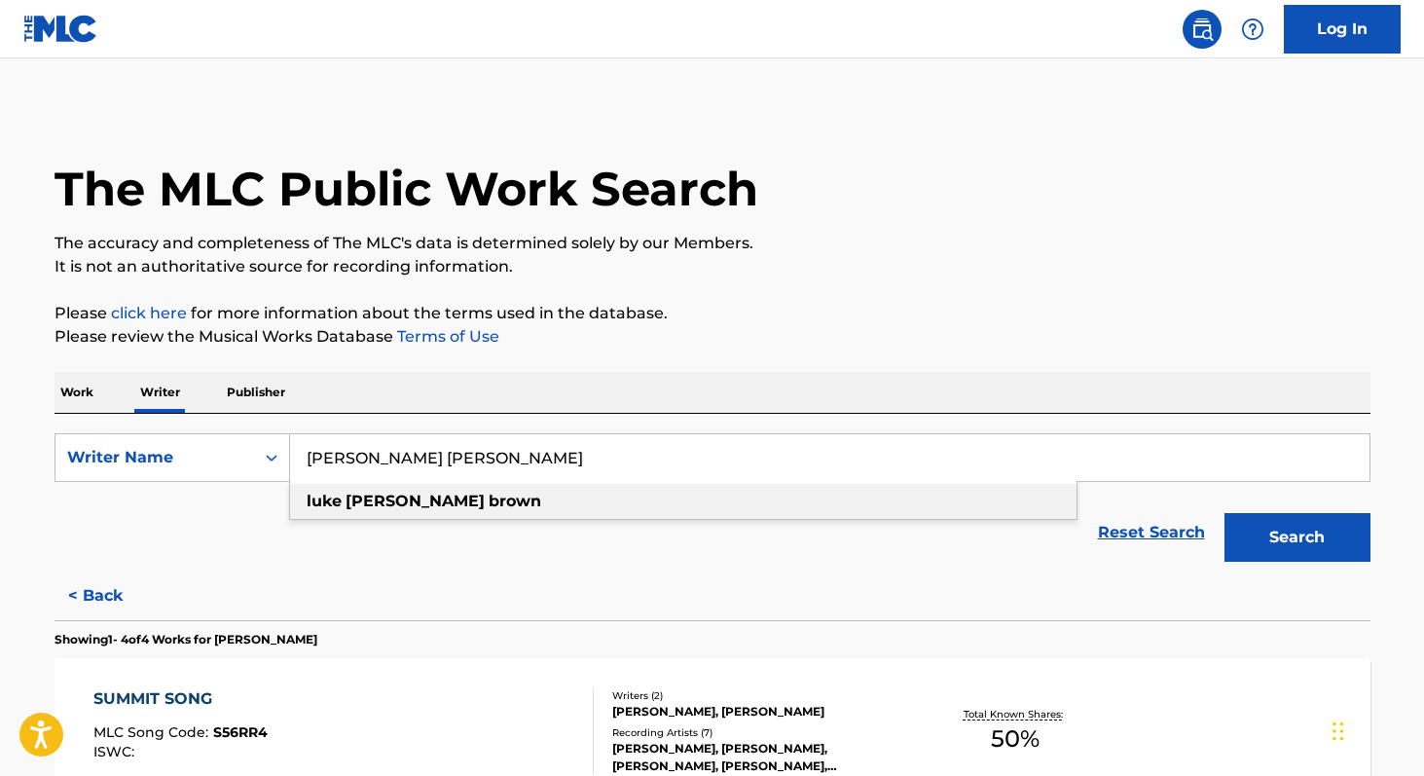
click at [556, 499] on div "[PERSON_NAME] [PERSON_NAME]" at bounding box center [683, 501] width 786 height 35
type input "[PERSON_NAME] [PERSON_NAME]"
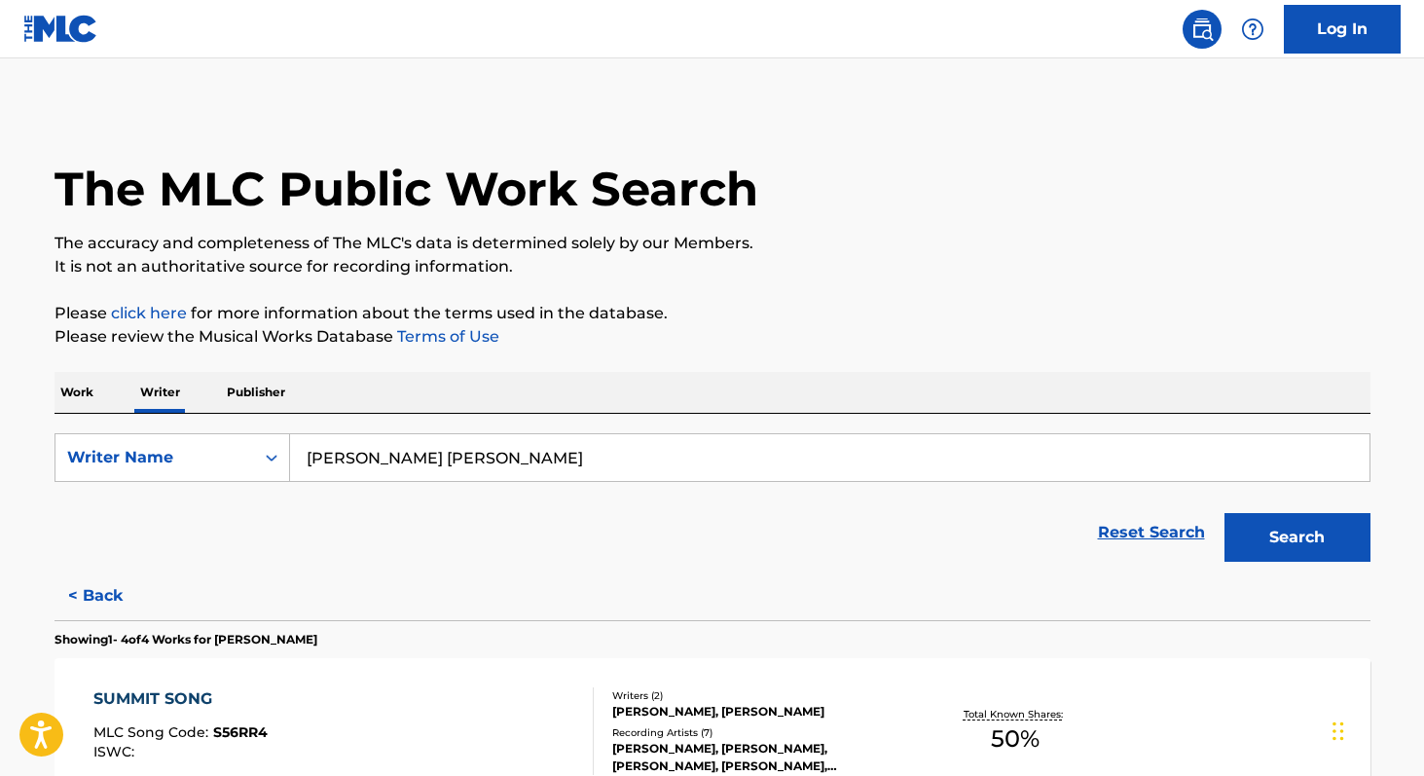
click at [1262, 525] on button "Search" at bounding box center [1297, 537] width 146 height 49
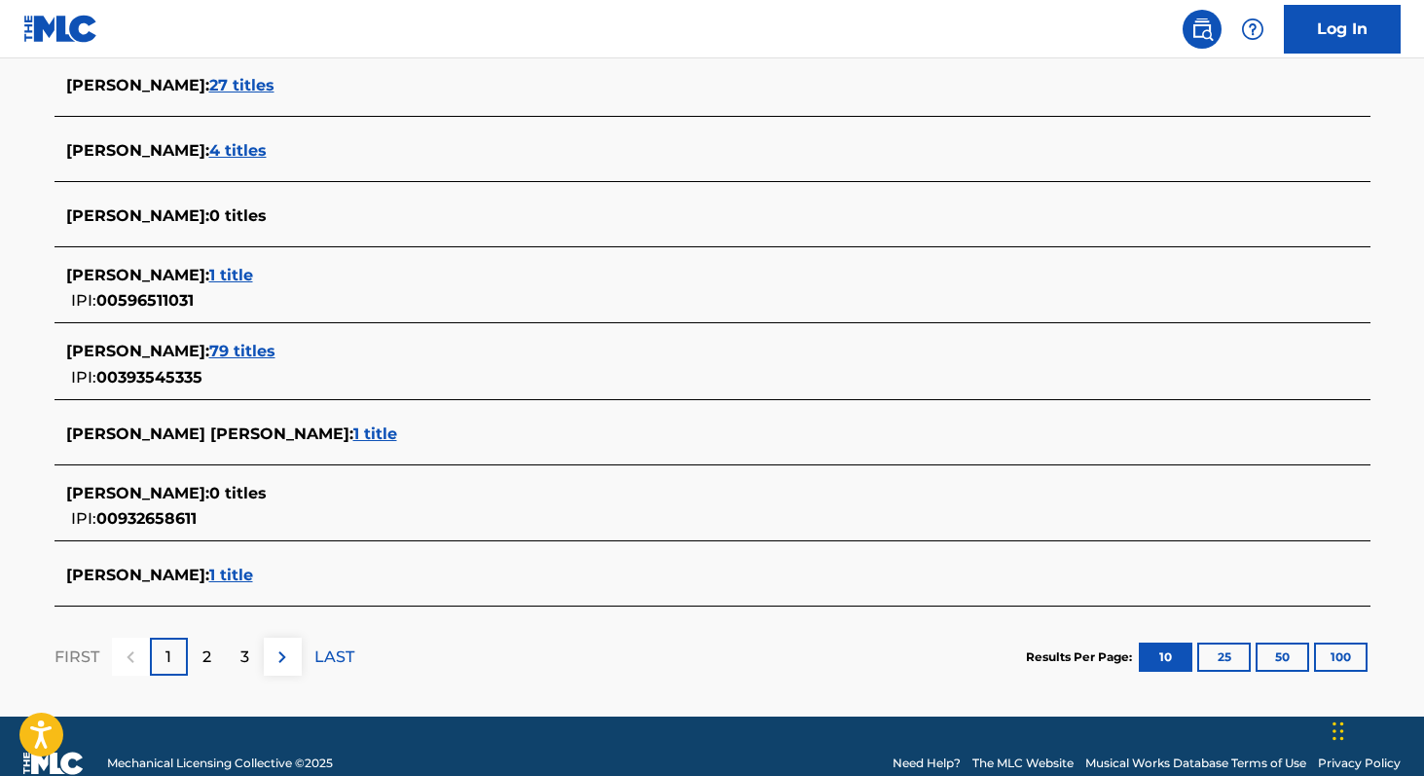
scroll to position [700, 0]
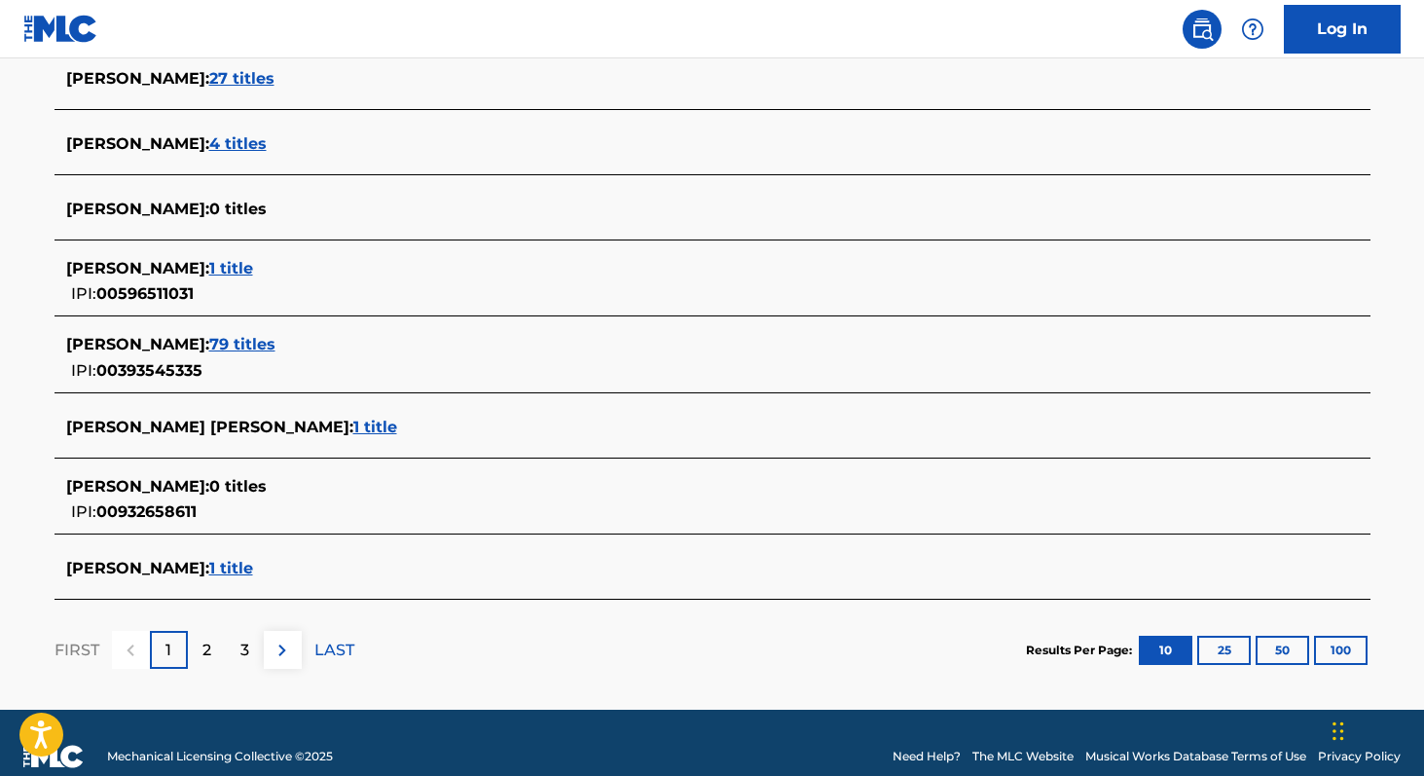
click at [353, 427] on span "1 title" at bounding box center [375, 426] width 44 height 18
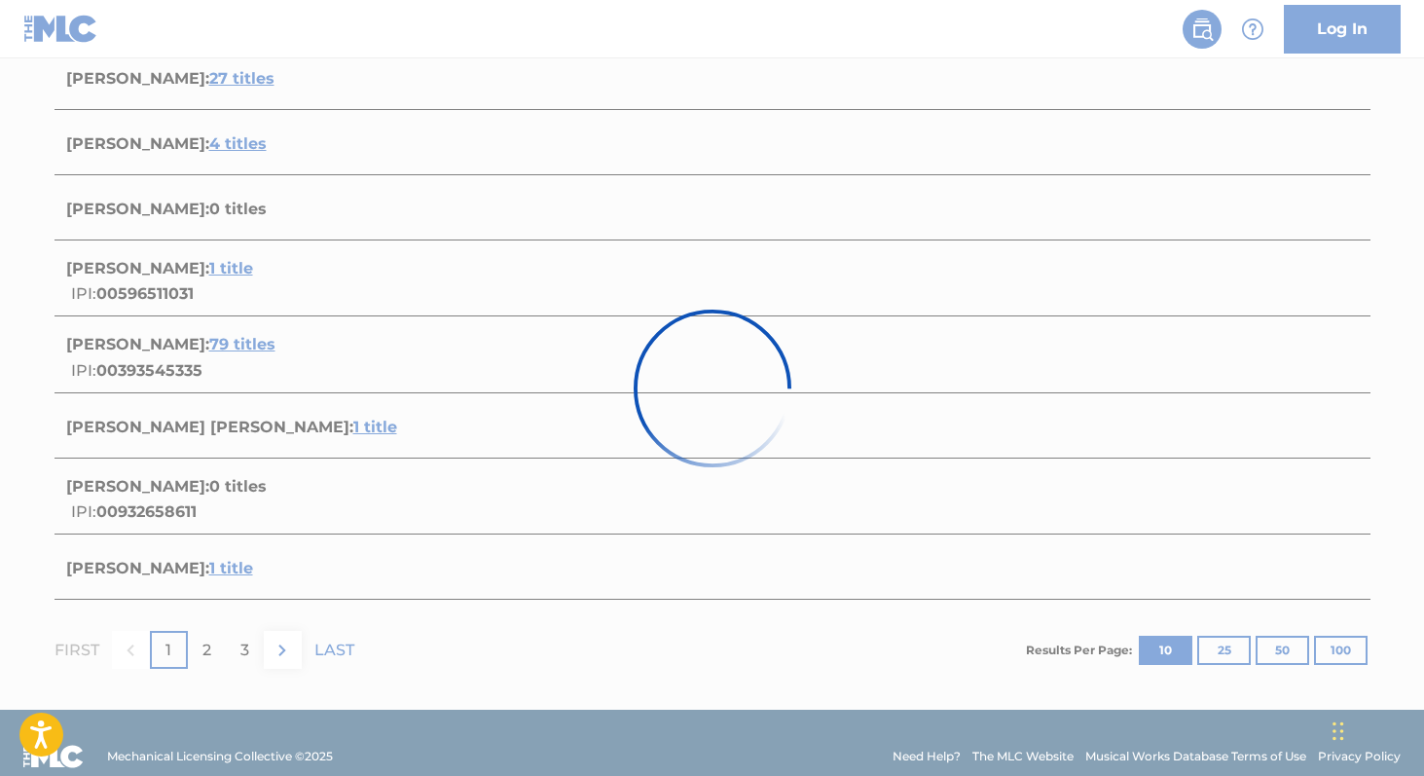
scroll to position [223, 0]
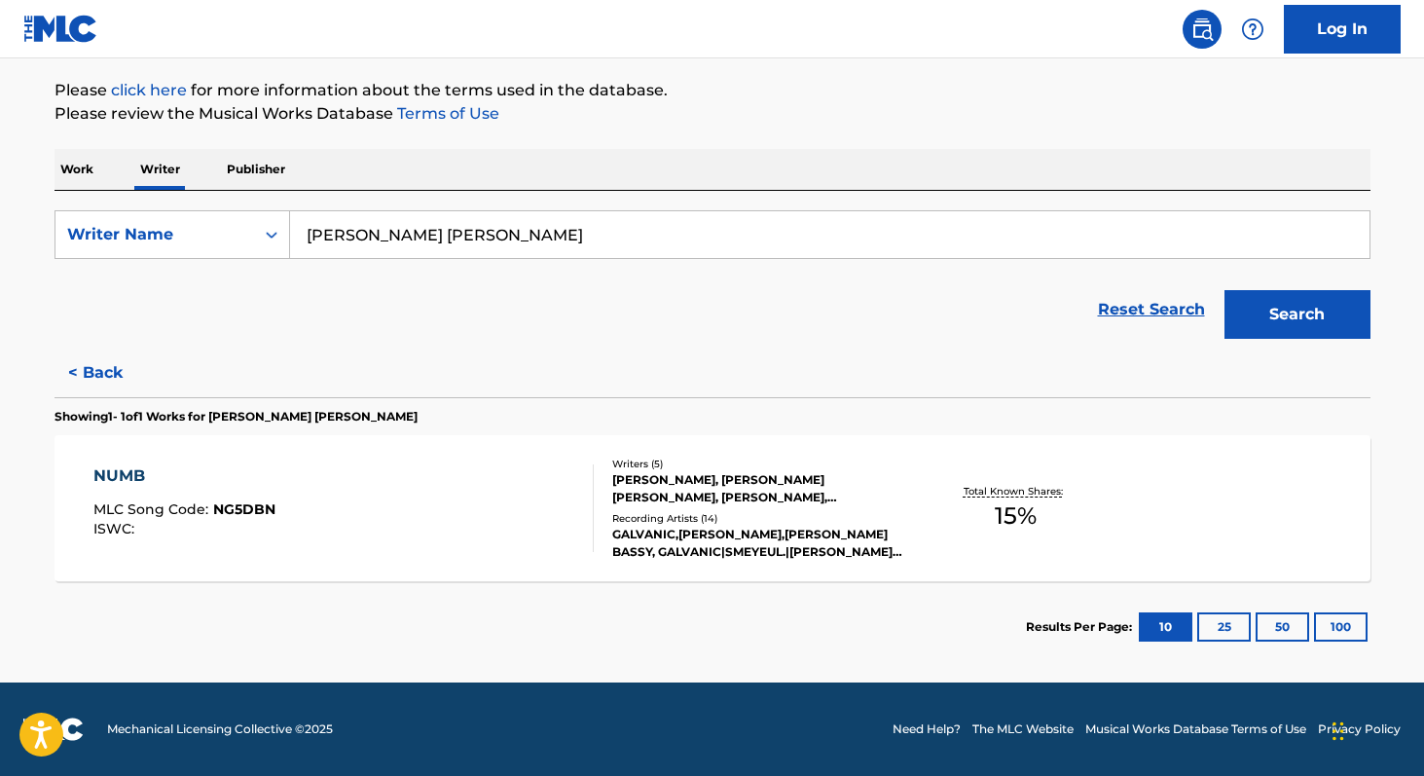
click at [1000, 505] on span "15 %" at bounding box center [1016, 515] width 42 height 35
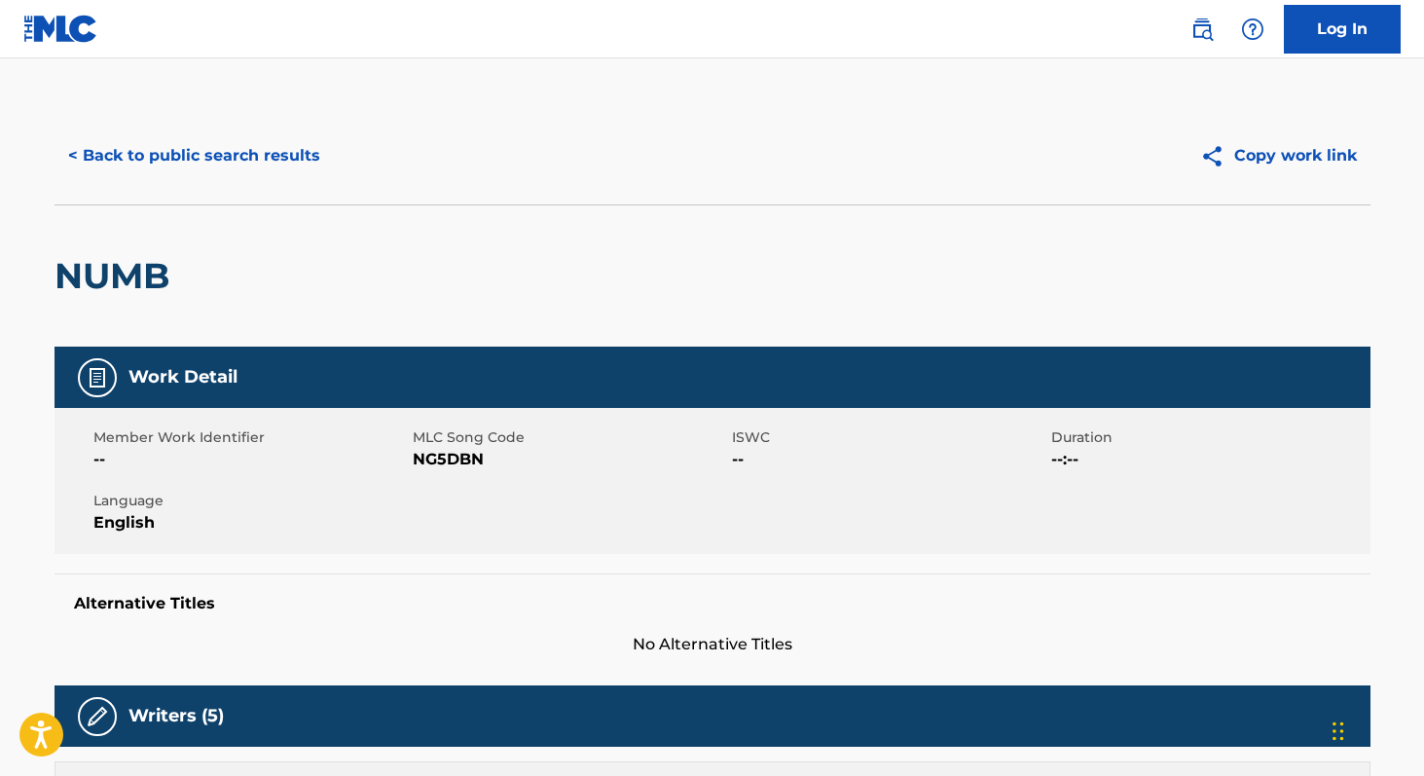
click at [302, 154] on button "< Back to public search results" at bounding box center [193, 155] width 279 height 49
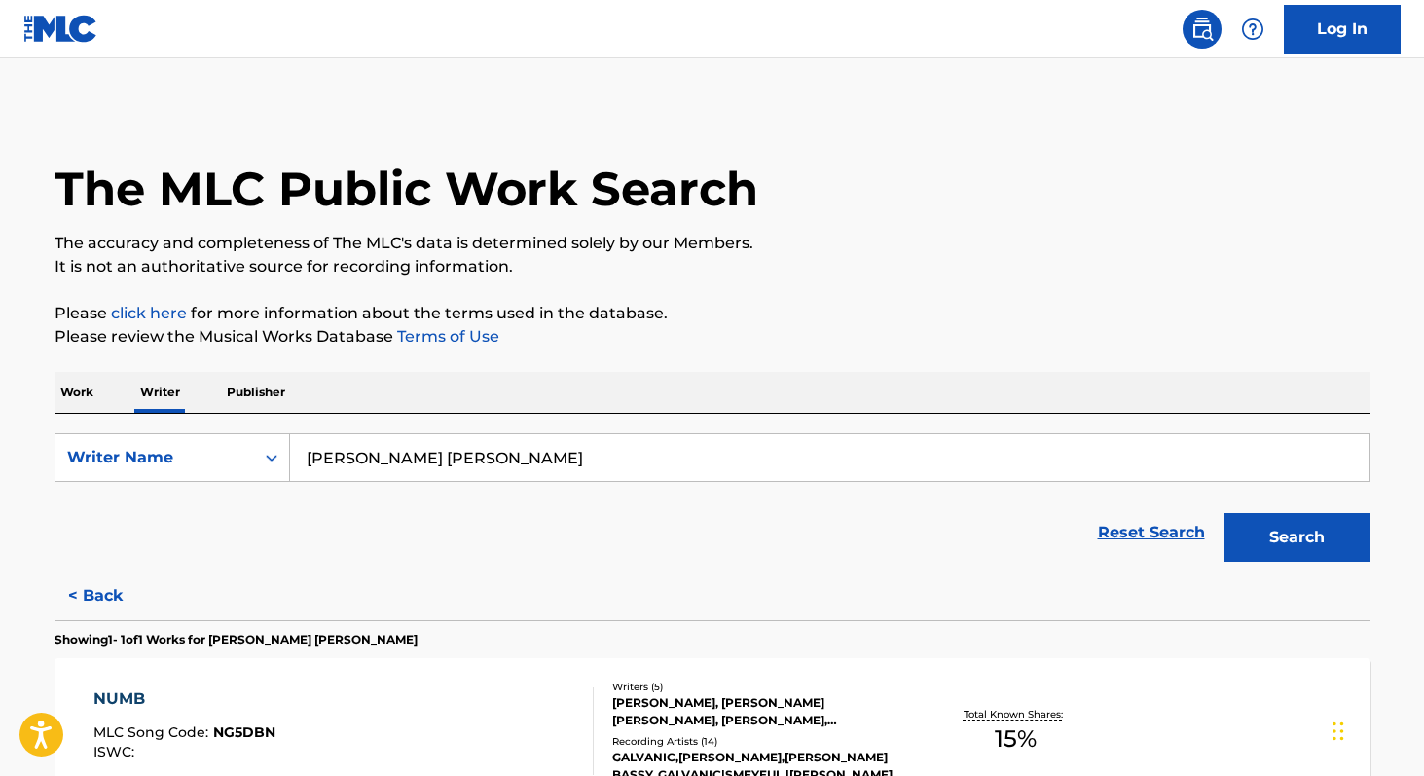
click at [1318, 539] on button "Search" at bounding box center [1297, 537] width 146 height 49
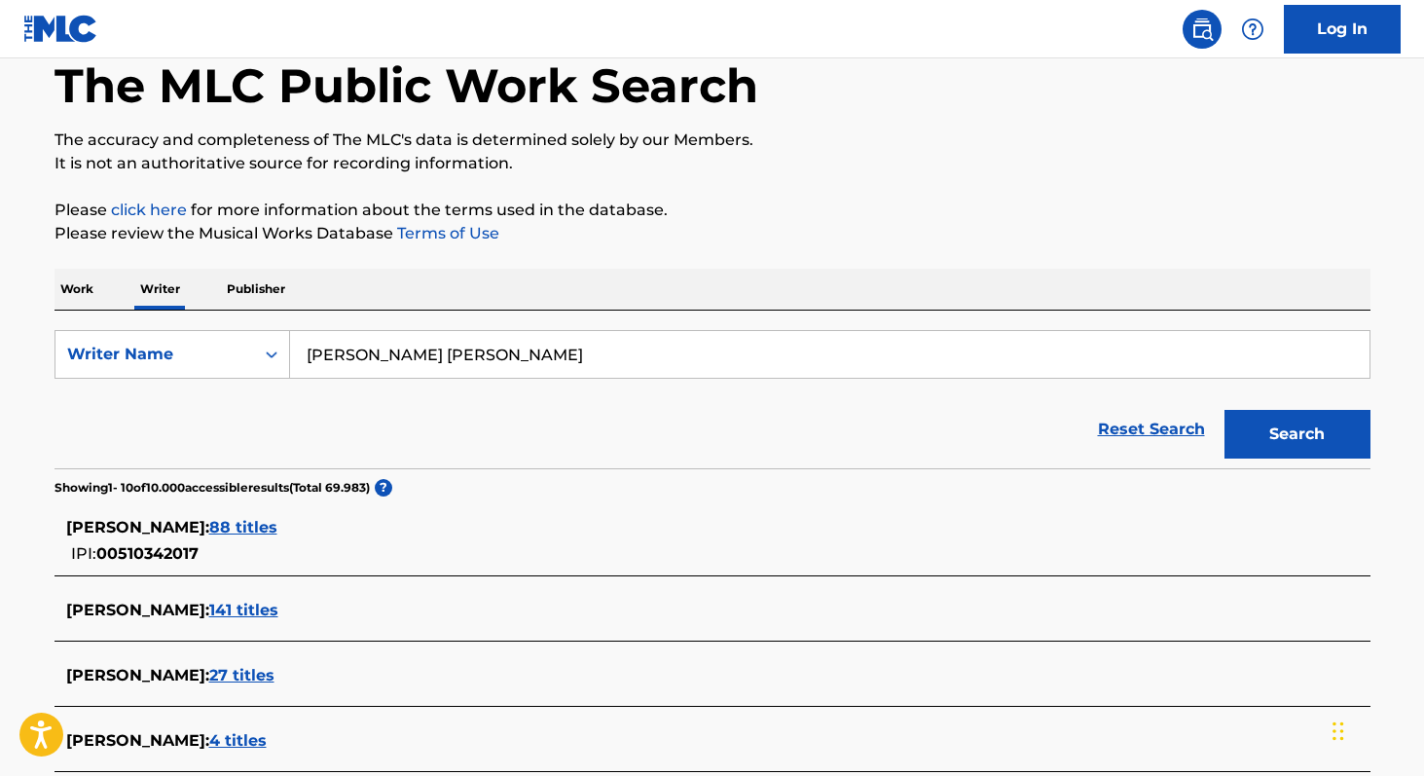
scroll to position [108, 0]
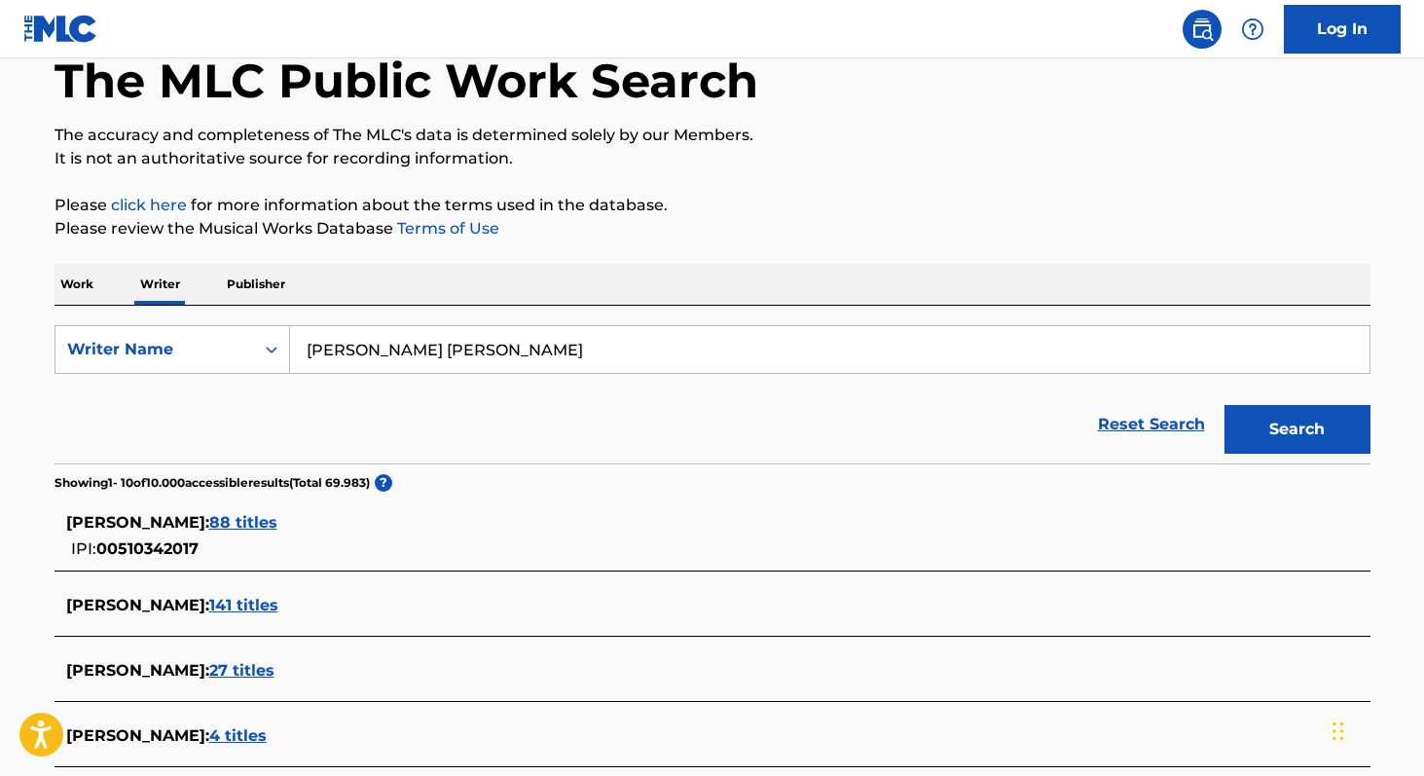
click at [238, 521] on span "88 titles" at bounding box center [243, 522] width 68 height 18
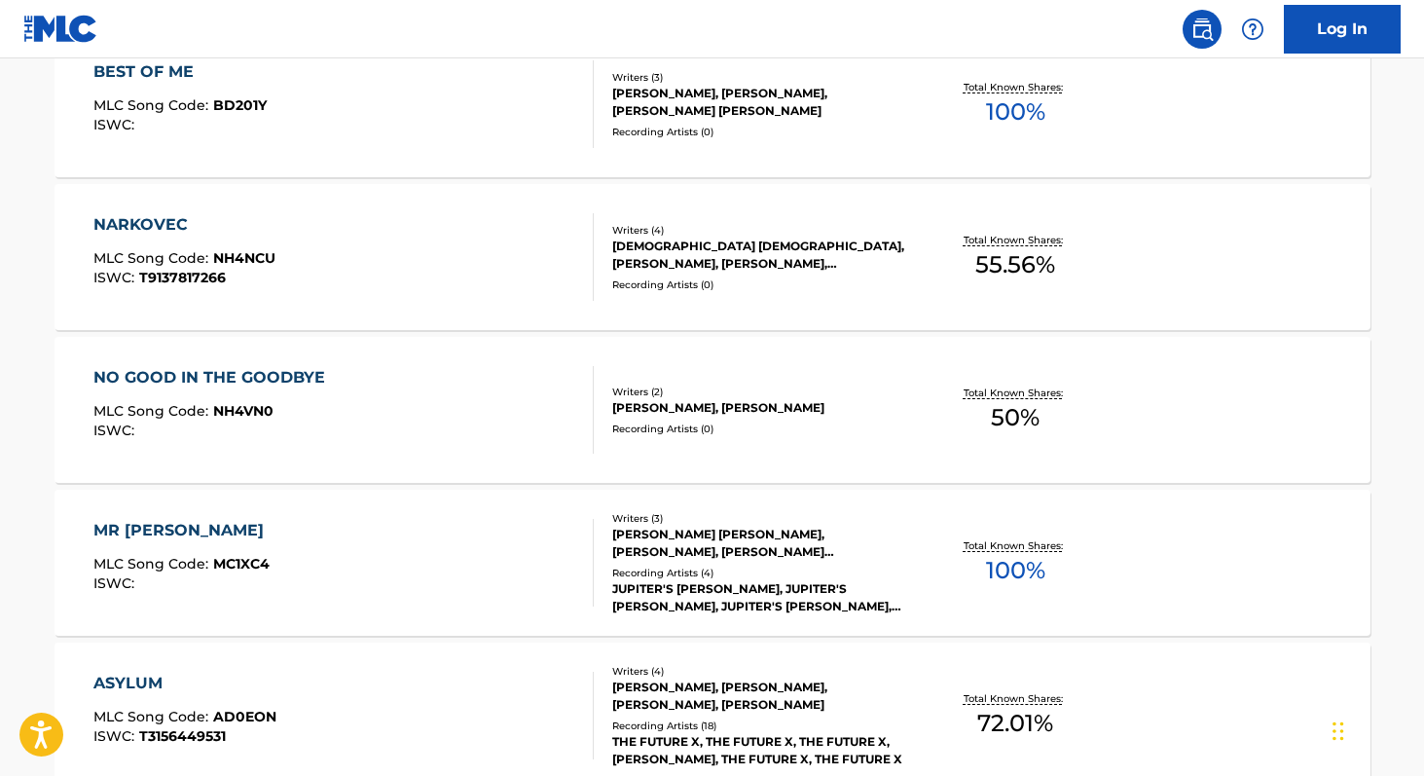
scroll to position [1231, 0]
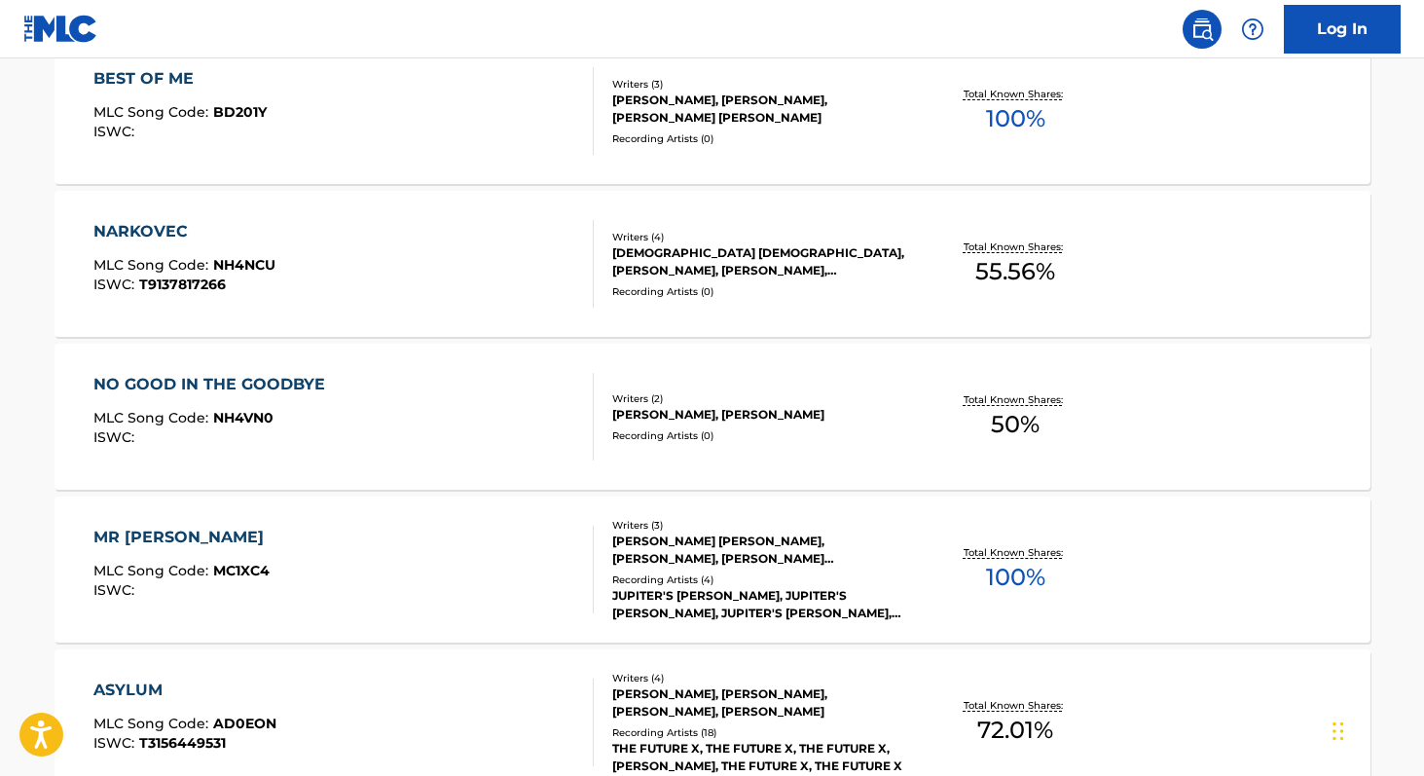
click at [1016, 570] on span "100 %" at bounding box center [1015, 577] width 59 height 35
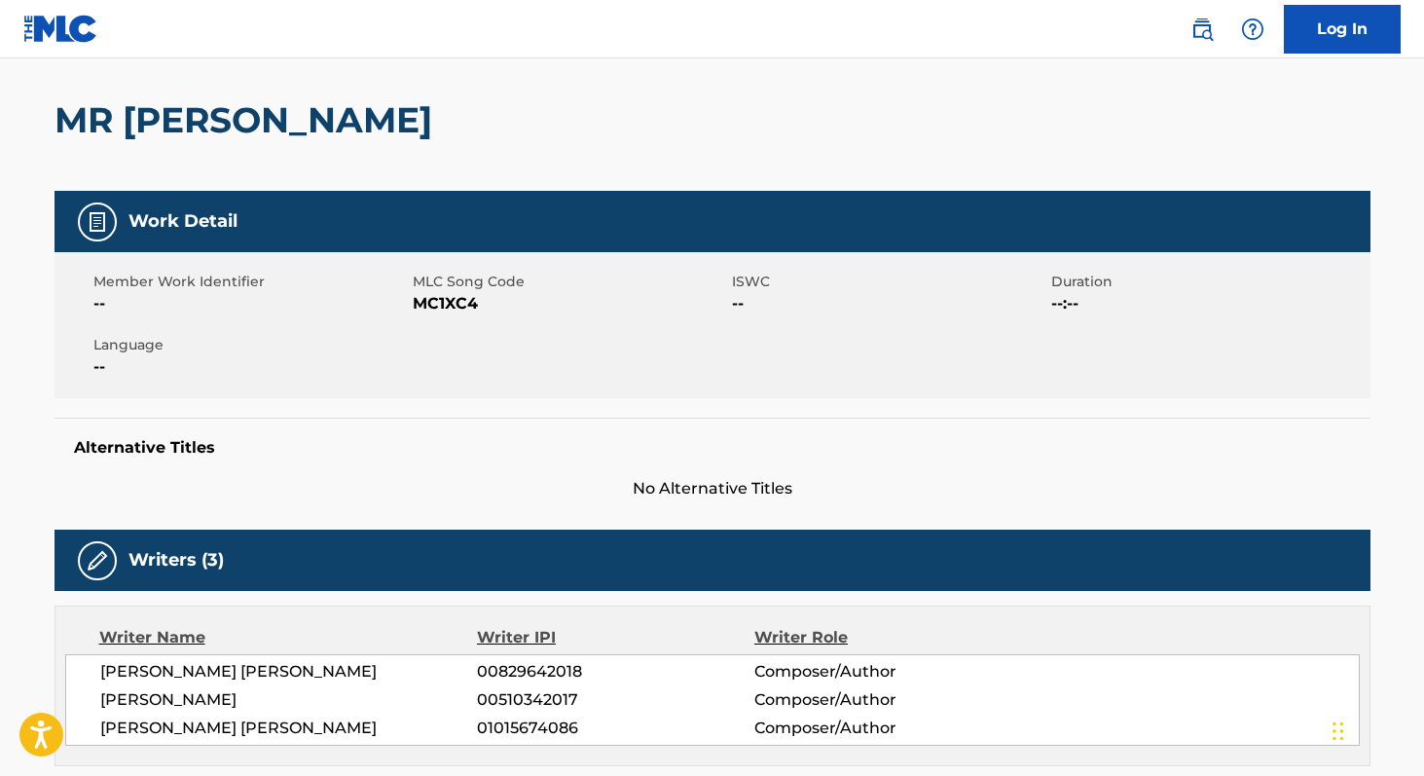
scroll to position [146, 0]
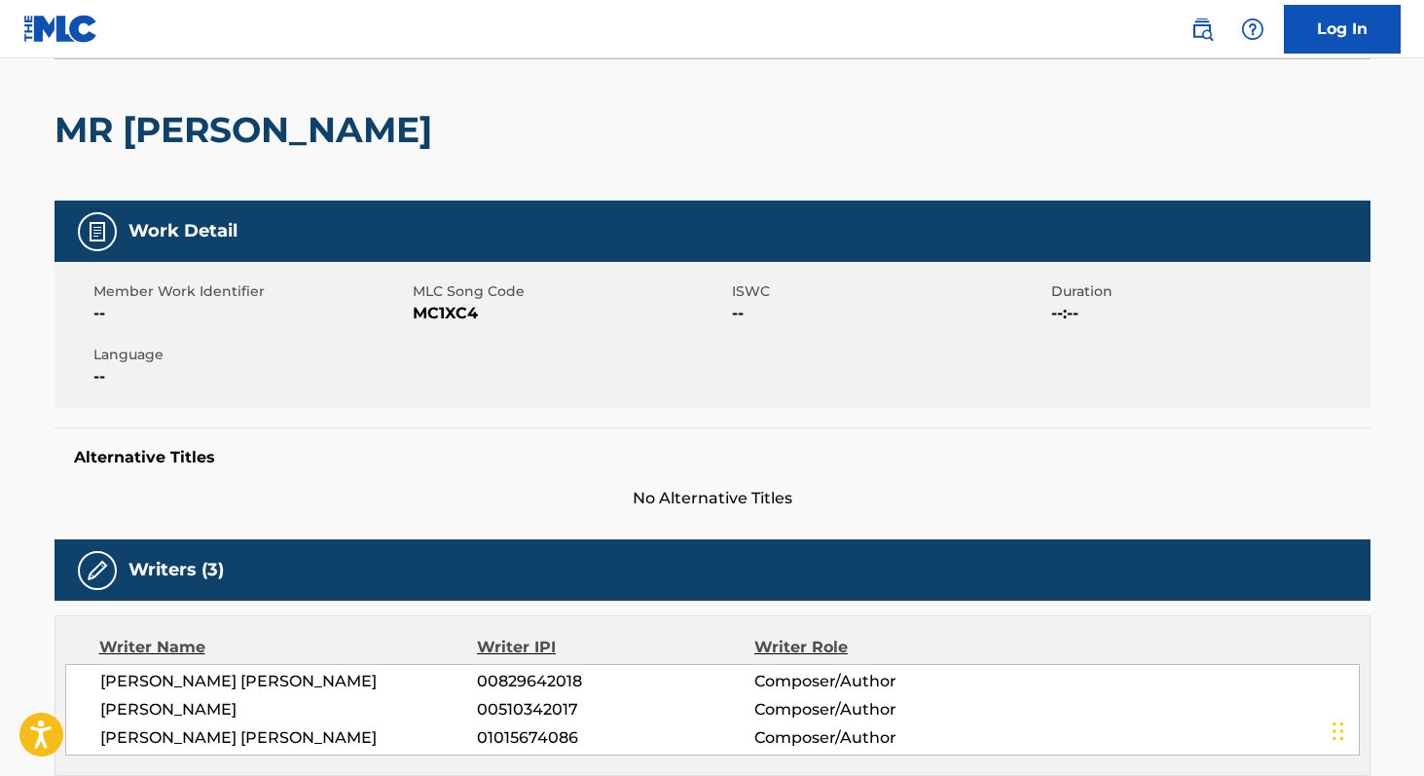
click at [429, 310] on span "MC1XC4" at bounding box center [570, 313] width 314 height 23
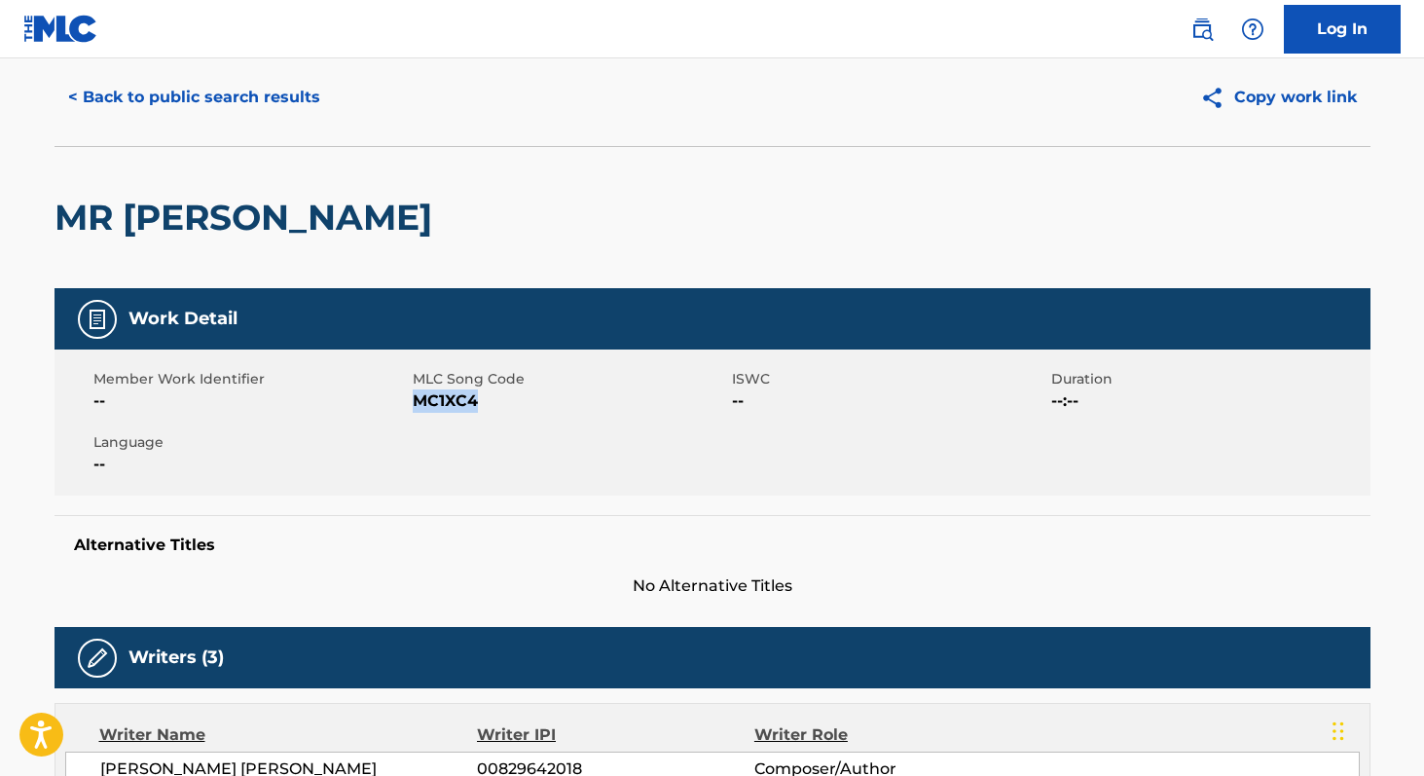
scroll to position [0, 0]
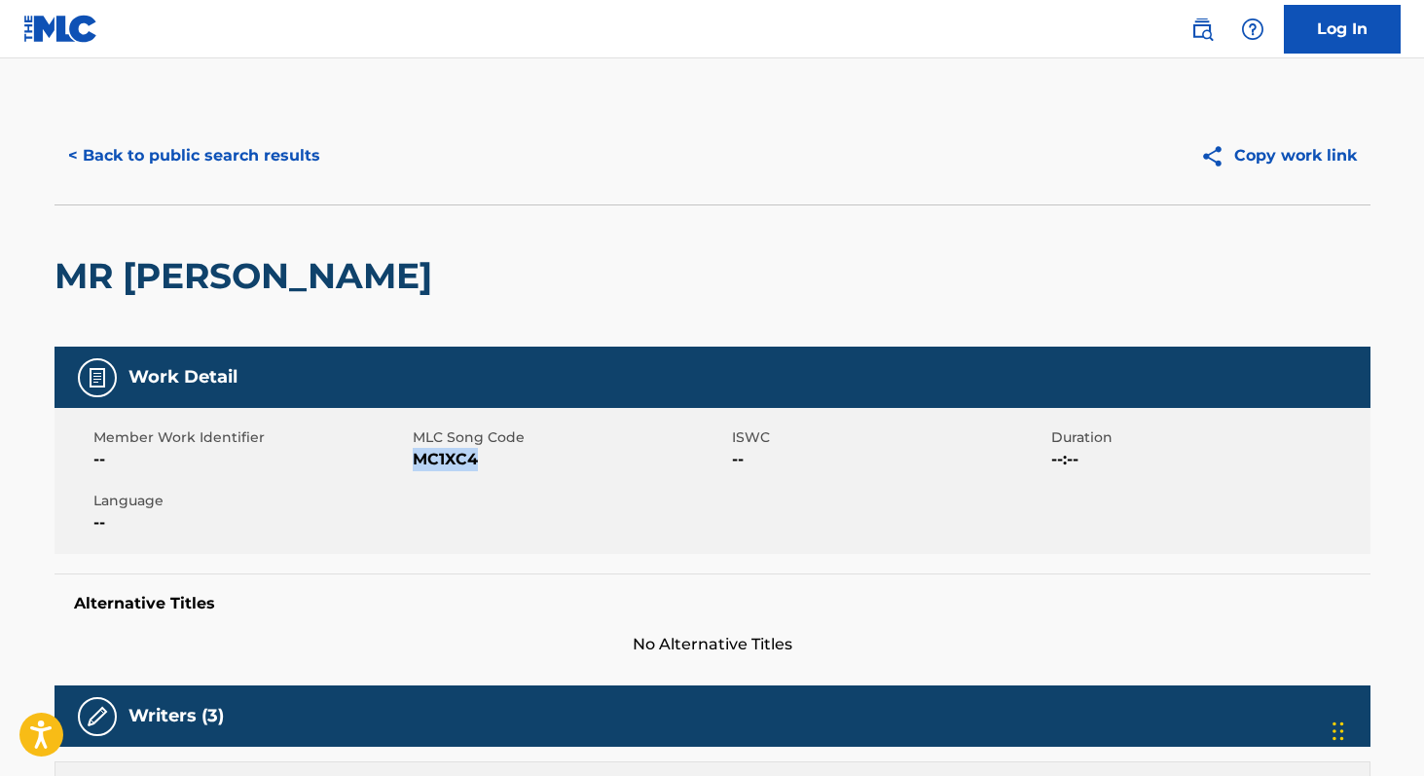
click at [266, 160] on button "< Back to public search results" at bounding box center [193, 155] width 279 height 49
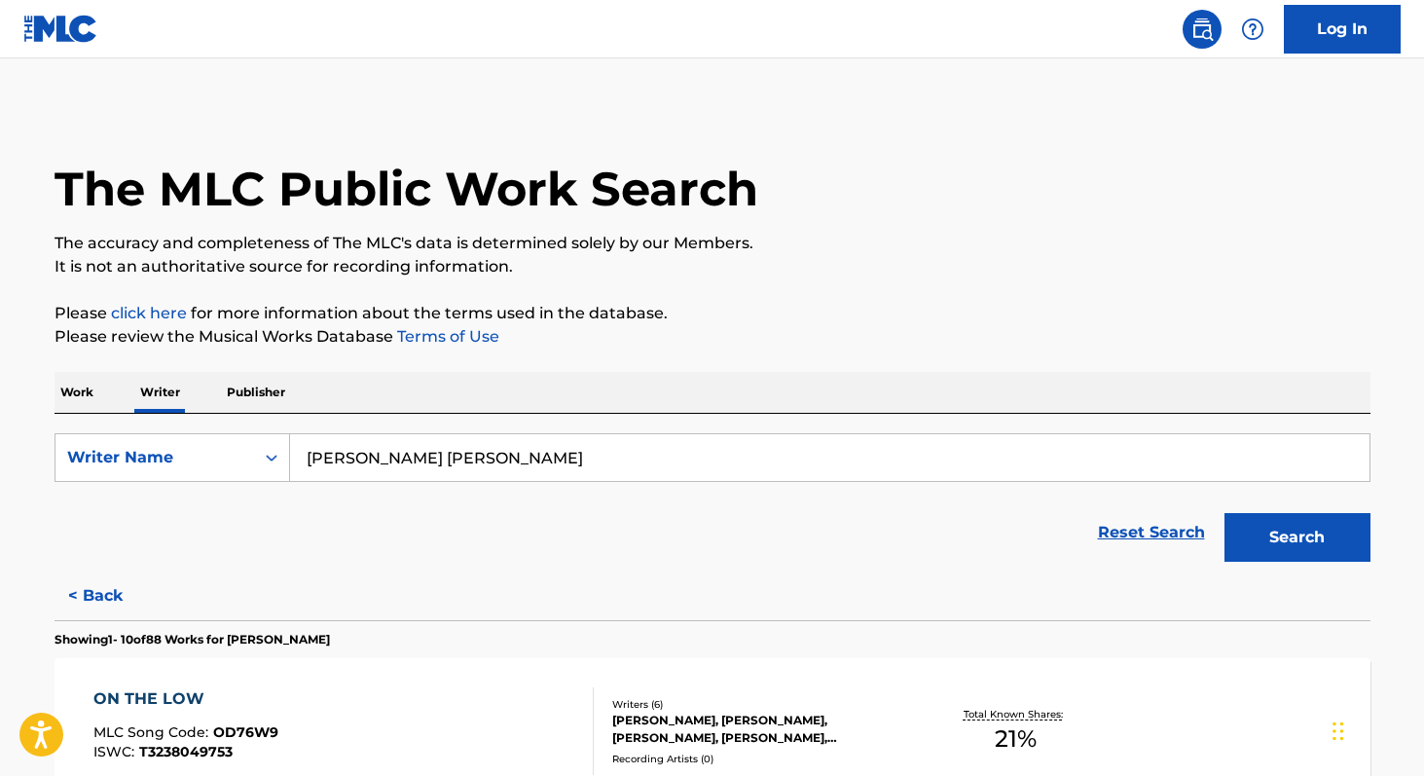
click at [482, 455] on input "[PERSON_NAME] [PERSON_NAME]" at bounding box center [829, 457] width 1079 height 47
paste input "[PERSON_NAME]"
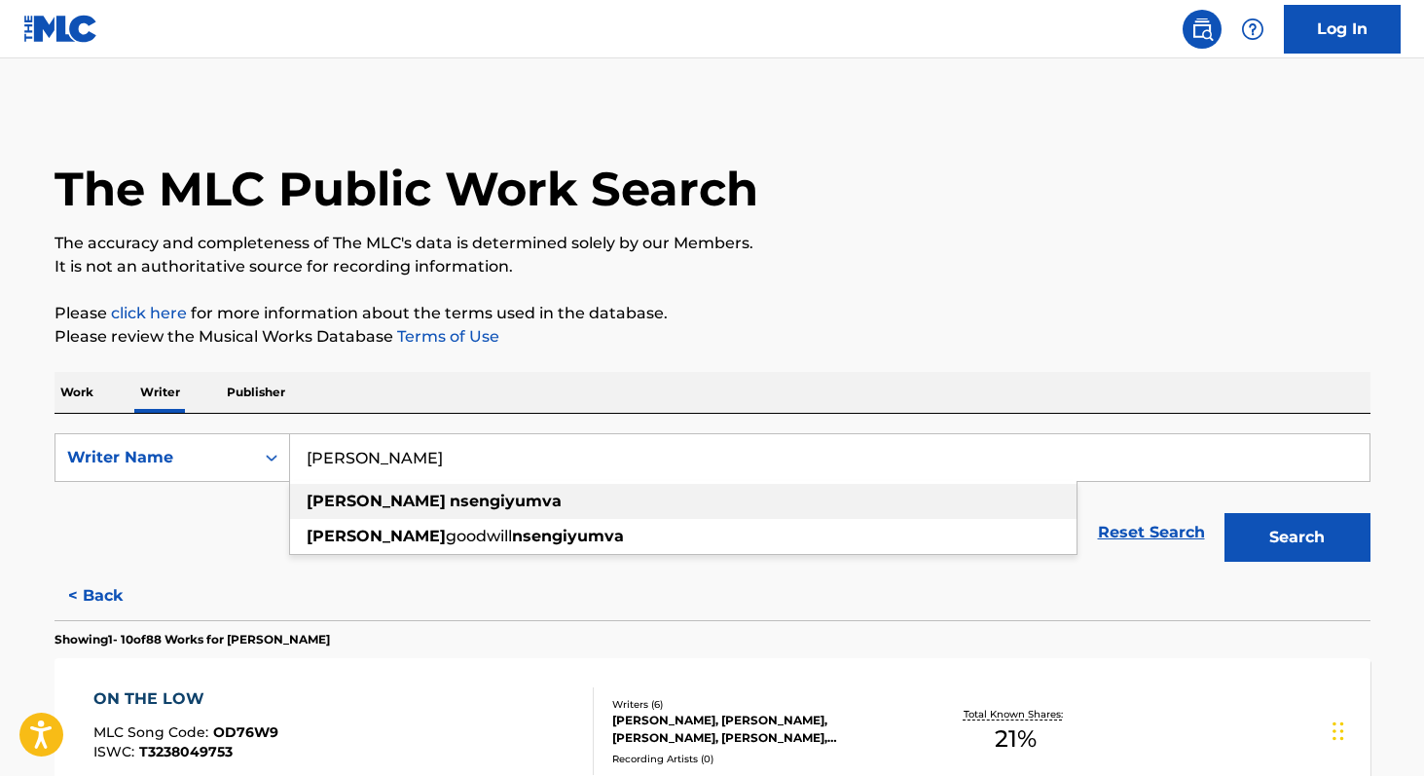
click at [450, 500] on strong "nsengiyumva" at bounding box center [506, 500] width 112 height 18
type input "[PERSON_NAME]"
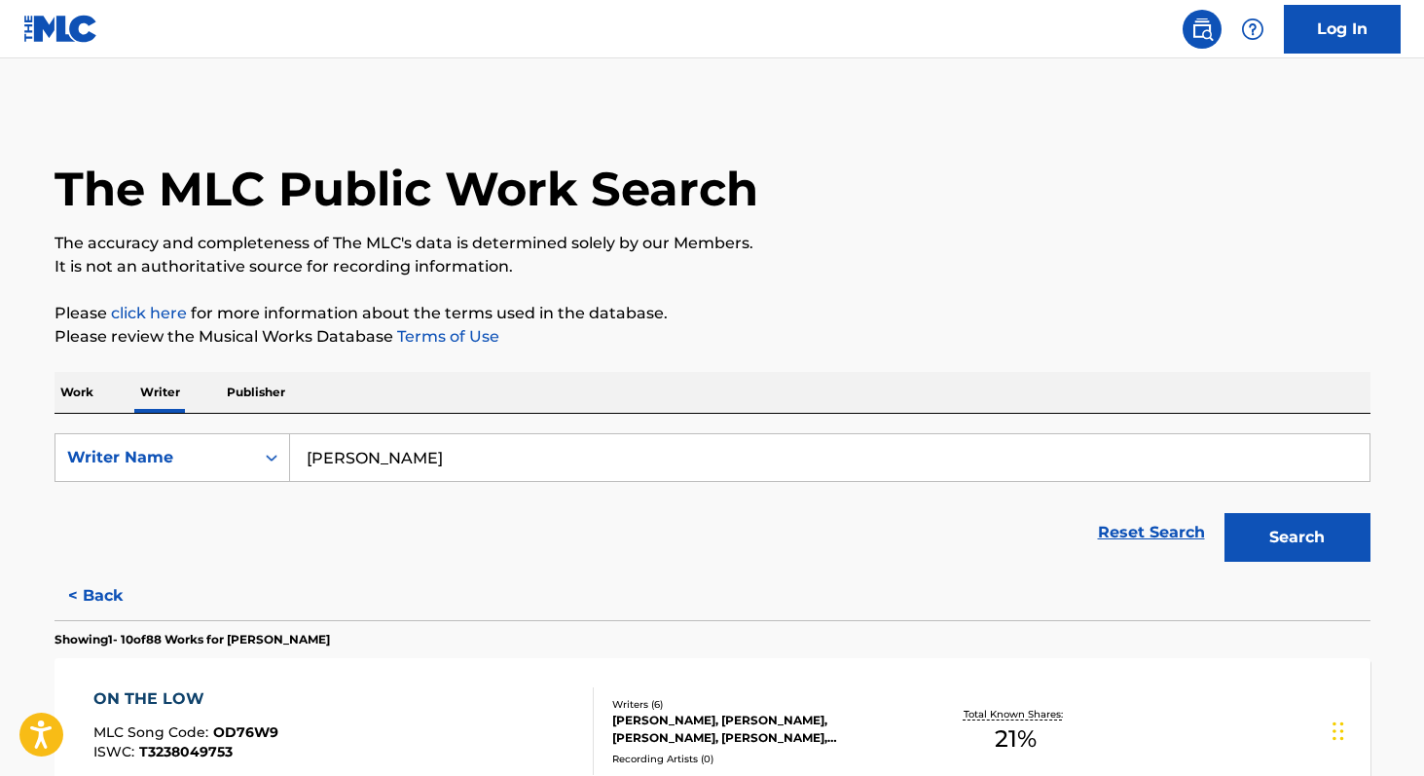
click at [1276, 541] on button "Search" at bounding box center [1297, 537] width 146 height 49
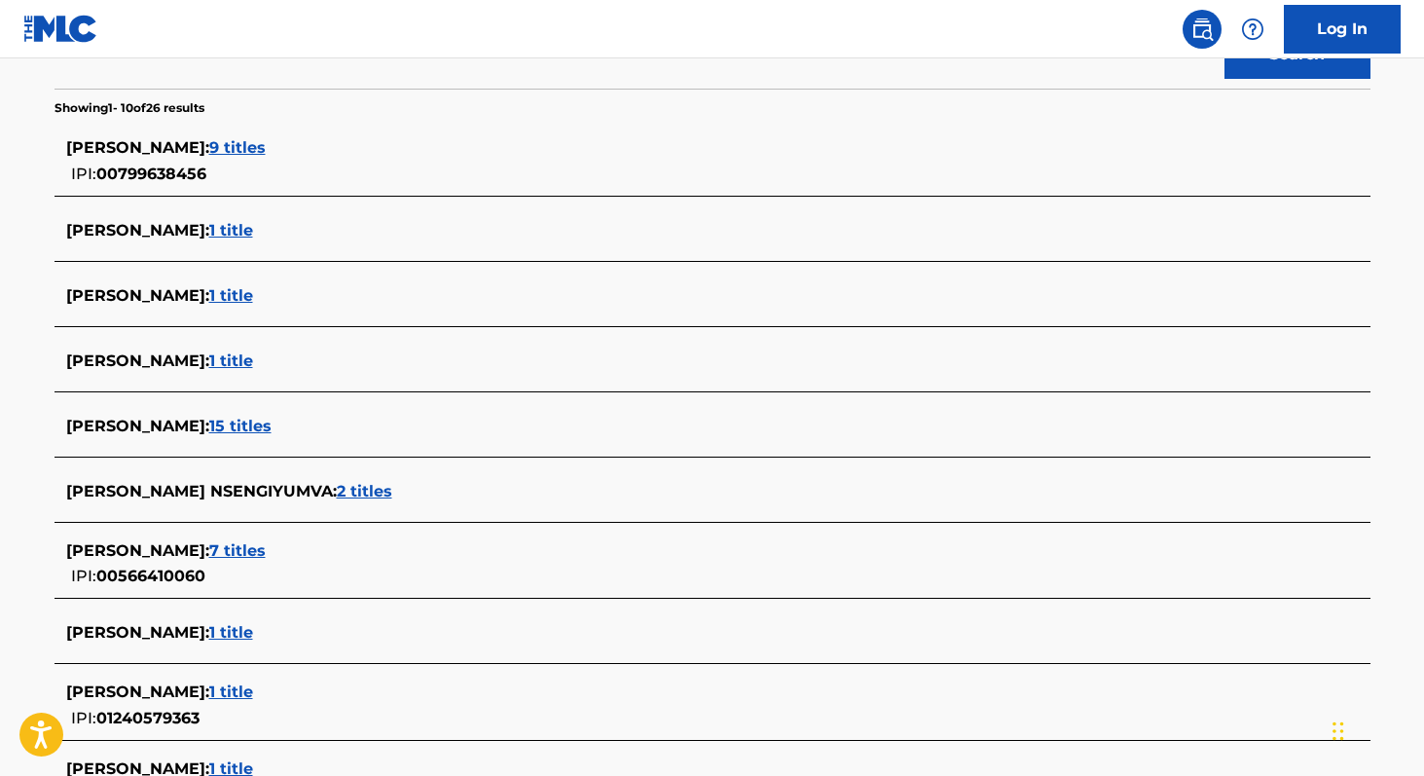
scroll to position [486, 0]
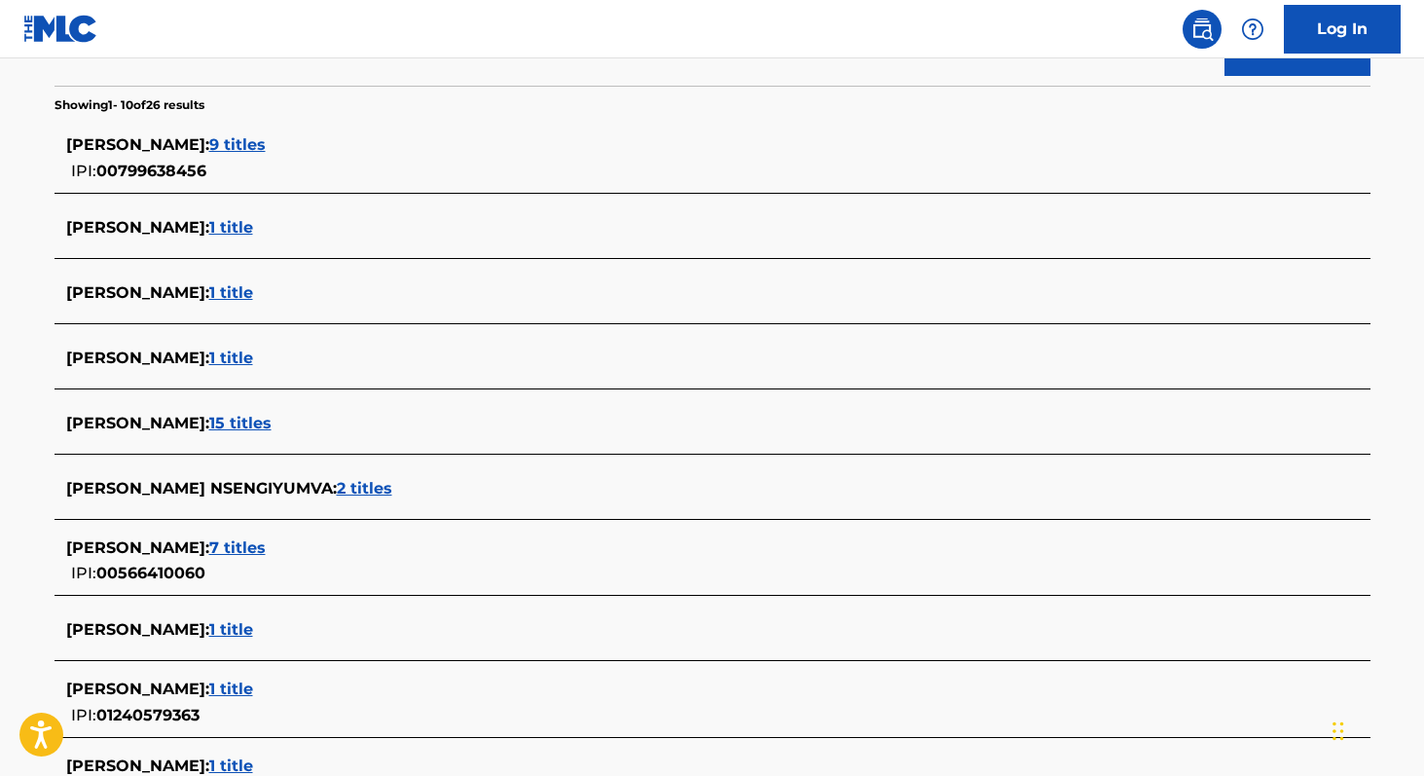
click at [272, 422] on span "15 titles" at bounding box center [240, 423] width 62 height 18
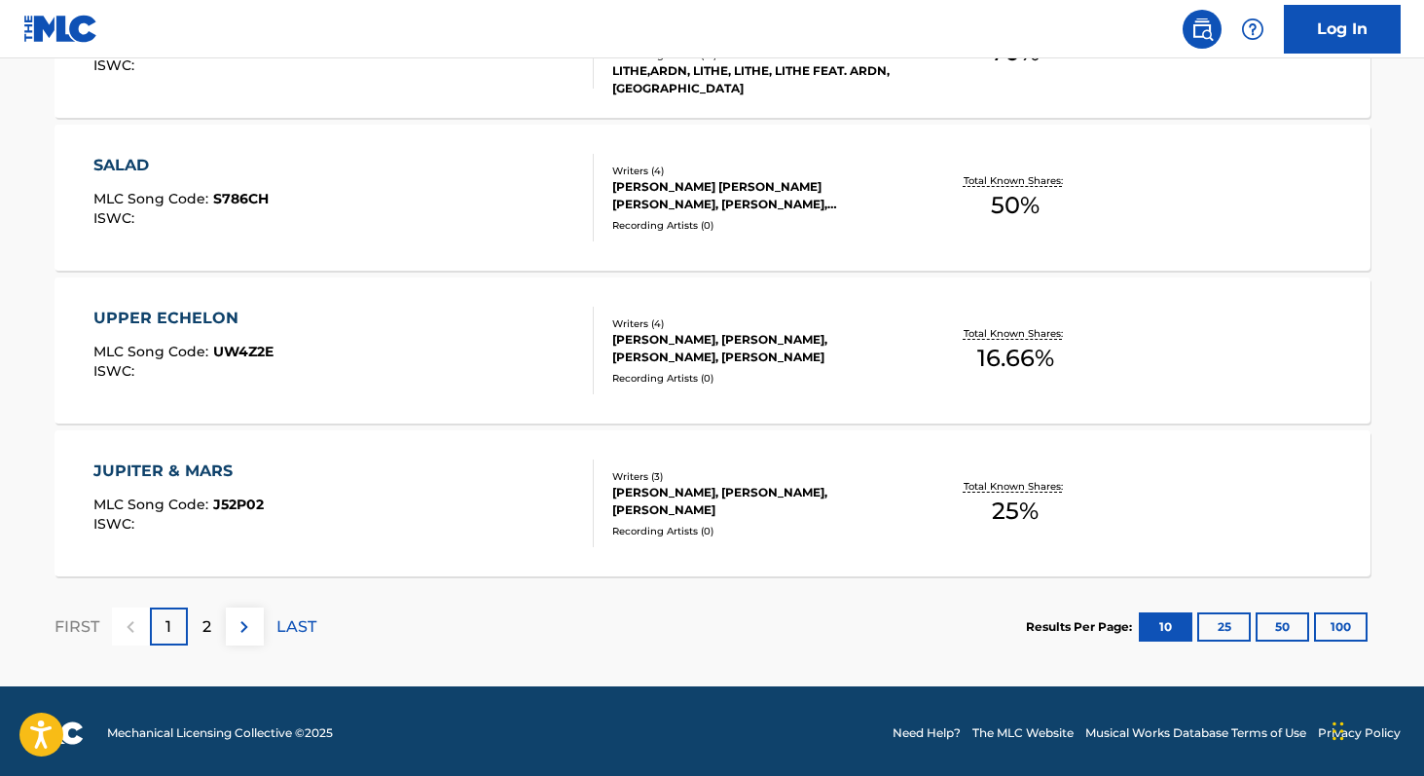
scroll to position [1607, 0]
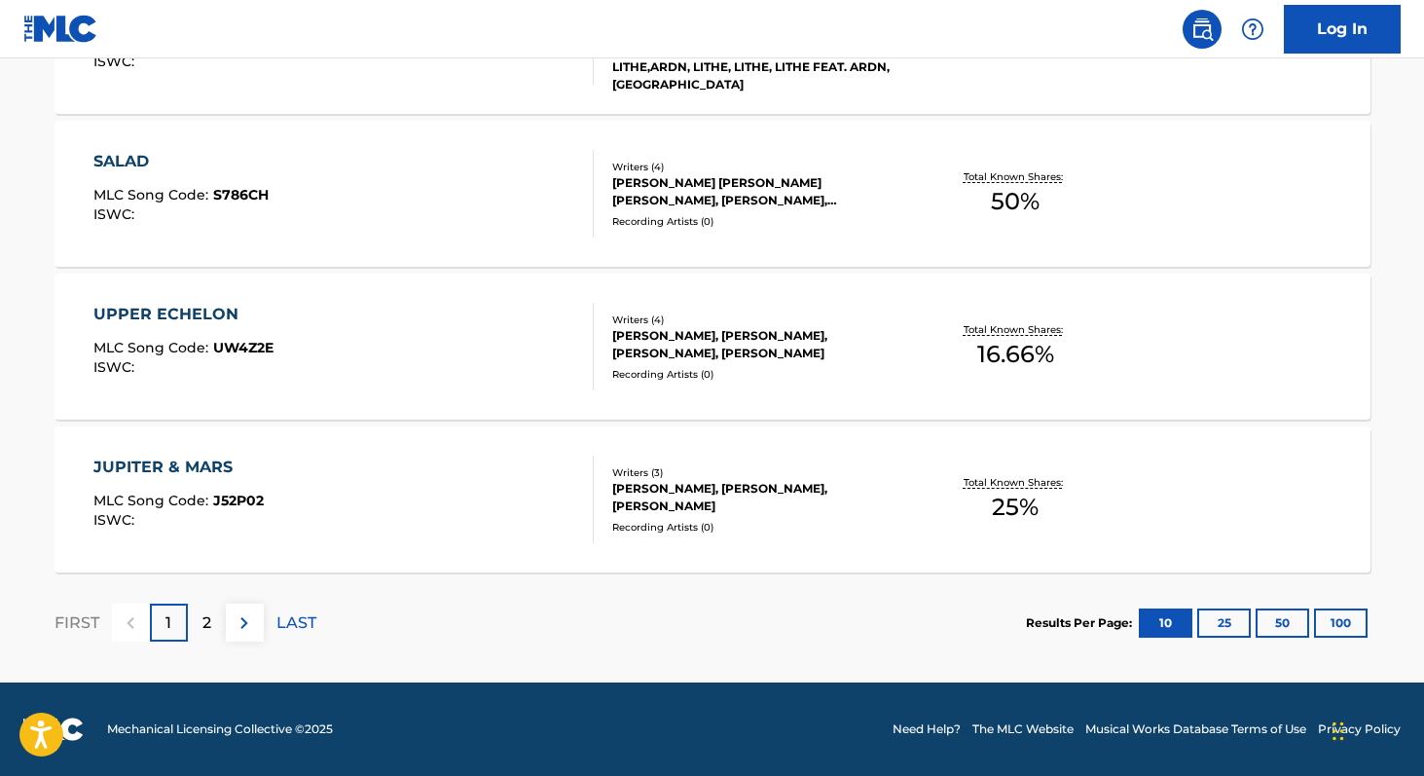
click at [1338, 623] on button "100" at bounding box center [1341, 622] width 54 height 29
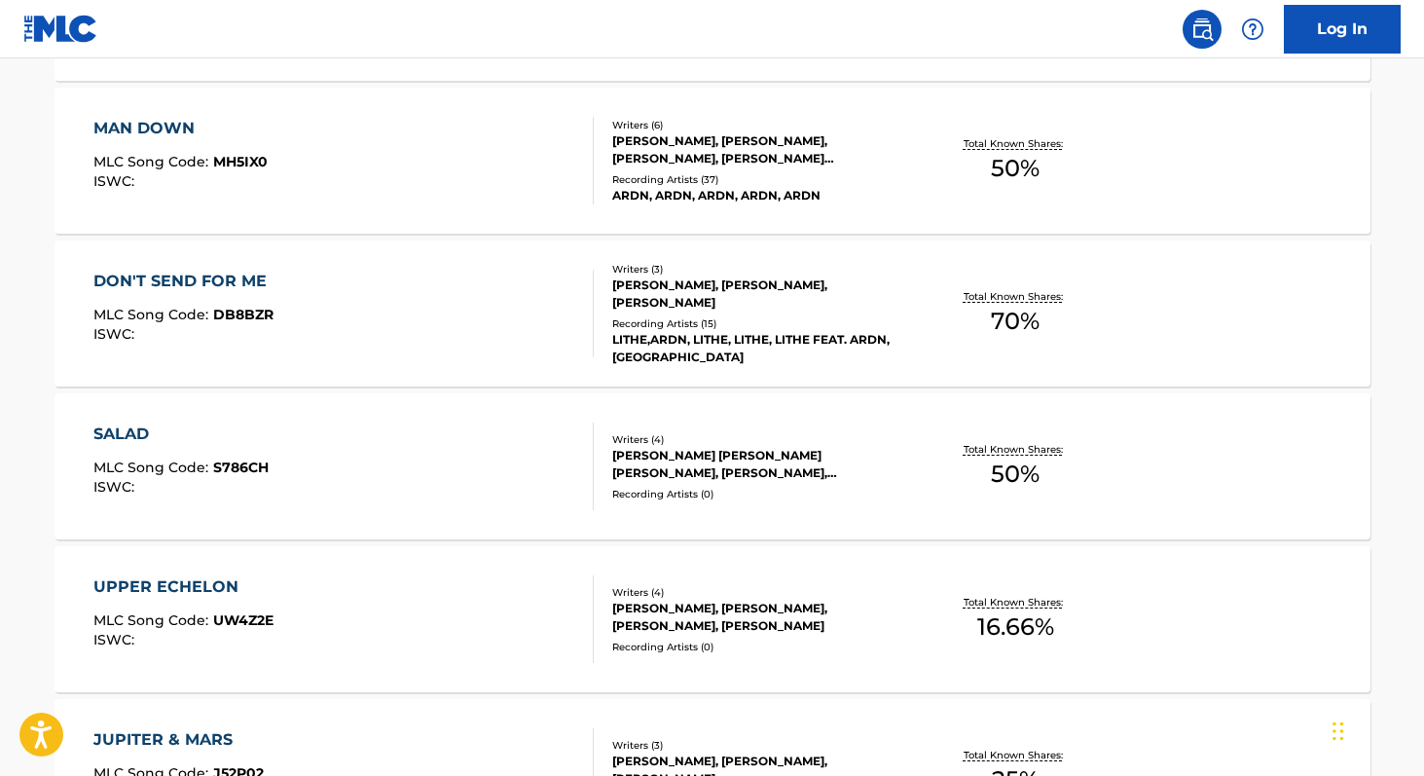
scroll to position [1342, 0]
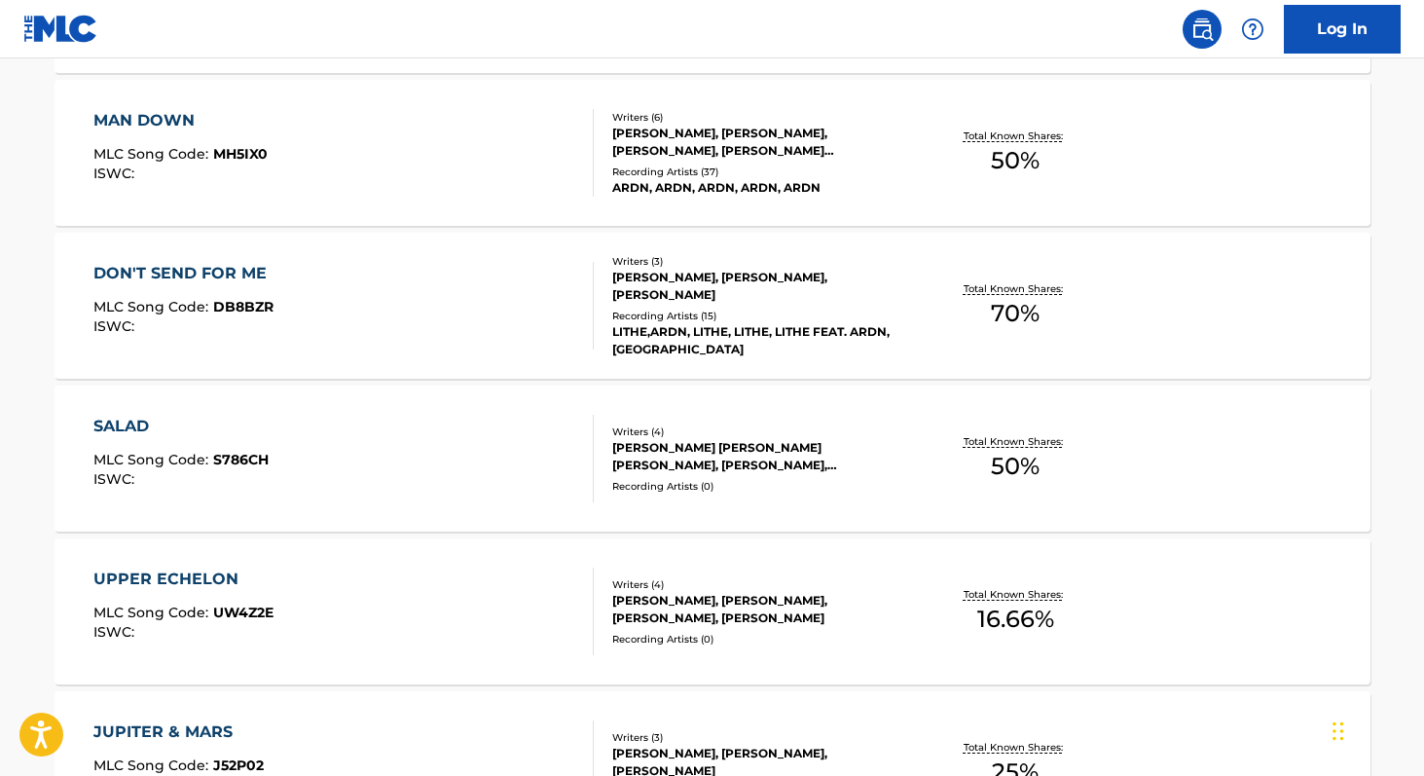
click at [1031, 479] on span "50 %" at bounding box center [1015, 466] width 49 height 35
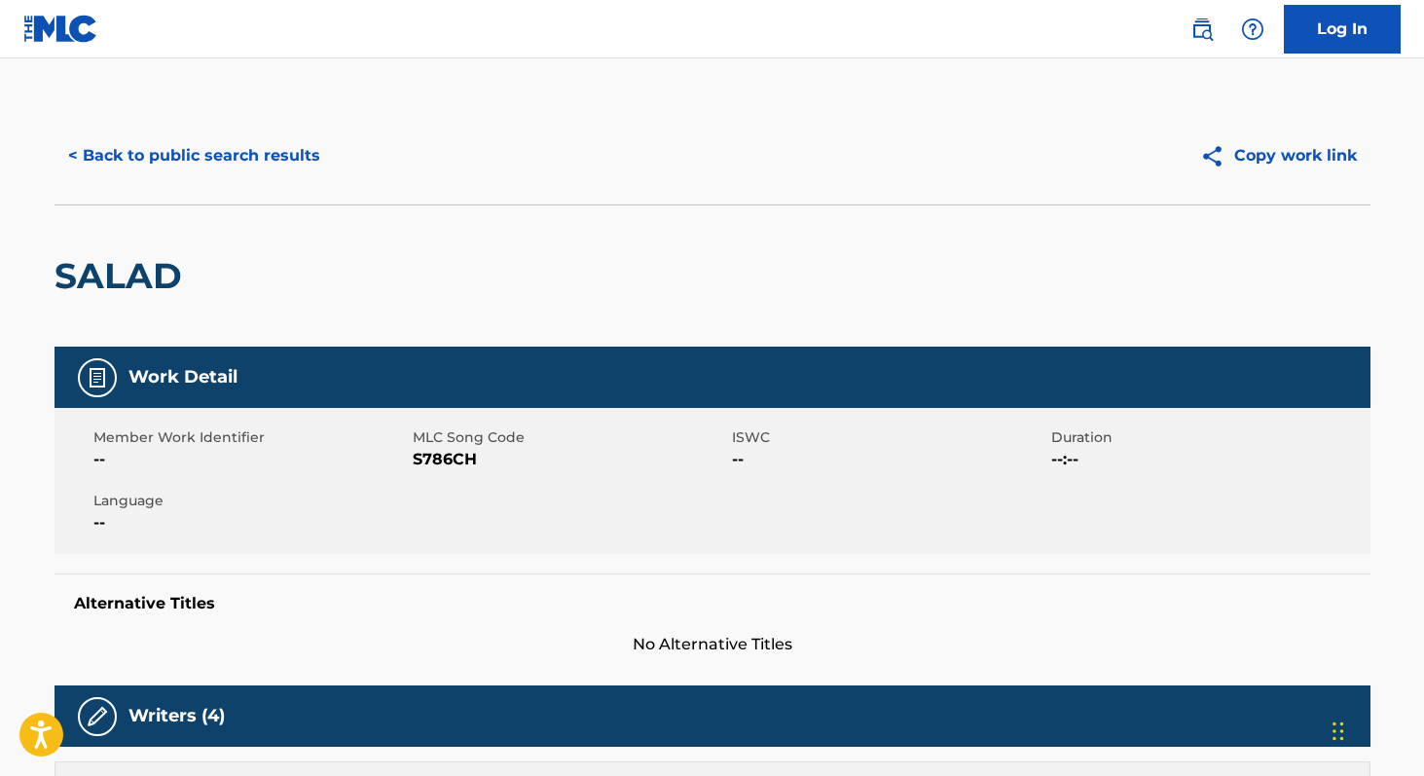
click at [195, 146] on button "< Back to public search results" at bounding box center [193, 155] width 279 height 49
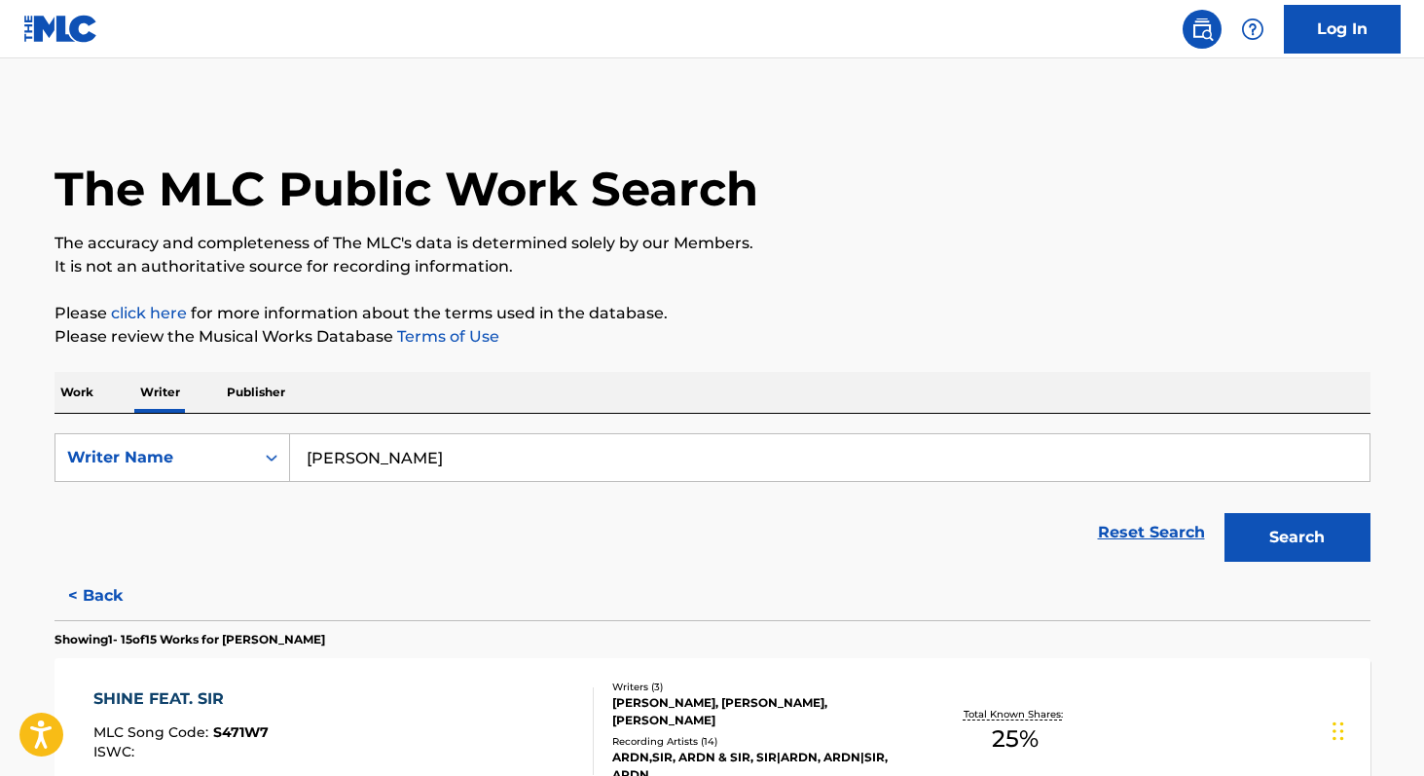
click at [495, 465] on input "[PERSON_NAME]" at bounding box center [829, 457] width 1079 height 47
paste input "[PERSON_NAME]"
click at [473, 506] on div "[PERSON_NAME]" at bounding box center [683, 501] width 786 height 35
type input "[PERSON_NAME]"
click at [1268, 544] on button "Search" at bounding box center [1297, 537] width 146 height 49
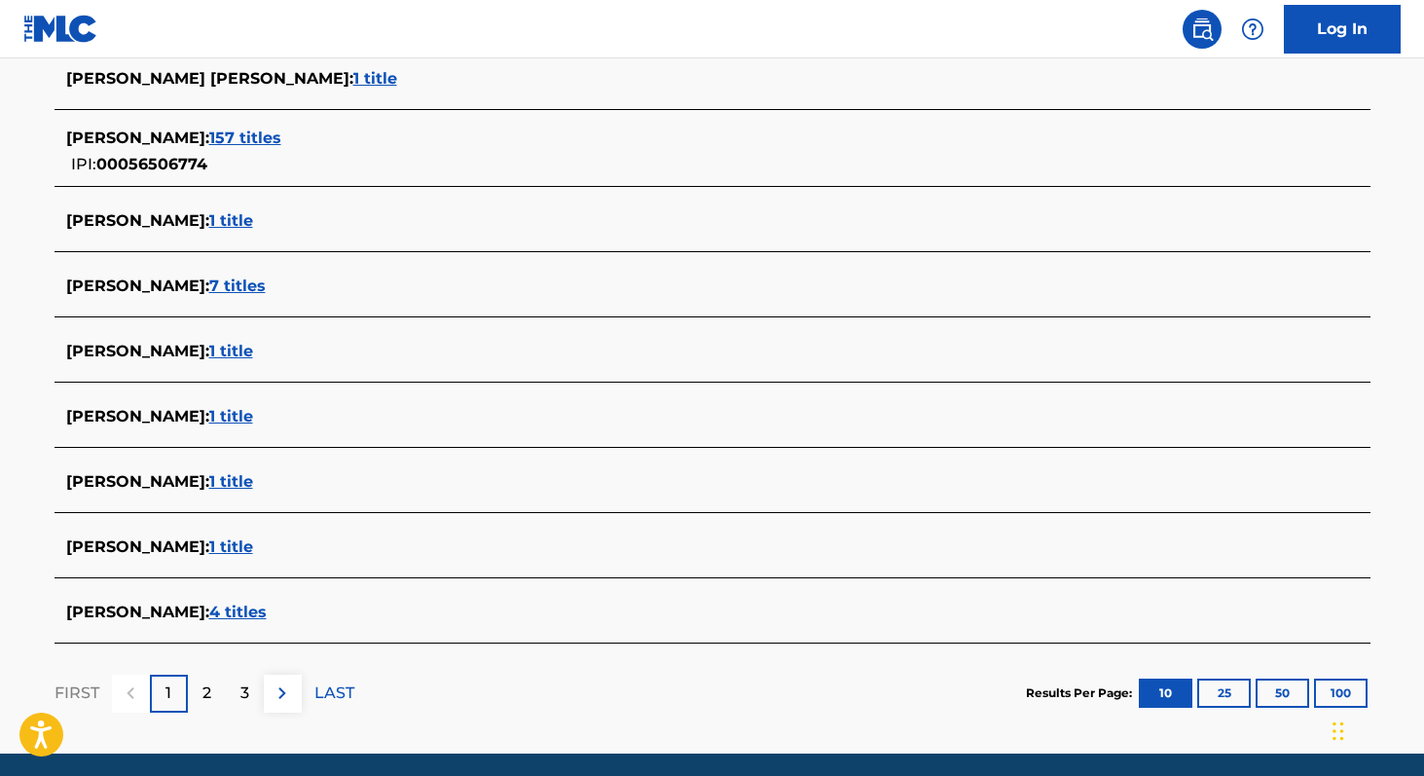
scroll to position [630, 0]
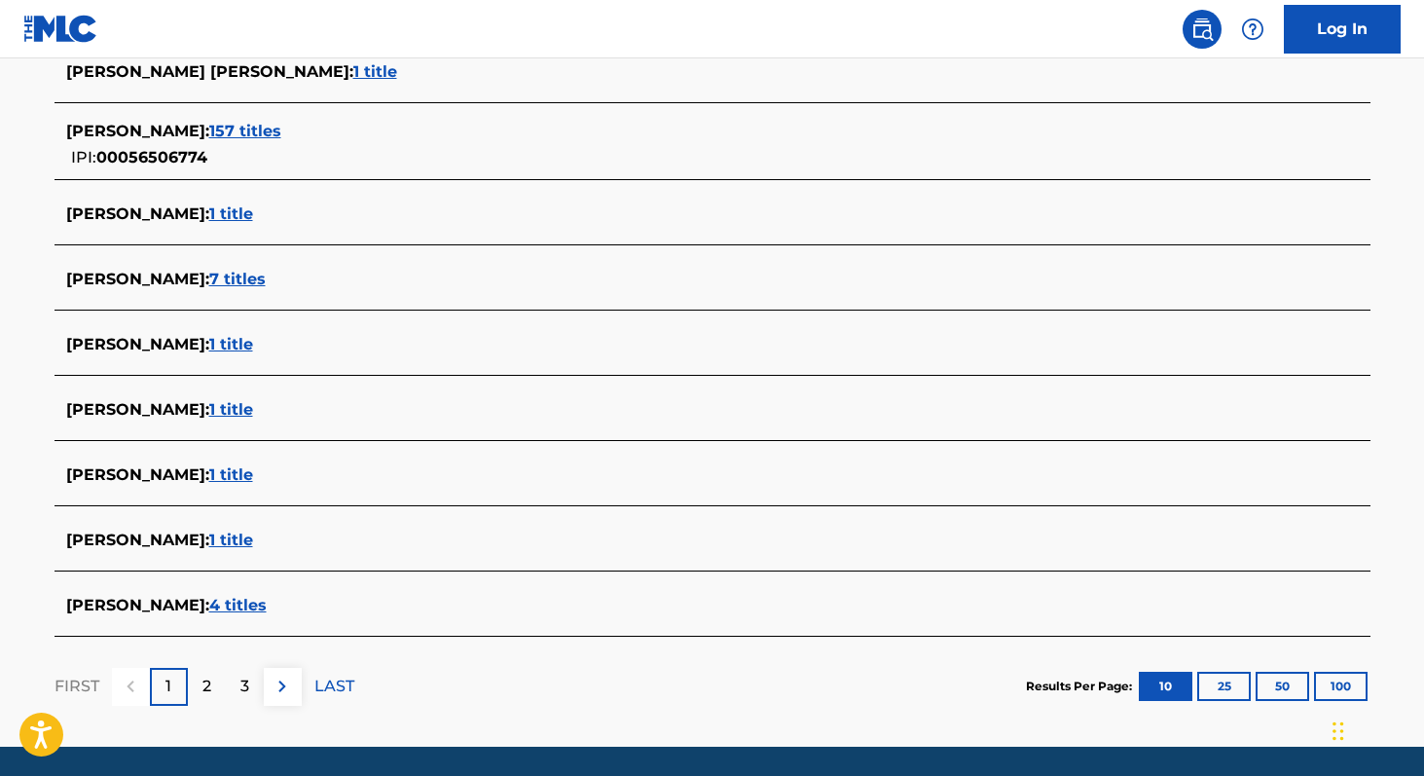
click at [253, 476] on span "1 title" at bounding box center [231, 474] width 44 height 18
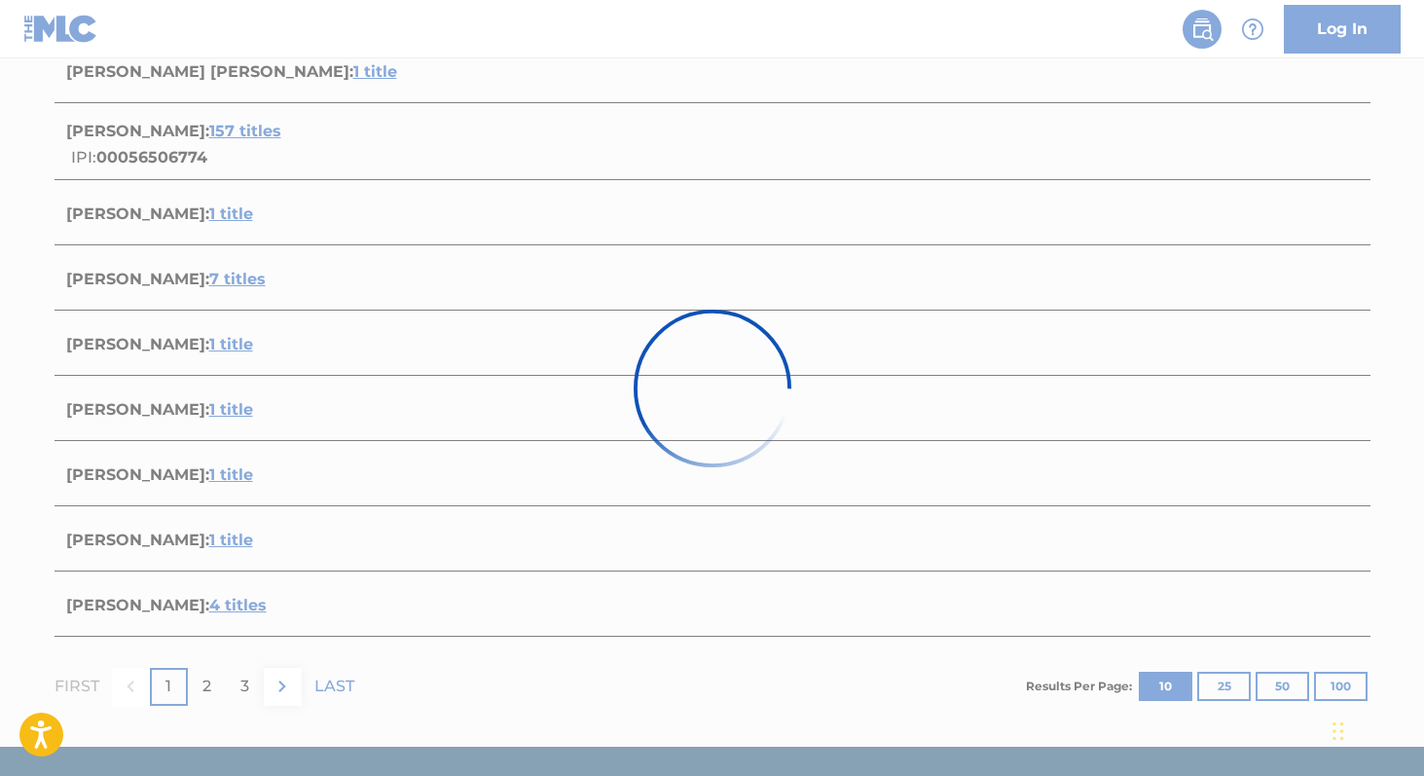
scroll to position [223, 0]
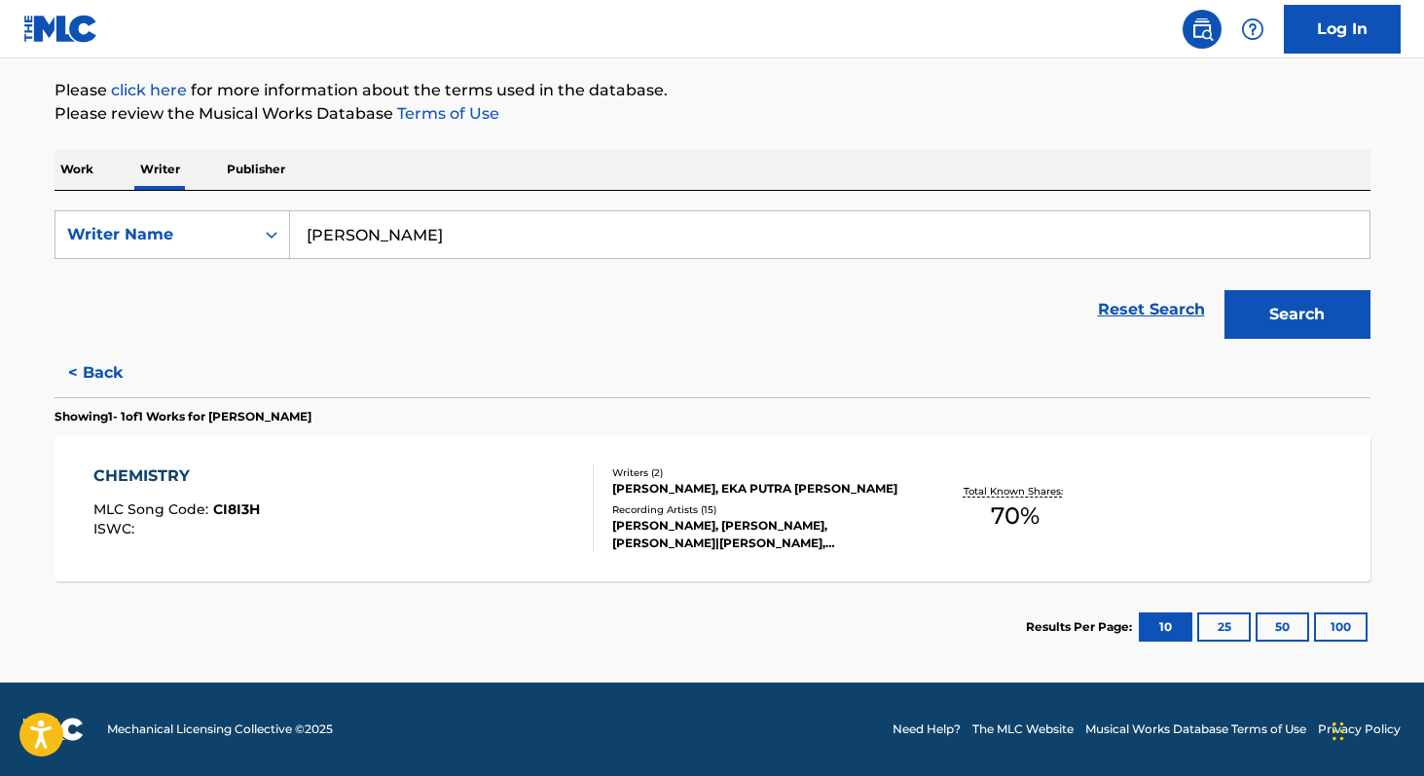
click at [1006, 512] on span "70 %" at bounding box center [1015, 515] width 49 height 35
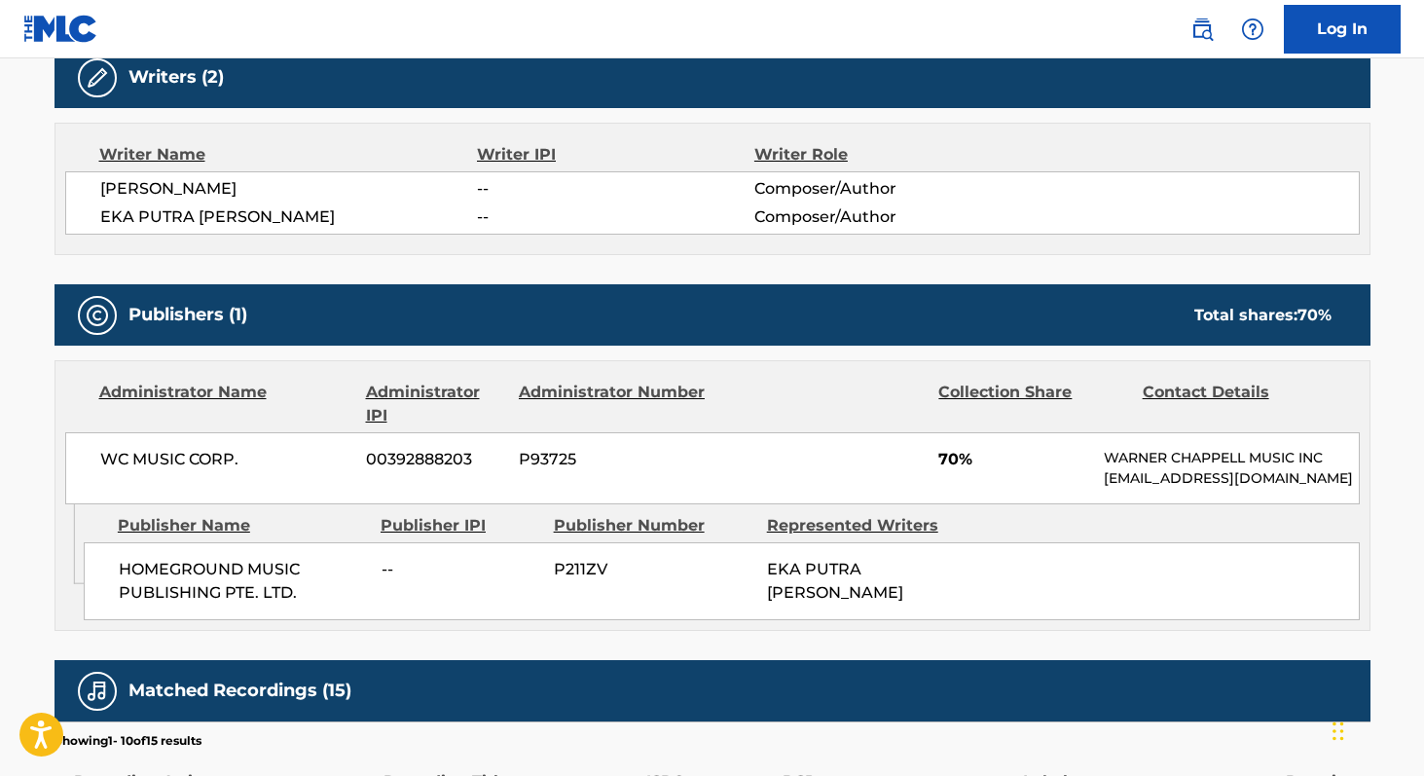
scroll to position [633, 0]
